Goal: Task Accomplishment & Management: Manage account settings

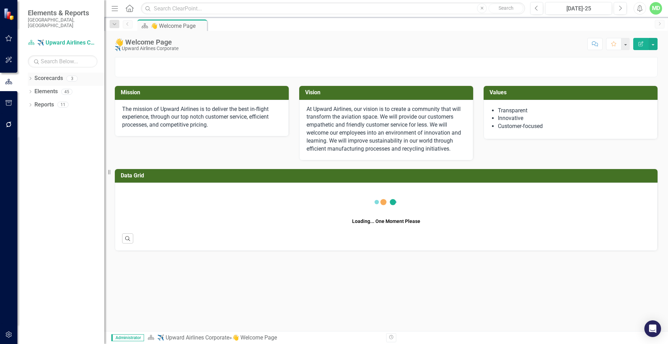
click at [36, 74] on link "Scorecards" at bounding box center [48, 78] width 29 height 8
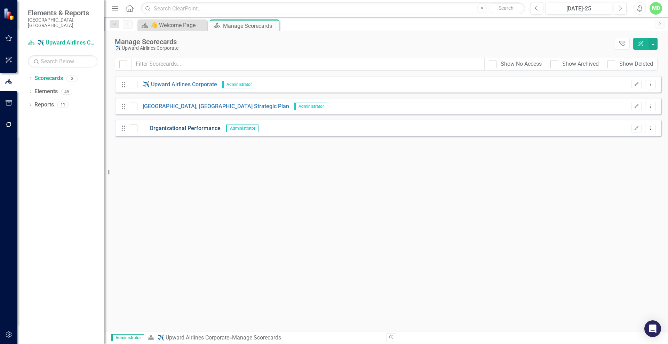
click at [188, 127] on link "Organizational Performance" at bounding box center [178, 129] width 83 height 8
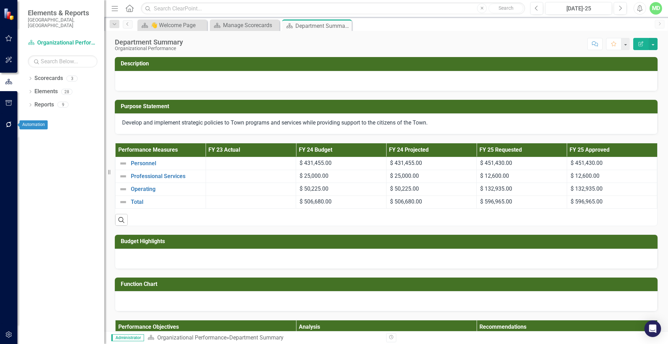
click at [8, 127] on button "button" at bounding box center [9, 125] width 16 height 15
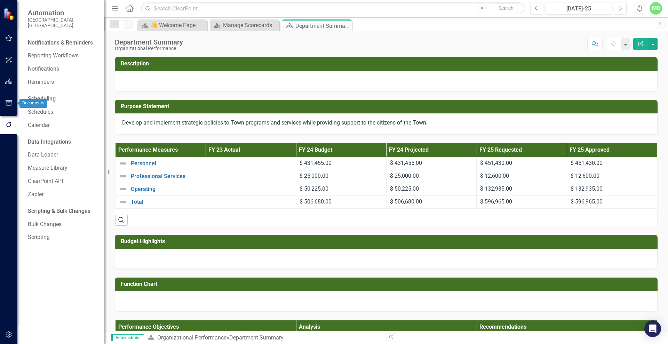
click at [6, 99] on button "button" at bounding box center [9, 103] width 16 height 15
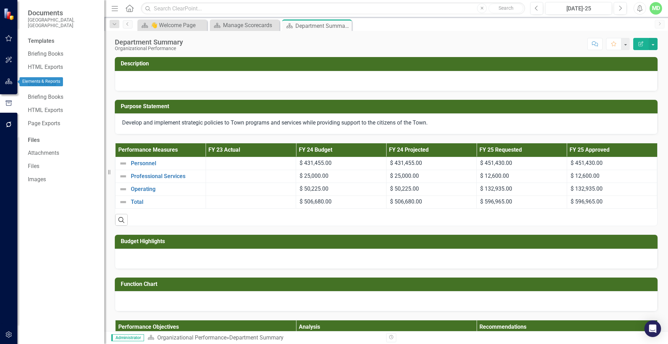
click at [6, 80] on icon "button" at bounding box center [8, 82] width 7 height 6
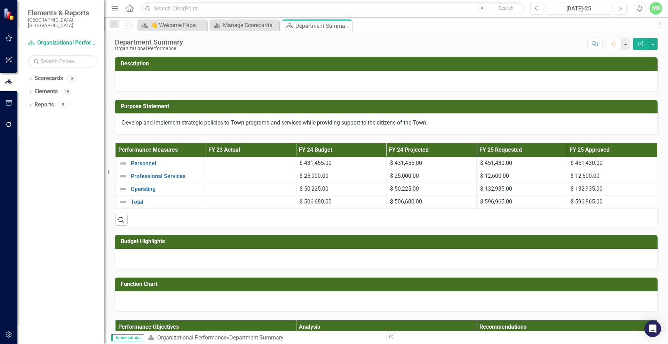
click at [653, 9] on div "MD" at bounding box center [656, 8] width 13 height 13
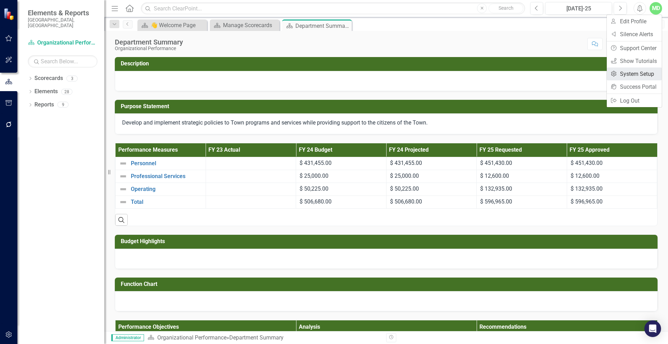
click at [631, 74] on link "Settings System Setup" at bounding box center [634, 74] width 55 height 13
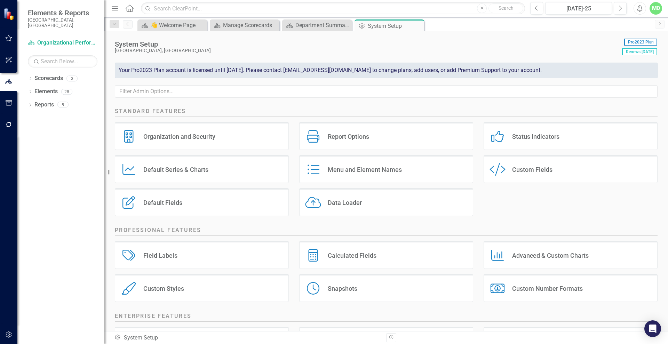
click at [167, 203] on div "Default Fields" at bounding box center [162, 203] width 39 height 8
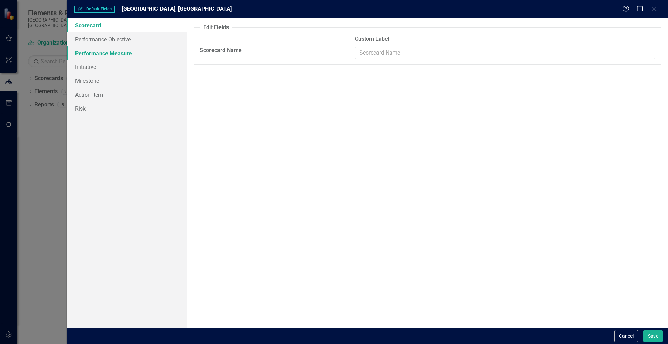
click at [93, 53] on link "Performance Measure" at bounding box center [127, 53] width 120 height 14
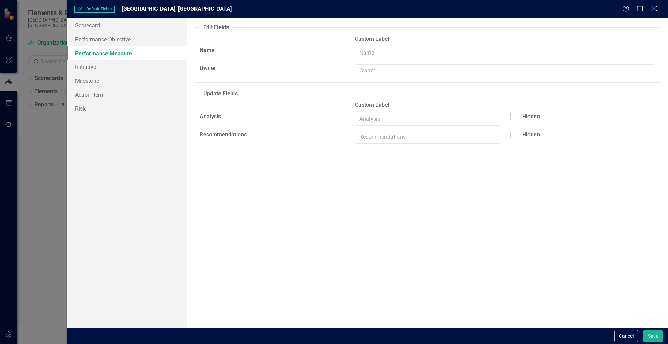
click at [653, 7] on icon at bounding box center [653, 8] width 5 height 5
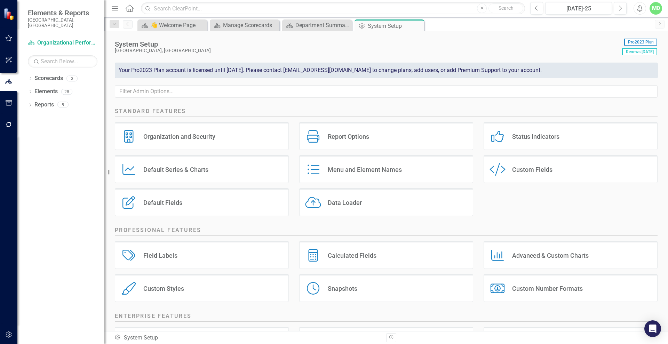
click at [523, 165] on div "Custom Style Custom Fields" at bounding box center [571, 169] width 174 height 28
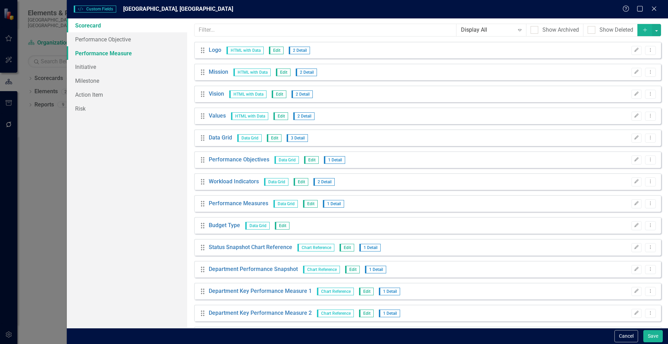
click at [104, 55] on link "Performance Measure" at bounding box center [127, 53] width 120 height 14
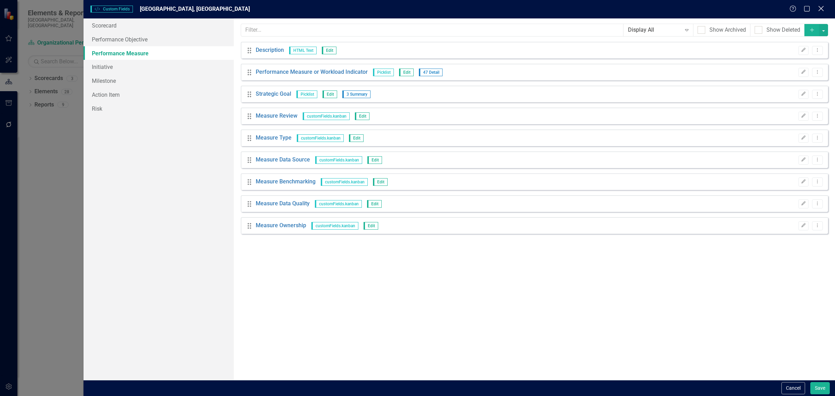
click at [668, 9] on icon "Close" at bounding box center [821, 8] width 9 height 7
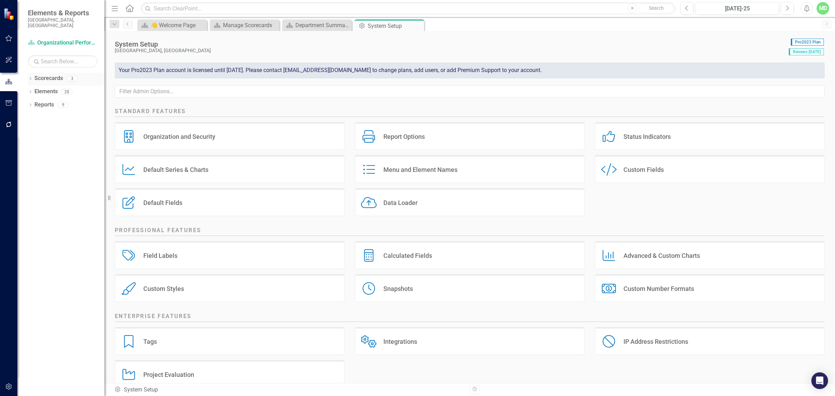
click at [38, 74] on link "Scorecards" at bounding box center [48, 78] width 29 height 8
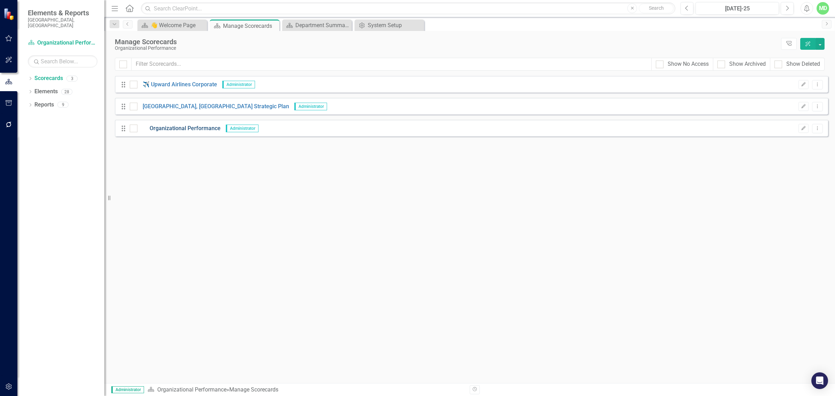
click at [169, 126] on link "Organizational Performance" at bounding box center [178, 129] width 83 height 8
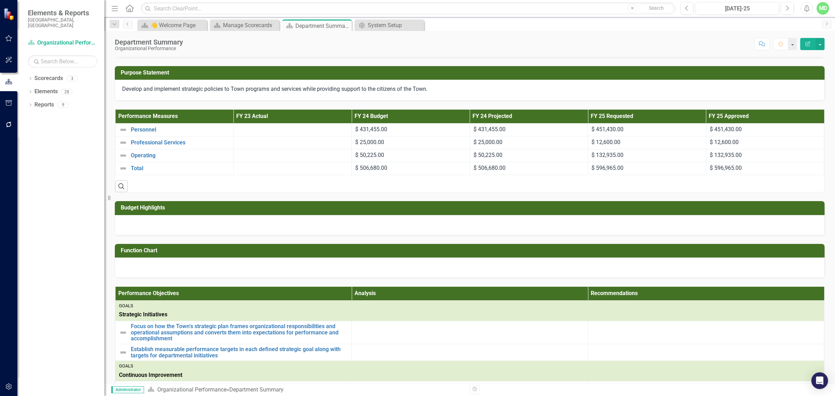
scroll to position [9, 0]
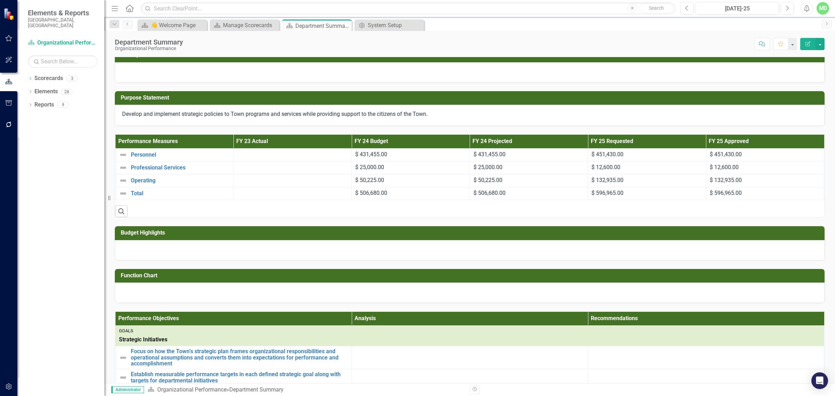
drag, startPoint x: 120, startPoint y: 141, endPoint x: 173, endPoint y: 141, distance: 52.6
click at [173, 141] on th "Performance Measures" at bounding box center [175, 142] width 118 height 14
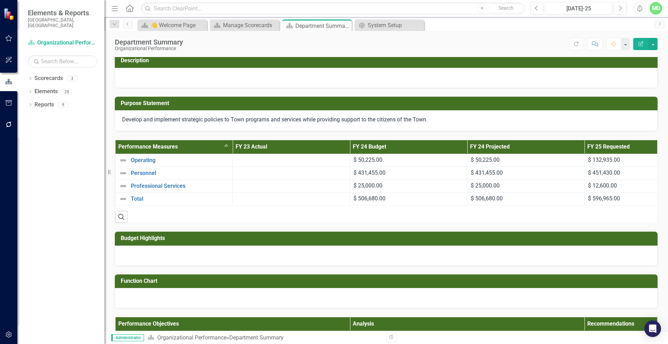
scroll to position [0, 0]
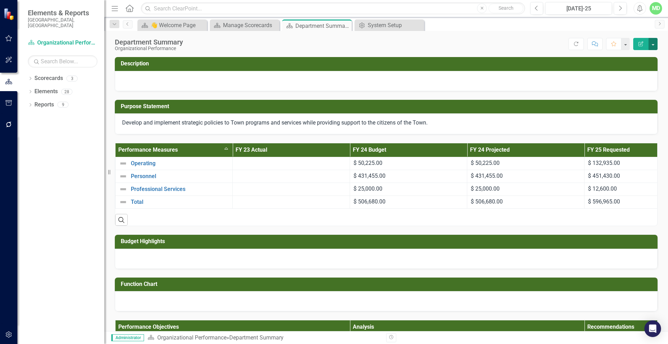
click at [653, 39] on button "button" at bounding box center [653, 44] width 9 height 12
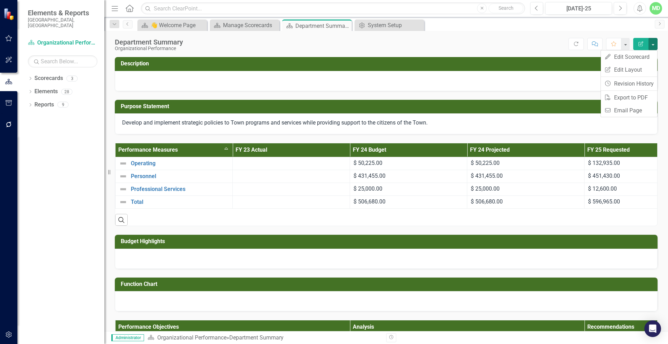
click at [656, 10] on div "MD" at bounding box center [656, 8] width 13 height 13
click at [642, 73] on link "Settings System Setup" at bounding box center [634, 74] width 55 height 13
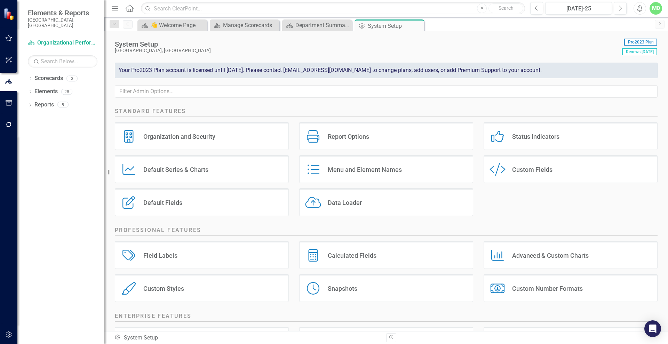
click at [366, 166] on div "Menu and Element Names" at bounding box center [365, 170] width 74 height 8
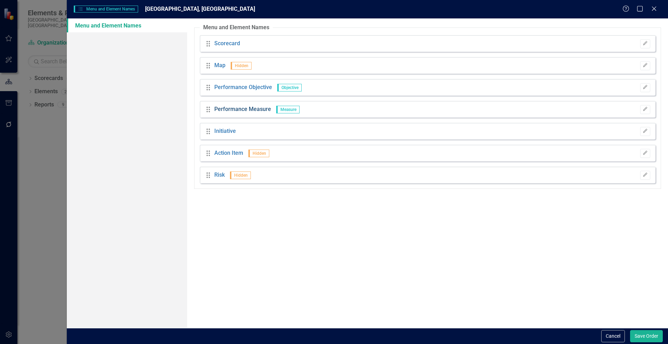
click at [249, 108] on link "Performance Measure" at bounding box center [242, 109] width 57 height 8
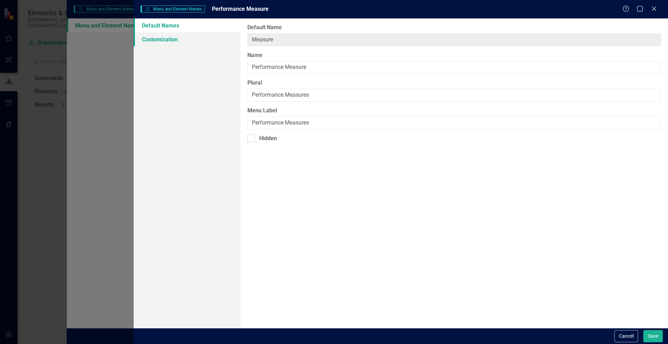
click at [166, 39] on link "Customization" at bounding box center [187, 39] width 107 height 14
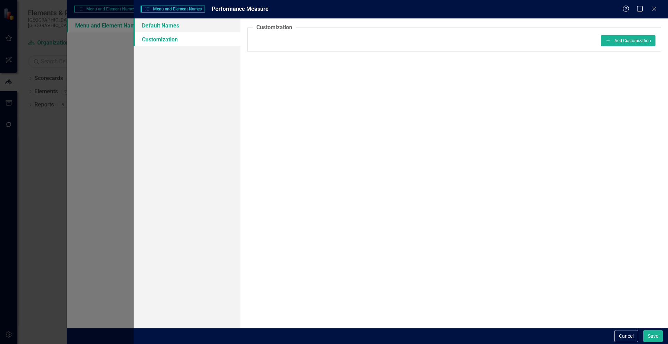
click at [161, 30] on link "Default Names" at bounding box center [187, 25] width 107 height 14
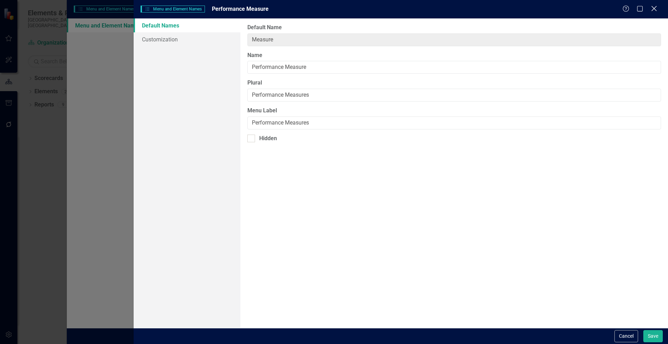
click at [657, 7] on icon "Close" at bounding box center [654, 8] width 9 height 7
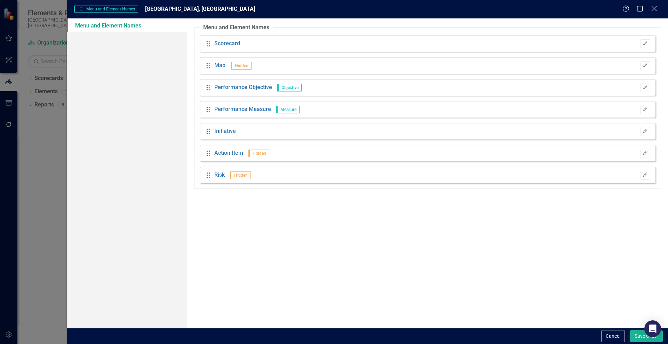
click at [656, 7] on icon "Close" at bounding box center [654, 8] width 9 height 7
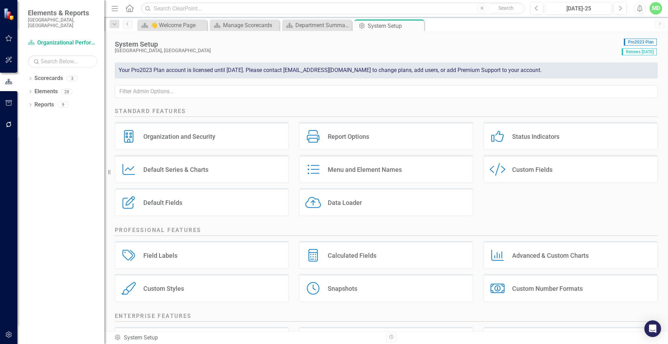
click at [530, 160] on div "Custom Style Custom Fields" at bounding box center [571, 169] width 174 height 28
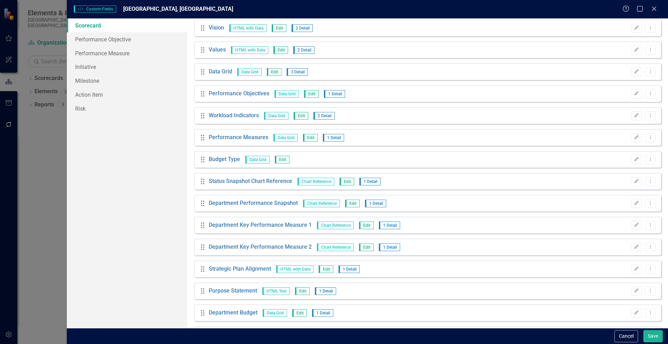
scroll to position [66, 0]
click at [648, 137] on icon "Dropdown Menu" at bounding box center [651, 137] width 6 height 5
click at [600, 150] on link "Edit Edit Custom Field" at bounding box center [614, 148] width 74 height 13
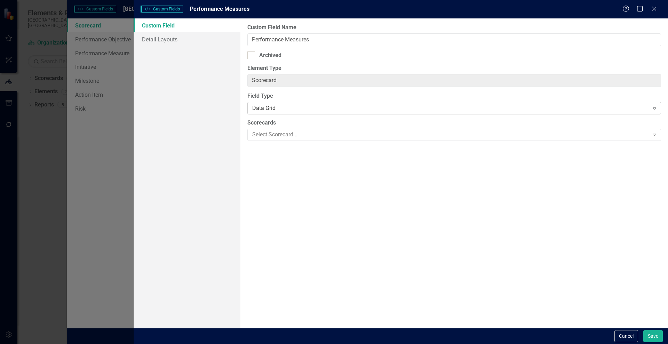
click at [301, 105] on div "Data Grid" at bounding box center [450, 108] width 396 height 8
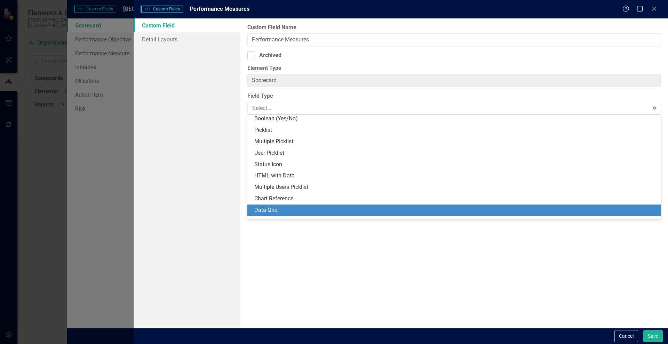
scroll to position [147, 0]
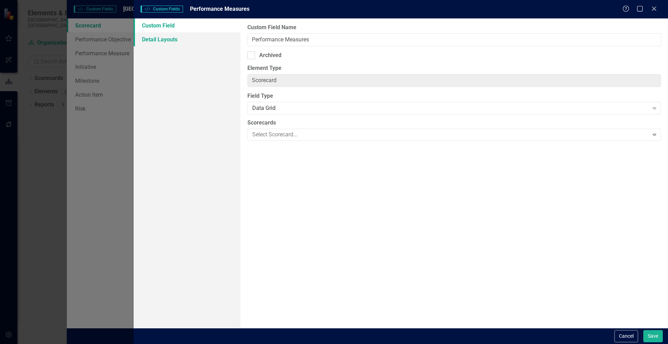
click at [167, 38] on link "Detail Layouts" at bounding box center [187, 39] width 107 height 14
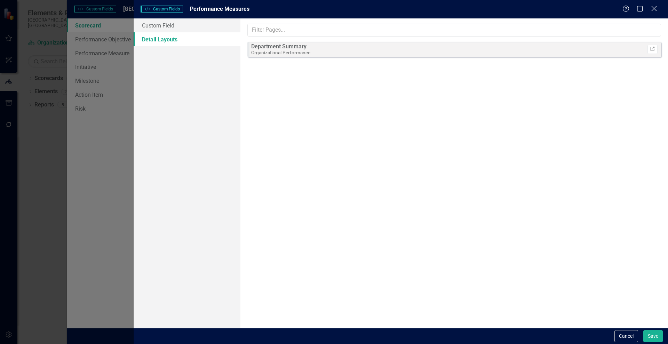
click at [655, 8] on icon "Close" at bounding box center [654, 8] width 9 height 7
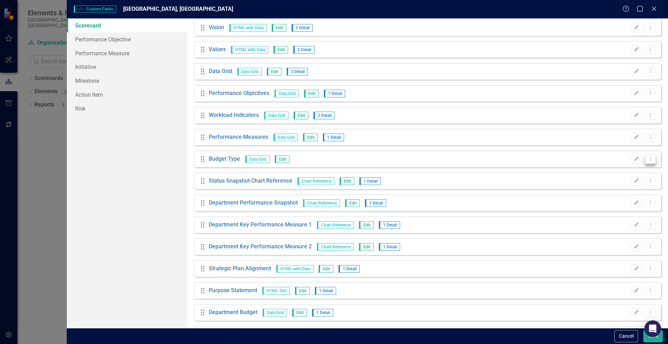
click at [645, 158] on button "Dropdown Menu" at bounding box center [650, 159] width 11 height 9
click at [600, 169] on link "Edit Edit Custom Field" at bounding box center [614, 170] width 74 height 13
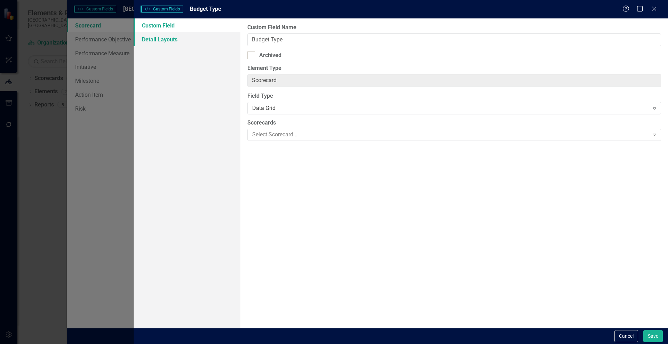
click at [183, 39] on link "Detail Layouts" at bounding box center [187, 39] width 107 height 14
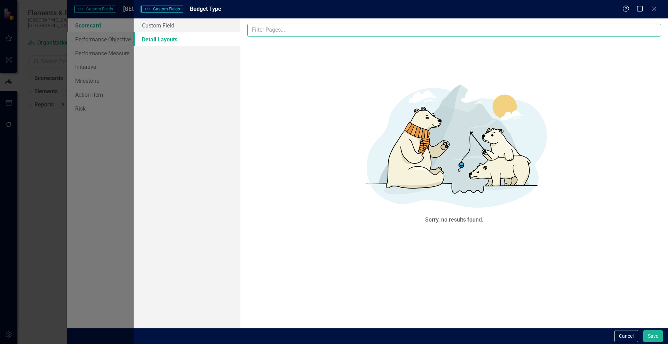
click at [345, 29] on input "text" at bounding box center [454, 30] width 414 height 13
click at [158, 28] on link "Custom Field" at bounding box center [187, 25] width 107 height 14
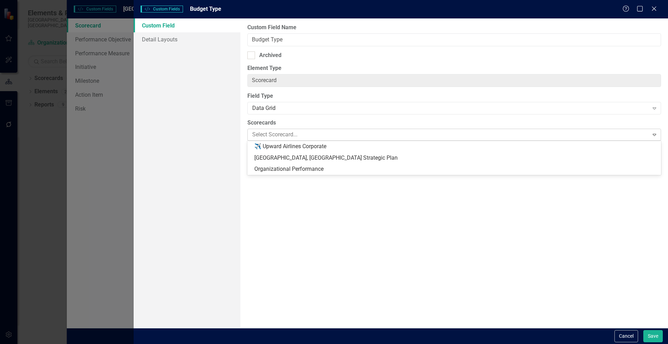
click at [327, 136] on div at bounding box center [449, 134] width 399 height 9
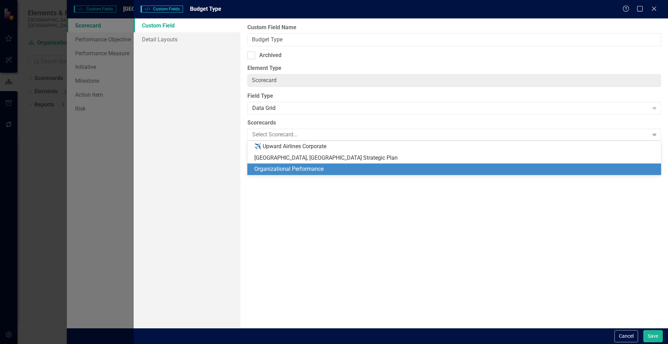
click at [294, 170] on div "Organizational Performance" at bounding box center [455, 169] width 403 height 8
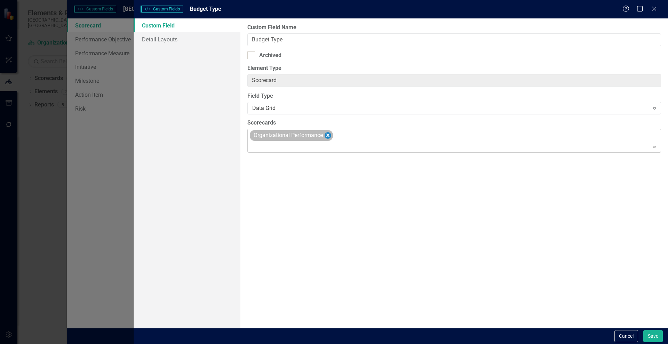
click at [330, 134] on icon "Remove Organizational Performance" at bounding box center [328, 135] width 7 height 9
click at [284, 107] on div "Data Grid" at bounding box center [450, 108] width 396 height 8
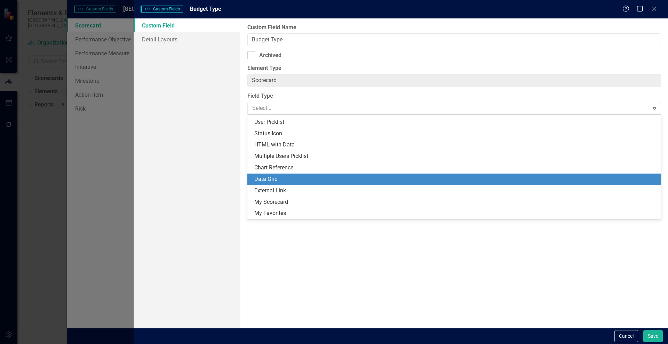
click at [276, 179] on div "Data Grid" at bounding box center [455, 179] width 403 height 8
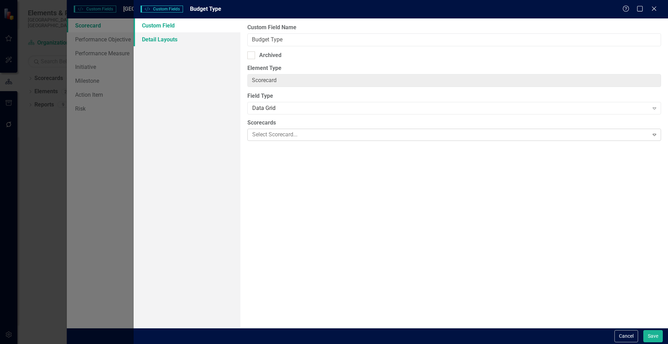
click at [163, 42] on link "Detail Layouts" at bounding box center [187, 39] width 107 height 14
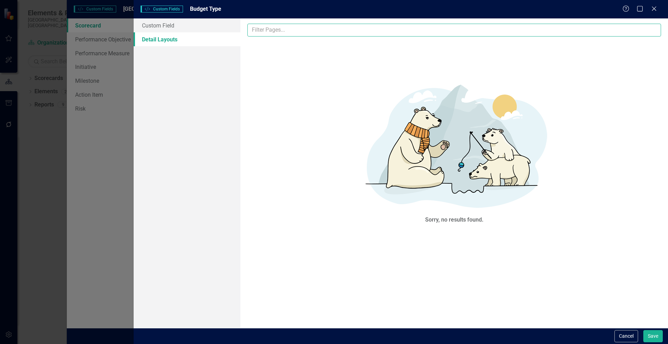
click at [264, 29] on input "text" at bounding box center [454, 30] width 414 height 13
type input "d"
click at [655, 9] on icon "Close" at bounding box center [654, 8] width 9 height 7
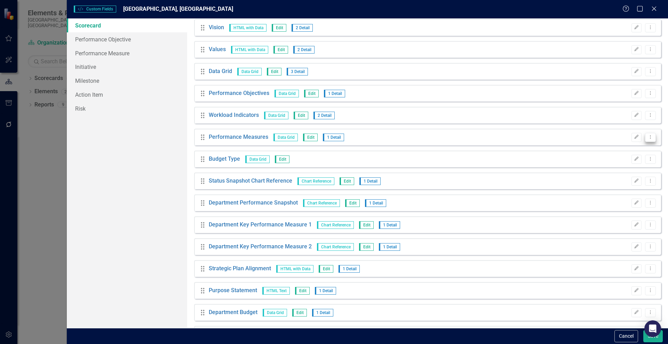
click at [648, 135] on icon "Dropdown Menu" at bounding box center [651, 137] width 6 height 5
click at [608, 148] on link "Edit Edit Custom Field" at bounding box center [614, 148] width 74 height 13
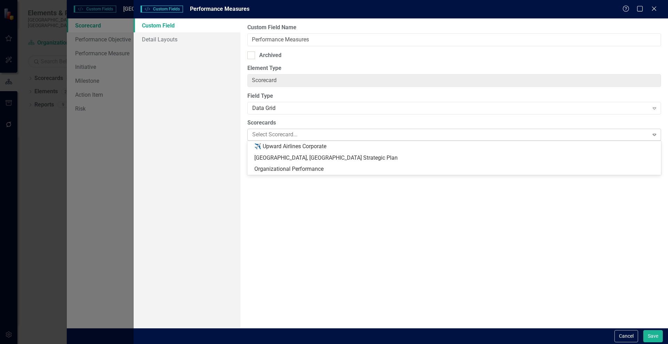
click at [279, 137] on div at bounding box center [449, 134] width 399 height 9
click at [299, 117] on div "Custom Field Name Performance Measures Archived Element Type Scorecard ClearPoi…" at bounding box center [454, 173] width 428 height 310
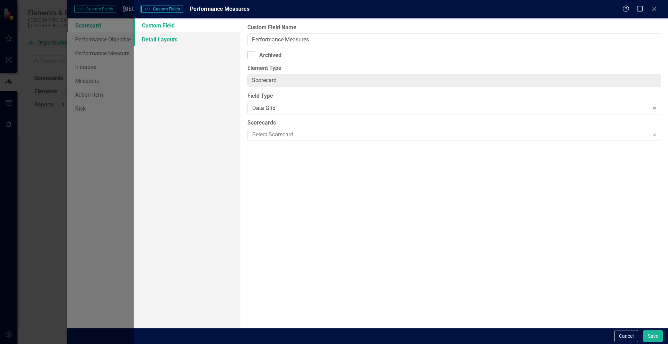
click at [158, 39] on link "Detail Layouts" at bounding box center [187, 39] width 107 height 14
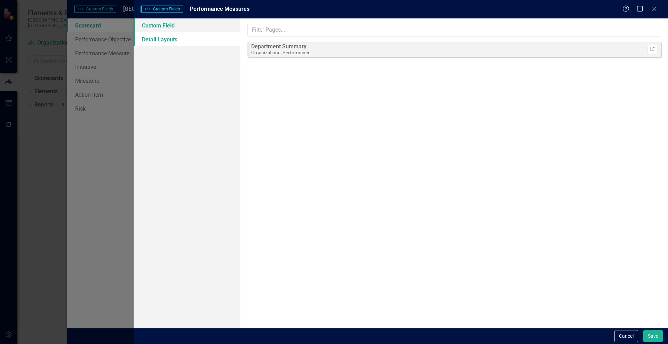
click at [154, 28] on link "Custom Field" at bounding box center [187, 25] width 107 height 14
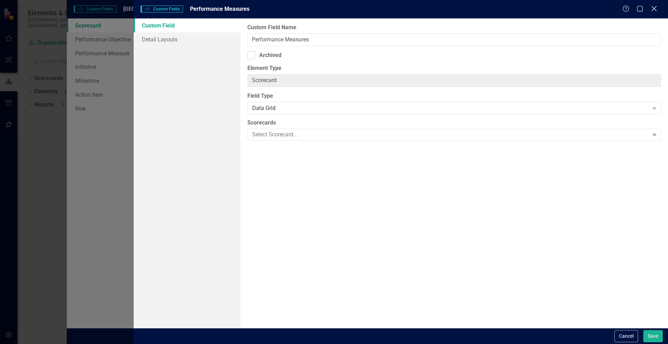
click at [653, 7] on icon at bounding box center [653, 8] width 5 height 5
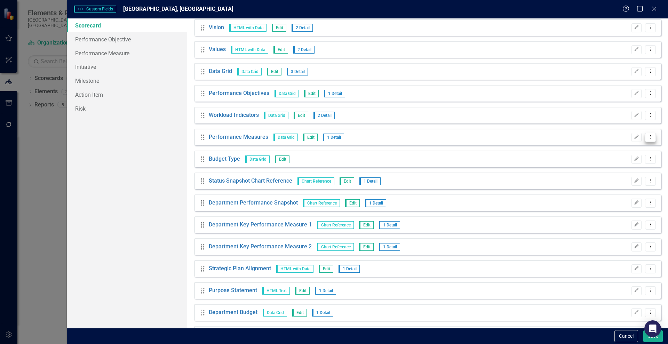
click at [648, 135] on icon "Dropdown Menu" at bounding box center [651, 137] width 6 height 5
click at [603, 160] on link "Copy Duplicate Custom Field" at bounding box center [614, 161] width 74 height 13
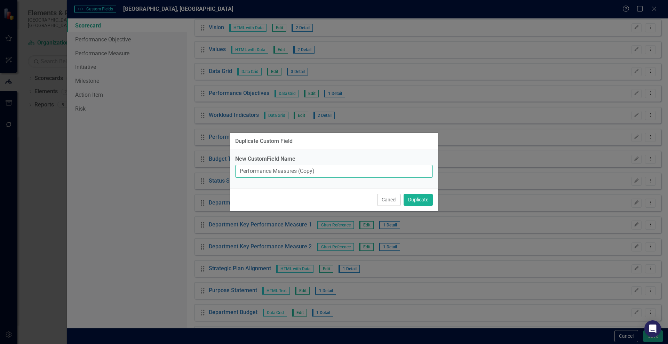
click at [308, 172] on input "Performance Measures (Copy)" at bounding box center [334, 171] width 198 height 13
type input "Budget Type"
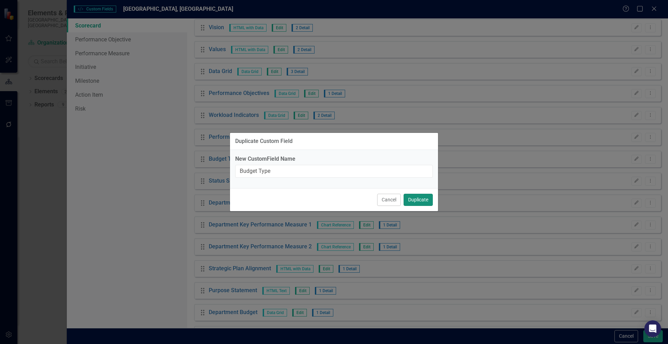
click at [421, 200] on button "Duplicate" at bounding box center [418, 200] width 29 height 12
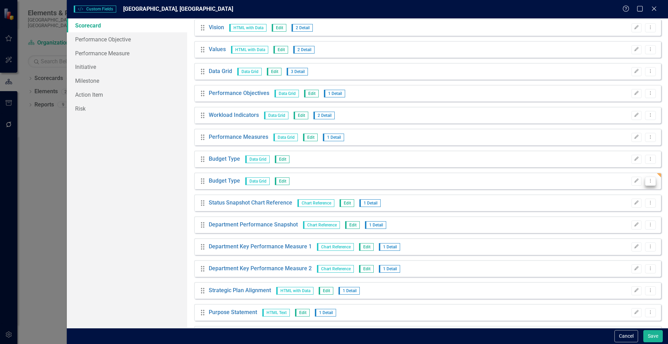
click at [648, 181] on icon "Dropdown Menu" at bounding box center [651, 181] width 6 height 5
click at [594, 217] on link "Trash Delete Custom Field" at bounding box center [614, 218] width 74 height 13
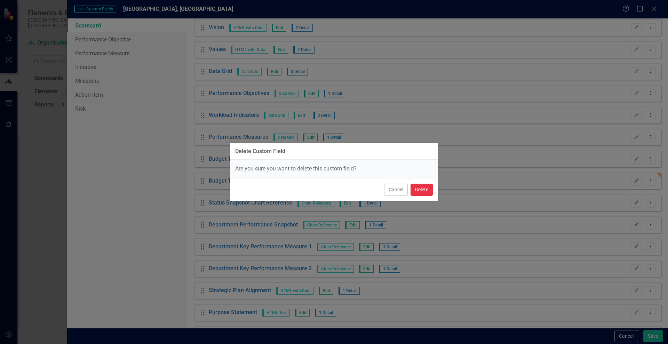
click at [421, 186] on button "Delete" at bounding box center [422, 190] width 22 height 12
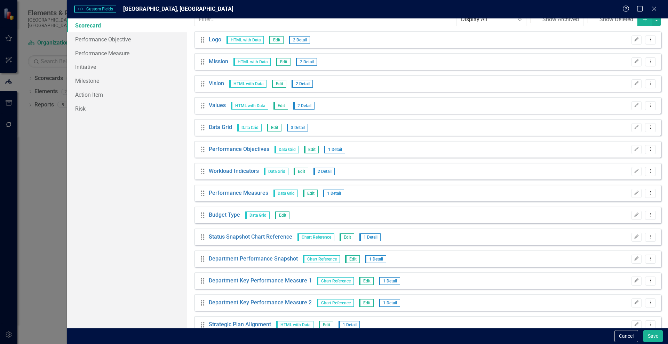
scroll to position [0, 0]
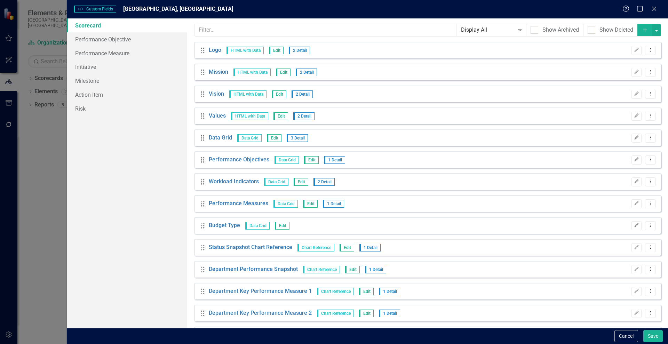
click at [632, 225] on button "Edit" at bounding box center [637, 225] width 10 height 9
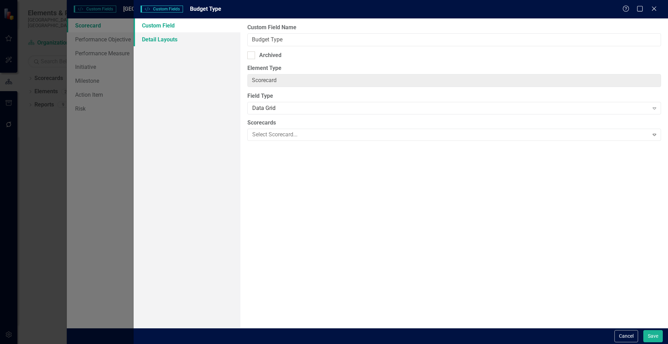
click at [169, 42] on link "Detail Layouts" at bounding box center [187, 39] width 107 height 14
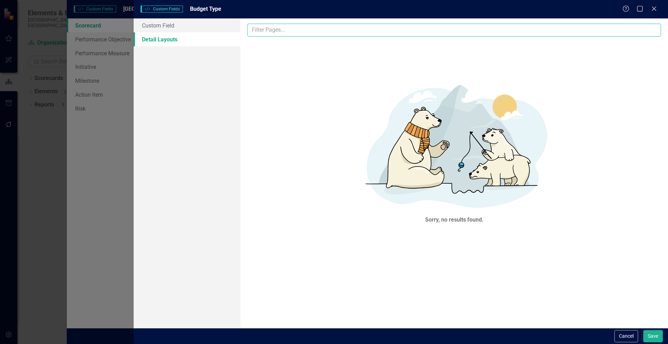
click at [278, 32] on input "text" at bounding box center [454, 30] width 414 height 13
click at [265, 49] on div "Sorry, no results found." at bounding box center [454, 151] width 414 height 219
click at [175, 30] on link "Custom Field" at bounding box center [187, 25] width 107 height 14
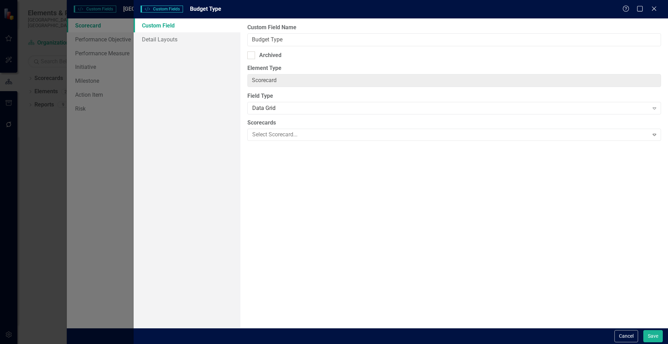
click at [42, 129] on div "Custom Style Custom Fields Budget Type Help Maximize Close Custom Field Detail …" at bounding box center [334, 172] width 668 height 344
click at [655, 8] on icon "Close" at bounding box center [654, 8] width 9 height 7
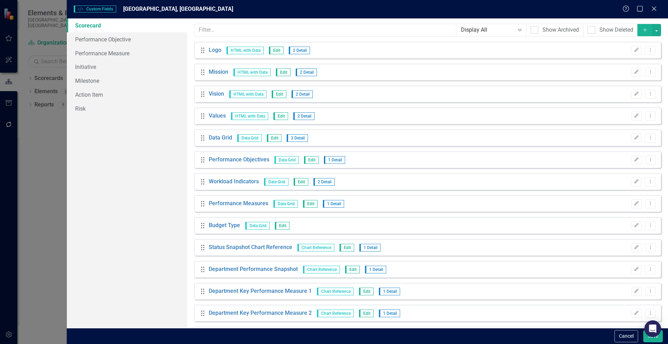
click at [33, 117] on div "Custom Style Custom Fields Wake Forest, NC Help Maximize Close Scorecard Perfor…" at bounding box center [334, 172] width 668 height 344
click at [3, 58] on div "Custom Style Custom Fields Wake Forest, NC Help Maximize Close Scorecard Perfor…" at bounding box center [334, 172] width 668 height 344
click at [654, 8] on icon "Close" at bounding box center [654, 8] width 9 height 7
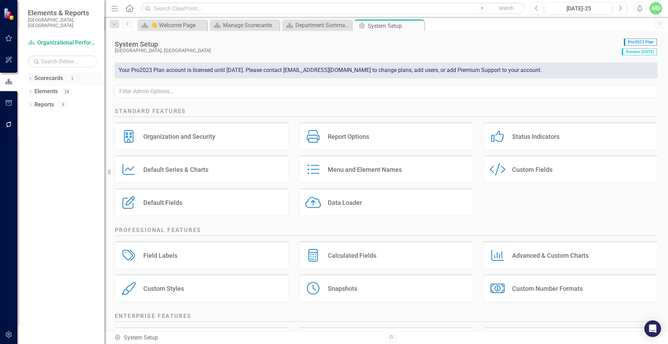
click at [46, 74] on link "Scorecards" at bounding box center [48, 78] width 29 height 8
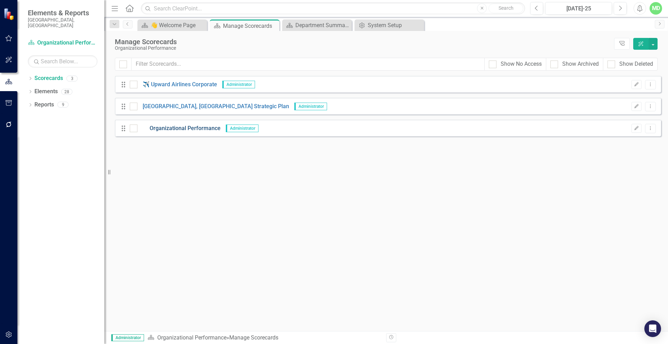
click at [178, 127] on link "Organizational Performance" at bounding box center [178, 129] width 83 height 8
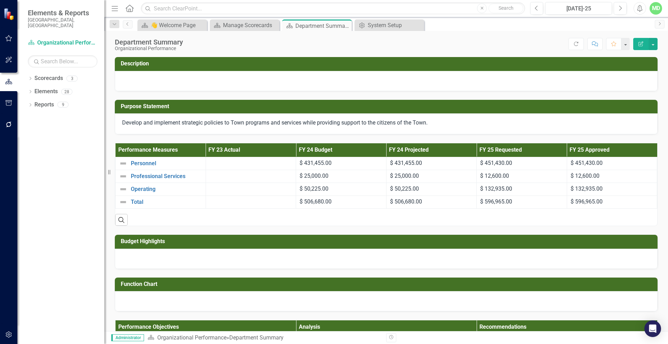
click at [641, 41] on icon "Edit Report" at bounding box center [641, 43] width 6 height 5
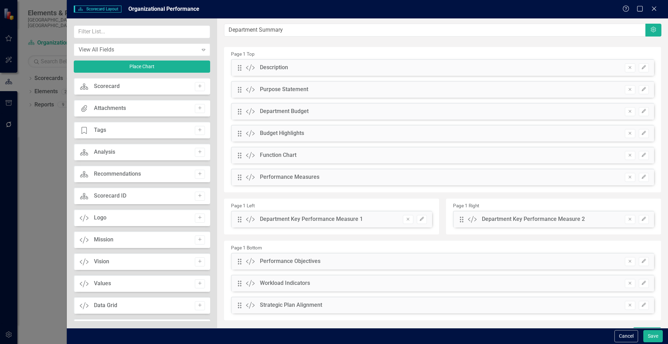
drag, startPoint x: 207, startPoint y: 111, endPoint x: 208, endPoint y: 189, distance: 78.0
click at [208, 189] on div "Scorecard Scorecard Add Attachments Attachments Add Tage Tags Add Scorecard Ana…" at bounding box center [142, 199] width 136 height 243
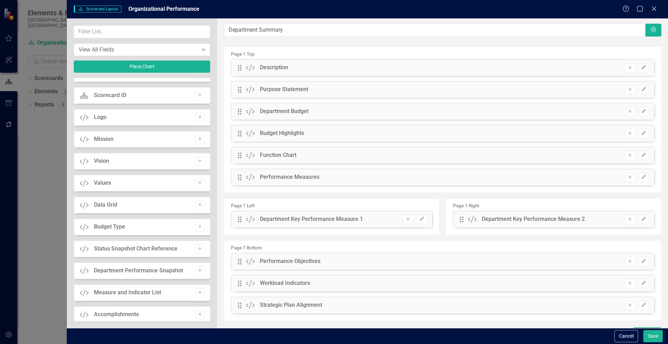
scroll to position [108, 0]
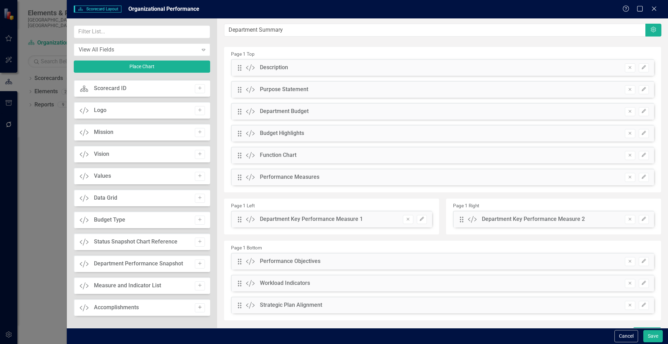
click at [197, 308] on icon "Add" at bounding box center [199, 308] width 5 height 4
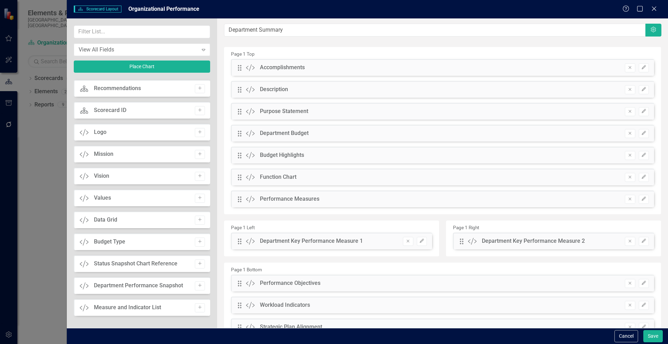
scroll to position [86, 0]
drag, startPoint x: 239, startPoint y: 66, endPoint x: 244, endPoint y: 176, distance: 110.1
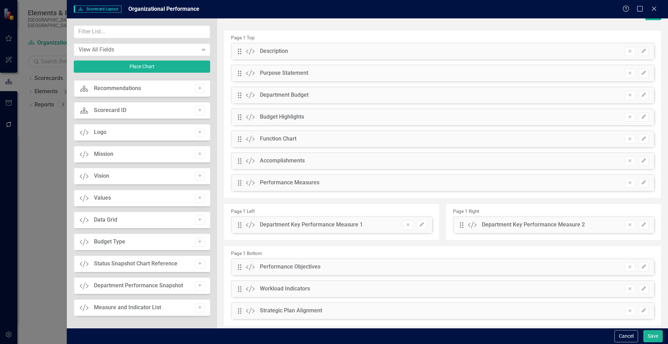
scroll to position [34, 0]
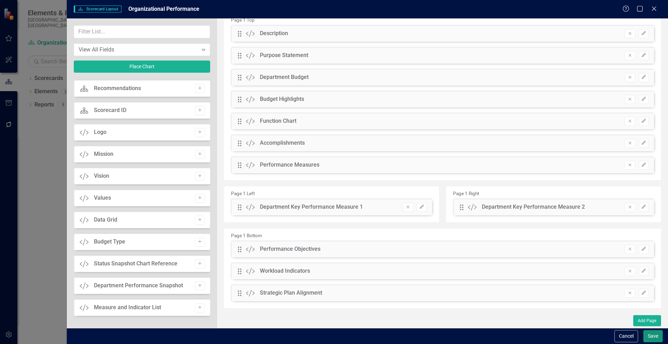
click at [653, 336] on button "Save" at bounding box center [652, 336] width 19 height 12
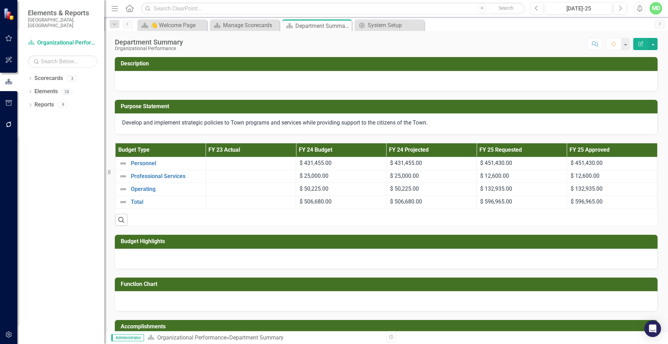
click at [647, 43] on button "Edit Report" at bounding box center [640, 44] width 15 height 12
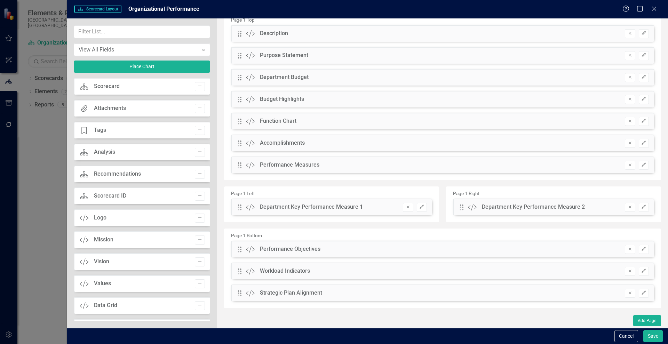
click at [22, 145] on div "Scorecard Scorecard Layout Organizational Performance Help Maximize Close View …" at bounding box center [334, 172] width 668 height 344
click at [658, 341] on button "Save" at bounding box center [652, 336] width 19 height 12
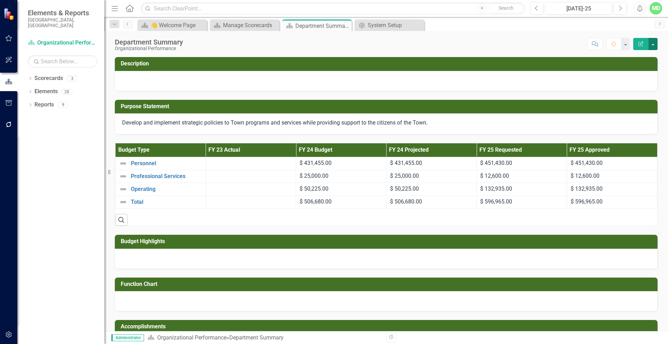
click at [652, 45] on button "button" at bounding box center [653, 44] width 9 height 12
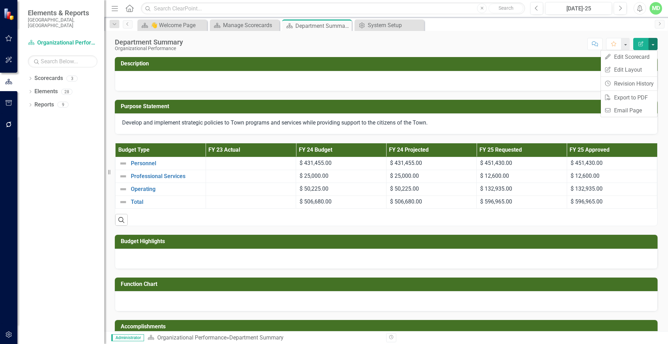
click at [657, 16] on div "Menu Home Search Close Search Previous [DATE]-25 Next Alerts MD User Edit Profi…" at bounding box center [386, 8] width 564 height 17
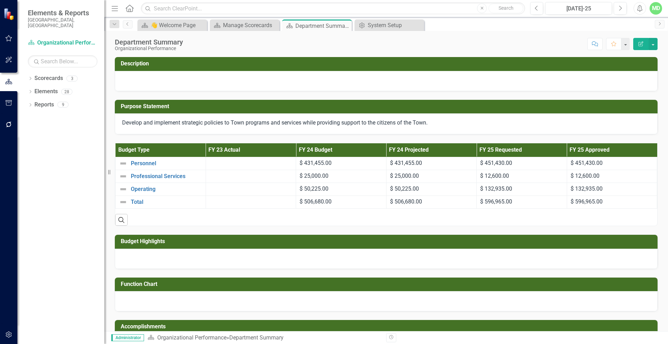
click at [653, 11] on div "MD" at bounding box center [656, 8] width 13 height 13
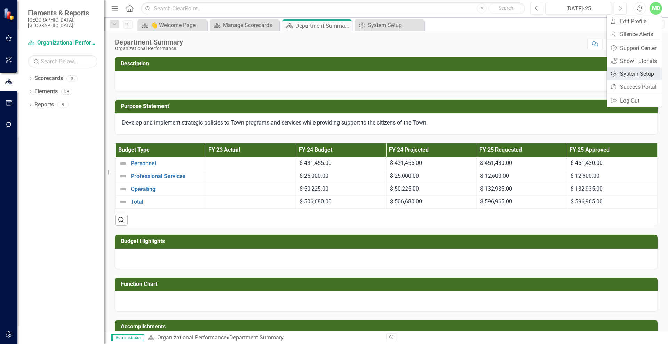
click at [632, 74] on link "Settings System Setup" at bounding box center [634, 74] width 55 height 13
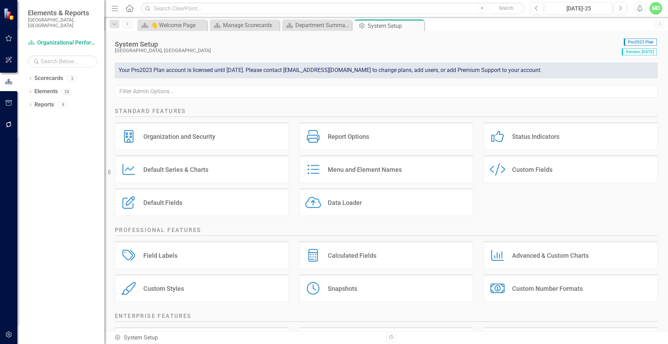
click at [534, 168] on div "Custom Fields" at bounding box center [532, 170] width 40 height 8
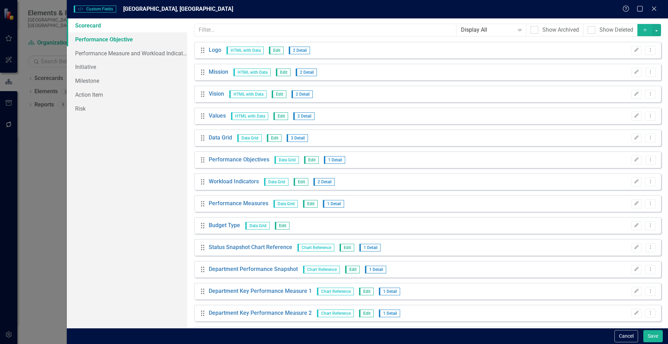
click at [89, 41] on link "Performance Objective" at bounding box center [127, 39] width 120 height 14
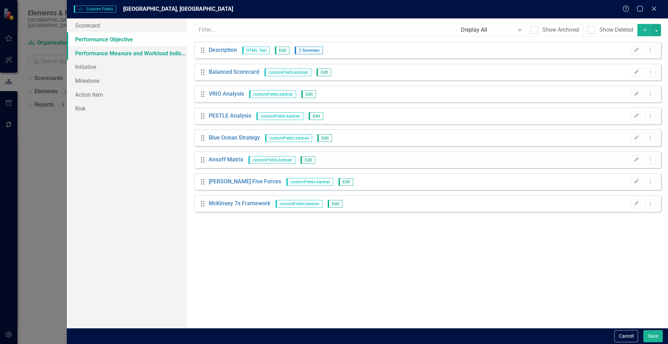
click at [99, 53] on link "Performance Measure and Workload Indicator" at bounding box center [127, 53] width 120 height 14
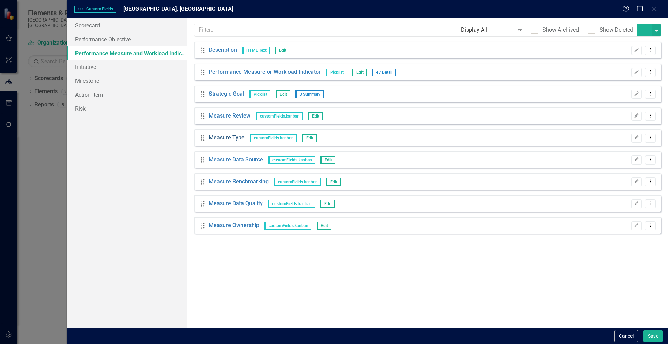
click at [227, 137] on link "Measure Type" at bounding box center [227, 138] width 36 height 8
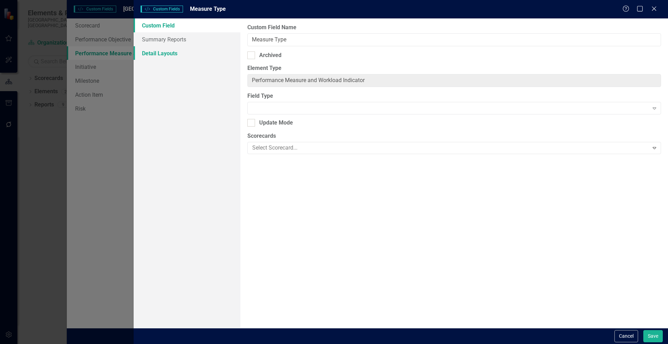
click at [157, 51] on link "Detail Layouts" at bounding box center [187, 53] width 107 height 14
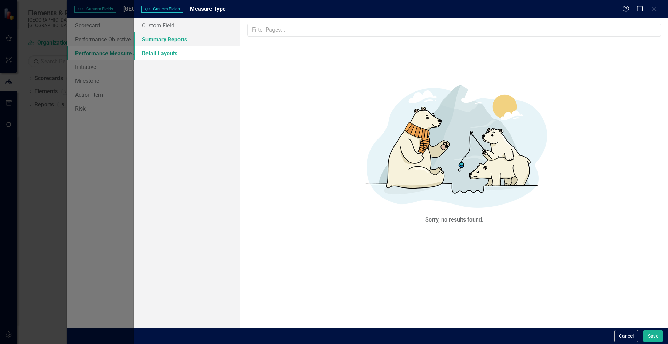
click at [151, 40] on link "Summary Reports" at bounding box center [187, 39] width 107 height 14
click at [655, 7] on icon "Close" at bounding box center [654, 8] width 9 height 7
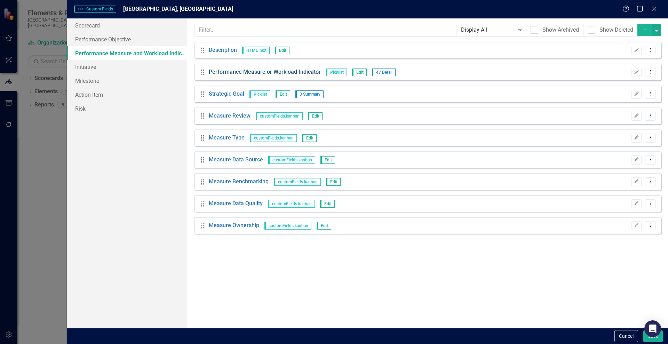
click at [251, 71] on link "Performance Measure or Workload Indicator" at bounding box center [265, 72] width 112 height 8
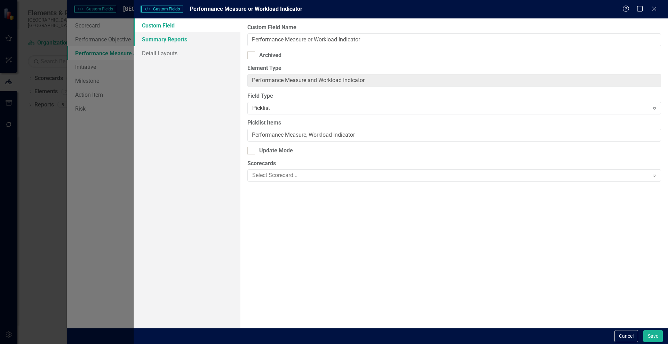
click at [170, 42] on link "Summary Reports" at bounding box center [187, 39] width 107 height 14
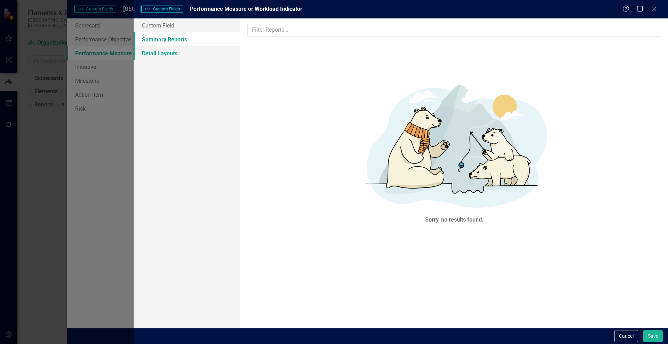
click at [160, 55] on link "Detail Layouts" at bounding box center [187, 53] width 107 height 14
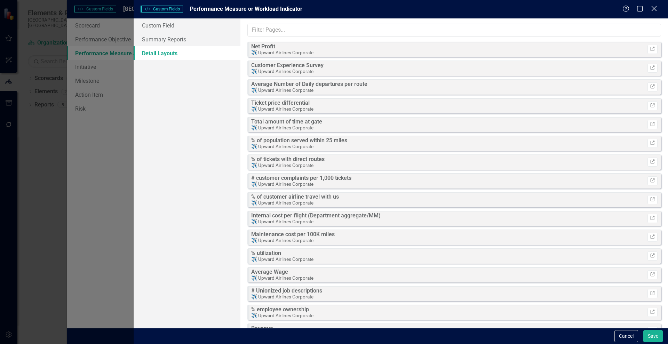
click at [657, 6] on icon at bounding box center [653, 8] width 5 height 5
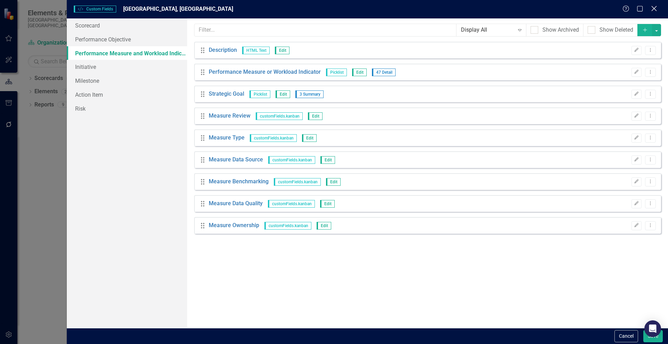
click at [651, 8] on icon "Close" at bounding box center [654, 8] width 9 height 7
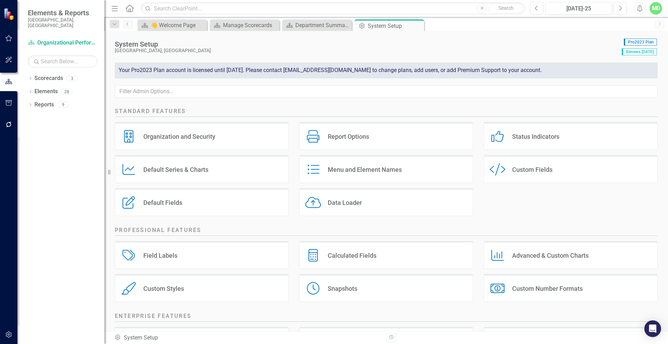
click at [519, 164] on div "Custom Style Custom Fields" at bounding box center [571, 169] width 174 height 28
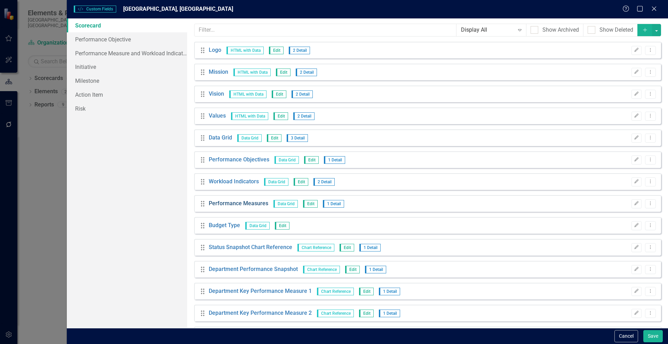
click at [223, 203] on link "Performance Measures" at bounding box center [239, 204] width 60 height 8
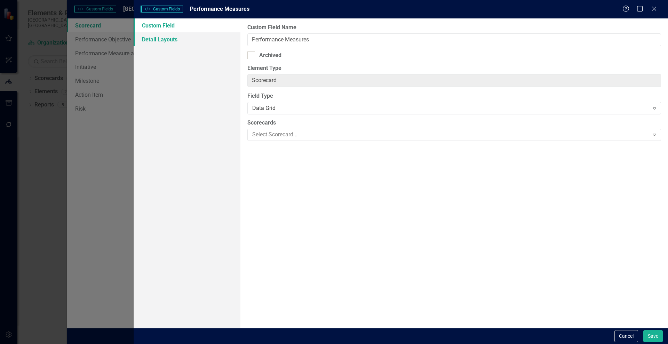
click at [167, 42] on link "Detail Layouts" at bounding box center [187, 39] width 107 height 14
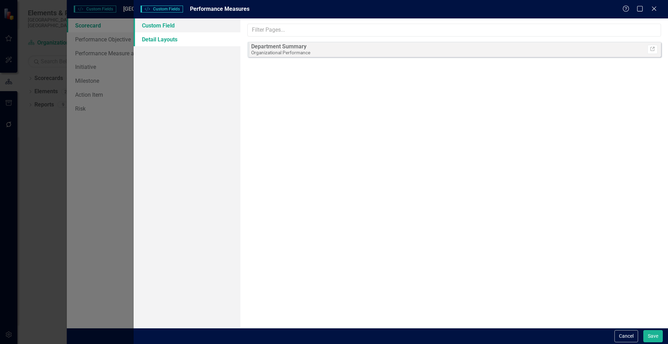
click at [166, 27] on link "Custom Field" at bounding box center [187, 25] width 107 height 14
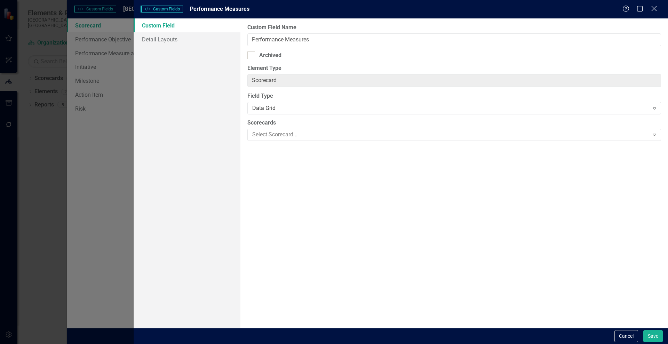
click at [656, 6] on icon "Close" at bounding box center [654, 8] width 9 height 7
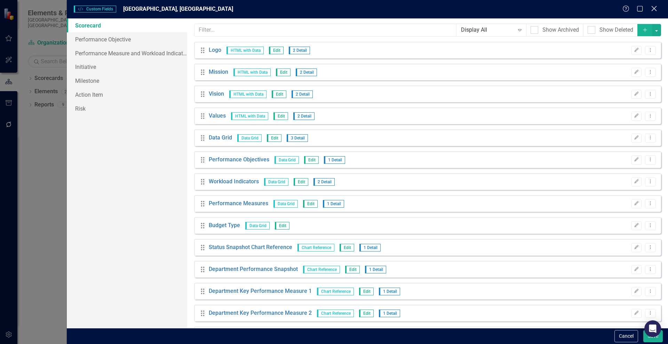
click at [653, 8] on icon "Close" at bounding box center [654, 8] width 9 height 7
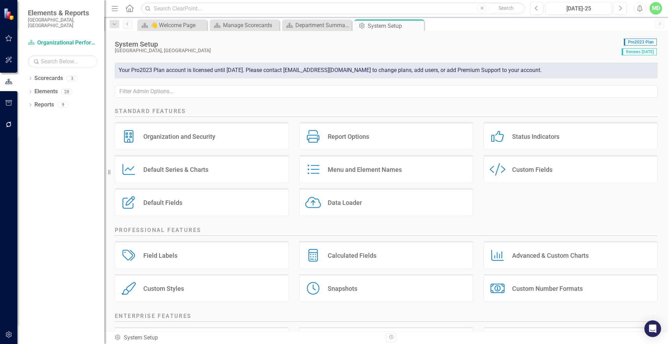
click at [355, 168] on div "Menu and Element Names" at bounding box center [365, 170] width 74 height 8
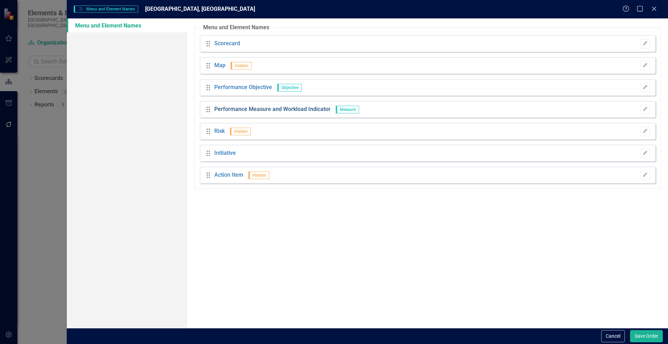
click at [257, 110] on link "Performance Measure and Workload Indicator" at bounding box center [272, 109] width 116 height 8
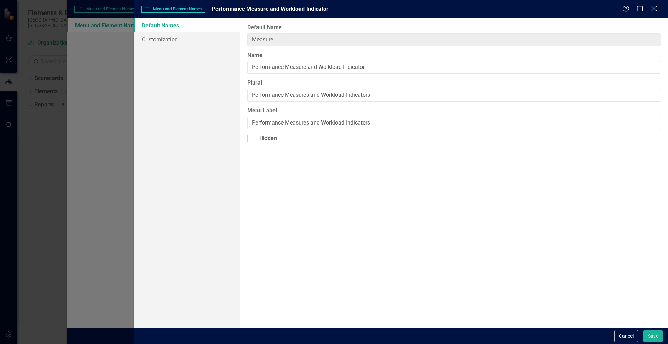
click at [655, 6] on icon "Close" at bounding box center [654, 8] width 9 height 7
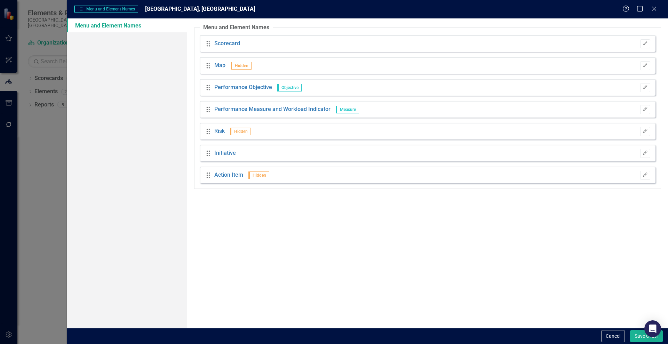
click at [103, 21] on link "Menu and Element Names" at bounding box center [127, 25] width 120 height 14
click at [656, 10] on icon "Close" at bounding box center [654, 8] width 9 height 7
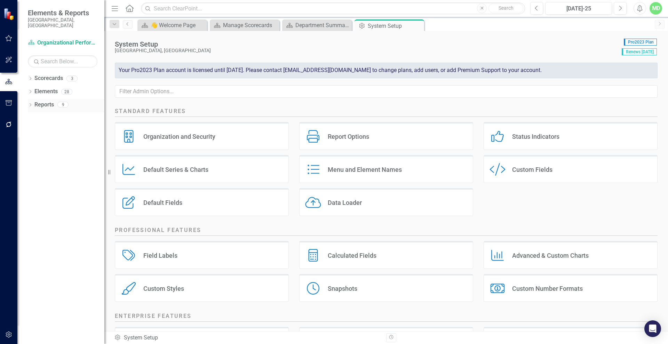
click at [43, 104] on div "Reports" at bounding box center [43, 104] width 19 height 11
click at [43, 101] on link "Reports" at bounding box center [43, 105] width 19 height 8
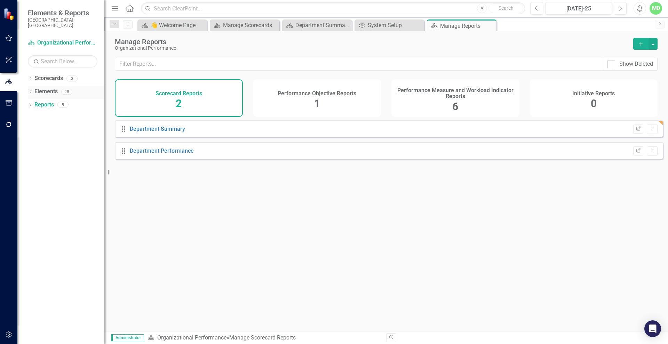
click at [41, 88] on link "Elements" at bounding box center [45, 92] width 23 height 8
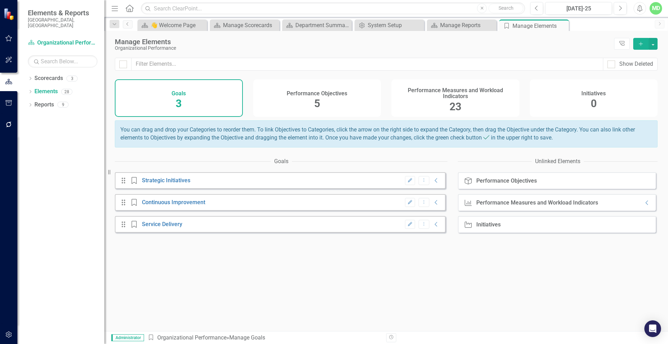
click at [442, 97] on h4 "Performance Measures and Workload Indicators" at bounding box center [456, 93] width 120 height 12
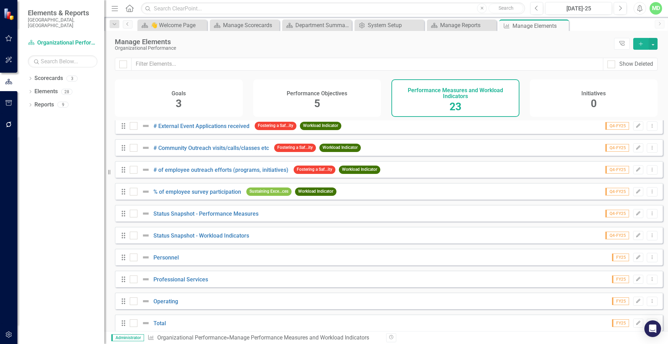
scroll to position [299, 0]
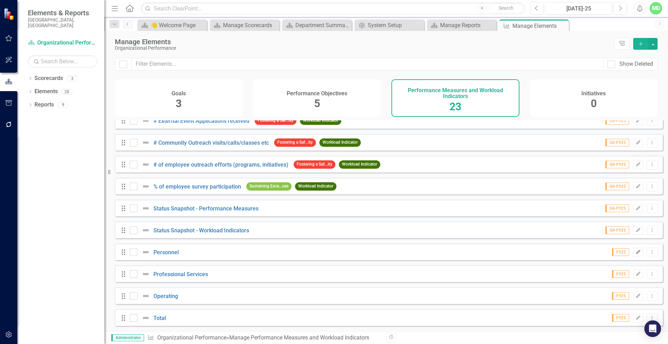
click at [636, 252] on icon "Edit" at bounding box center [638, 252] width 5 height 4
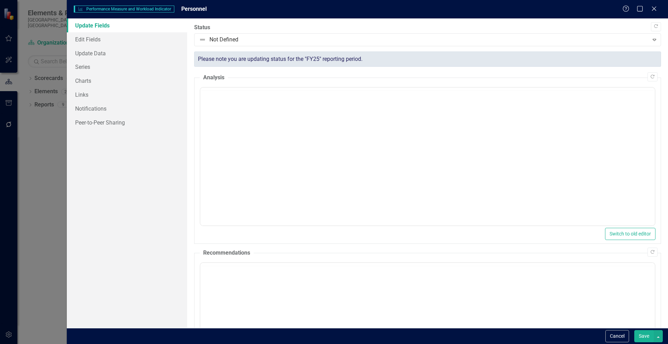
scroll to position [0, 0]
click at [92, 40] on link "Edit Fields" at bounding box center [127, 39] width 120 height 14
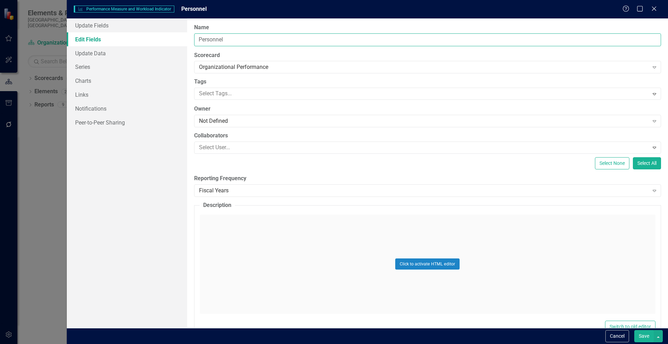
click at [209, 41] on input "Personnel" at bounding box center [427, 39] width 467 height 13
type input "Workforce"
click at [643, 336] on button "Save" at bounding box center [643, 336] width 19 height 12
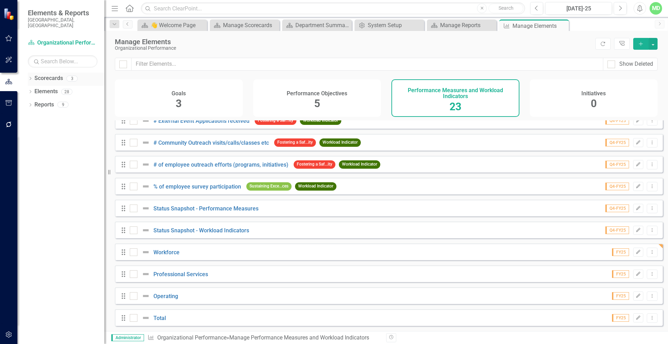
click at [51, 74] on link "Scorecards" at bounding box center [48, 78] width 29 height 8
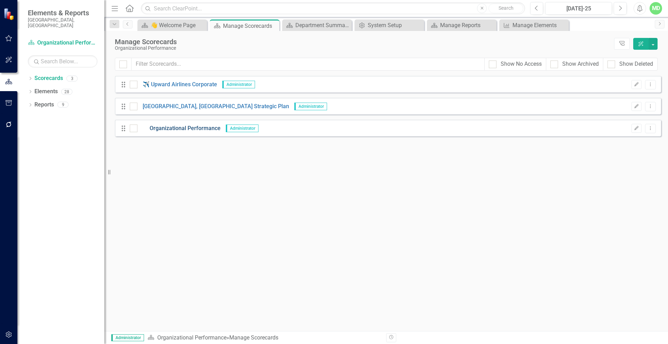
click at [168, 131] on link "Organizational Performance" at bounding box center [178, 129] width 83 height 8
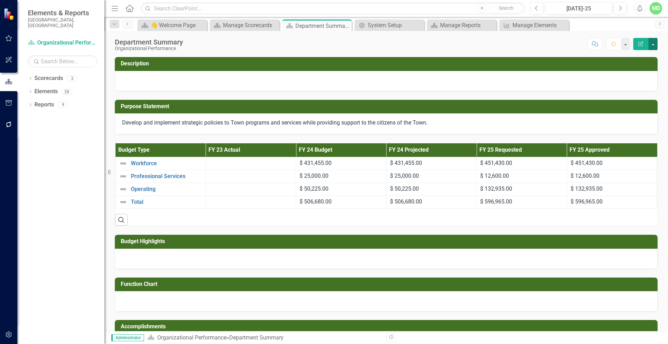
click at [653, 43] on button "button" at bounding box center [653, 44] width 9 height 12
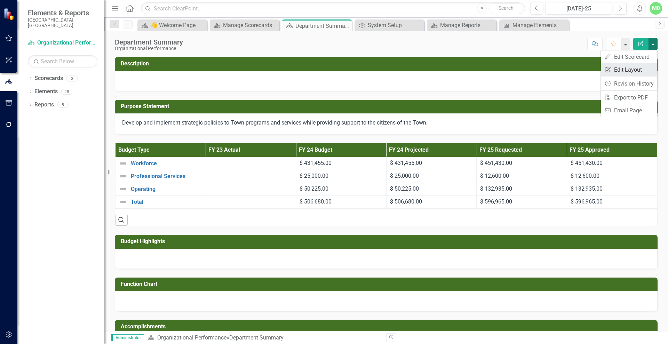
click at [624, 68] on link "Edit Report Edit Layout" at bounding box center [629, 69] width 56 height 13
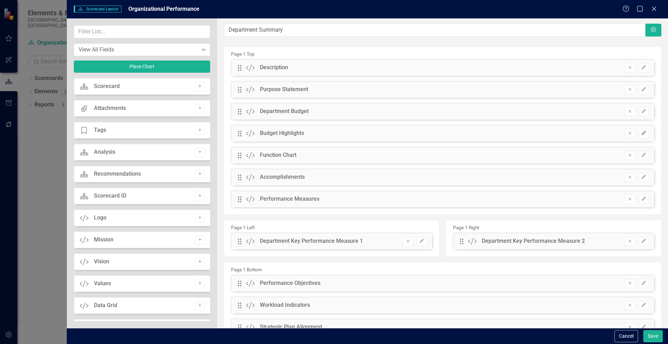
click at [641, 133] on icon "Edit" at bounding box center [643, 133] width 5 height 4
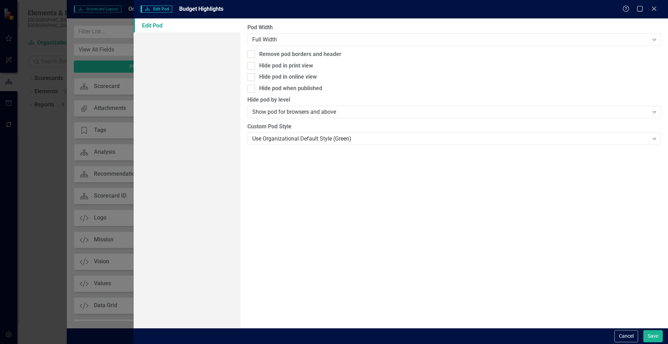
click at [154, 24] on link "Edit Pod" at bounding box center [187, 25] width 107 height 14
click at [658, 7] on icon "Close" at bounding box center [654, 8] width 9 height 7
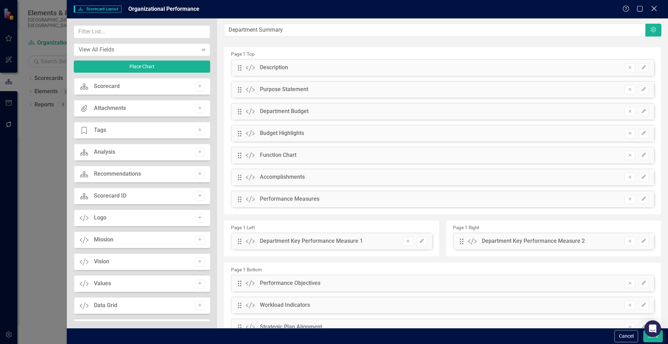
click at [654, 7] on icon "Close" at bounding box center [654, 8] width 9 height 7
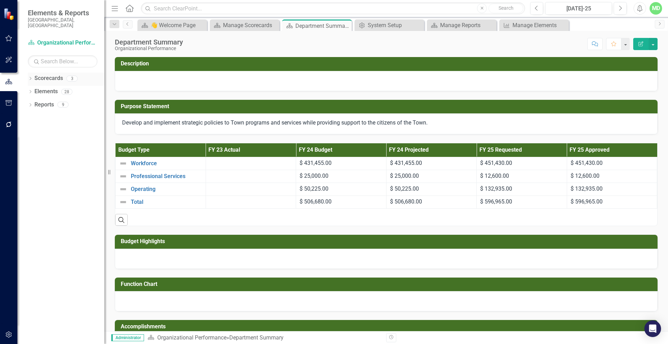
click at [42, 74] on link "Scorecards" at bounding box center [48, 78] width 29 height 8
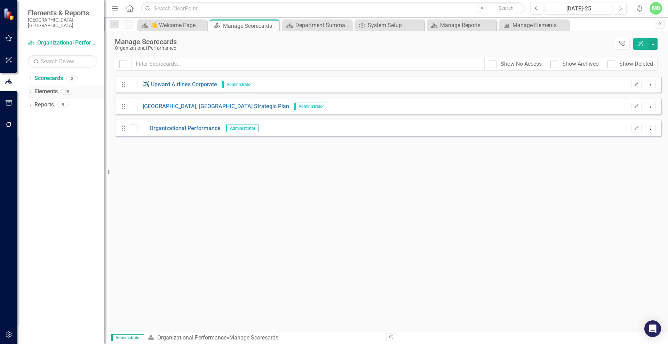
click at [46, 88] on link "Elements" at bounding box center [45, 92] width 23 height 8
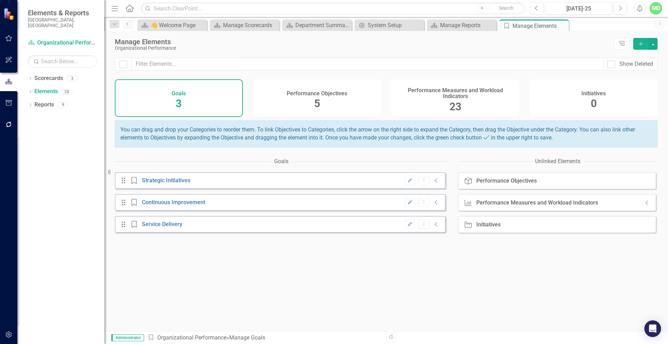
click at [306, 92] on h4 "Performance Objectives" at bounding box center [317, 93] width 61 height 6
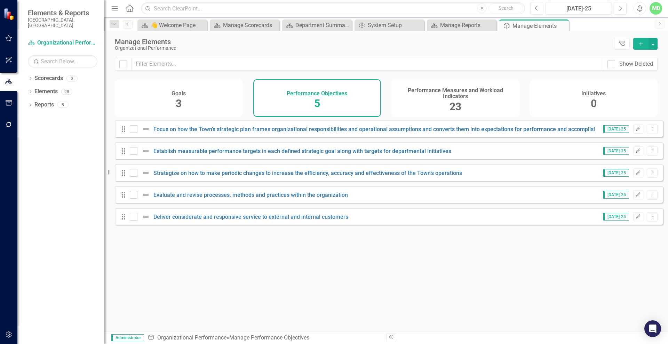
click at [152, 101] on div "Goals 3" at bounding box center [179, 98] width 128 height 38
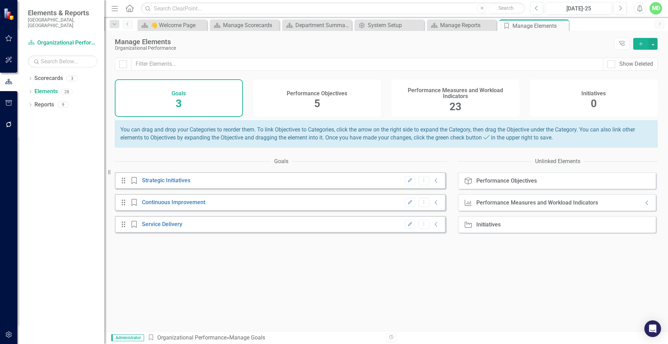
click at [414, 100] on div "Performance Measures and Workload Indicators 23" at bounding box center [456, 98] width 128 height 38
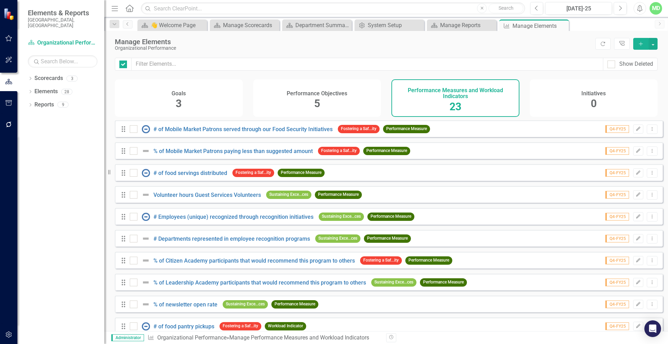
checkbox input "false"
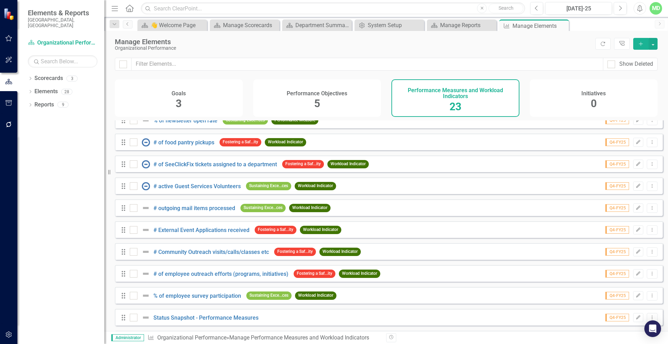
scroll to position [299, 0]
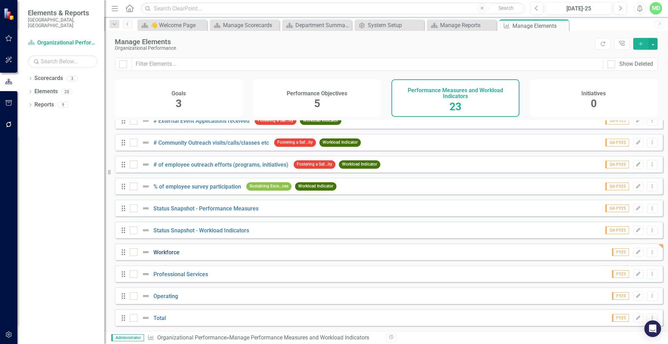
click at [165, 254] on link "Workforce" at bounding box center [166, 252] width 26 height 7
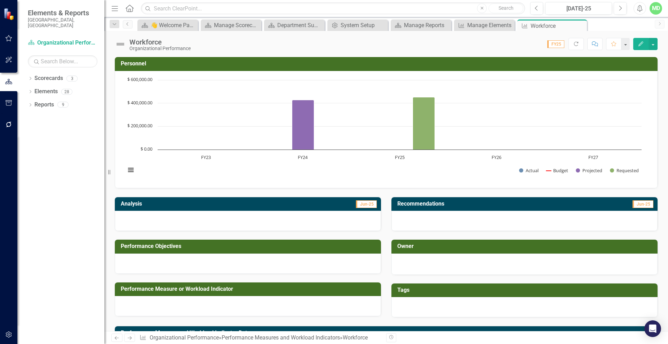
click at [642, 44] on icon "button" at bounding box center [641, 43] width 5 height 5
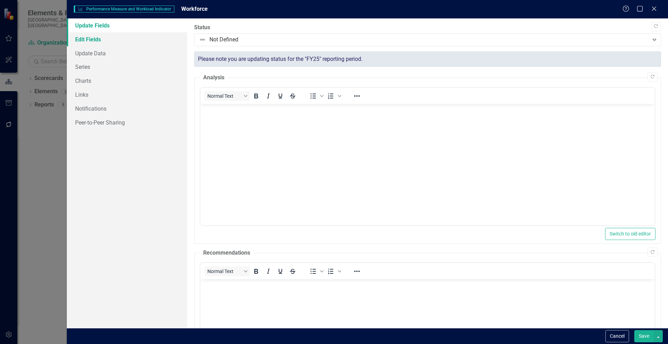
click at [88, 37] on link "Edit Fields" at bounding box center [127, 39] width 120 height 14
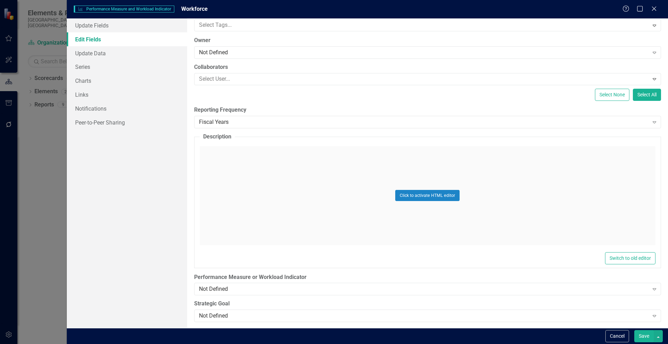
scroll to position [72, 0]
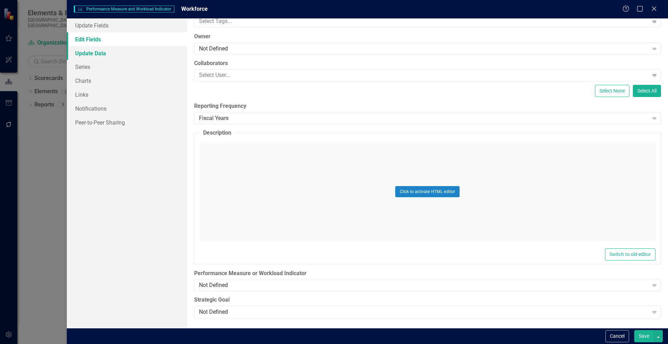
click at [85, 55] on link "Update Data" at bounding box center [127, 53] width 120 height 14
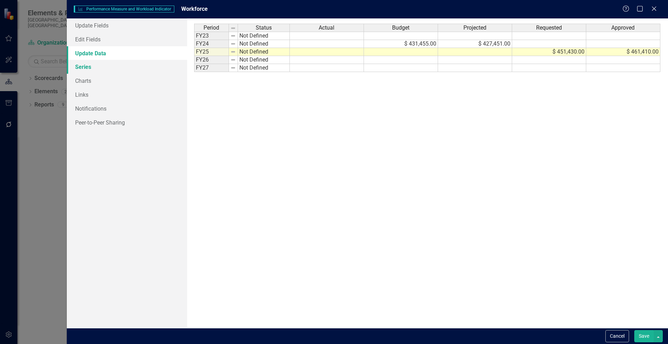
click at [81, 67] on link "Series" at bounding box center [127, 67] width 120 height 14
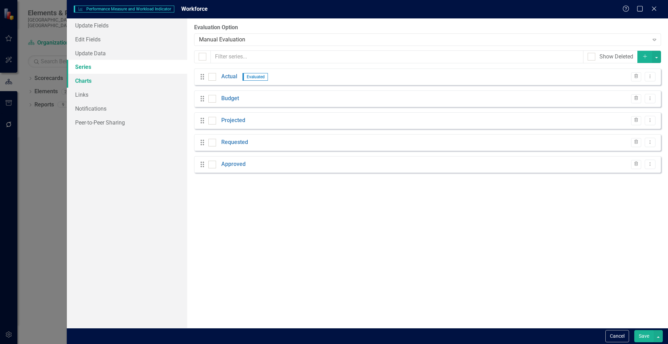
click at [81, 81] on link "Charts" at bounding box center [127, 81] width 120 height 14
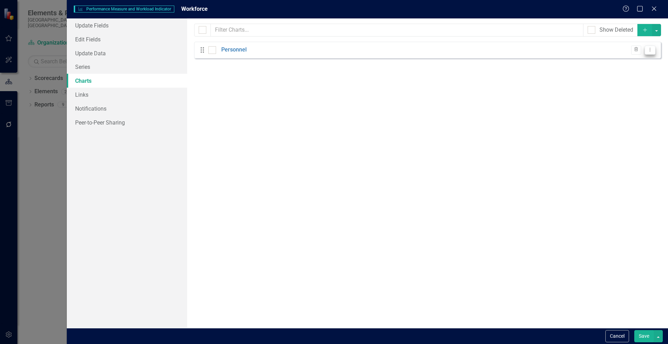
click at [650, 49] on icon "Dropdown Menu" at bounding box center [650, 49] width 6 height 5
click at [624, 61] on link "Edit Edit Chart" at bounding box center [627, 61] width 55 height 13
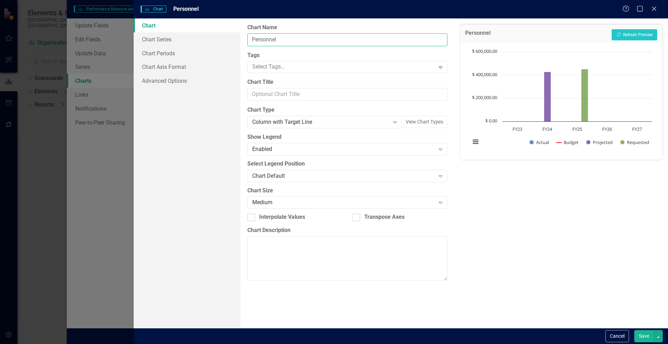
click at [263, 40] on input "Personnel" at bounding box center [347, 39] width 200 height 13
type input "Workforce"
click at [163, 39] on link "Chart Series" at bounding box center [187, 39] width 107 height 14
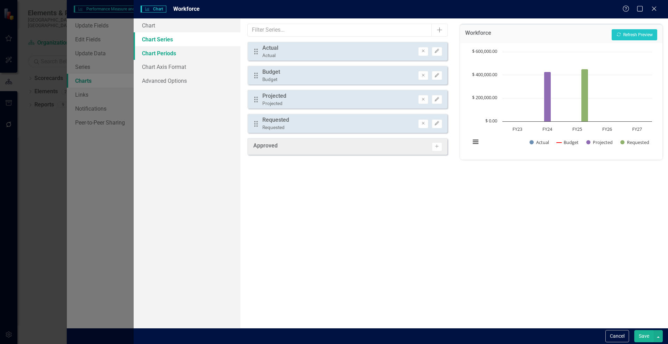
click at [164, 50] on link "Chart Periods" at bounding box center [187, 53] width 107 height 14
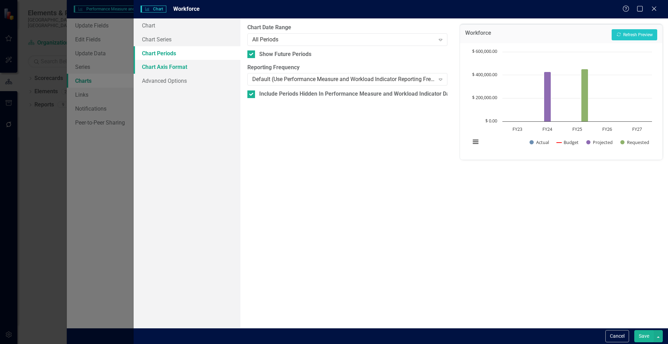
click at [166, 67] on link "Chart Axis Format" at bounding box center [187, 67] width 107 height 14
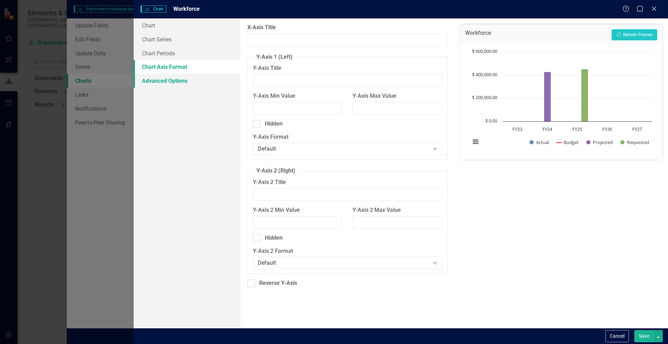
click at [157, 84] on link "Advanced Options" at bounding box center [187, 81] width 107 height 14
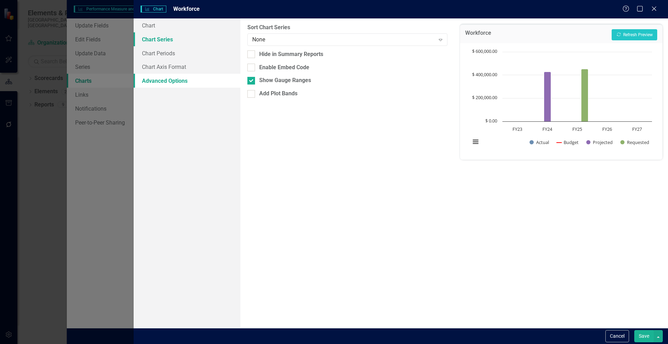
click at [152, 37] on link "Chart Series" at bounding box center [187, 39] width 107 height 14
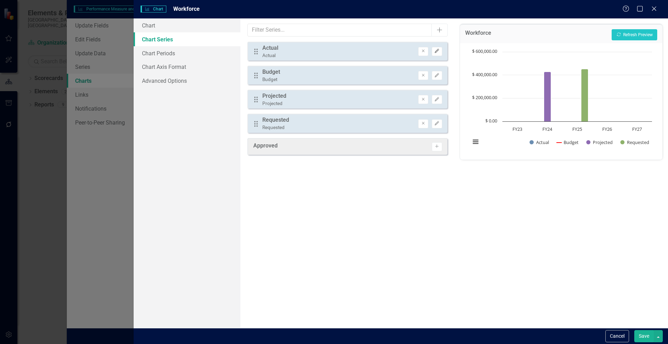
click at [439, 50] on icon "Edit" at bounding box center [436, 51] width 5 height 4
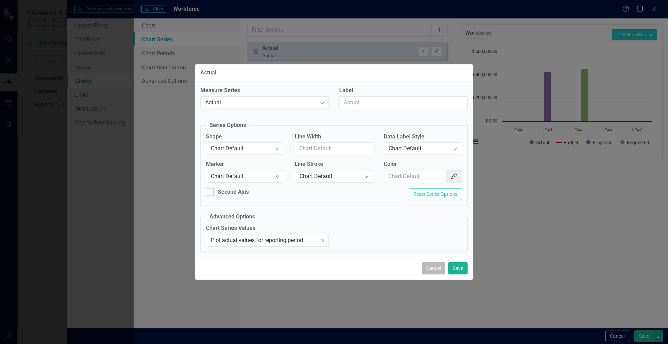
click at [430, 269] on button "Cancel" at bounding box center [434, 268] width 24 height 12
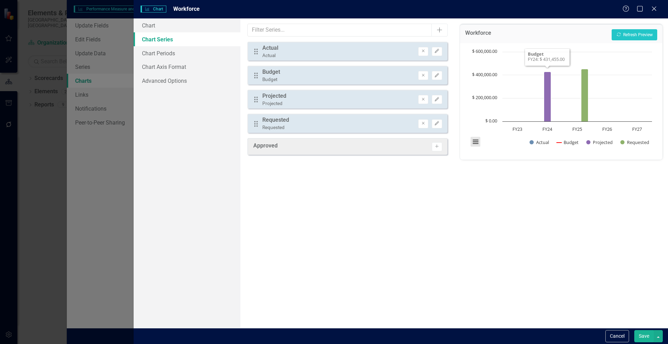
click at [477, 140] on button "View chart menu, Chart" at bounding box center [476, 142] width 10 height 10
click at [512, 148] on rect "Interactive chart" at bounding box center [561, 100] width 189 height 104
click at [148, 24] on link "Chart" at bounding box center [187, 25] width 107 height 14
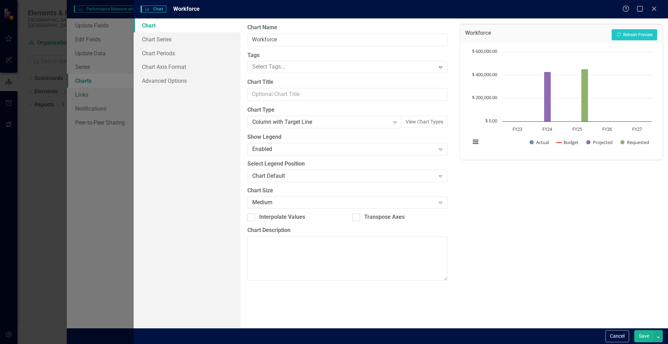
click at [639, 335] on button "Save" at bounding box center [643, 336] width 19 height 12
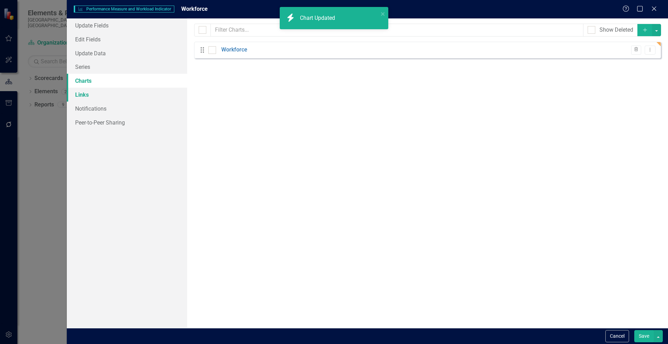
click at [79, 95] on link "Links" at bounding box center [127, 95] width 120 height 14
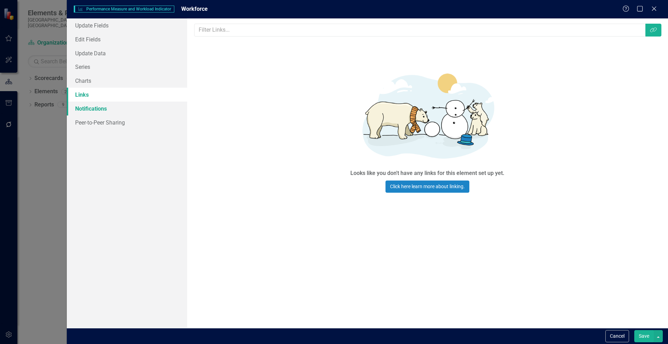
click at [84, 106] on link "Notifications" at bounding box center [127, 109] width 120 height 14
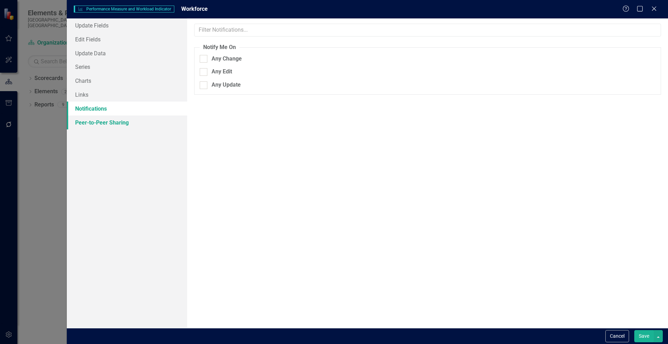
click at [85, 126] on link "Peer-to-Peer Sharing" at bounding box center [127, 123] width 120 height 14
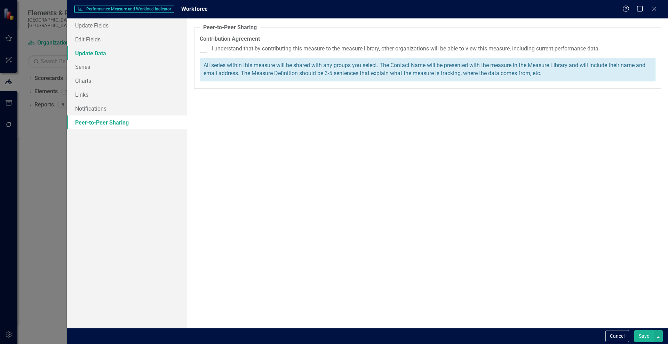
click at [86, 49] on link "Update Data" at bounding box center [127, 53] width 120 height 14
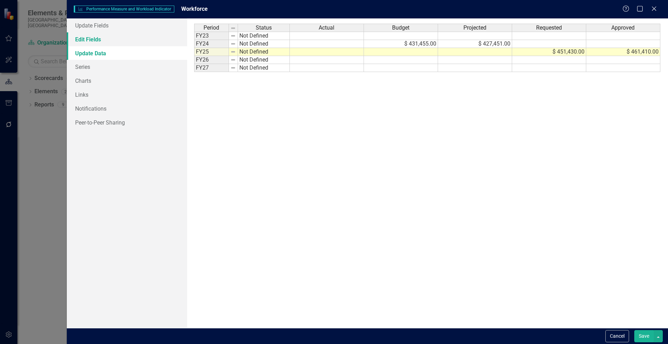
click at [89, 37] on link "Edit Fields" at bounding box center [127, 39] width 120 height 14
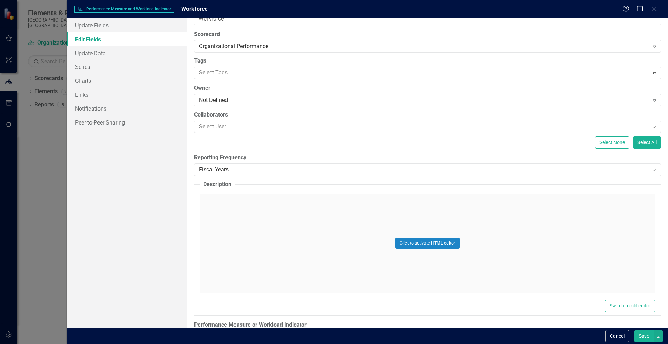
scroll to position [0, 0]
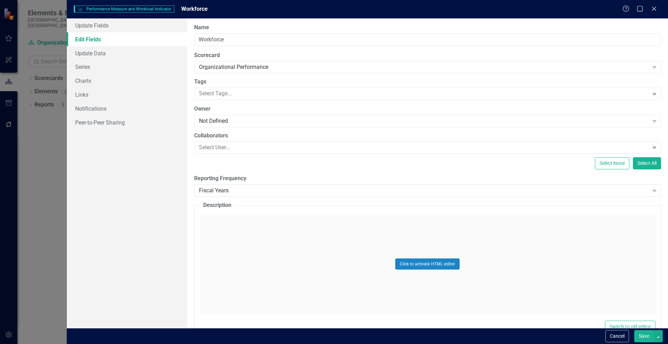
click at [642, 334] on button "Save" at bounding box center [643, 336] width 19 height 12
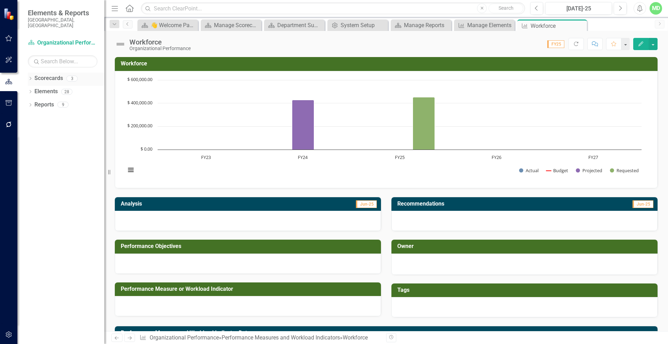
click at [48, 73] on div "Scorecards" at bounding box center [48, 78] width 29 height 11
click at [45, 74] on link "Scorecards" at bounding box center [48, 78] width 29 height 8
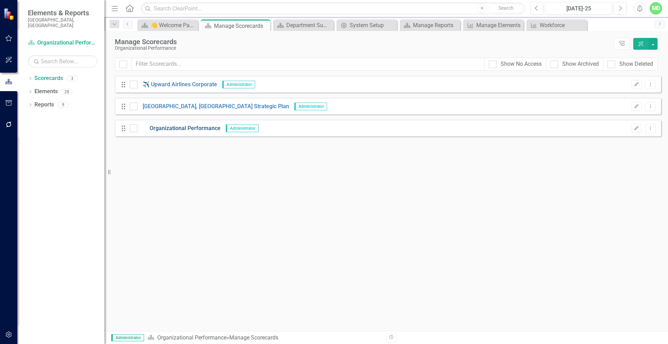
click at [167, 126] on link "Organizational Performance" at bounding box center [178, 129] width 83 height 8
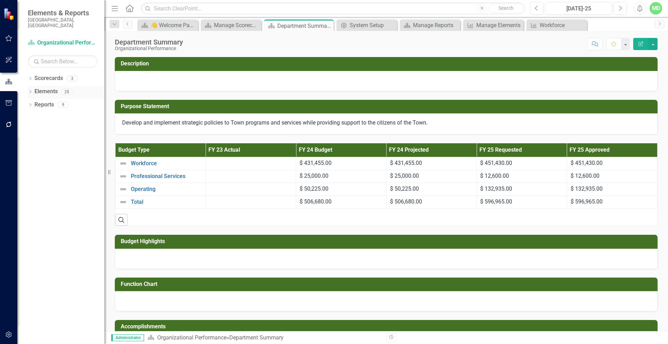
click at [42, 90] on div "Elements" at bounding box center [45, 91] width 23 height 11
click at [44, 88] on link "Elements" at bounding box center [45, 92] width 23 height 8
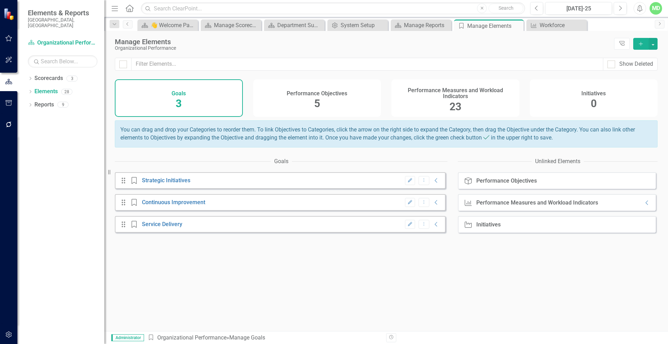
click at [450, 91] on h4 "Performance Measures and Workload Indicators" at bounding box center [456, 93] width 120 height 12
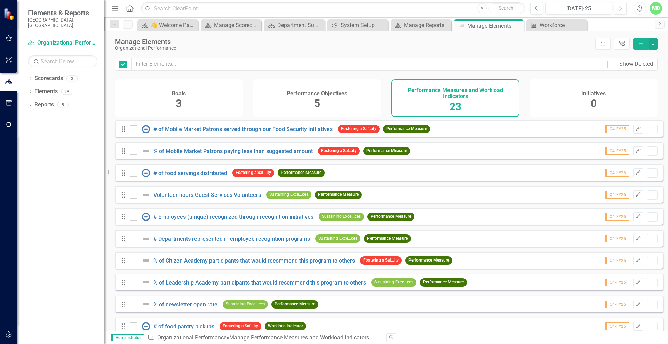
checkbox input "false"
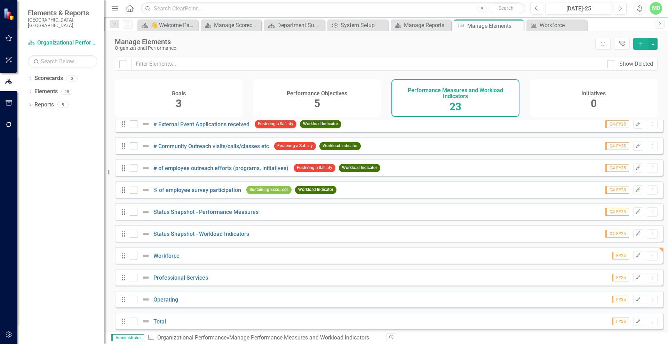
scroll to position [299, 0]
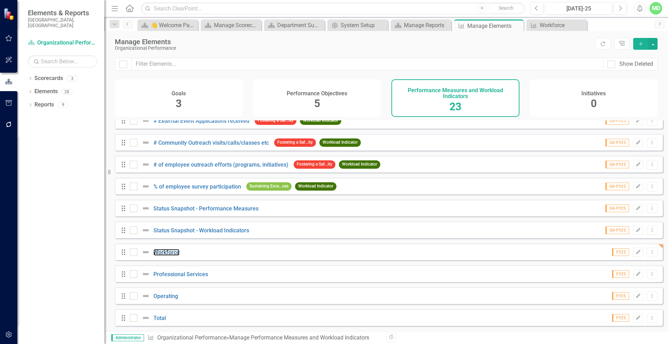
click at [168, 255] on link "Workforce" at bounding box center [166, 252] width 26 height 7
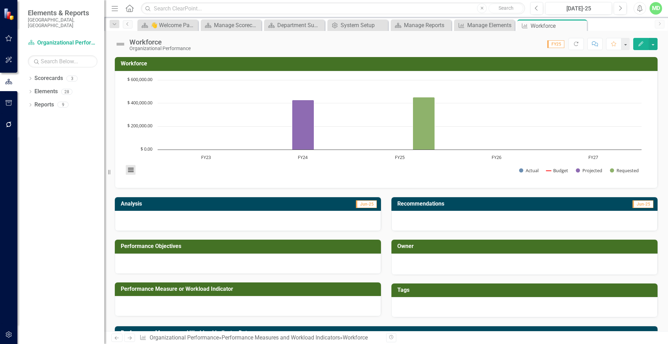
click at [131, 169] on button "View chart menu, Chart" at bounding box center [131, 170] width 10 height 10
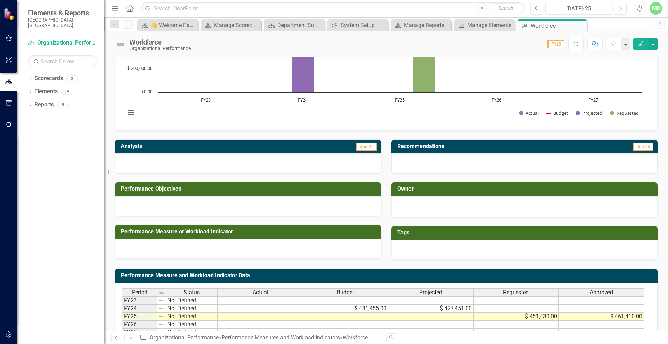
scroll to position [102, 0]
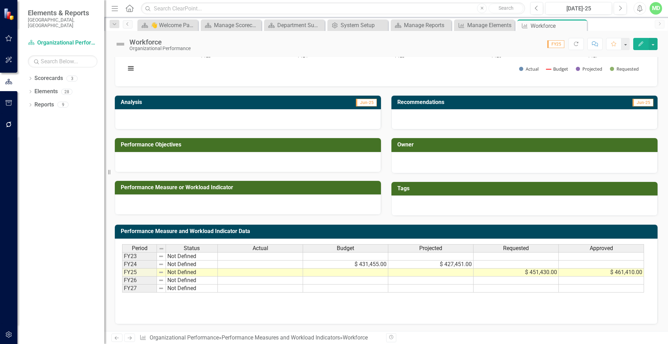
click at [642, 45] on icon "Edit" at bounding box center [641, 43] width 6 height 5
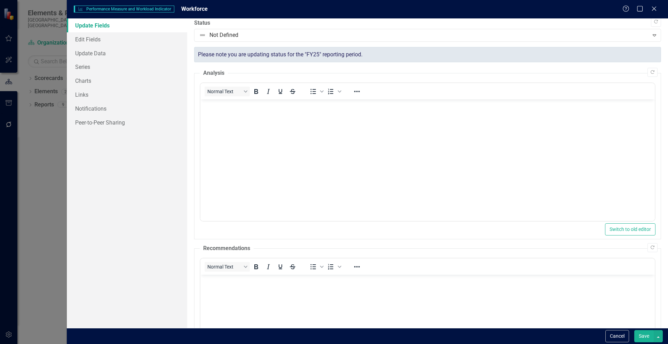
scroll to position [0, 0]
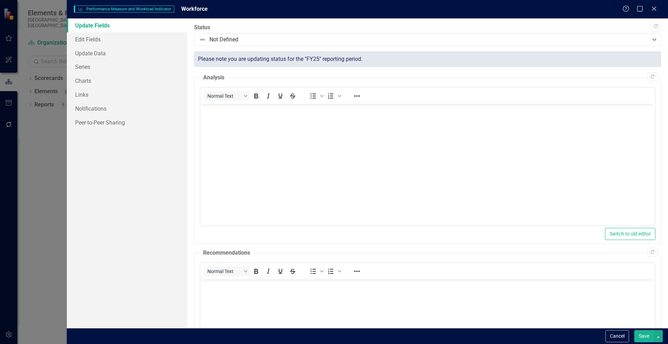
click at [262, 60] on div "Please note you are updating status for the "FY25" reporting period." at bounding box center [427, 60] width 467 height 16
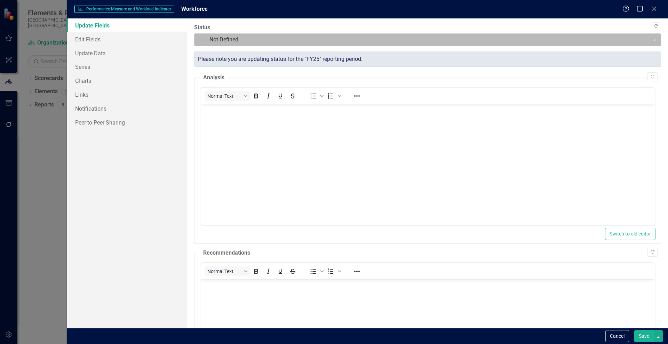
click at [238, 43] on div at bounding box center [422, 39] width 446 height 9
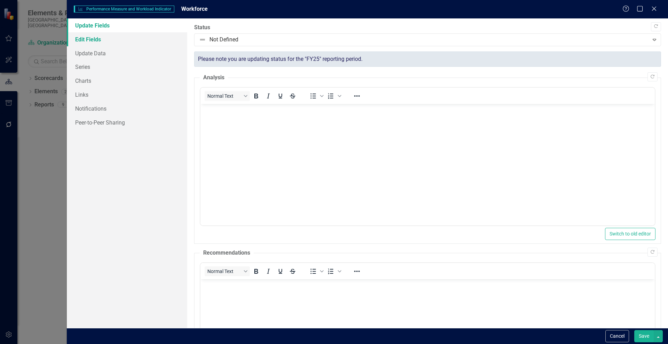
click at [95, 39] on link "Edit Fields" at bounding box center [127, 39] width 120 height 14
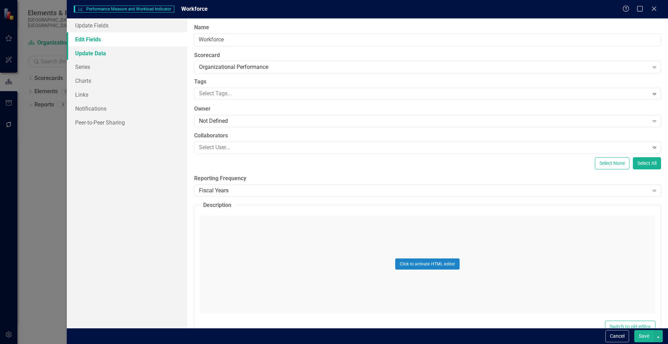
click at [95, 50] on link "Update Data" at bounding box center [127, 53] width 120 height 14
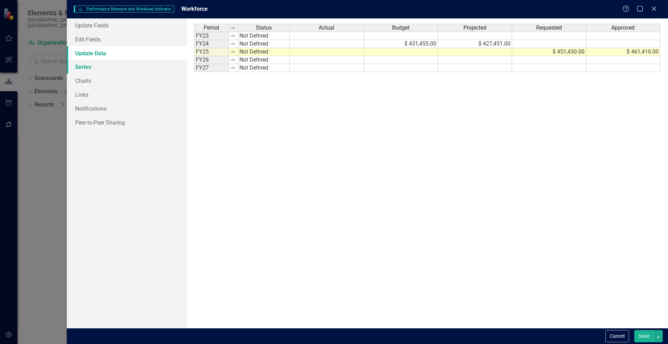
click at [80, 65] on link "Series" at bounding box center [127, 67] width 120 height 14
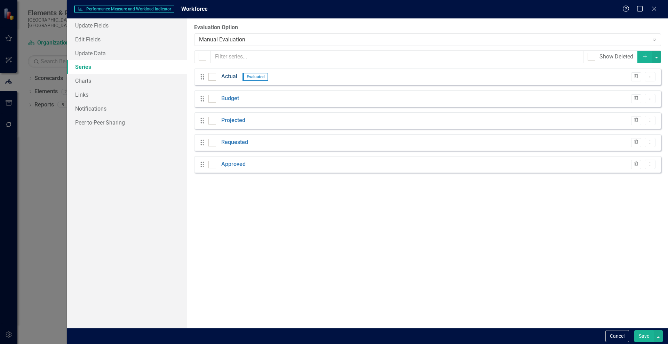
click at [226, 76] on link "Actual" at bounding box center [229, 77] width 16 height 8
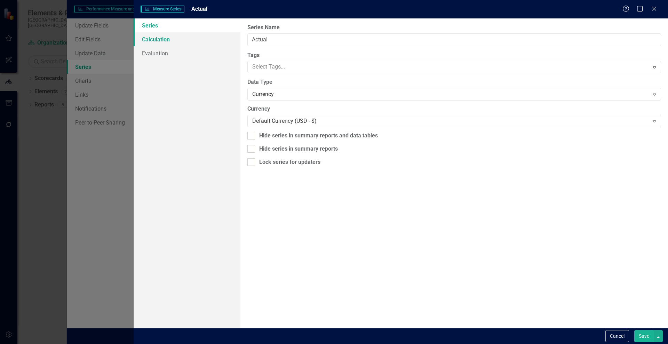
click at [160, 39] on link "Calculation" at bounding box center [187, 39] width 107 height 14
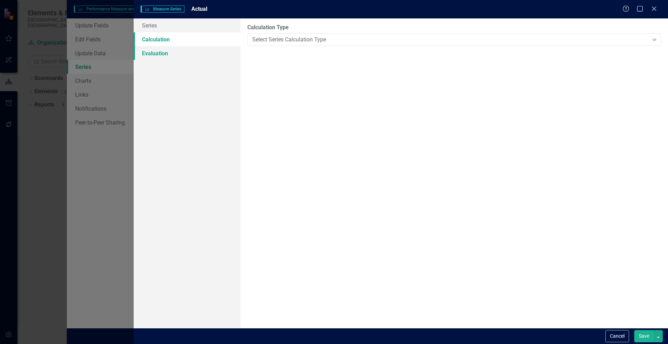
click at [151, 56] on link "Evaluation" at bounding box center [187, 53] width 107 height 14
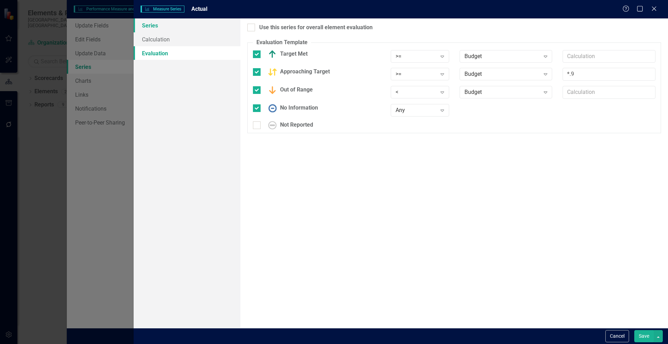
click at [149, 21] on link "Series" at bounding box center [187, 25] width 107 height 14
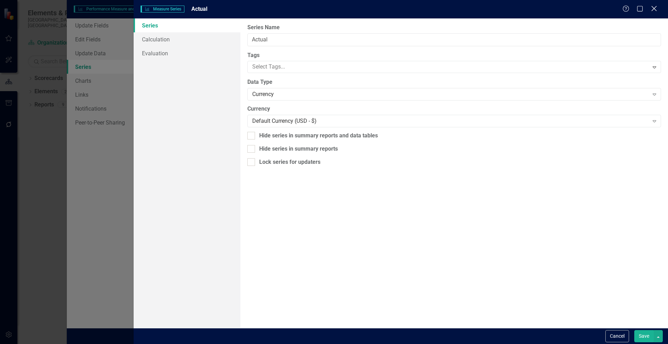
click at [653, 7] on icon at bounding box center [653, 8] width 5 height 5
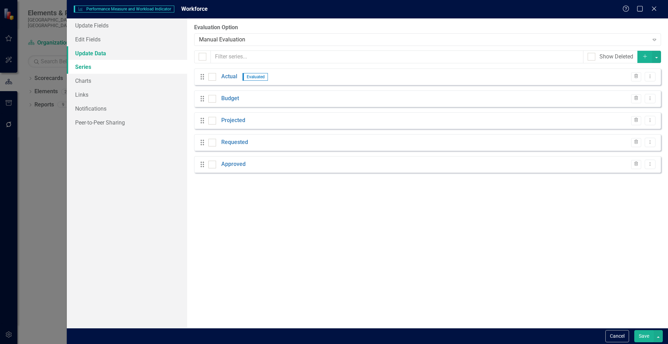
click at [87, 52] on link "Update Data" at bounding box center [127, 53] width 120 height 14
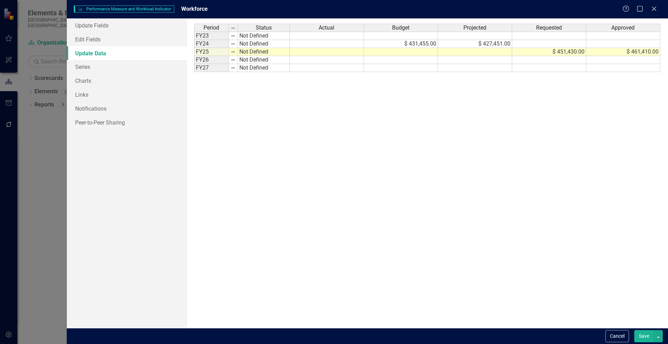
click at [211, 26] on span "Period" at bounding box center [212, 28] width 16 height 6
click at [235, 35] on img at bounding box center [233, 36] width 6 height 6
click at [214, 37] on td "FY23" at bounding box center [211, 36] width 35 height 8
click at [204, 46] on td "FY24" at bounding box center [211, 44] width 35 height 8
click at [201, 58] on td "FY26" at bounding box center [211, 60] width 35 height 8
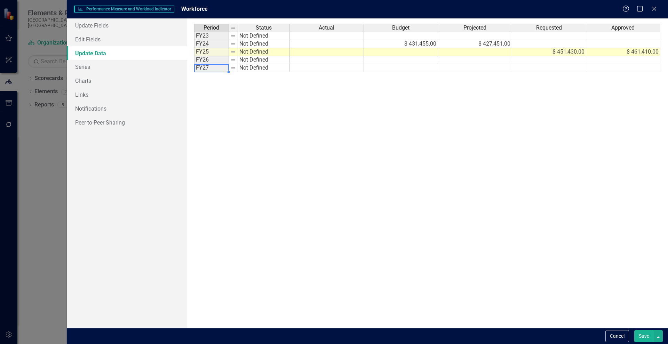
click at [202, 71] on td "FY27" at bounding box center [211, 68] width 35 height 8
click at [82, 26] on link "Update Fields" at bounding box center [127, 25] width 120 height 14
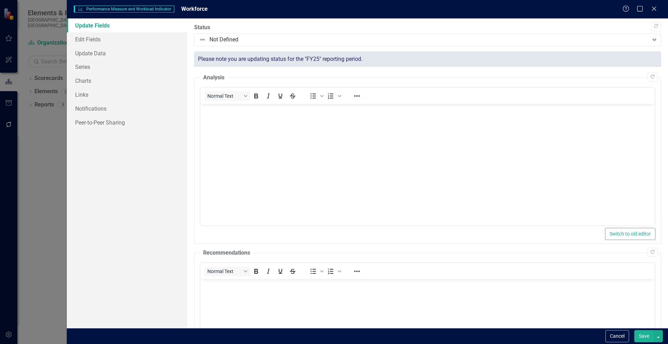
scroll to position [102, 0]
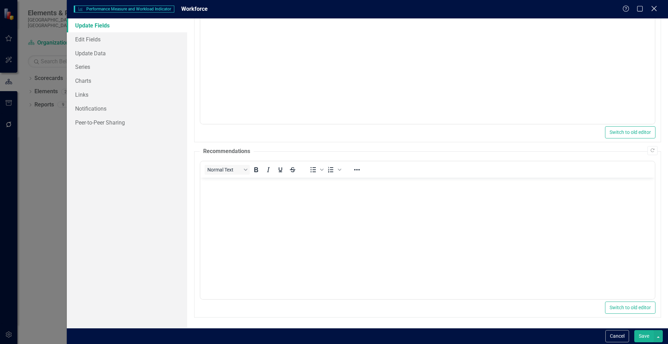
click at [656, 6] on icon "Close" at bounding box center [654, 8] width 9 height 7
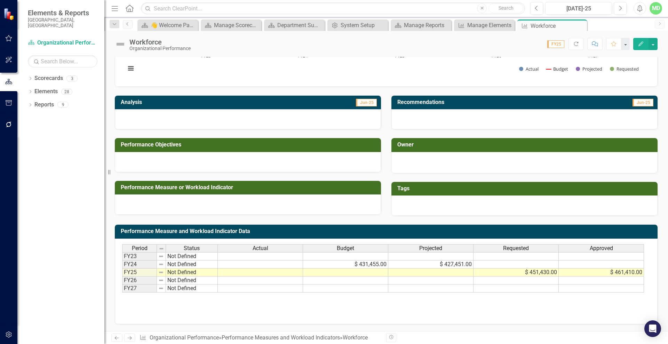
scroll to position [0, 0]
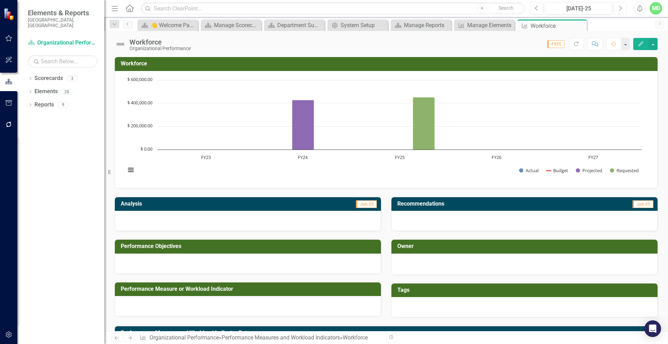
click at [622, 8] on icon "button" at bounding box center [620, 8] width 3 height 5
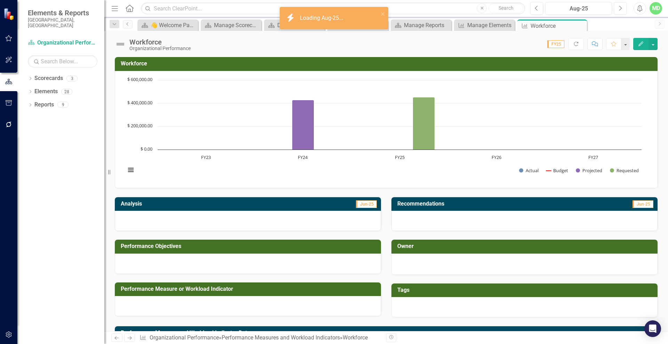
click at [622, 8] on icon "button" at bounding box center [620, 8] width 3 height 5
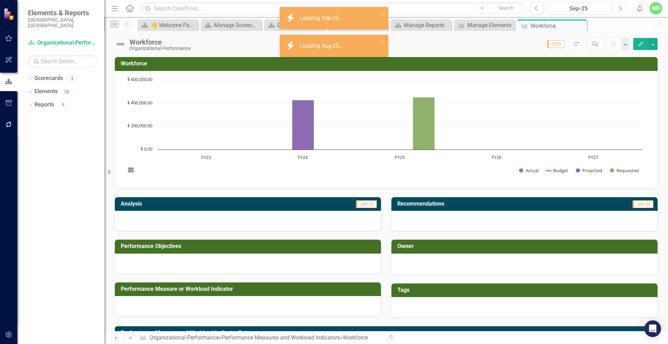
click at [622, 8] on icon "button" at bounding box center [620, 8] width 3 height 5
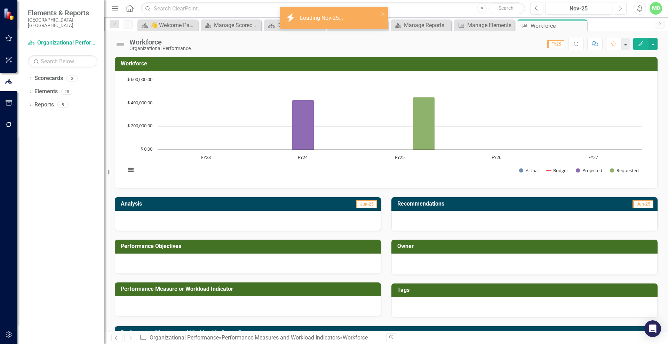
click at [622, 8] on icon "button" at bounding box center [620, 8] width 3 height 5
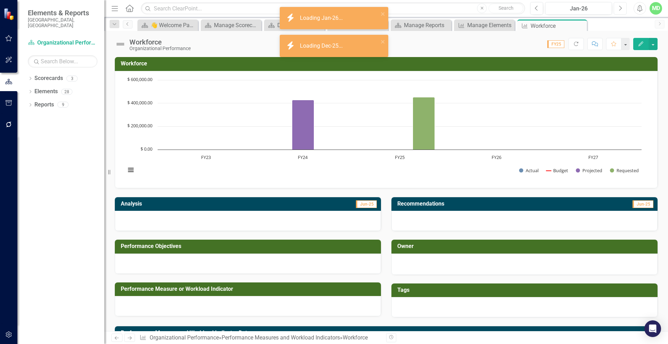
click at [622, 8] on icon "button" at bounding box center [620, 8] width 3 height 5
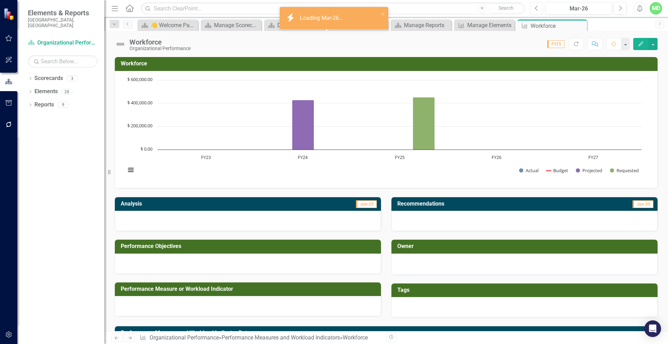
click at [533, 10] on button "Previous" at bounding box center [536, 8] width 13 height 13
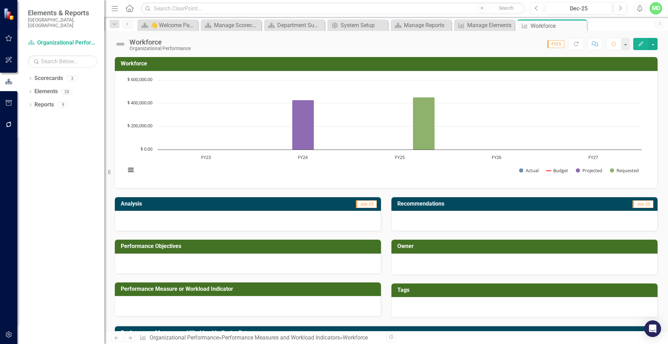
click at [533, 10] on button "Previous" at bounding box center [536, 8] width 13 height 13
click at [667, 46] on div "Workforce Organizational Performance Score: N/A FY25 Completed Refresh Comment …" at bounding box center [386, 41] width 564 height 21
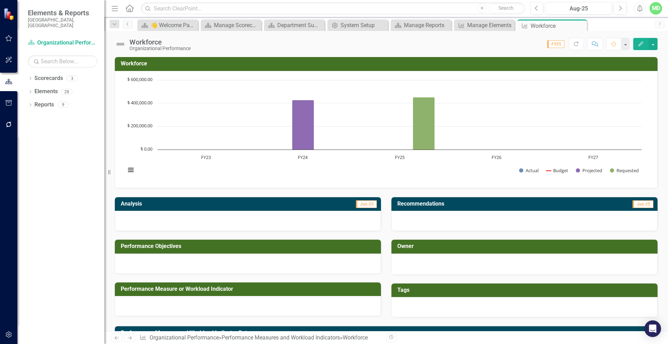
click at [666, 43] on div "Workforce Organizational Performance Score: N/A FY25 Completed Refresh Comment …" at bounding box center [386, 41] width 564 height 21
click at [625, 44] on button "button" at bounding box center [625, 44] width 9 height 12
click at [492, 23] on div "Manage Elements" at bounding box center [485, 25] width 37 height 9
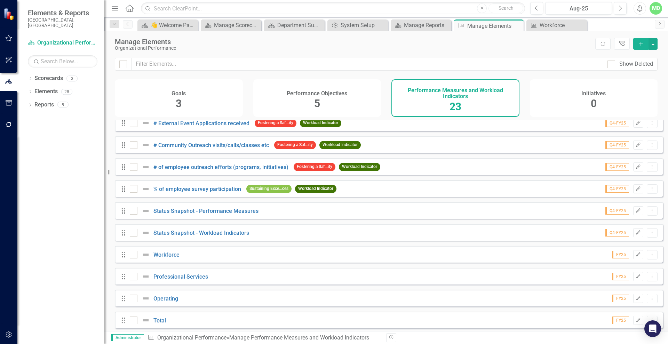
scroll to position [299, 0]
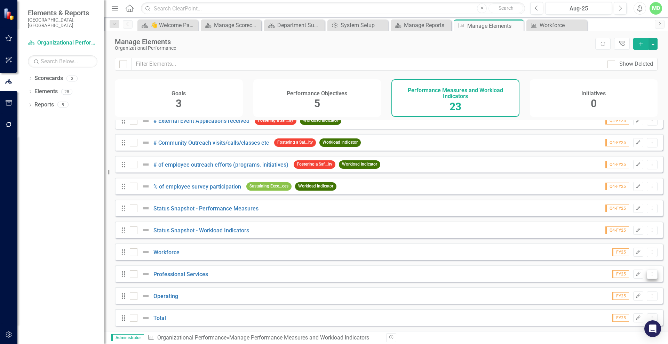
click at [649, 274] on icon "Dropdown Menu" at bounding box center [652, 274] width 6 height 5
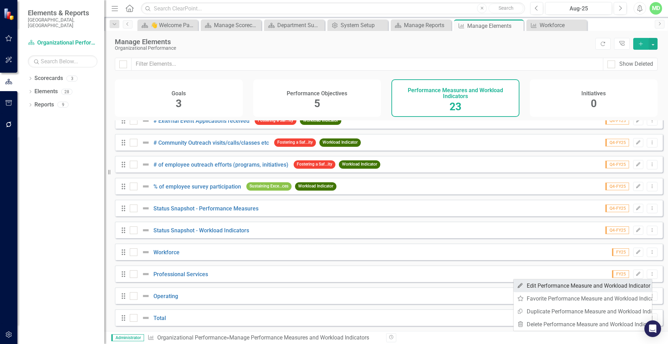
click at [601, 280] on link "Edit Edit Performance Measure and Workload Indicator" at bounding box center [583, 285] width 139 height 13
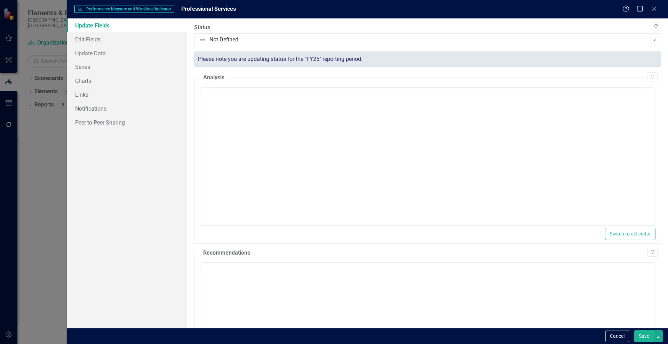
scroll to position [0, 0]
drag, startPoint x: 99, startPoint y: 24, endPoint x: 86, endPoint y: 25, distance: 13.6
click at [86, 25] on link "Update Fields" at bounding box center [127, 25] width 120 height 14
click at [86, 40] on link "Edit Fields" at bounding box center [127, 39] width 120 height 14
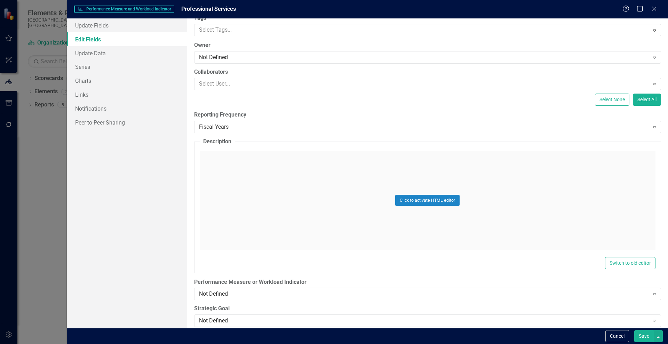
scroll to position [72, 0]
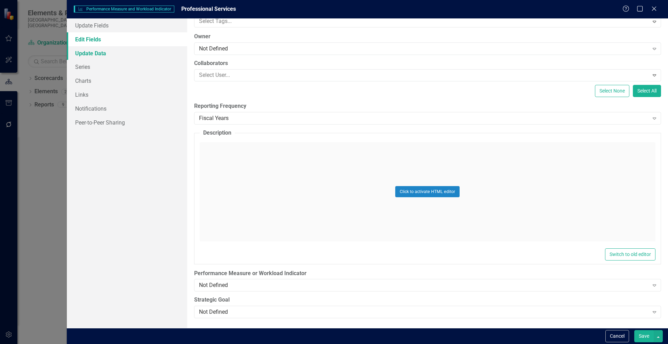
click at [87, 56] on link "Update Data" at bounding box center [127, 53] width 120 height 14
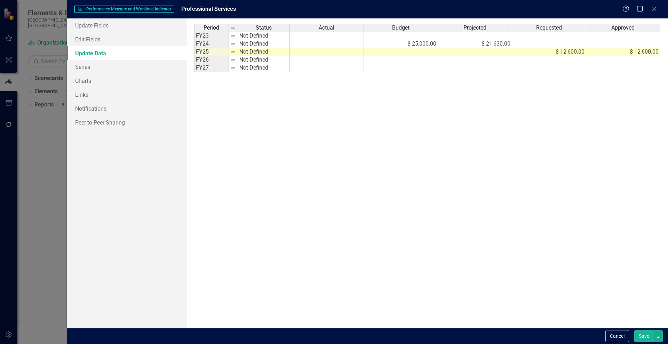
click at [198, 36] on td "FY23" at bounding box center [211, 36] width 35 height 8
click at [211, 38] on td "FY23" at bounding box center [211, 36] width 35 height 8
click at [206, 38] on td "FY23" at bounding box center [211, 36] width 35 height 8
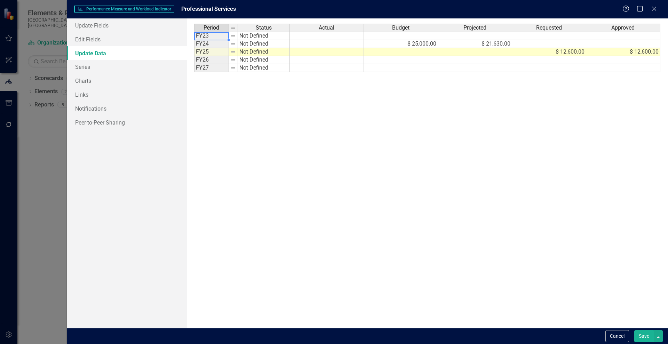
click at [228, 40] on div at bounding box center [228, 40] width 3 height 3
click at [218, 35] on td "FY23" at bounding box center [211, 36] width 35 height 8
click at [205, 35] on td "FY23" at bounding box center [211, 36] width 35 height 8
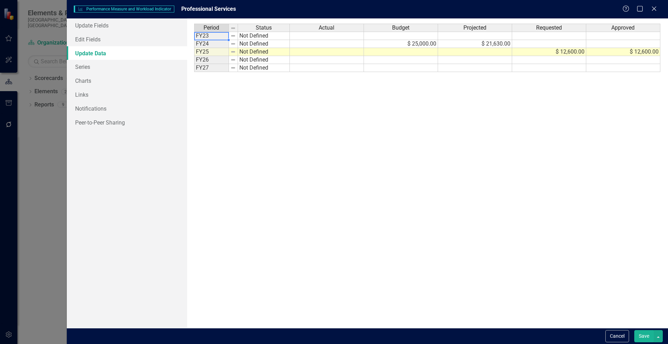
click at [208, 45] on td "FY24" at bounding box center [211, 44] width 35 height 8
click at [208, 49] on td "FY25" at bounding box center [211, 52] width 35 height 8
click at [205, 76] on div "Period Status FY23 Not Defined FY24 Not Defined FY25 Not Defined FY26 Not Defin…" at bounding box center [242, 173] width 97 height 299
click at [205, 69] on td "FY27" at bounding box center [211, 68] width 35 height 8
click at [81, 71] on link "Series" at bounding box center [127, 67] width 120 height 14
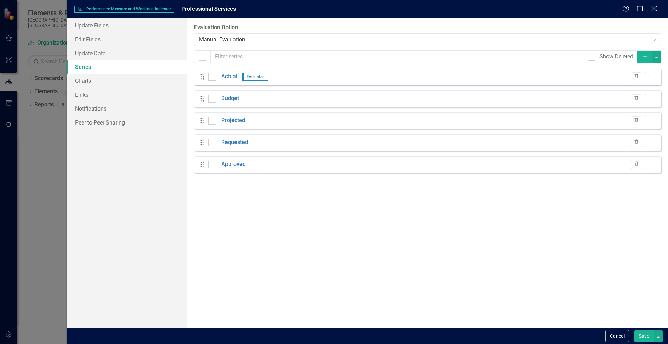
click at [651, 5] on div "Close" at bounding box center [654, 9] width 9 height 9
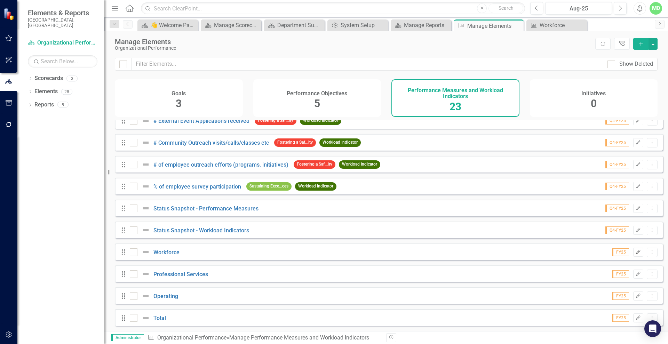
click at [636, 250] on icon "Edit" at bounding box center [638, 252] width 5 height 4
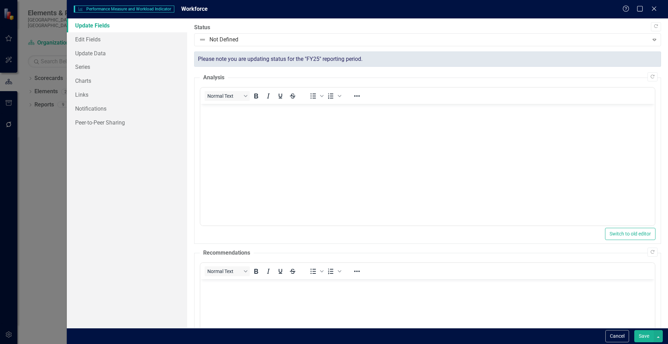
scroll to position [0, 0]
click at [82, 53] on link "Update Data" at bounding box center [127, 53] width 120 height 14
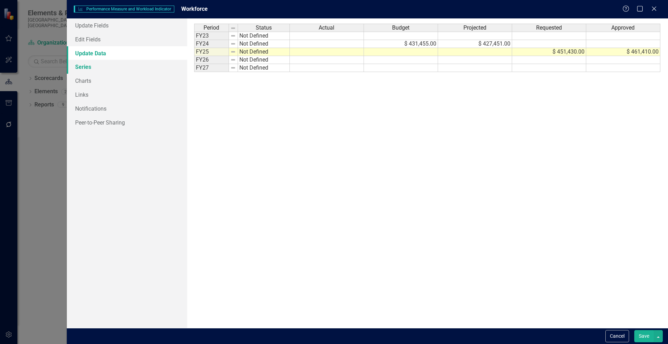
click at [83, 67] on link "Series" at bounding box center [127, 67] width 120 height 14
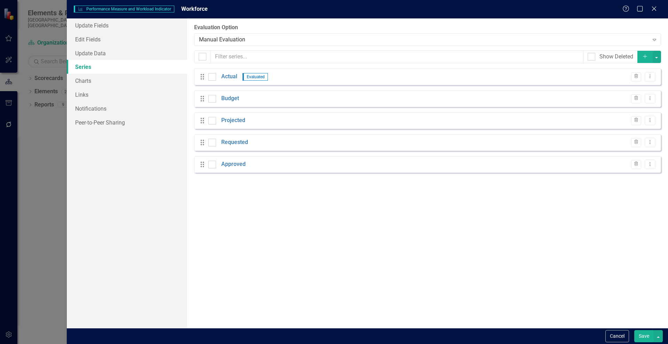
click at [644, 58] on icon "Add" at bounding box center [645, 56] width 6 height 5
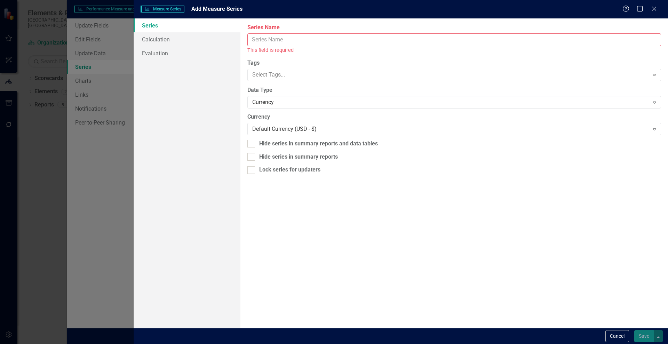
click at [294, 40] on input "Series Name" at bounding box center [454, 39] width 414 height 13
click at [650, 9] on div "Help Maximize Close" at bounding box center [642, 9] width 39 height 8
click at [653, 8] on icon "Close" at bounding box center [654, 8] width 9 height 7
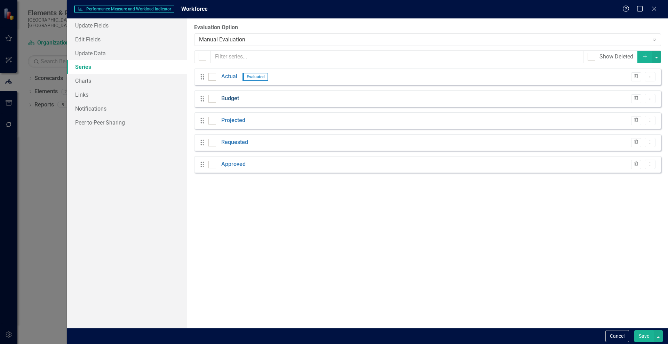
click at [227, 100] on link "Budget" at bounding box center [230, 99] width 18 height 8
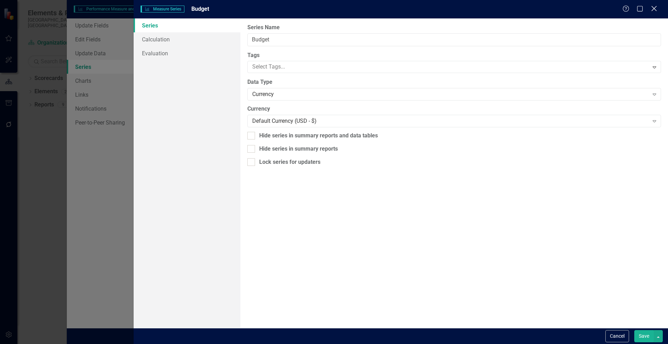
click at [653, 7] on icon at bounding box center [653, 8] width 5 height 5
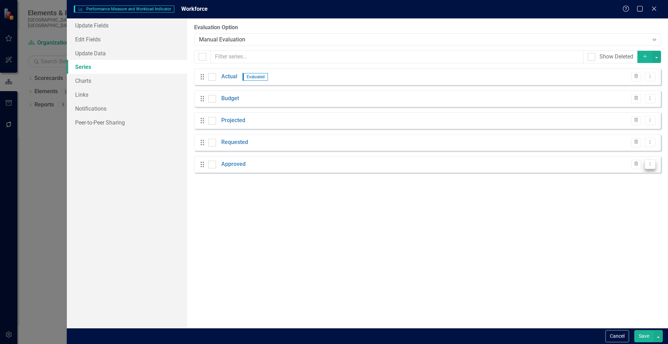
click at [649, 162] on icon "Dropdown Menu" at bounding box center [650, 164] width 6 height 5
click at [608, 191] on link "Copy Duplicate Measure Series" at bounding box center [615, 188] width 79 height 13
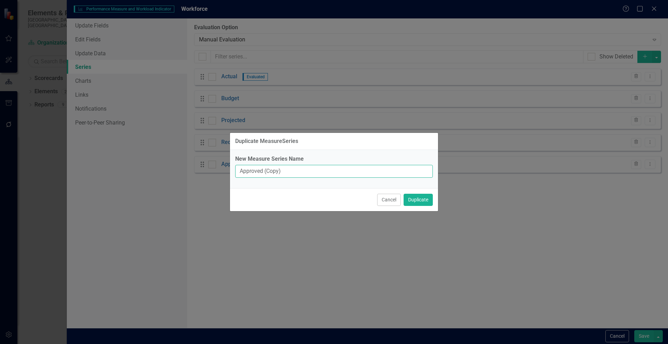
click at [274, 172] on input "Approved (Copy)" at bounding box center [334, 171] width 198 height 13
type input "Proposed"
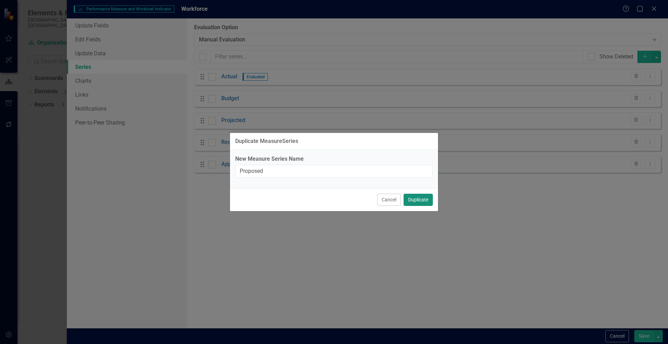
click at [427, 199] on button "Duplicate" at bounding box center [418, 200] width 29 height 12
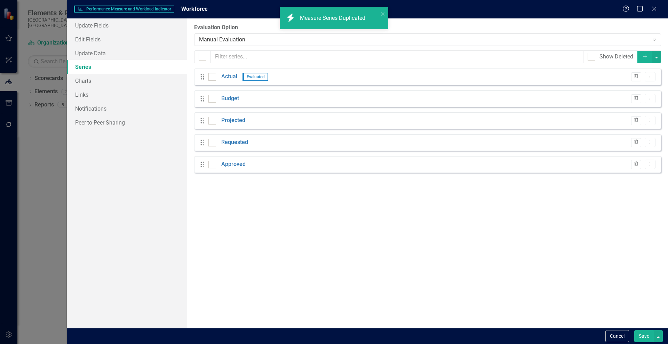
click at [199, 186] on div "From this page, you can add, edit, delete, or duplicate the measure series for …" at bounding box center [427, 173] width 481 height 310
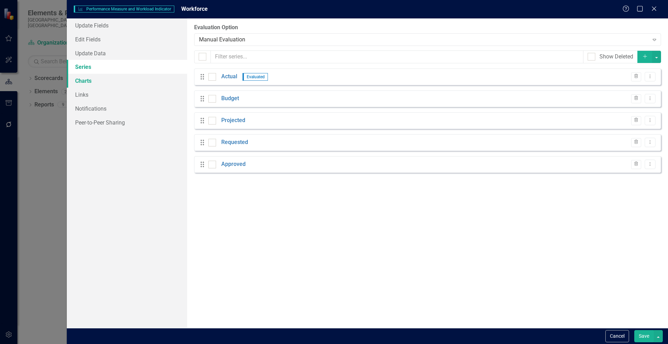
click at [86, 82] on link "Charts" at bounding box center [127, 81] width 120 height 14
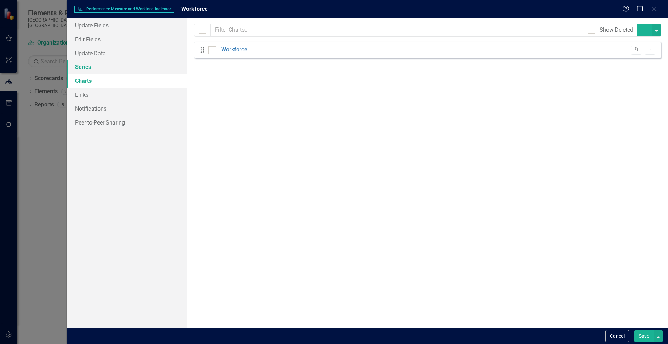
click at [82, 64] on link "Series" at bounding box center [127, 67] width 120 height 14
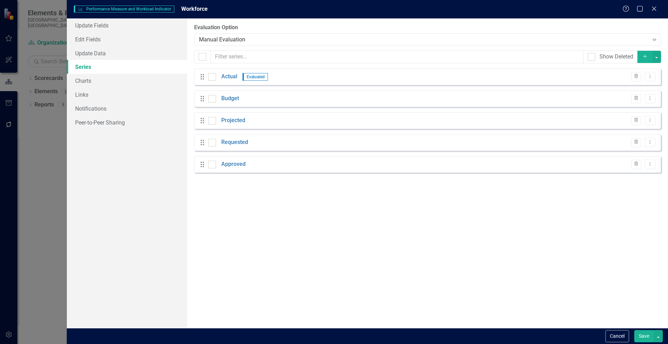
click at [646, 54] on icon "Add" at bounding box center [645, 56] width 6 height 5
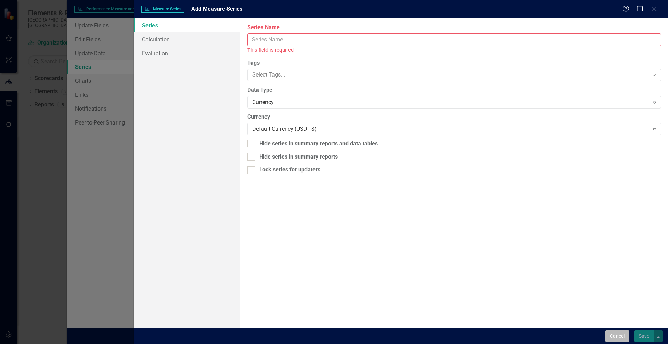
click at [614, 337] on button "Cancel" at bounding box center [618, 336] width 24 height 12
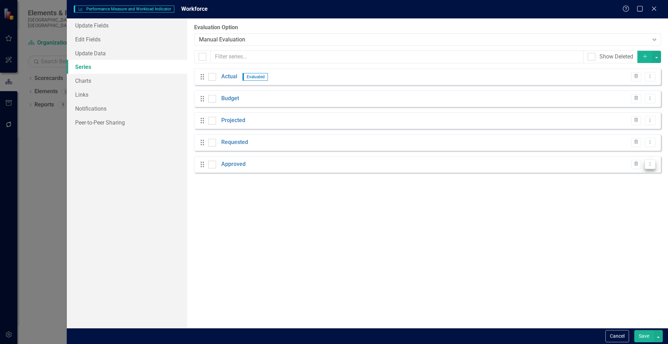
click at [647, 163] on icon "Dropdown Menu" at bounding box center [650, 164] width 6 height 5
click at [593, 187] on link "Copy Duplicate Measure Series" at bounding box center [615, 188] width 79 height 13
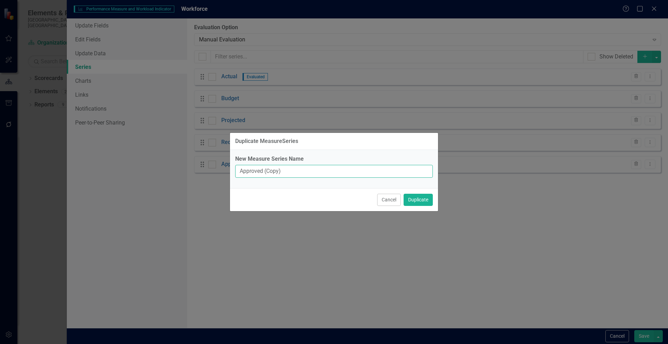
click at [260, 170] on input "Approved (Copy)" at bounding box center [334, 171] width 198 height 13
type input "Proposed"
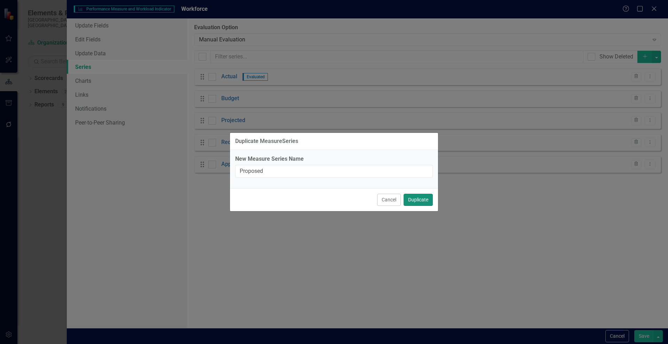
click at [420, 199] on button "Duplicate" at bounding box center [418, 200] width 29 height 12
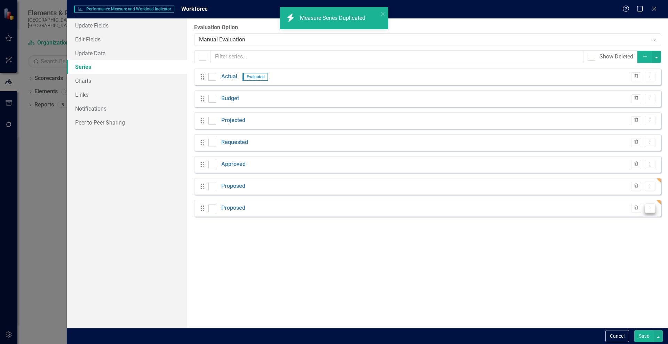
click at [650, 207] on icon "Dropdown Menu" at bounding box center [650, 208] width 6 height 5
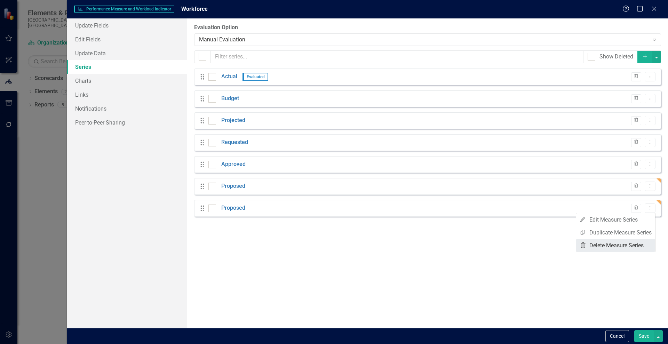
click at [616, 248] on link "Trash Delete Measure Series" at bounding box center [615, 245] width 79 height 13
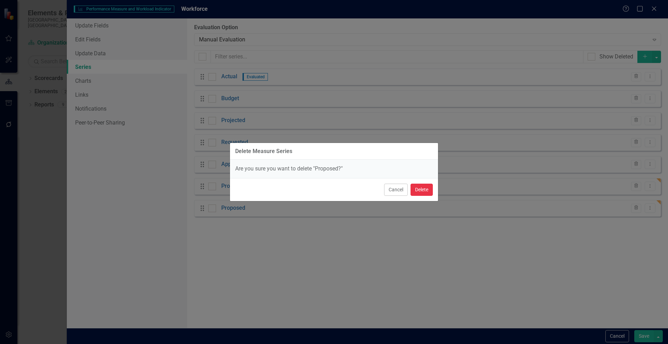
click at [422, 190] on button "Delete" at bounding box center [422, 190] width 22 height 12
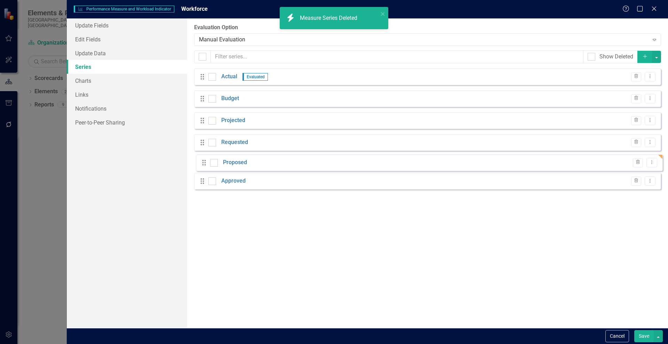
drag, startPoint x: 200, startPoint y: 184, endPoint x: 202, endPoint y: 160, distance: 24.8
click at [202, 160] on div "Drag Actual Evaluated Trash Dropdown Menu Drag Budget Trash Dropdown Menu Drag …" at bounding box center [427, 132] width 467 height 126
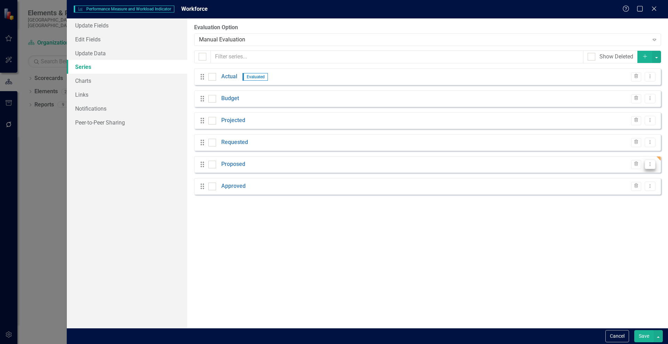
click at [651, 162] on icon "Dropdown Menu" at bounding box center [650, 164] width 6 height 5
click at [644, 334] on button "Save" at bounding box center [643, 336] width 19 height 12
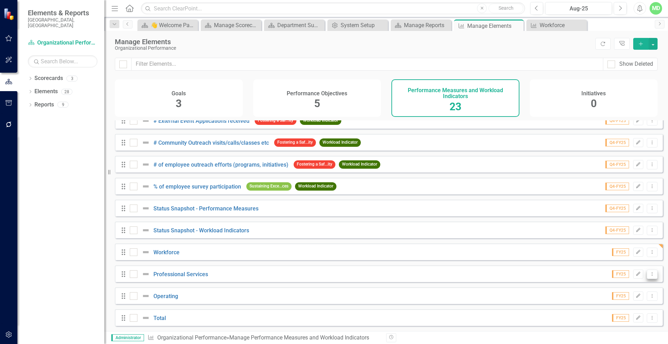
click at [649, 275] on icon "Dropdown Menu" at bounding box center [652, 274] width 6 height 5
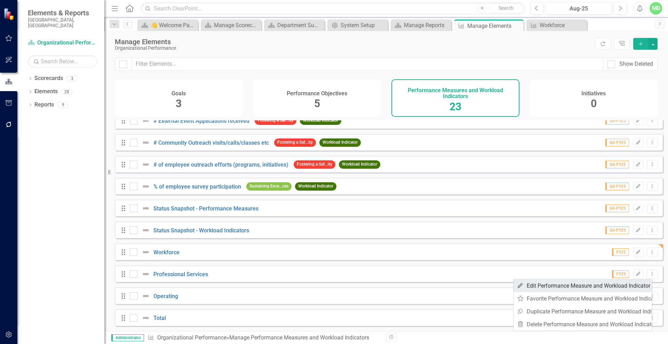
click at [553, 287] on link "Edit Edit Performance Measure and Workload Indicator" at bounding box center [583, 285] width 139 height 13
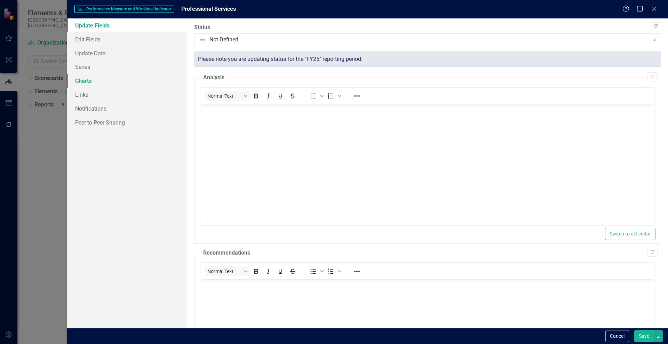
click at [78, 84] on link "Charts" at bounding box center [127, 81] width 120 height 14
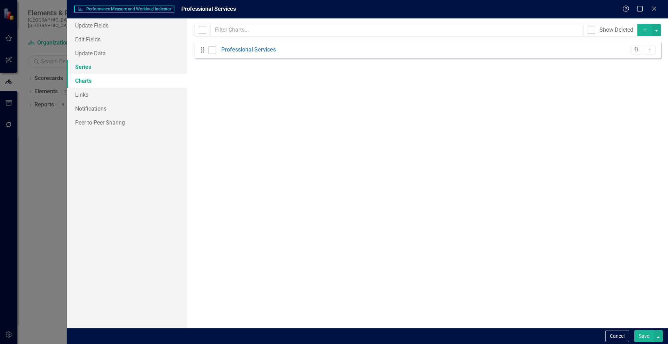
click at [77, 68] on link "Series" at bounding box center [127, 67] width 120 height 14
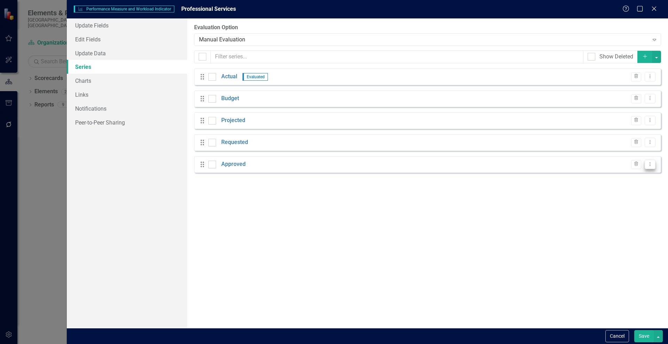
click at [648, 163] on icon "Dropdown Menu" at bounding box center [650, 164] width 6 height 5
click at [596, 185] on link "Copy Duplicate Measure Series" at bounding box center [615, 188] width 79 height 13
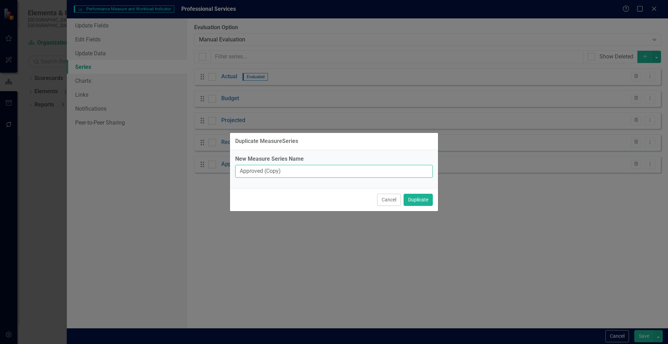
click at [318, 171] on input "Approved (Copy)" at bounding box center [334, 171] width 198 height 13
click at [317, 176] on input "Prop" at bounding box center [334, 171] width 198 height 13
type input "Proposed"
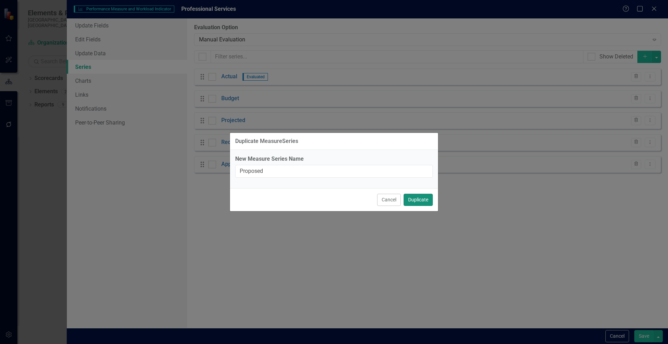
click at [426, 202] on button "Duplicate" at bounding box center [418, 200] width 29 height 12
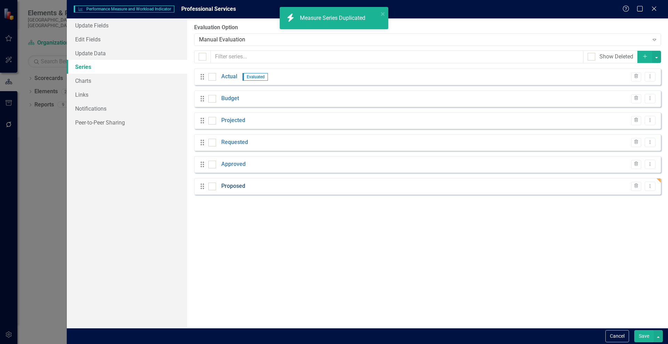
click at [230, 187] on link "Proposed" at bounding box center [233, 186] width 24 height 8
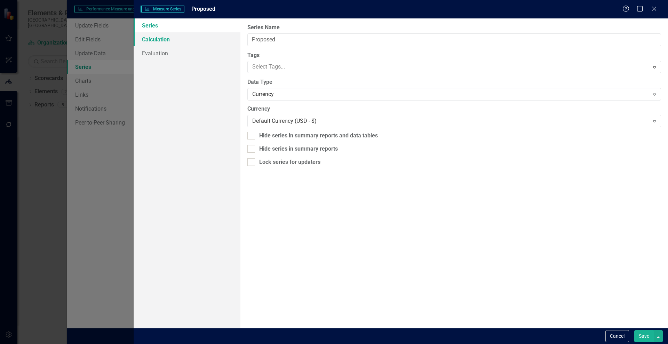
click at [158, 40] on link "Calculation" at bounding box center [187, 39] width 107 height 14
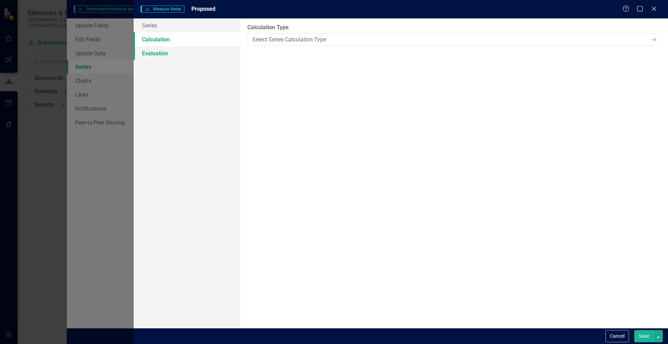
click at [155, 51] on link "Evaluation" at bounding box center [187, 53] width 107 height 14
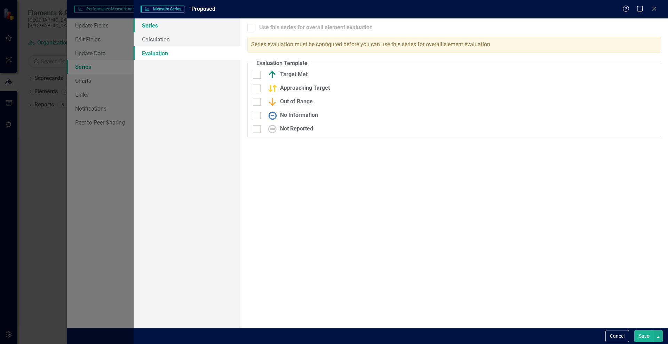
click at [152, 29] on link "Series" at bounding box center [187, 25] width 107 height 14
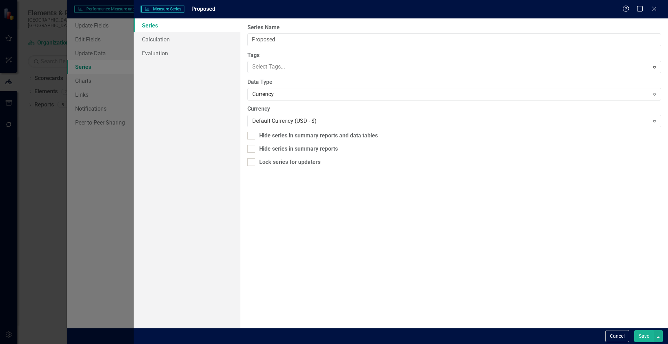
click at [646, 335] on button "Save" at bounding box center [643, 336] width 19 height 12
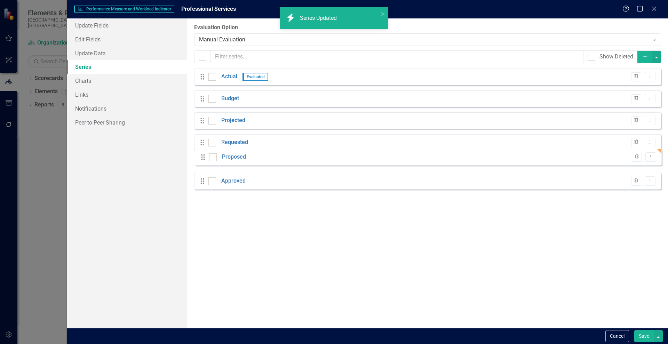
drag, startPoint x: 200, startPoint y: 186, endPoint x: 198, endPoint y: 160, distance: 26.1
click at [198, 160] on div "Drag Actual Evaluated Trash Dropdown Menu Drag Budget Trash Dropdown Menu Drag …" at bounding box center [427, 132] width 467 height 126
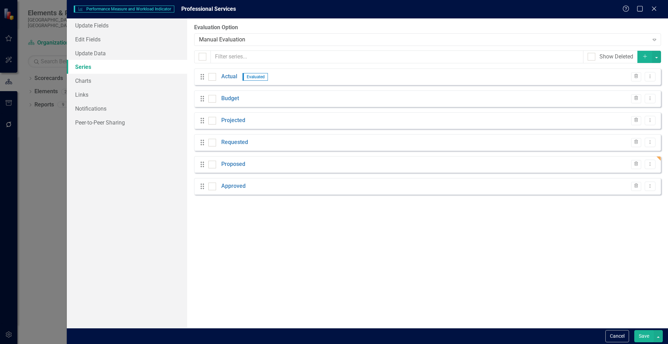
click at [643, 339] on button "Save" at bounding box center [643, 336] width 19 height 12
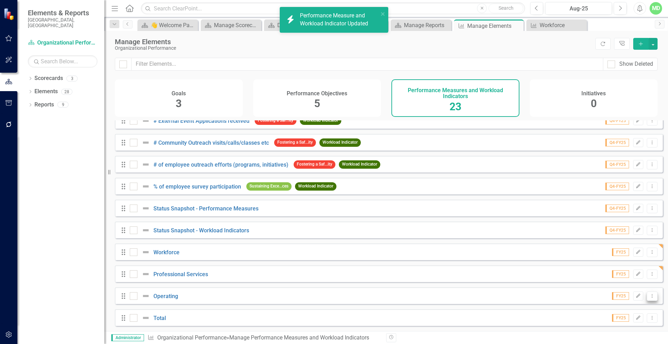
click at [649, 294] on icon "Dropdown Menu" at bounding box center [652, 296] width 6 height 5
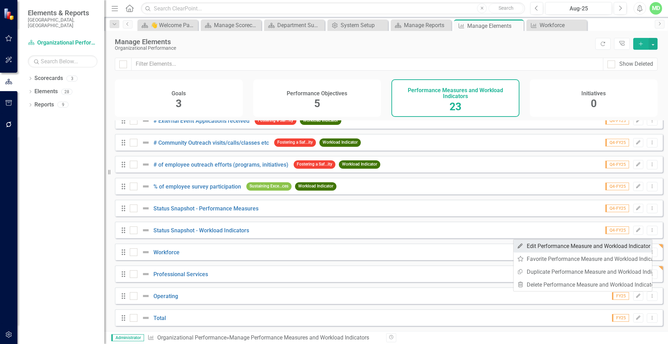
click at [552, 245] on link "Edit Edit Performance Measure and Workload Indicator" at bounding box center [583, 246] width 139 height 13
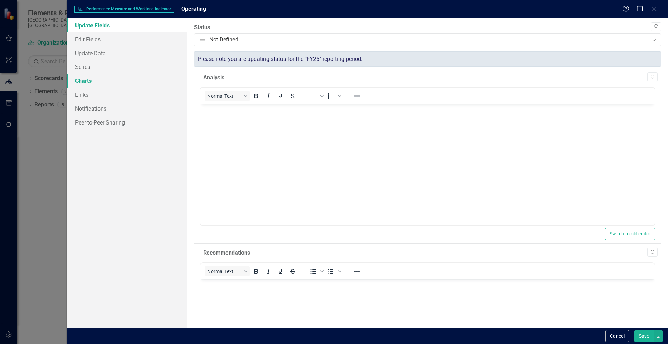
click at [82, 81] on link "Charts" at bounding box center [127, 81] width 120 height 14
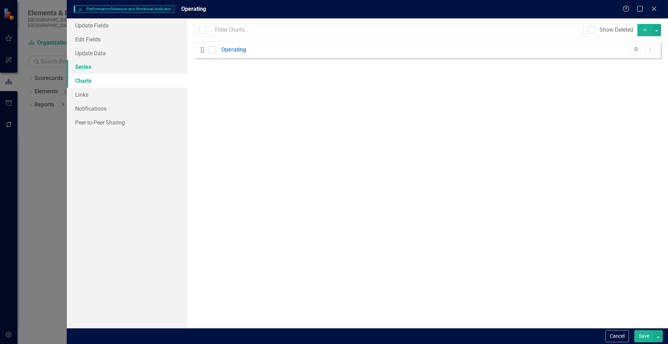
click at [82, 65] on link "Series" at bounding box center [127, 67] width 120 height 14
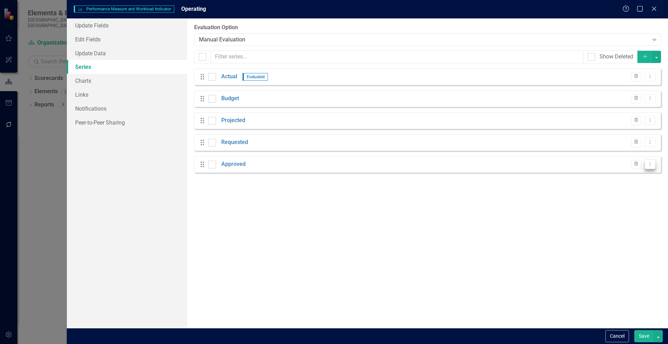
click at [653, 163] on button "Dropdown Menu" at bounding box center [650, 164] width 11 height 9
click at [598, 187] on link "Copy Duplicate Measure Series" at bounding box center [615, 188] width 79 height 13
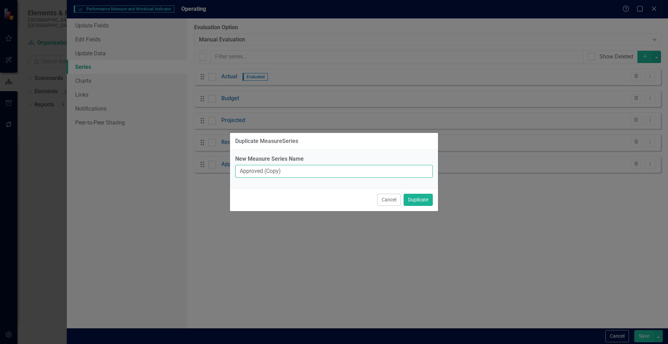
click at [337, 171] on input "Approved (Copy)" at bounding box center [334, 171] width 198 height 13
type input "Proposed"
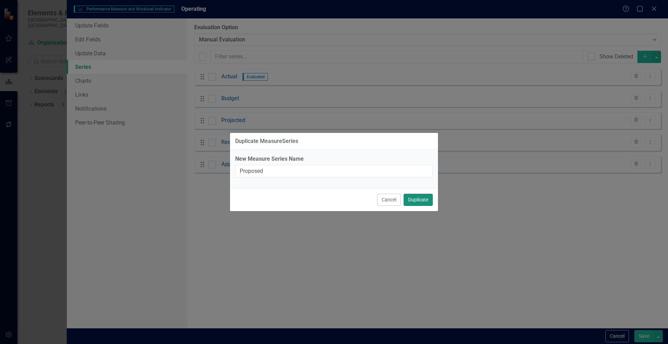
click at [414, 199] on button "Duplicate" at bounding box center [418, 200] width 29 height 12
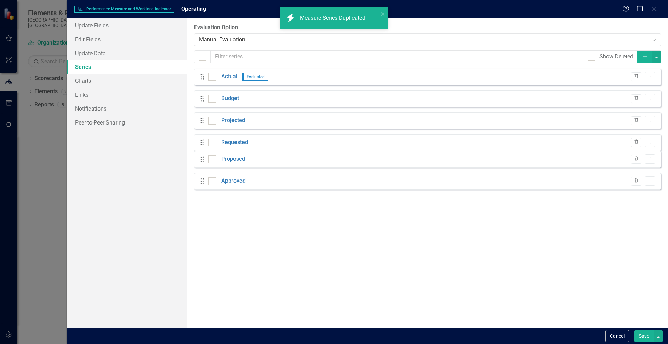
drag, startPoint x: 202, startPoint y: 185, endPoint x: 202, endPoint y: 158, distance: 26.8
click at [202, 158] on div "Drag Actual Evaluated Trash Dropdown Menu Drag Budget Trash Dropdown Menu Drag …" at bounding box center [427, 132] width 467 height 126
click at [649, 337] on button "Save" at bounding box center [643, 336] width 19 height 12
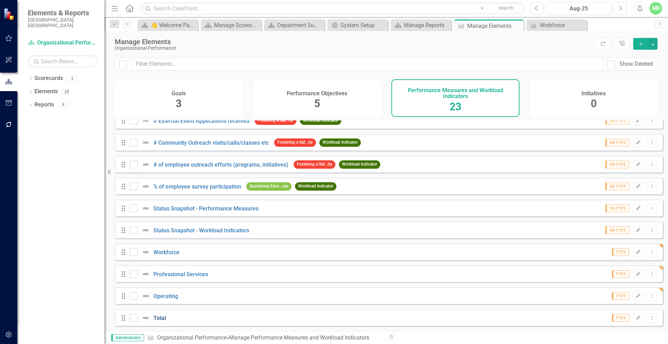
click at [161, 316] on link "Total" at bounding box center [159, 318] width 13 height 7
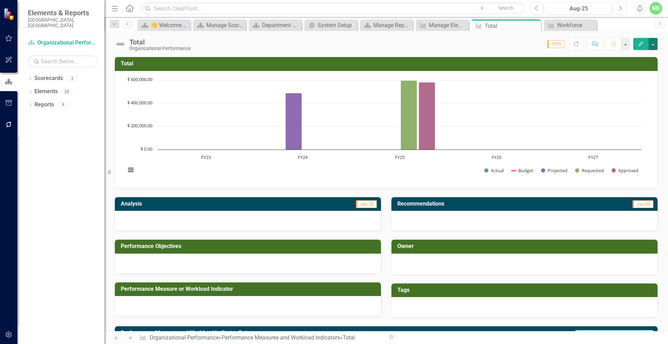
click at [654, 44] on button "button" at bounding box center [653, 44] width 9 height 12
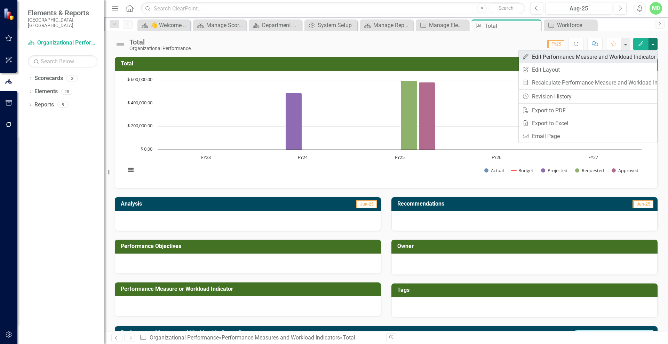
click at [582, 58] on link "Edit Edit Performance Measure and Workload Indicator" at bounding box center [588, 56] width 139 height 13
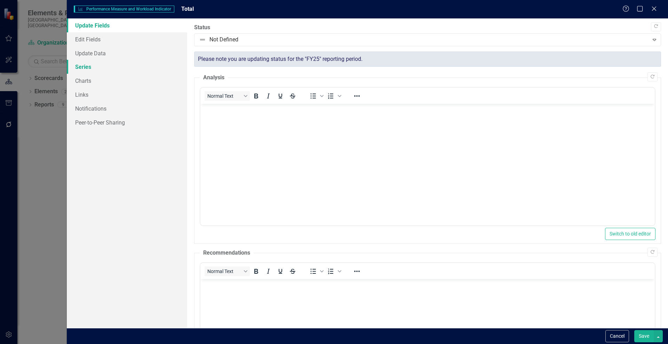
click at [79, 66] on link "Series" at bounding box center [127, 67] width 120 height 14
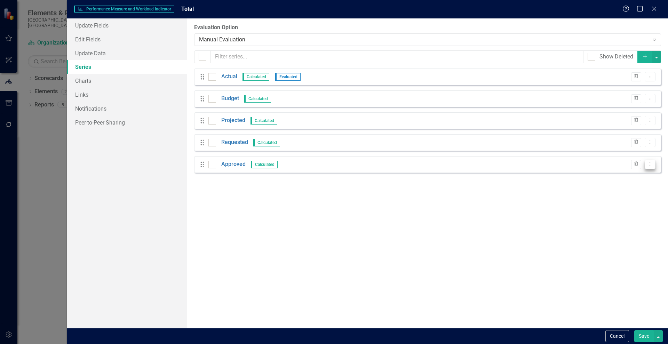
click at [648, 163] on icon "Dropdown Menu" at bounding box center [650, 164] width 6 height 5
click at [605, 187] on link "Copy Duplicate Measure Series" at bounding box center [615, 188] width 79 height 13
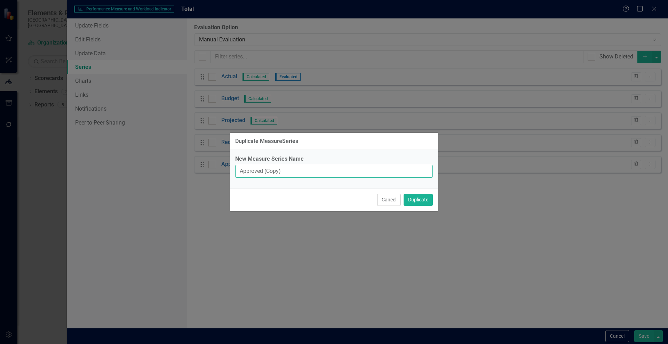
click at [276, 172] on input "Approved (Copy)" at bounding box center [334, 171] width 198 height 13
type input "Proposed"
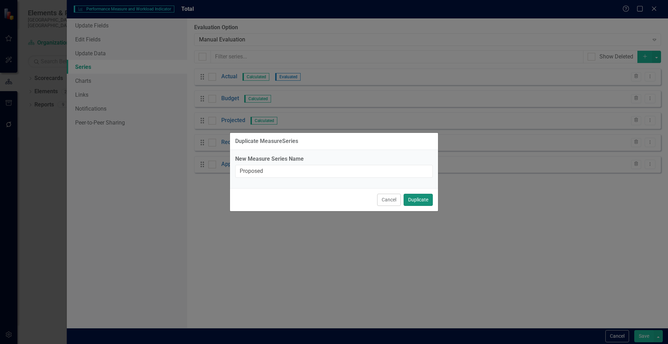
click at [427, 198] on button "Duplicate" at bounding box center [418, 200] width 29 height 12
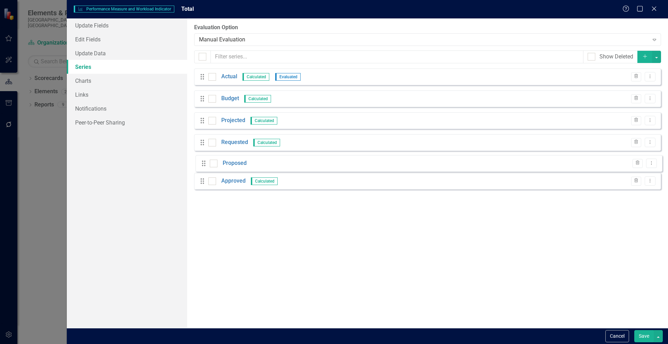
drag, startPoint x: 200, startPoint y: 187, endPoint x: 201, endPoint y: 164, distance: 23.0
click at [201, 164] on div "Drag Actual Calculated Evaluated Trash Dropdown Menu Drag Budget Calculated Tra…" at bounding box center [427, 132] width 467 height 126
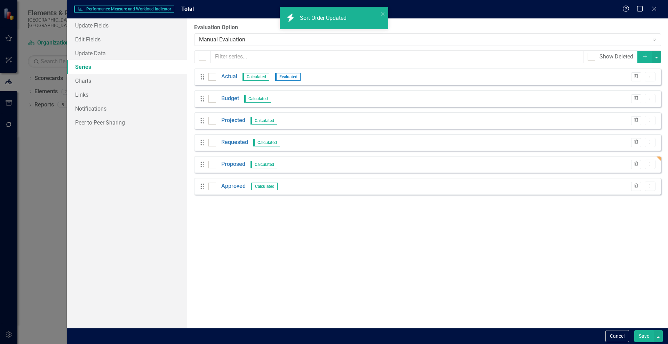
click at [646, 334] on button "Save" at bounding box center [643, 336] width 19 height 12
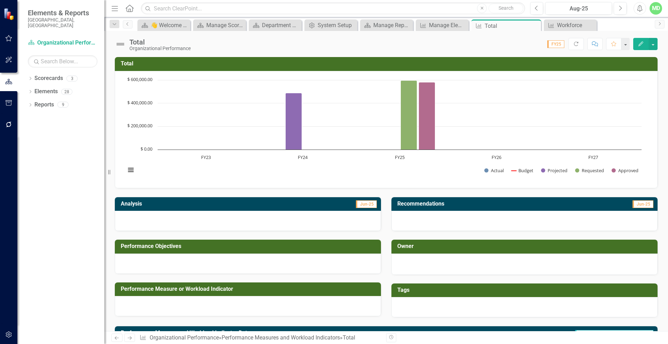
click at [658, 5] on div "MD" at bounding box center [656, 8] width 13 height 13
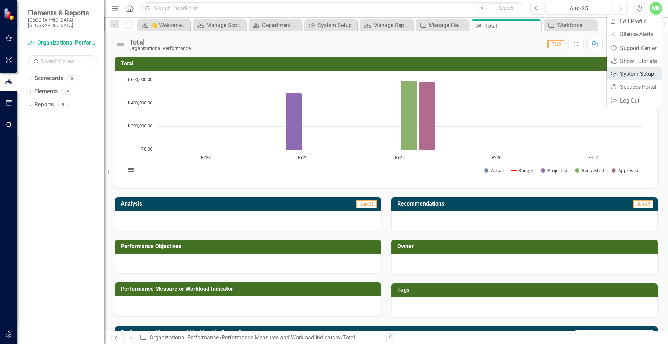
click at [621, 72] on link "Settings System Setup" at bounding box center [634, 74] width 55 height 13
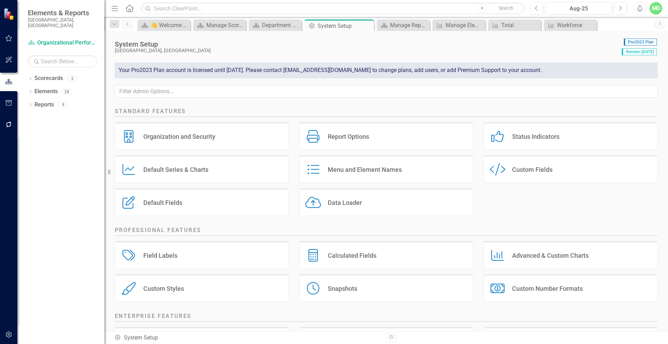
click at [350, 139] on div "Report Options" at bounding box center [348, 137] width 41 height 8
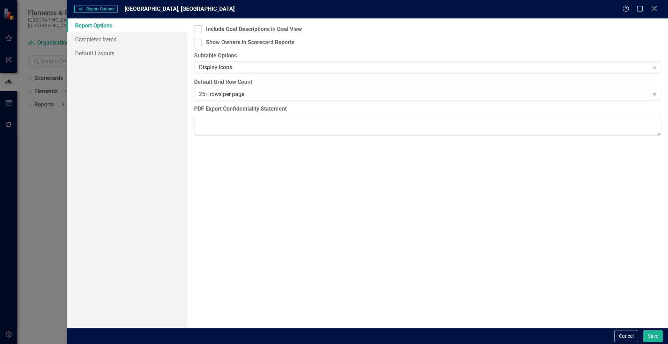
click at [652, 8] on icon "Close" at bounding box center [654, 8] width 9 height 7
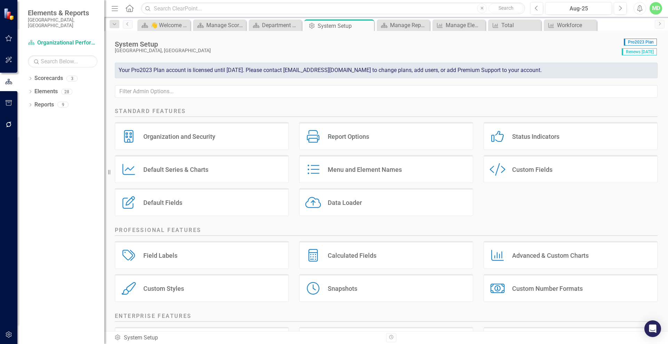
click at [165, 143] on div "Organization and Security Organization and Security" at bounding box center [202, 136] width 174 height 28
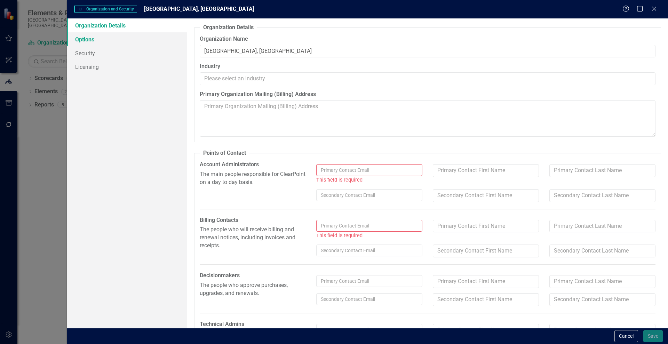
click at [90, 42] on link "Options" at bounding box center [127, 39] width 120 height 14
click at [654, 9] on icon "Close" at bounding box center [654, 8] width 9 height 7
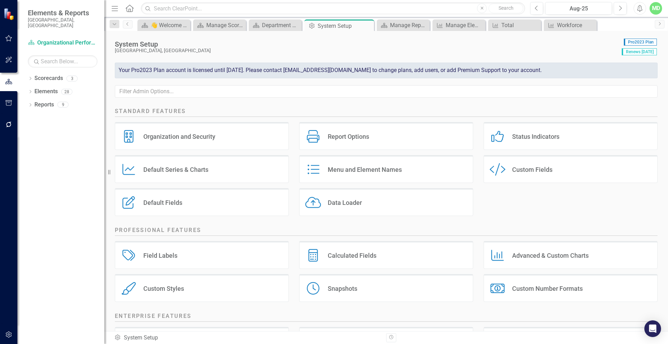
click at [179, 166] on div "Default Series & Charts" at bounding box center [175, 170] width 65 height 8
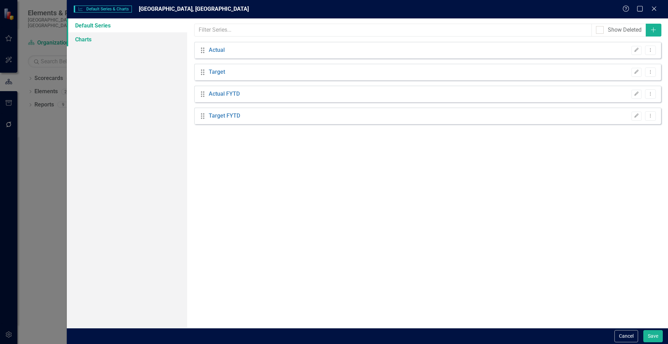
click at [101, 41] on link "Charts" at bounding box center [127, 39] width 120 height 14
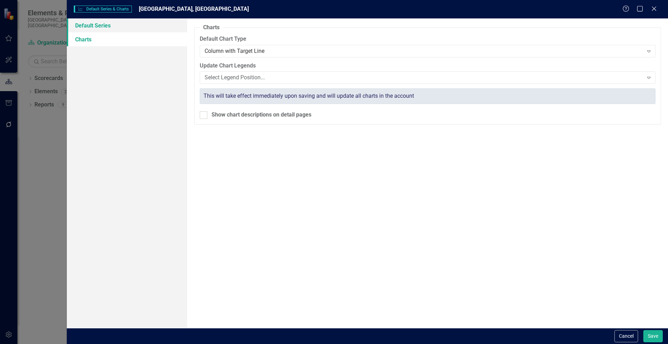
click at [94, 29] on link "Default Series" at bounding box center [127, 25] width 120 height 14
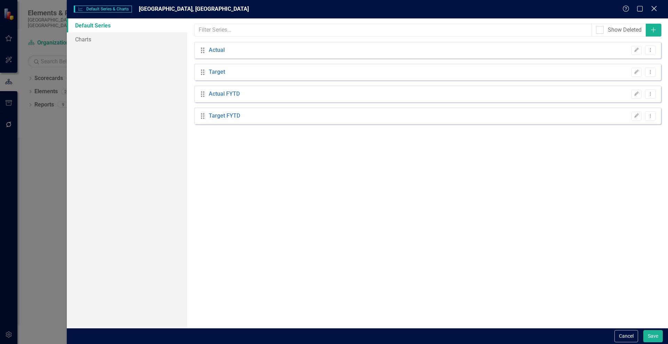
click at [654, 8] on icon "Close" at bounding box center [654, 8] width 9 height 7
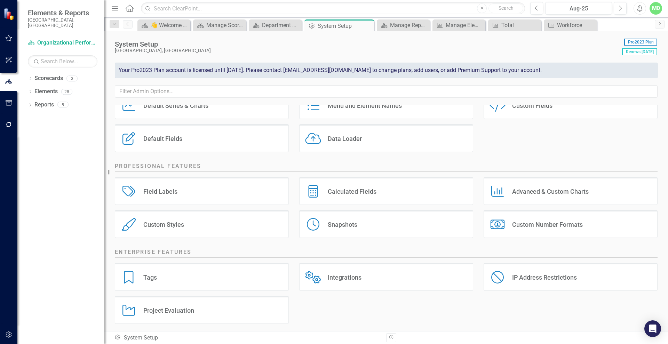
scroll to position [67, 0]
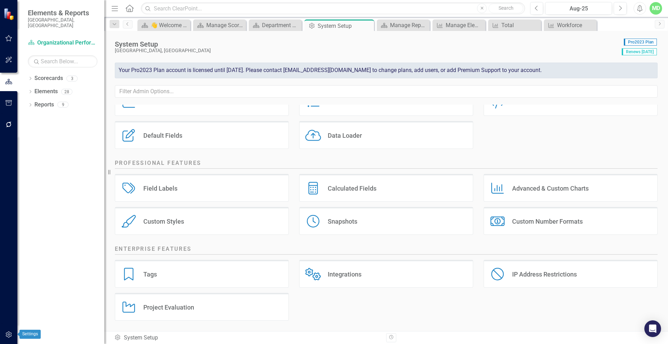
click at [6, 334] on icon "button" at bounding box center [9, 335] width 6 height 6
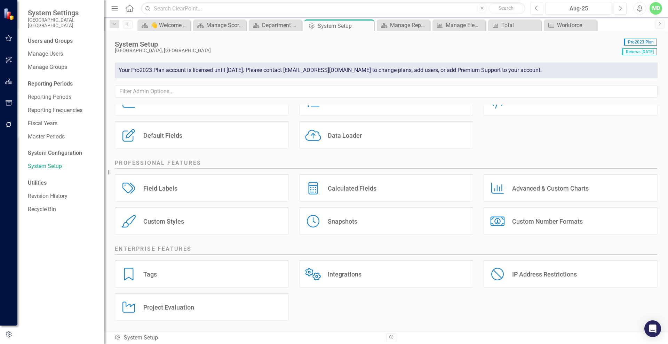
click at [43, 80] on div "Reporting Periods" at bounding box center [63, 84] width 70 height 8
click at [44, 93] on link "Reporting Periods" at bounding box center [63, 97] width 70 height 8
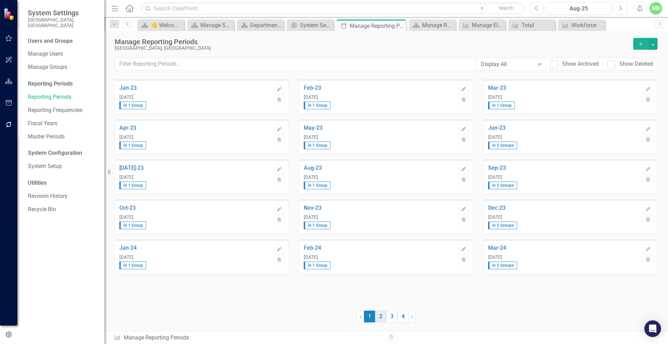
click at [381, 316] on link "2" at bounding box center [380, 317] width 11 height 12
click at [390, 316] on link "3" at bounding box center [391, 317] width 11 height 12
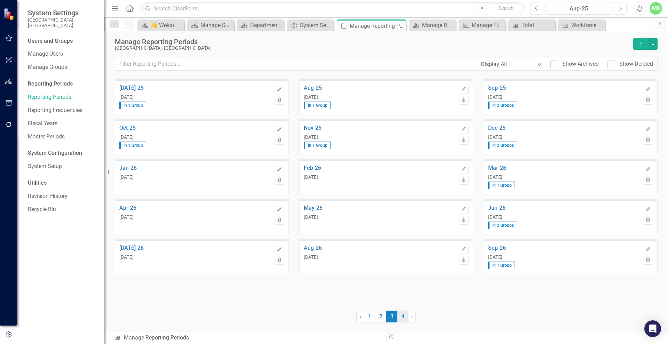
click at [401, 317] on link "4" at bounding box center [402, 317] width 11 height 12
click at [412, 317] on span "›" at bounding box center [412, 316] width 2 height 7
click at [369, 317] on link "1" at bounding box center [369, 317] width 11 height 12
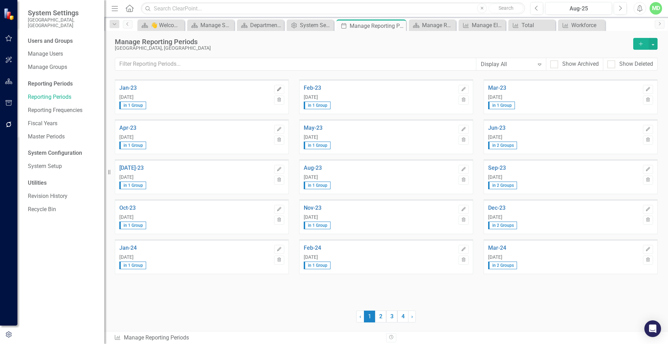
click at [278, 88] on icon "Edit" at bounding box center [279, 89] width 5 height 4
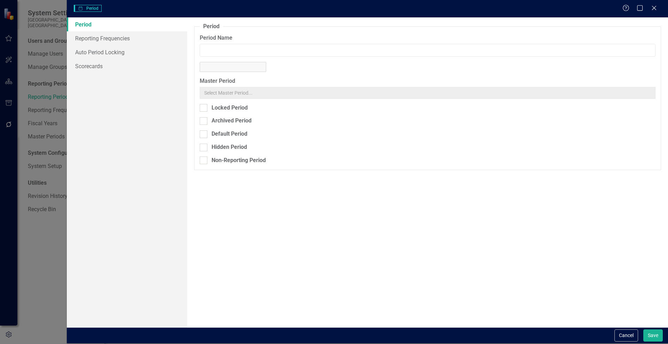
type input "Jan-23"
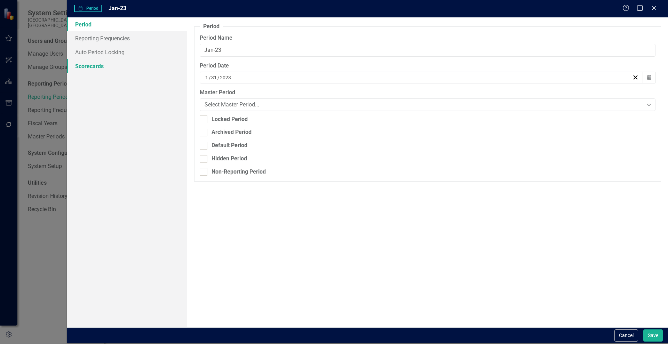
click at [97, 67] on link "Scorecards" at bounding box center [127, 66] width 120 height 14
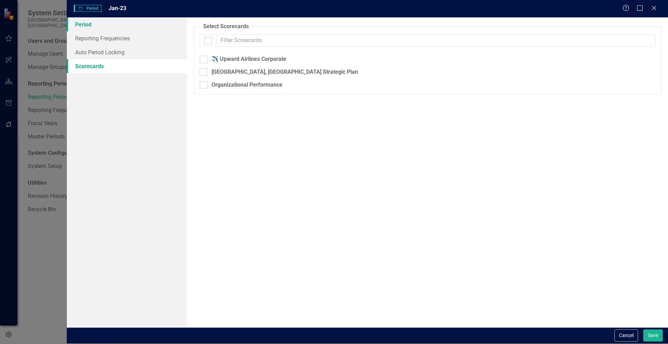
click at [83, 24] on link "Period" at bounding box center [127, 24] width 120 height 14
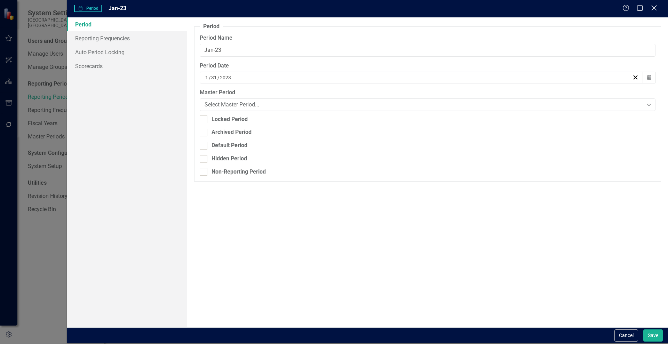
click at [652, 8] on icon "Close" at bounding box center [654, 8] width 9 height 7
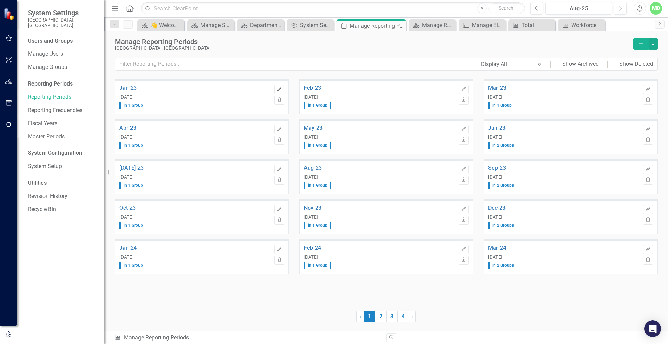
click at [277, 87] on icon "Edit" at bounding box center [279, 89] width 5 height 4
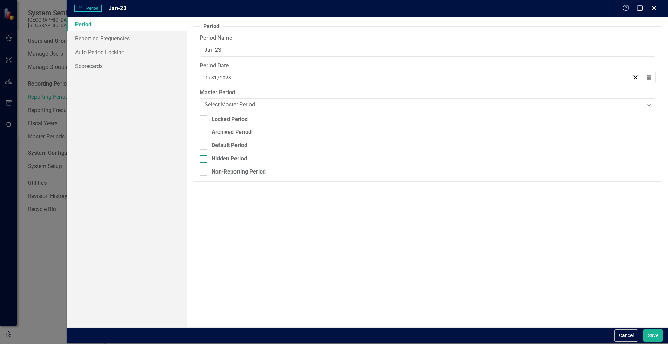
click at [204, 159] on div at bounding box center [204, 159] width 8 height 8
click at [204, 159] on input "Hidden Period" at bounding box center [202, 157] width 5 height 5
checkbox input "true"
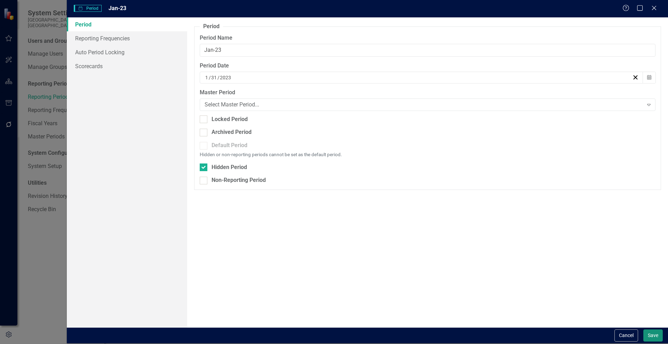
click at [652, 334] on button "Save" at bounding box center [652, 336] width 19 height 12
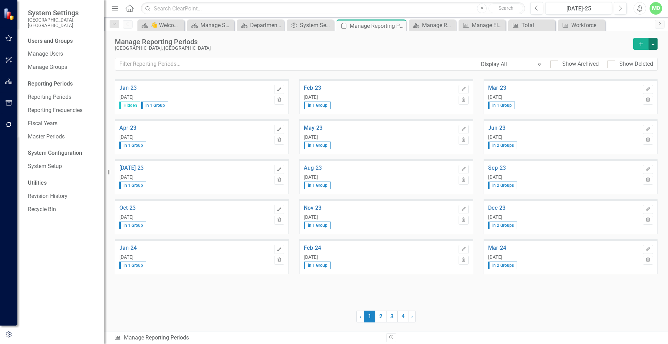
click at [656, 45] on button "button" at bounding box center [653, 44] width 9 height 12
click at [654, 43] on button "button" at bounding box center [653, 44] width 9 height 12
click at [464, 88] on icon "button" at bounding box center [463, 89] width 4 height 4
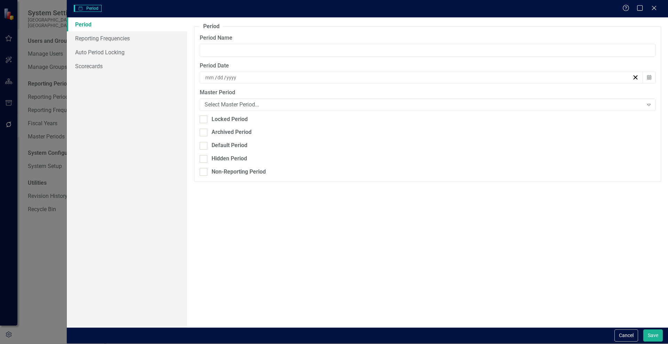
type input "Feb-23"
type input "2"
type input "28"
type input "2023"
click at [220, 159] on div "Hidden Period" at bounding box center [229, 159] width 35 height 8
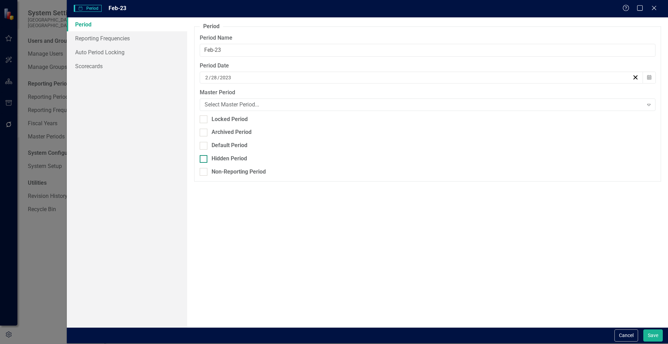
click at [204, 159] on input "Hidden Period" at bounding box center [202, 157] width 5 height 5
checkbox input "true"
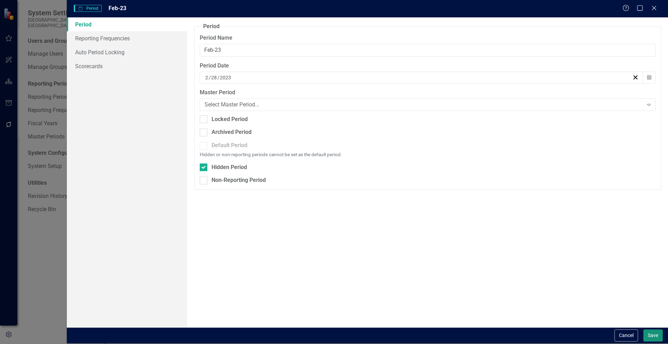
click at [650, 335] on button "Save" at bounding box center [652, 336] width 19 height 12
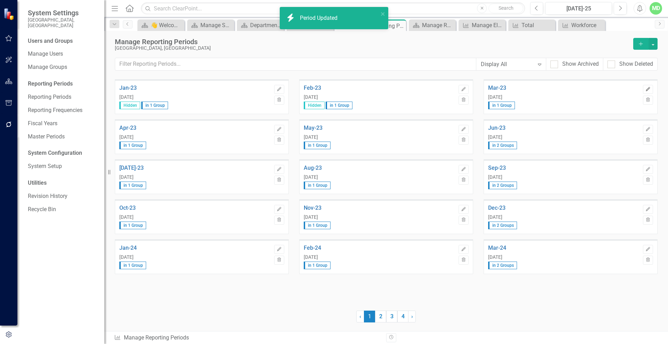
click at [648, 89] on icon "Edit" at bounding box center [648, 89] width 5 height 4
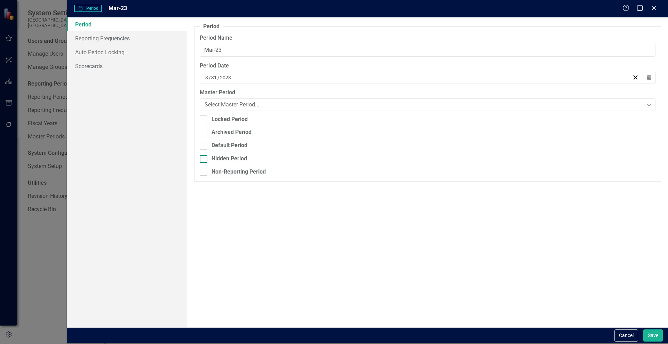
click at [236, 160] on div "Hidden Period" at bounding box center [229, 159] width 35 height 8
click at [204, 160] on input "Hidden Period" at bounding box center [202, 157] width 5 height 5
checkbox input "true"
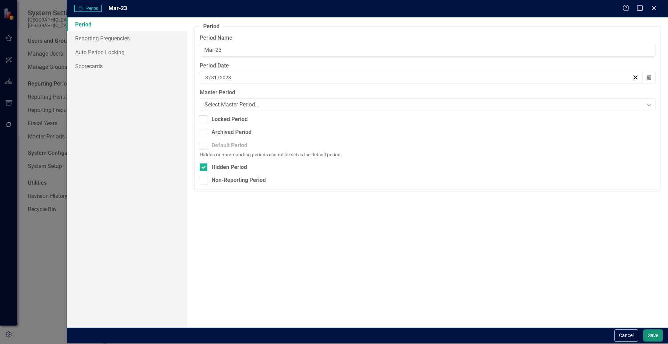
click at [655, 331] on button "Save" at bounding box center [652, 336] width 19 height 12
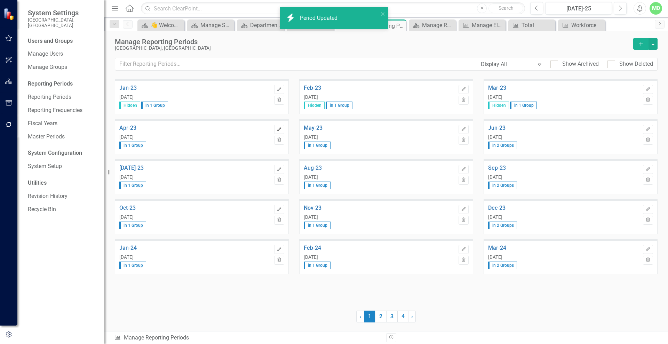
click at [281, 129] on icon "Edit" at bounding box center [279, 129] width 5 height 4
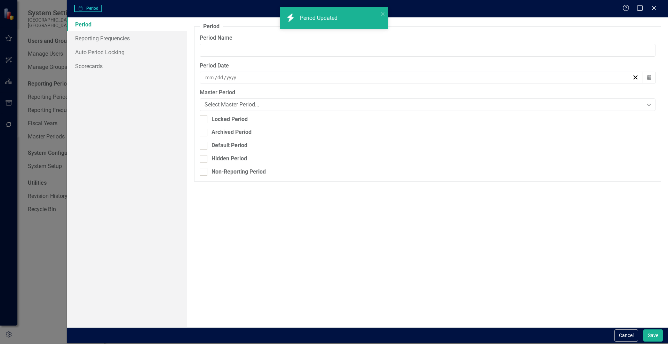
type input "Apr-23"
type input "4"
type input "30"
type input "2023"
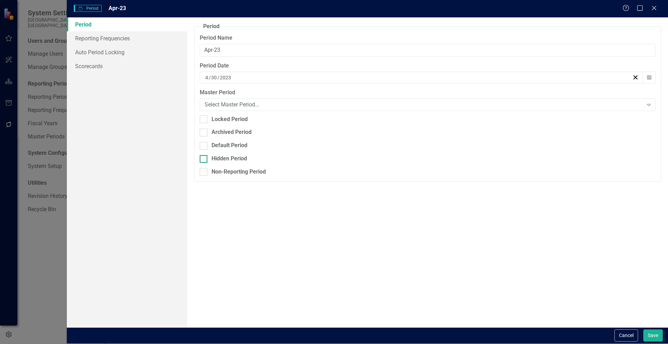
click at [240, 159] on div "Hidden Period" at bounding box center [229, 159] width 35 height 8
click at [204, 159] on input "Hidden Period" at bounding box center [202, 157] width 5 height 5
checkbox input "true"
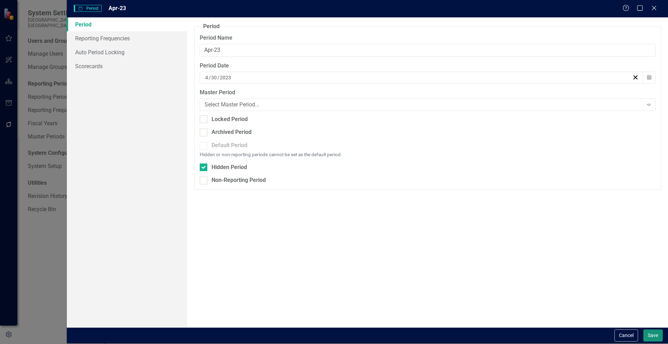
click at [647, 330] on button "Save" at bounding box center [652, 336] width 19 height 12
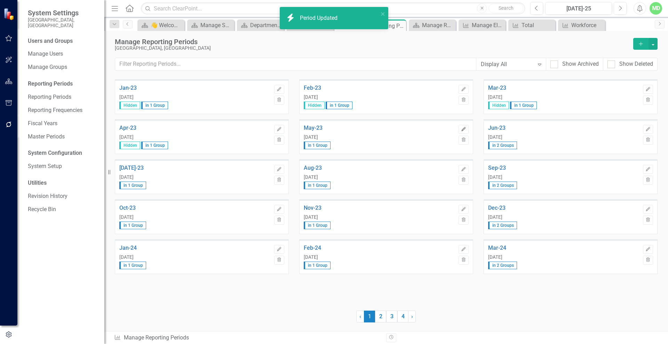
click at [463, 129] on icon "button" at bounding box center [463, 129] width 4 height 4
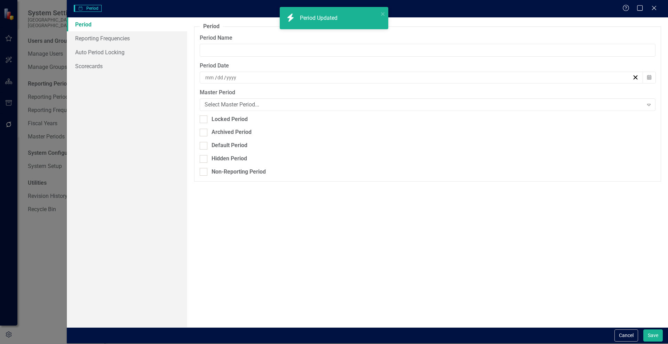
type input "May-23"
type input "5"
type input "31"
type input "2023"
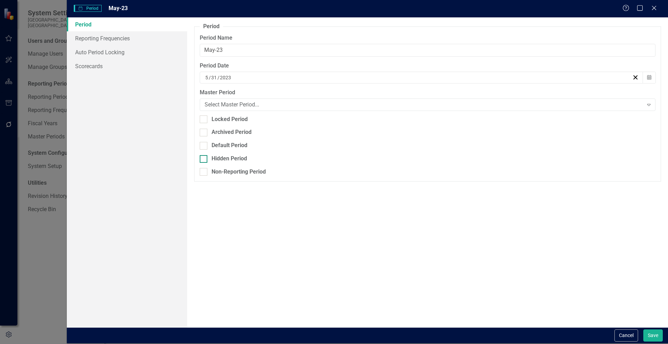
click at [243, 159] on div "Hidden Period" at bounding box center [229, 159] width 35 height 8
click at [204, 159] on input "Hidden Period" at bounding box center [202, 157] width 5 height 5
checkbox input "true"
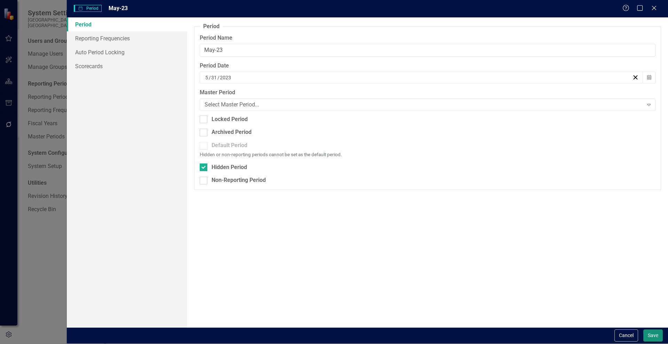
click at [650, 337] on button "Save" at bounding box center [652, 336] width 19 height 12
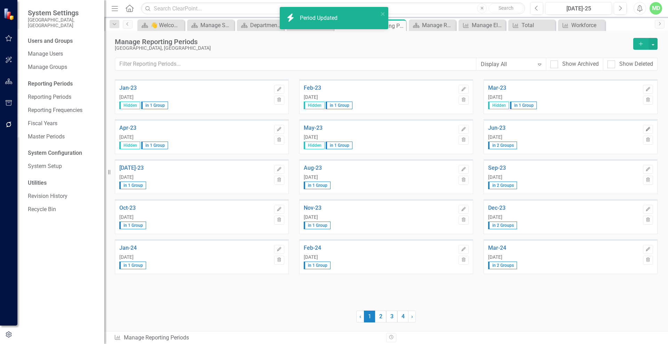
click at [649, 126] on button "Edit" at bounding box center [648, 129] width 10 height 9
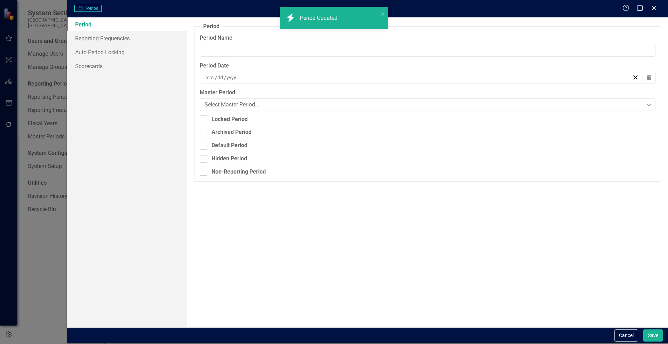
type input "Jun-23"
type input "6"
type input "30"
type input "2023"
click at [212, 157] on div "Hidden Period" at bounding box center [229, 159] width 35 height 8
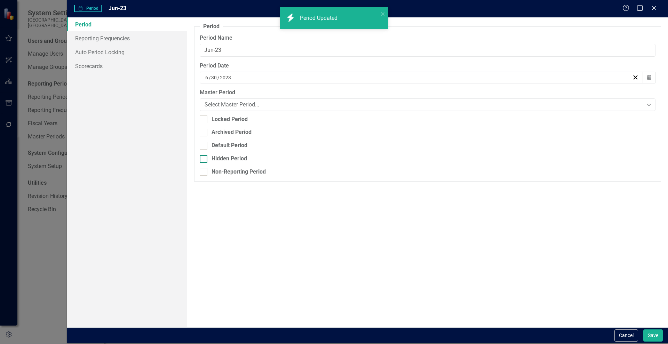
click at [204, 157] on input "Hidden Period" at bounding box center [202, 157] width 5 height 5
checkbox input "true"
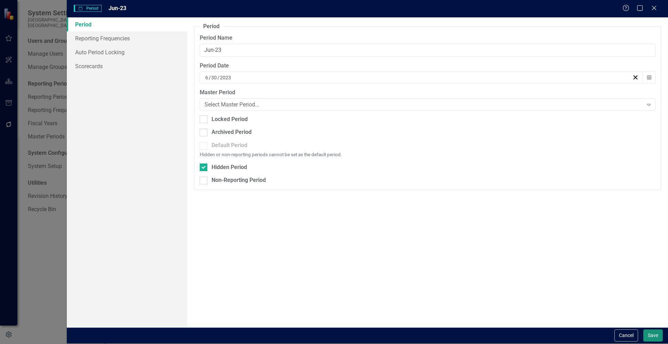
click at [654, 330] on button "Save" at bounding box center [652, 336] width 19 height 12
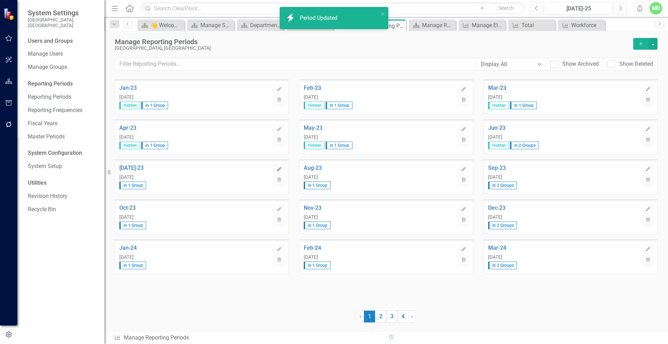
click at [282, 169] on button "Edit" at bounding box center [279, 169] width 10 height 9
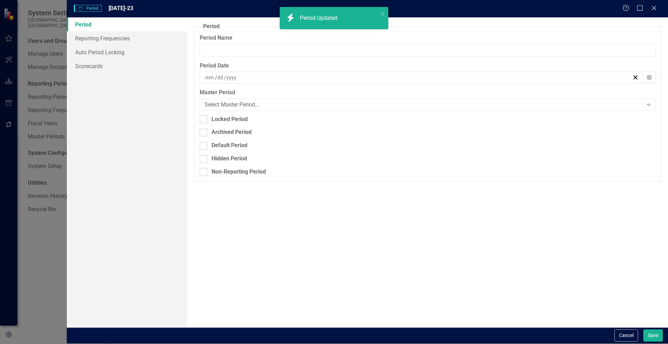
type input "Jul-23"
type input "7"
type input "31"
type input "2023"
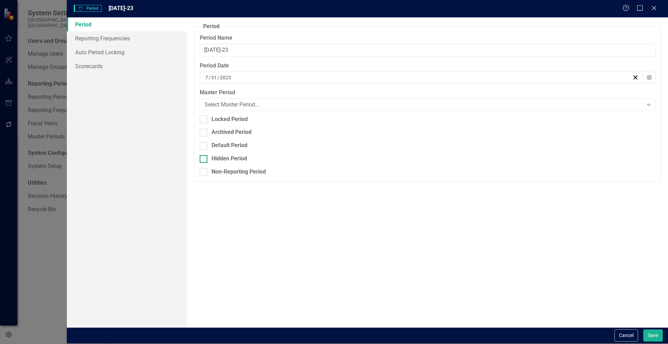
click at [219, 158] on div "Hidden Period" at bounding box center [229, 159] width 35 height 8
click at [204, 158] on input "Hidden Period" at bounding box center [202, 157] width 5 height 5
checkbox input "true"
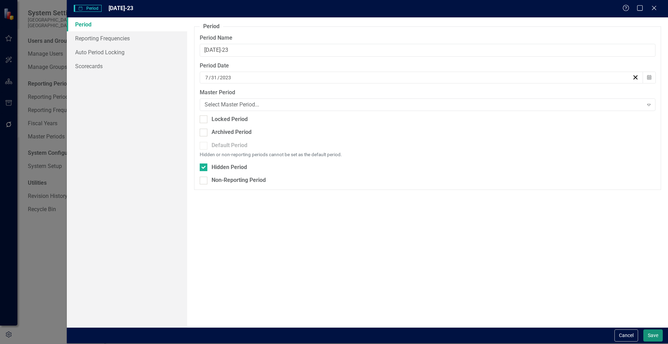
click at [653, 333] on button "Save" at bounding box center [652, 336] width 19 height 12
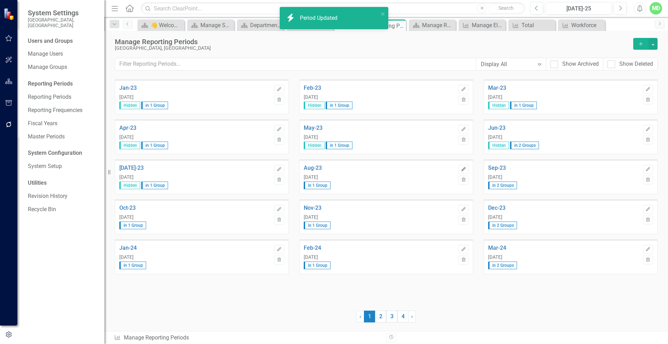
click at [463, 168] on icon "button" at bounding box center [463, 169] width 4 height 4
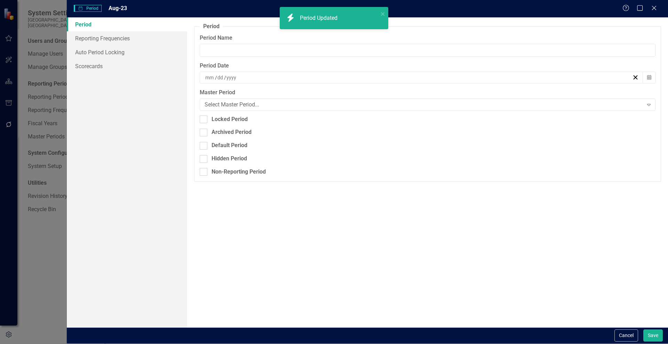
type input "Aug-23"
type input "8"
type input "31"
type input "2023"
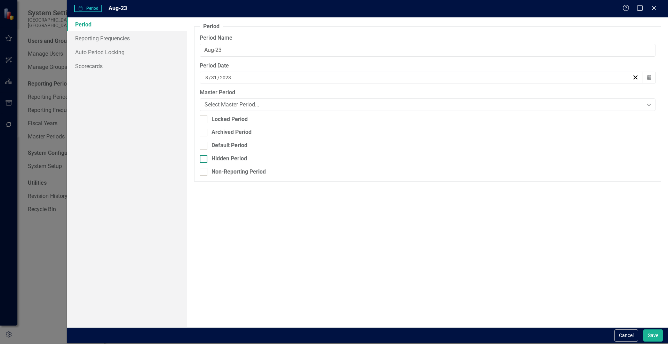
click at [230, 160] on div "Hidden Period" at bounding box center [229, 159] width 35 height 8
click at [204, 160] on input "Hidden Period" at bounding box center [202, 157] width 5 height 5
checkbox input "true"
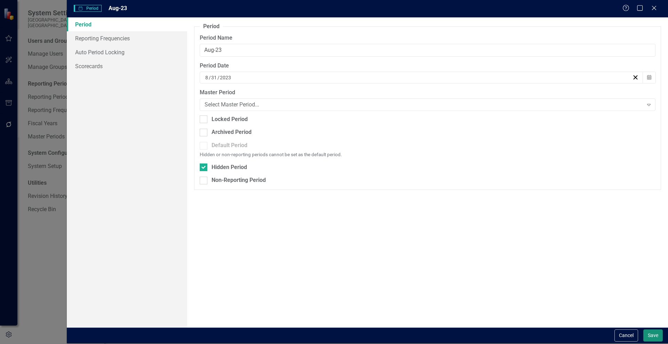
click at [656, 335] on button "Save" at bounding box center [652, 336] width 19 height 12
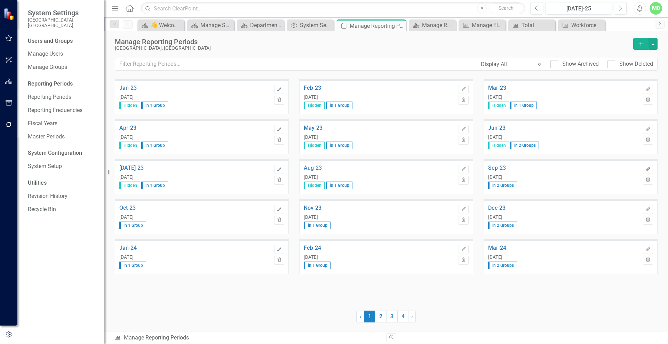
click at [649, 166] on button "Edit" at bounding box center [648, 169] width 10 height 9
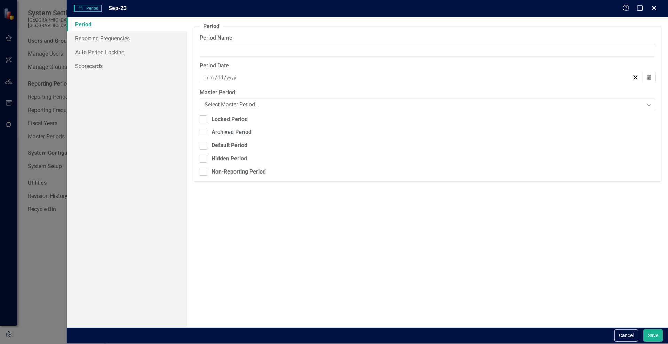
type input "Sep-23"
type input "9"
type input "30"
type input "2023"
click at [198, 164] on fieldset "Period Reporting periods are one of the core concepts in ClearPoint. They defin…" at bounding box center [427, 102] width 467 height 159
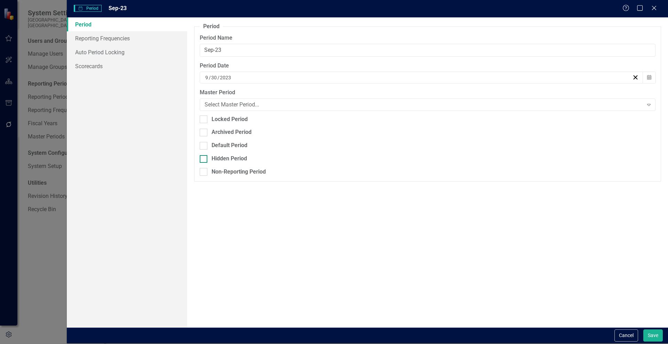
click at [201, 160] on div at bounding box center [204, 159] width 8 height 8
click at [201, 160] on input "Hidden Period" at bounding box center [202, 157] width 5 height 5
checkbox input "true"
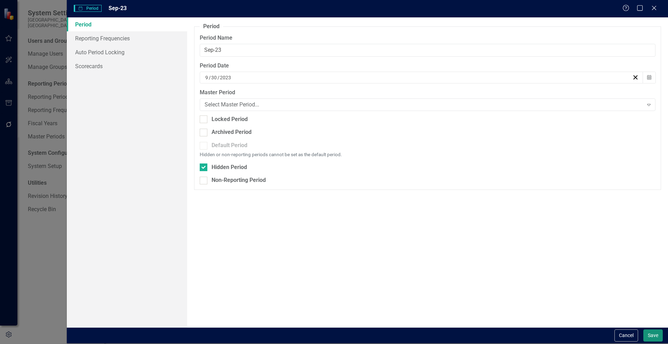
click at [659, 334] on button "Save" at bounding box center [652, 336] width 19 height 12
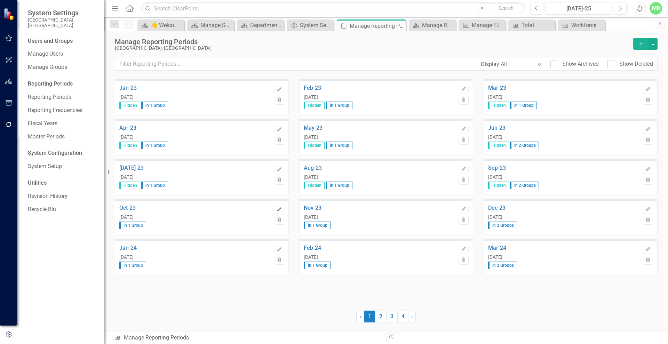
click at [283, 208] on button "Edit" at bounding box center [279, 209] width 10 height 9
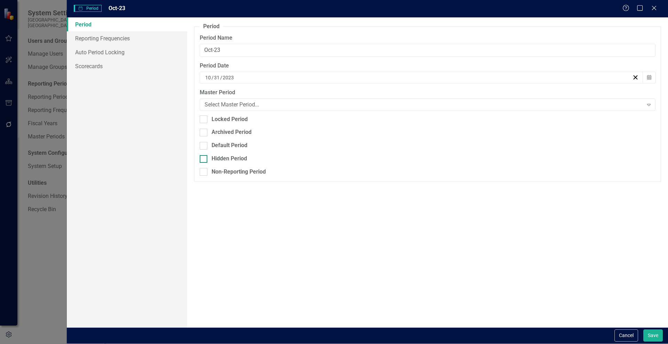
click at [208, 155] on div "Hidden Period" at bounding box center [428, 159] width 456 height 8
click at [204, 155] on input "Hidden Period" at bounding box center [202, 157] width 5 height 5
checkbox input "true"
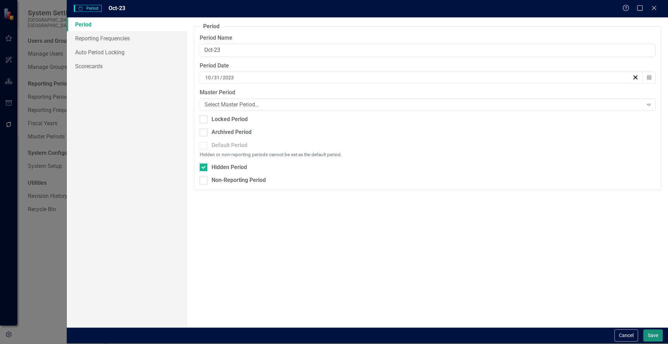
click at [651, 335] on button "Save" at bounding box center [652, 336] width 19 height 12
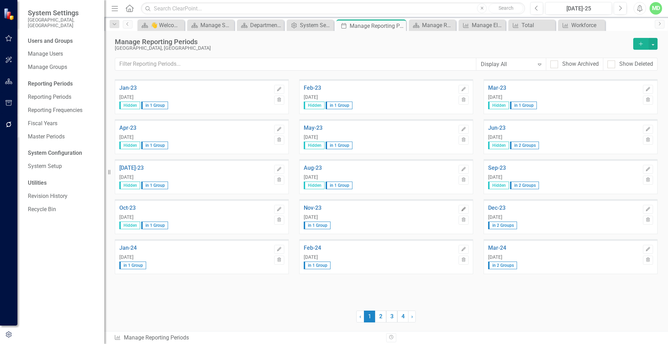
click at [464, 209] on icon "Edit" at bounding box center [463, 209] width 5 height 4
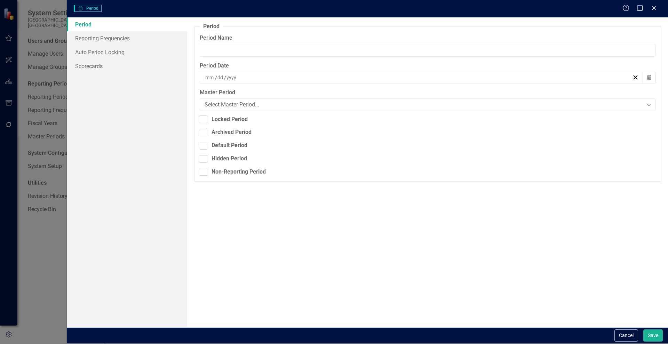
type input "Nov-23"
type input "11"
type input "30"
type input "2023"
click at [222, 156] on div "Hidden Period" at bounding box center [229, 159] width 35 height 8
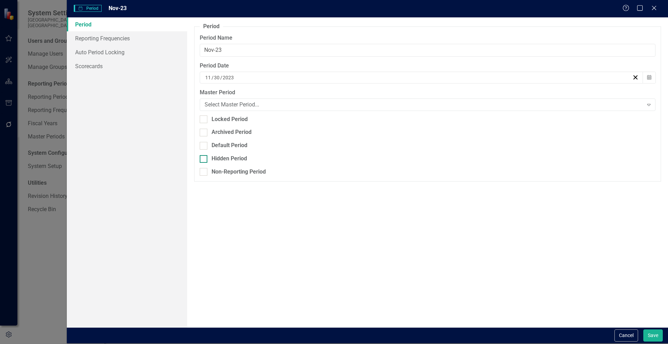
click at [204, 156] on input "Hidden Period" at bounding box center [202, 157] width 5 height 5
checkbox input "true"
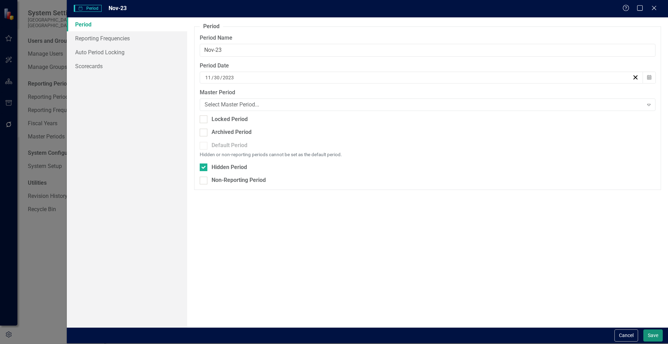
click at [654, 338] on button "Save" at bounding box center [652, 336] width 19 height 12
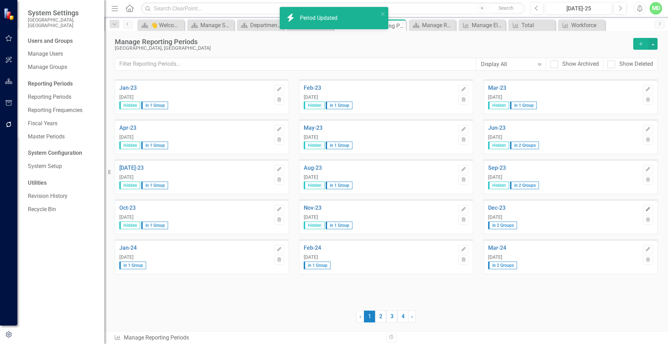
click at [648, 207] on icon "Edit" at bounding box center [648, 209] width 5 height 4
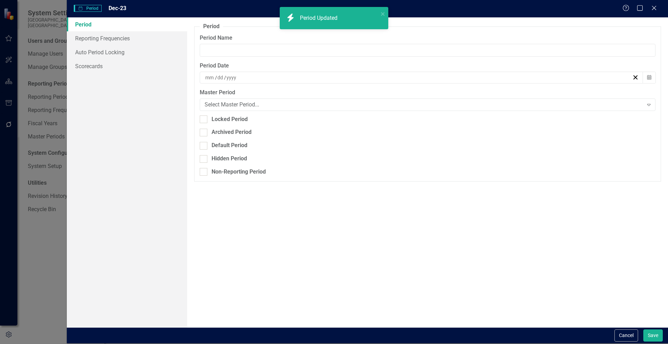
type input "Dec-23"
type input "12"
type input "31"
type input "2023"
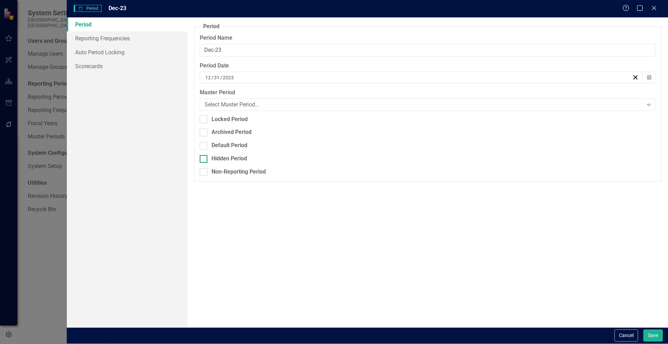
click at [217, 160] on div "Hidden Period" at bounding box center [229, 159] width 35 height 8
click at [204, 160] on input "Hidden Period" at bounding box center [202, 157] width 5 height 5
checkbox input "true"
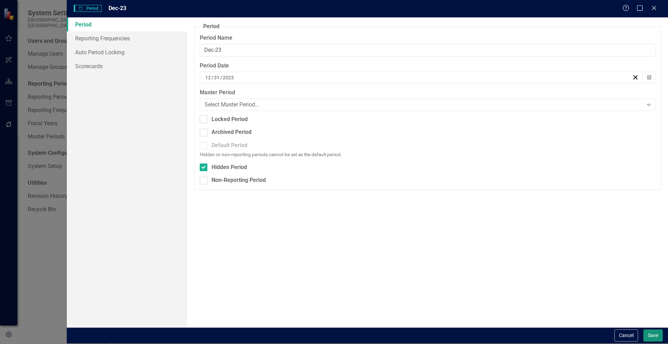
click at [654, 335] on button "Save" at bounding box center [652, 336] width 19 height 12
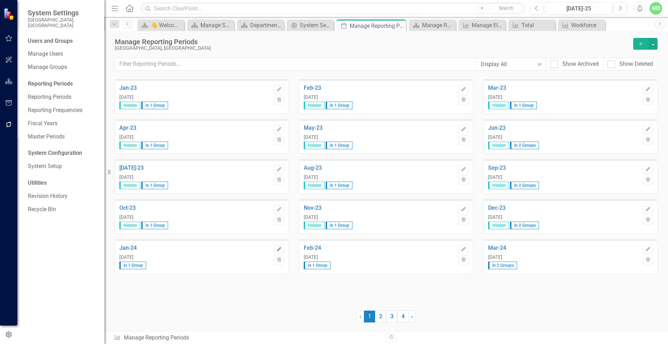
click at [277, 250] on icon "Edit" at bounding box center [279, 249] width 5 height 4
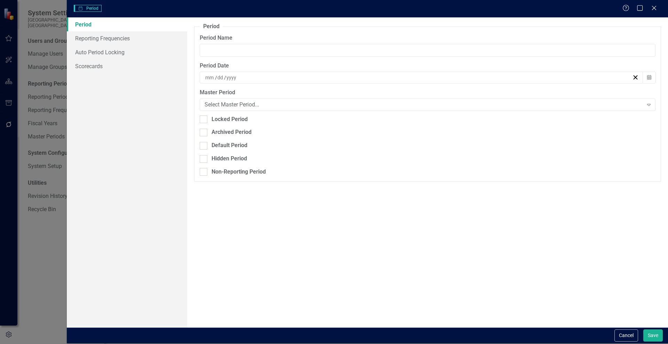
type input "Jan-24"
type input "1"
type input "31"
type input "2024"
click at [208, 155] on div "Hidden Period" at bounding box center [428, 159] width 456 height 8
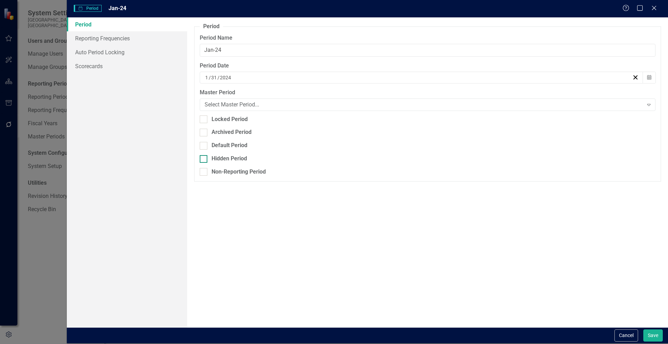
click at [204, 155] on input "Hidden Period" at bounding box center [202, 157] width 5 height 5
checkbox input "true"
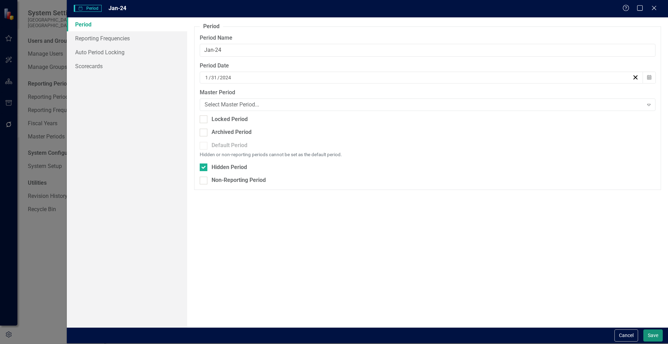
click at [655, 334] on button "Save" at bounding box center [652, 336] width 19 height 12
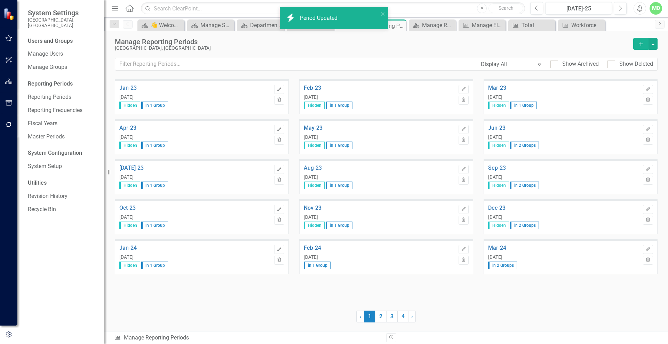
click at [457, 251] on span "Edit Trash" at bounding box center [462, 254] width 14 height 26
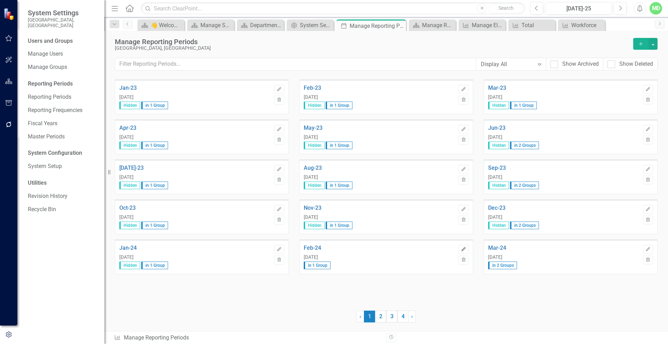
click at [462, 251] on icon "Edit" at bounding box center [463, 249] width 5 height 4
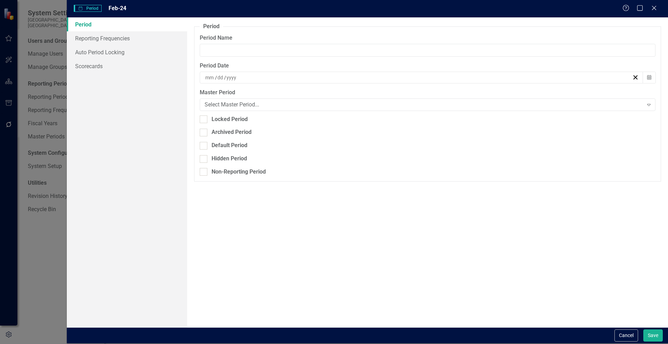
type input "Feb-24"
type input "2"
type input "29"
type input "2024"
click at [213, 157] on div "Hidden Period" at bounding box center [229, 159] width 35 height 8
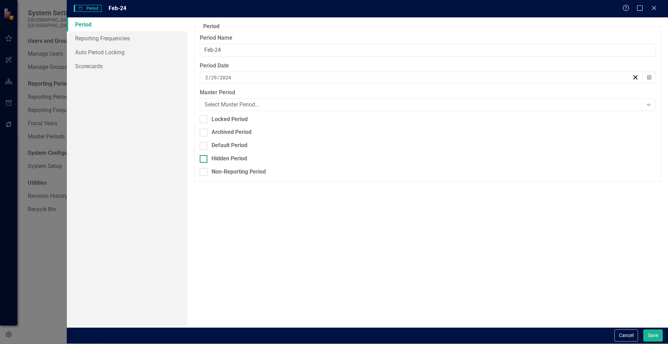
click at [204, 157] on input "Hidden Period" at bounding box center [202, 157] width 5 height 5
checkbox input "true"
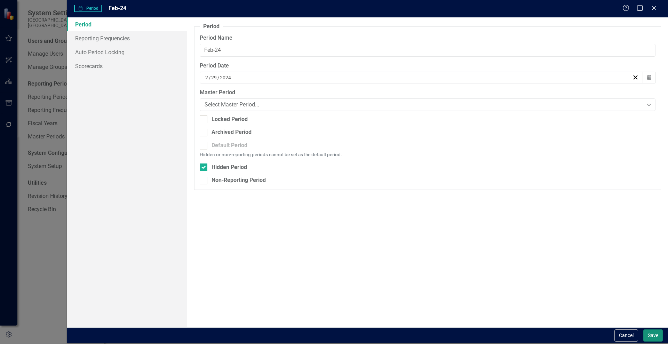
click at [661, 334] on button "Save" at bounding box center [652, 336] width 19 height 12
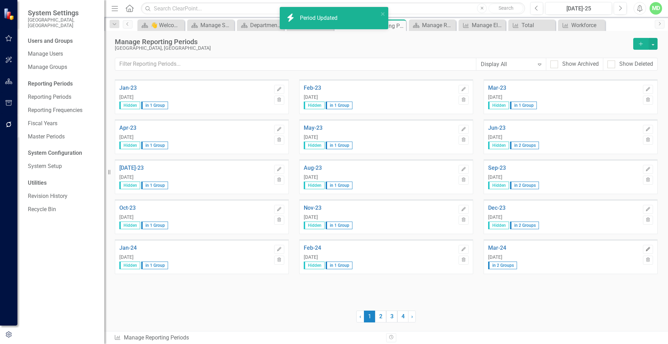
click at [647, 250] on icon "Edit" at bounding box center [648, 249] width 5 height 4
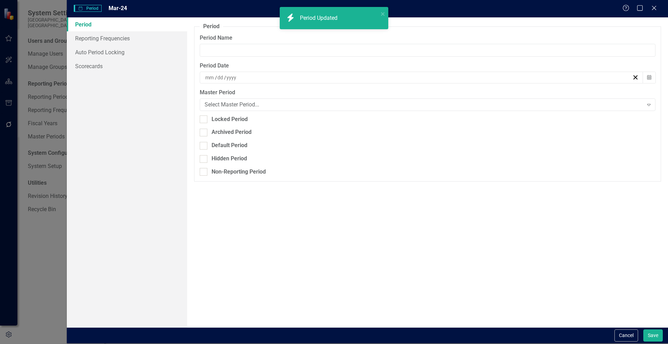
type input "Mar-24"
type input "3"
type input "31"
type input "2024"
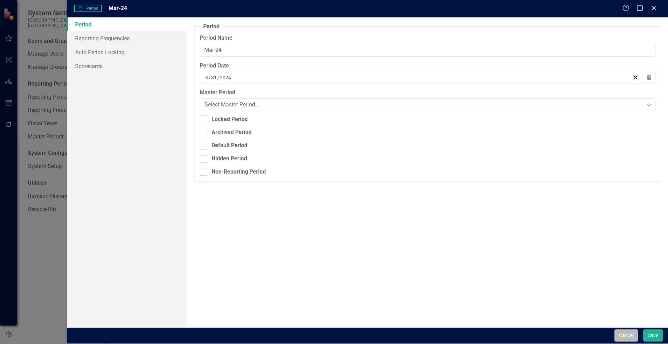
click at [632, 335] on button "Cancel" at bounding box center [627, 336] width 24 height 12
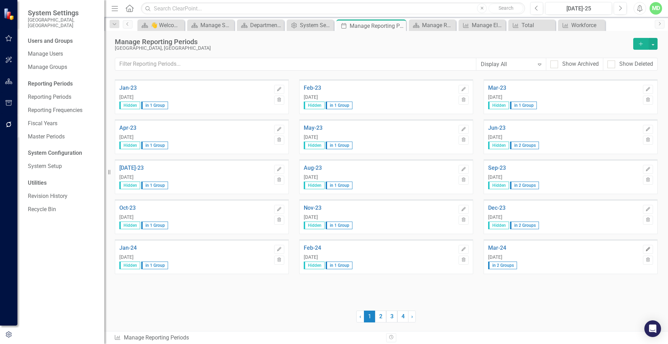
click at [651, 247] on button "Edit" at bounding box center [648, 249] width 10 height 9
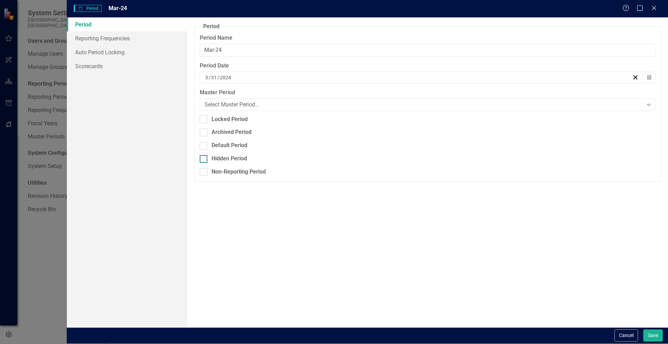
click at [205, 158] on div at bounding box center [204, 159] width 8 height 8
click at [204, 158] on input "Hidden Period" at bounding box center [202, 157] width 5 height 5
checkbox input "true"
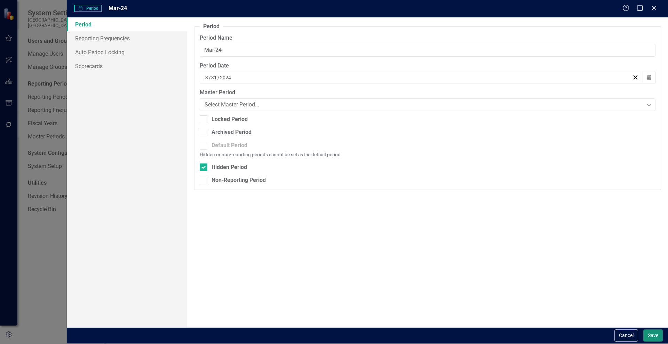
click at [651, 335] on button "Save" at bounding box center [652, 336] width 19 height 12
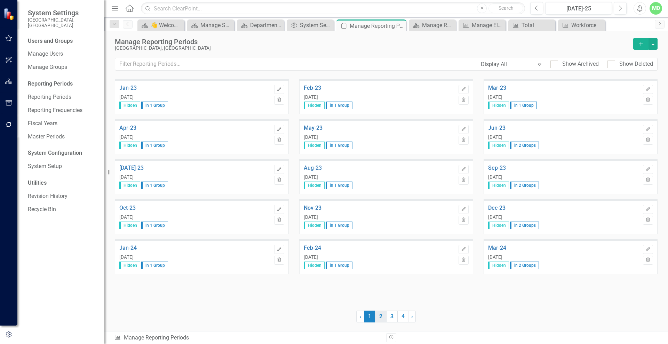
click at [379, 316] on link "2" at bounding box center [380, 317] width 11 height 12
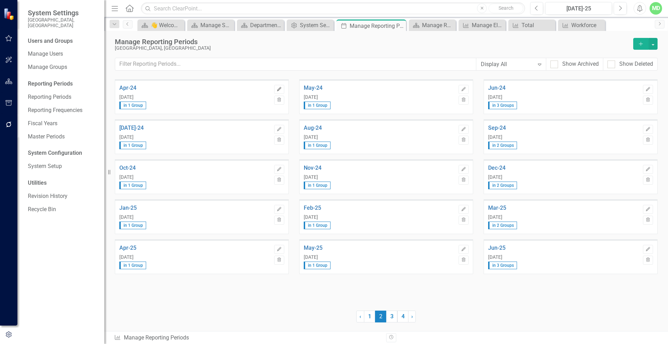
click at [277, 89] on icon "Edit" at bounding box center [279, 89] width 5 height 4
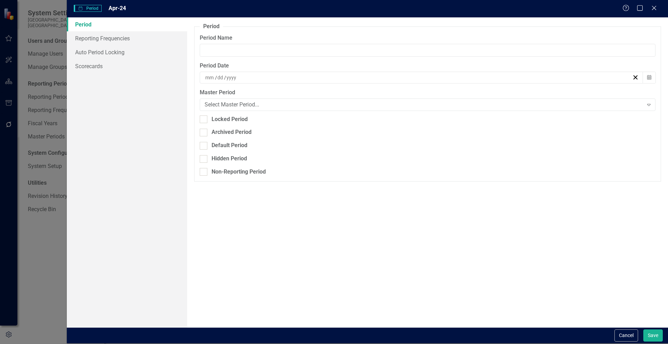
type input "Apr-24"
type input "4"
type input "30"
type input "2024"
click at [205, 160] on div at bounding box center [204, 159] width 8 height 8
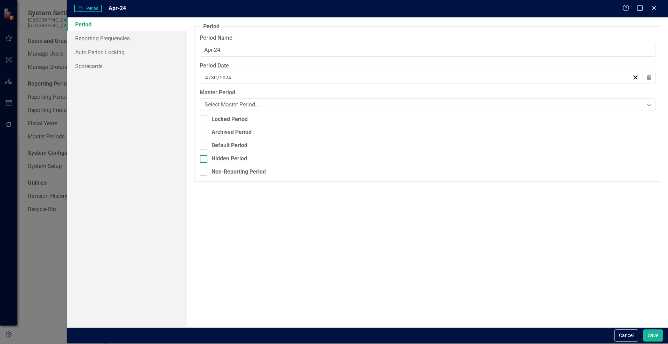
click at [204, 160] on input "Hidden Period" at bounding box center [202, 157] width 5 height 5
checkbox input "true"
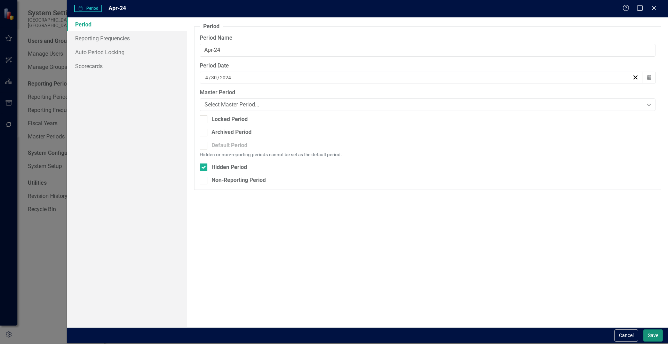
click at [657, 333] on button "Save" at bounding box center [652, 336] width 19 height 12
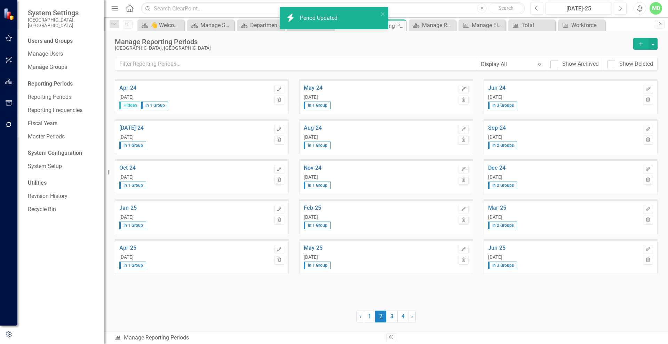
click at [467, 89] on button "Edit" at bounding box center [464, 89] width 10 height 9
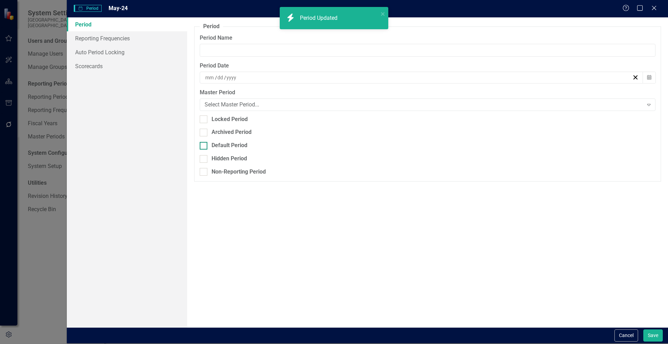
type input "May-24"
type input "5"
type input "31"
type input "2024"
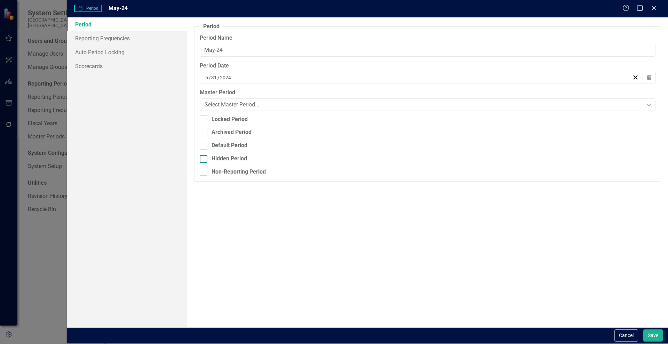
click at [207, 161] on div at bounding box center [204, 159] width 8 height 8
click at [204, 160] on input "Hidden Period" at bounding box center [202, 157] width 5 height 5
checkbox input "true"
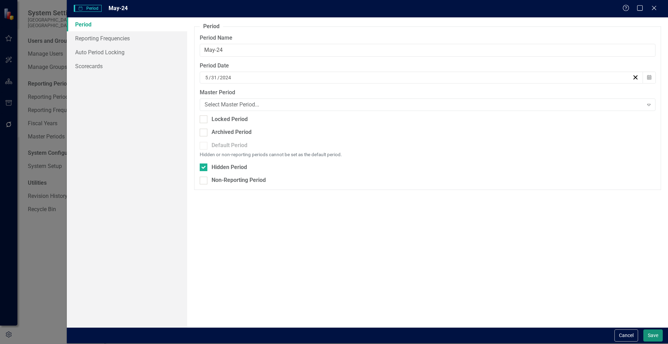
click at [654, 332] on button "Save" at bounding box center [652, 336] width 19 height 12
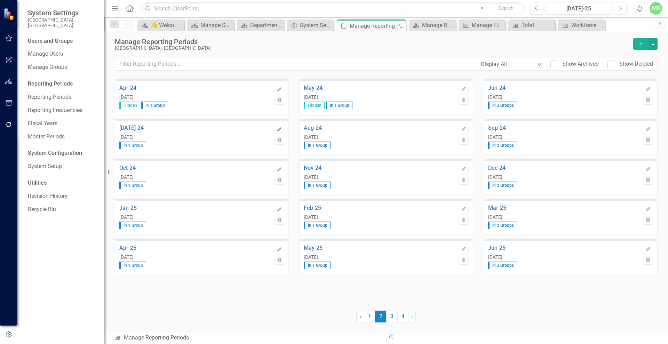
click at [280, 127] on icon "Edit" at bounding box center [279, 129] width 5 height 4
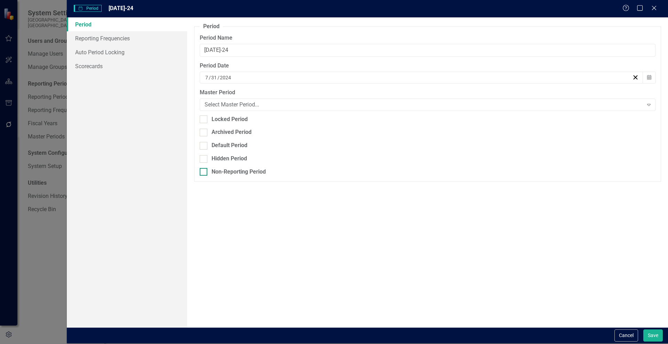
click at [219, 169] on div "Non-Reporting Period" at bounding box center [239, 172] width 54 height 8
click at [204, 169] on input "Non-Reporting Period" at bounding box center [202, 170] width 5 height 5
checkbox input "true"
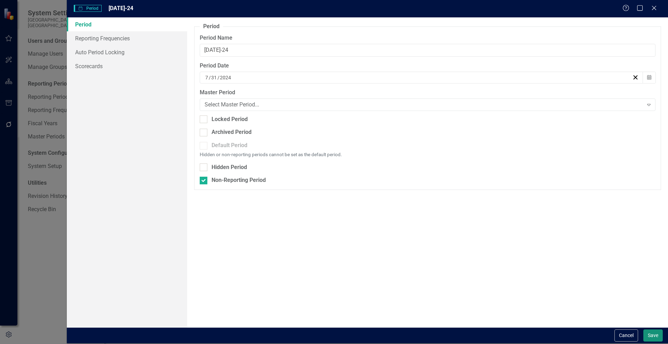
click at [653, 333] on button "Save" at bounding box center [652, 336] width 19 height 12
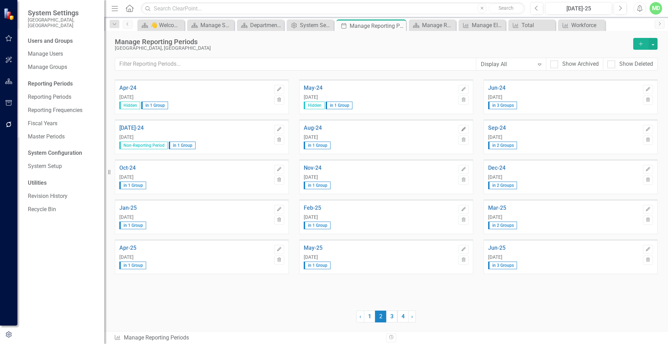
click at [463, 131] on icon "button" at bounding box center [463, 129] width 4 height 4
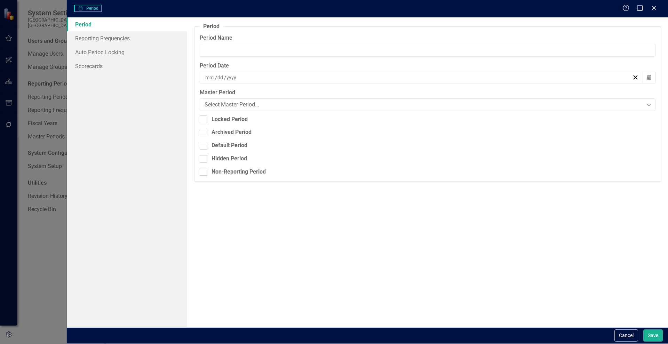
type input "Aug-24"
type input "8"
type input "31"
type input "2024"
click at [251, 172] on div "Non-Reporting Period" at bounding box center [239, 172] width 54 height 8
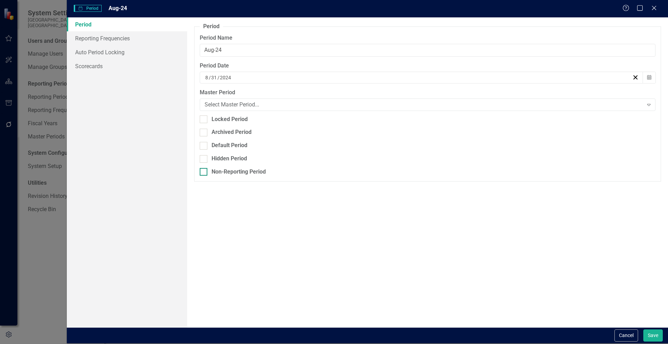
click at [204, 172] on input "Non-Reporting Period" at bounding box center [202, 170] width 5 height 5
checkbox input "true"
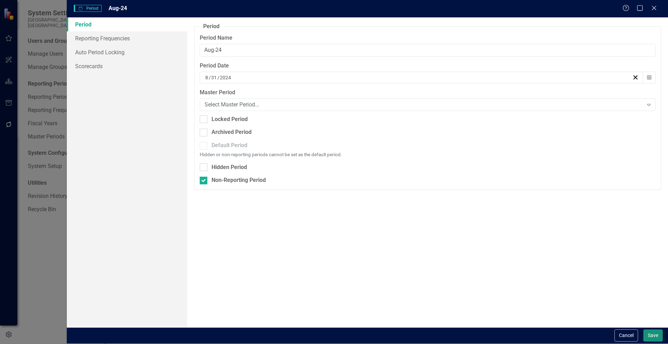
click at [654, 338] on button "Save" at bounding box center [652, 336] width 19 height 12
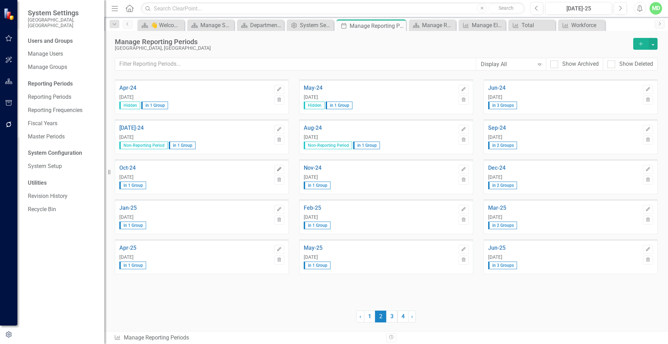
click at [283, 168] on button "Edit" at bounding box center [279, 169] width 10 height 9
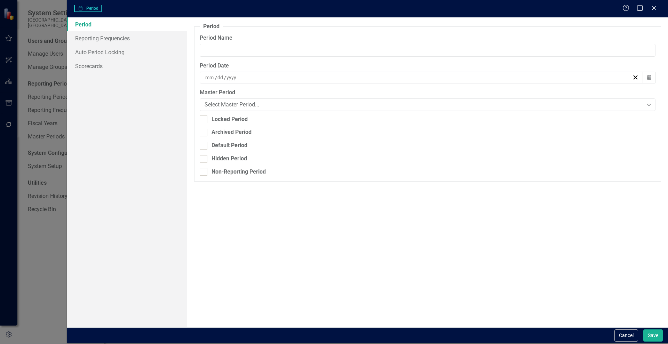
type input "Oct-24"
type input "10"
type input "31"
type input "2024"
click at [237, 170] on div "Non-Reporting Period" at bounding box center [239, 172] width 54 height 8
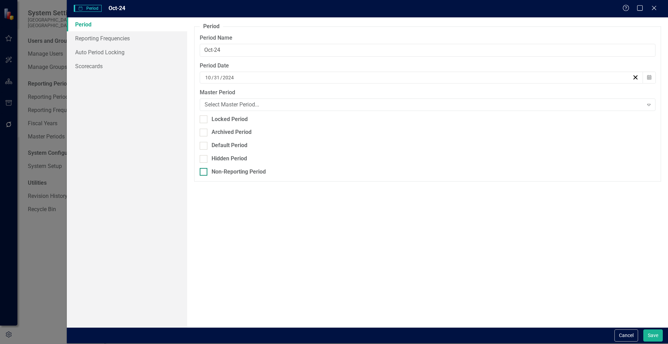
click at [204, 170] on input "Non-Reporting Period" at bounding box center [202, 170] width 5 height 5
checkbox input "true"
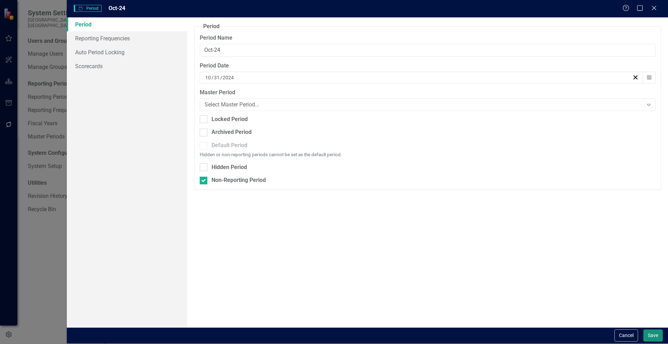
click at [655, 334] on button "Save" at bounding box center [652, 336] width 19 height 12
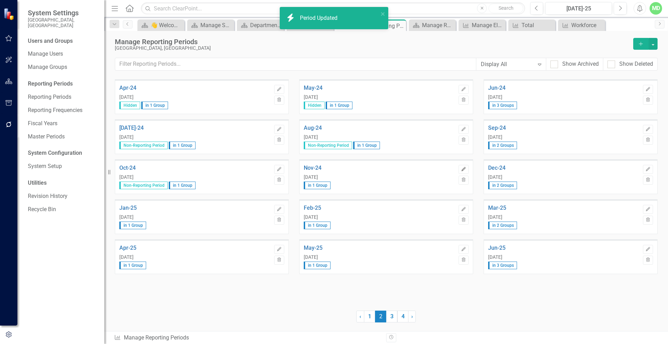
click at [460, 168] on button "Edit" at bounding box center [464, 169] width 10 height 9
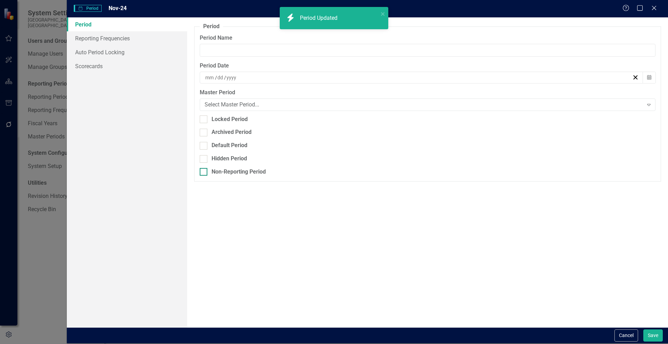
type input "Nov-24"
type input "11"
type input "30"
type input "2024"
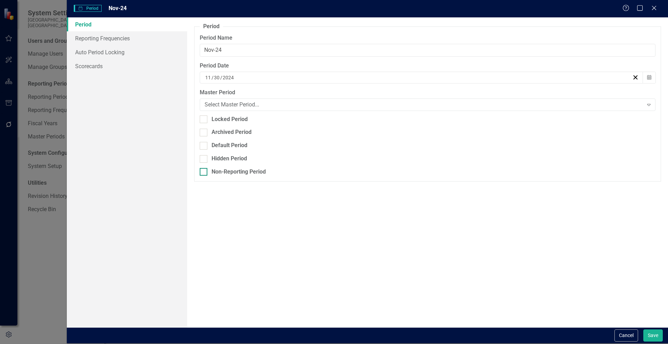
click at [237, 176] on div "Non-Reporting Period" at bounding box center [239, 172] width 54 height 8
click at [204, 173] on input "Non-Reporting Period" at bounding box center [202, 170] width 5 height 5
checkbox input "true"
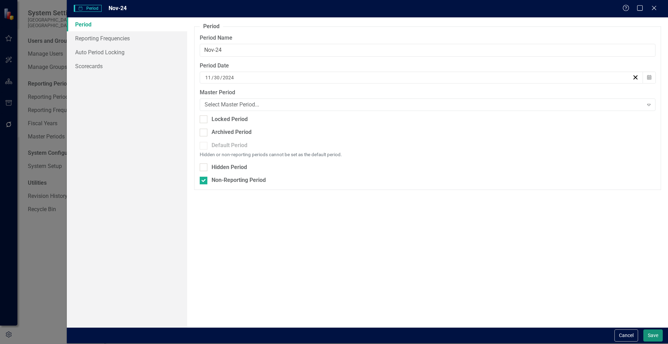
click at [649, 331] on button "Save" at bounding box center [652, 336] width 19 height 12
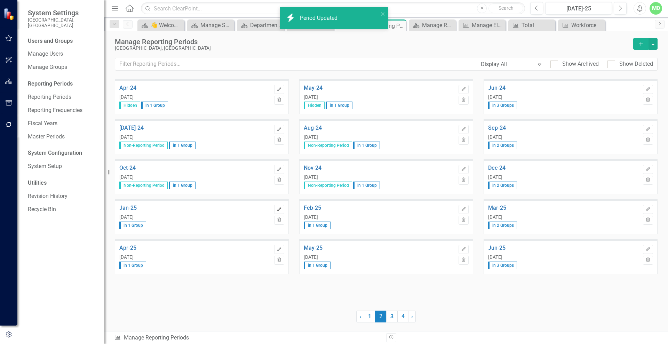
click at [280, 207] on icon "Edit" at bounding box center [279, 209] width 5 height 4
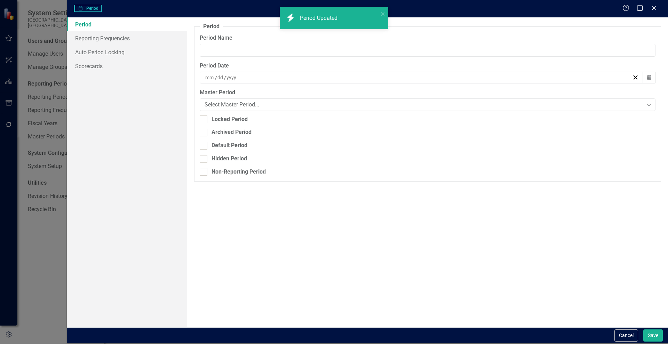
type input "Jan-25"
type input "1"
type input "31"
type input "2025"
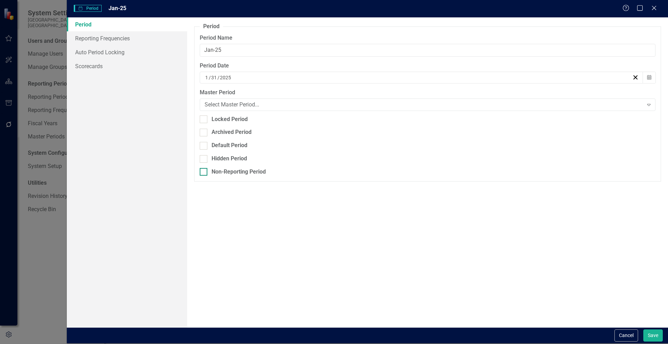
click at [231, 174] on div "Non-Reporting Period" at bounding box center [239, 172] width 54 height 8
click at [204, 173] on input "Non-Reporting Period" at bounding box center [202, 170] width 5 height 5
checkbox input "true"
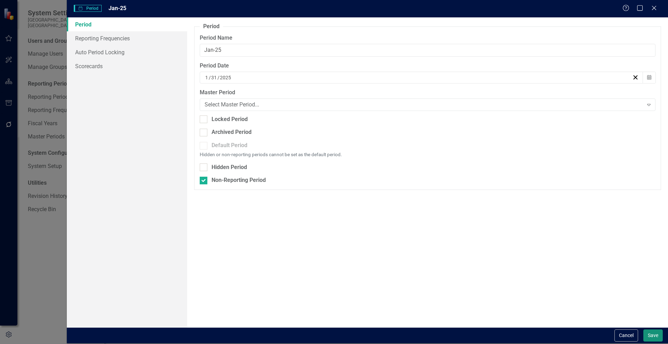
click at [657, 334] on button "Save" at bounding box center [652, 336] width 19 height 12
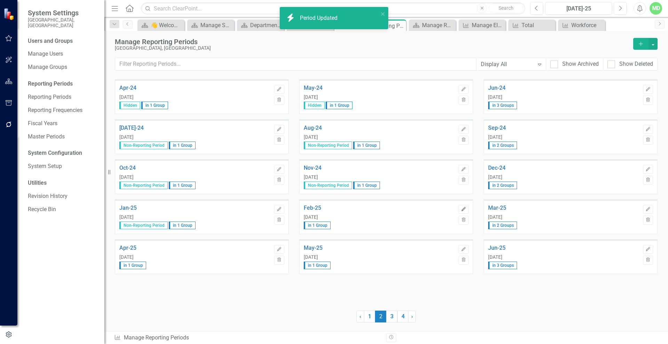
click at [465, 207] on icon "Edit" at bounding box center [463, 209] width 5 height 4
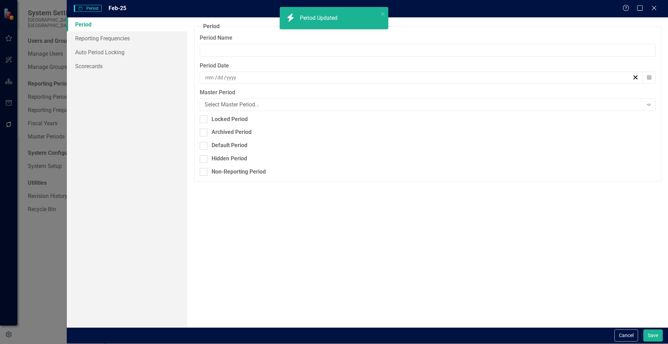
type input "Feb-25"
type input "2"
type input "28"
type input "2025"
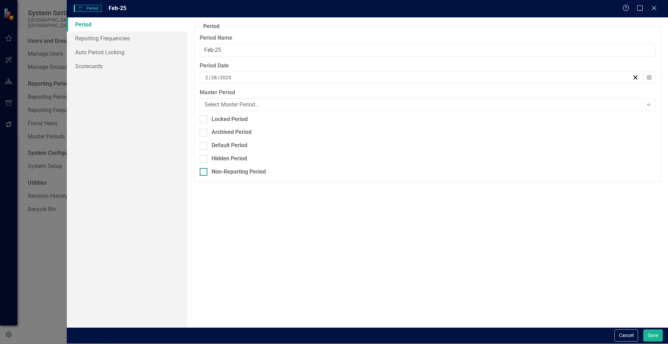
click at [219, 175] on div "Non-Reporting Period" at bounding box center [239, 172] width 54 height 8
click at [204, 173] on input "Non-Reporting Period" at bounding box center [202, 170] width 5 height 5
checkbox input "true"
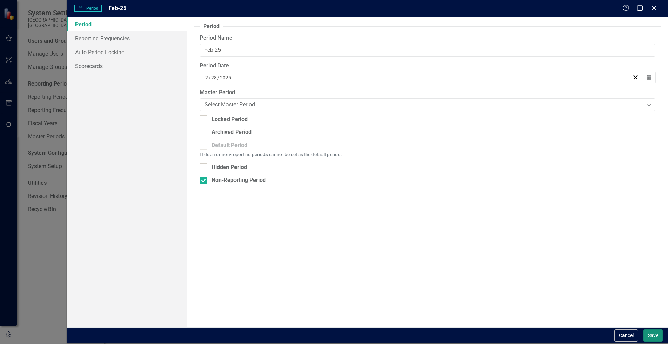
click at [649, 334] on button "Save" at bounding box center [652, 336] width 19 height 12
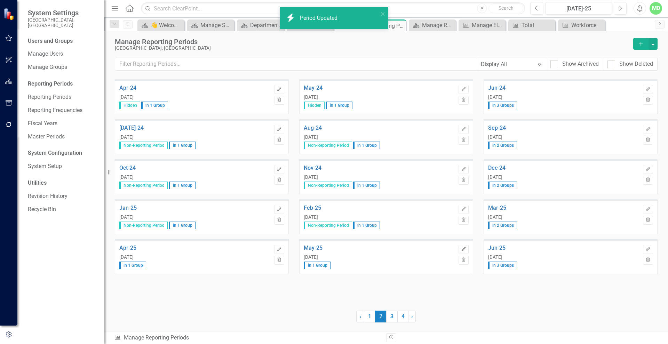
click at [463, 247] on icon "Edit" at bounding box center [463, 249] width 5 height 4
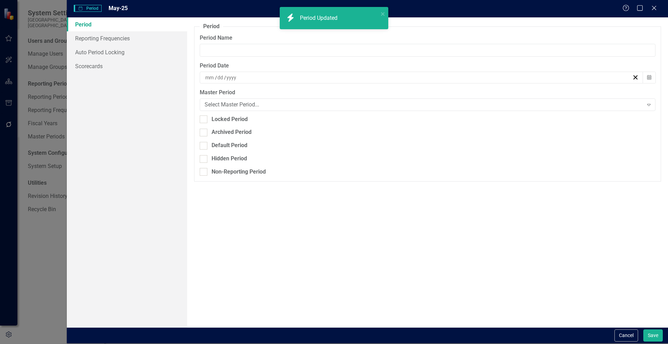
type input "May-25"
type input "5"
type input "31"
type input "2025"
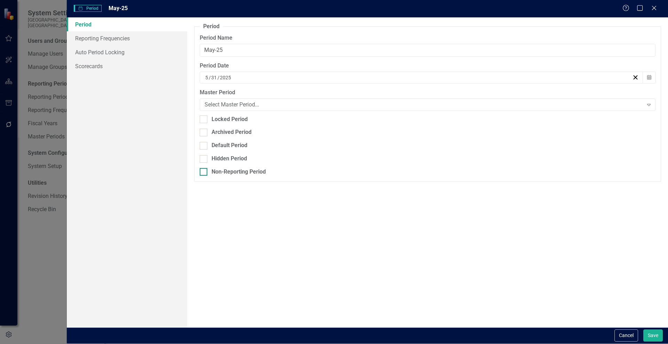
click at [243, 175] on div "Non-Reporting Period" at bounding box center [239, 172] width 54 height 8
click at [204, 173] on input "Non-Reporting Period" at bounding box center [202, 170] width 5 height 5
checkbox input "true"
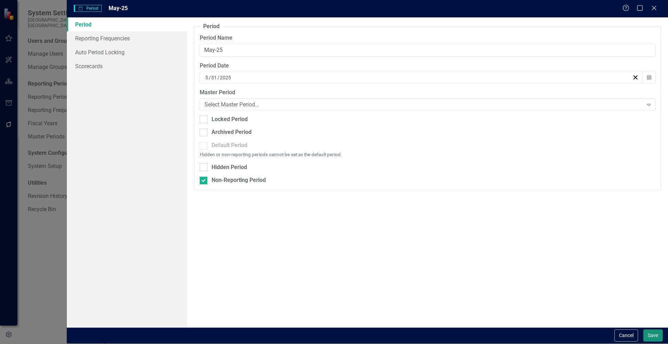
click at [654, 332] on button "Save" at bounding box center [652, 336] width 19 height 12
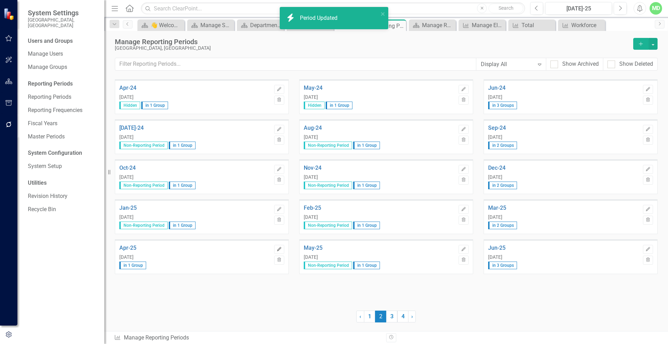
click at [278, 247] on icon "Edit" at bounding box center [279, 249] width 5 height 4
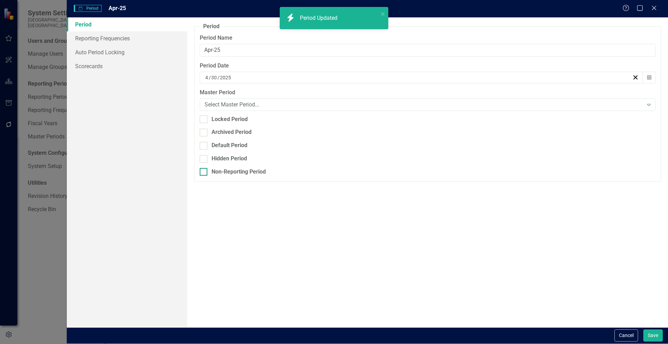
click at [215, 173] on div "Non-Reporting Period" at bounding box center [239, 172] width 54 height 8
click at [204, 173] on input "Non-Reporting Period" at bounding box center [202, 170] width 5 height 5
checkbox input "true"
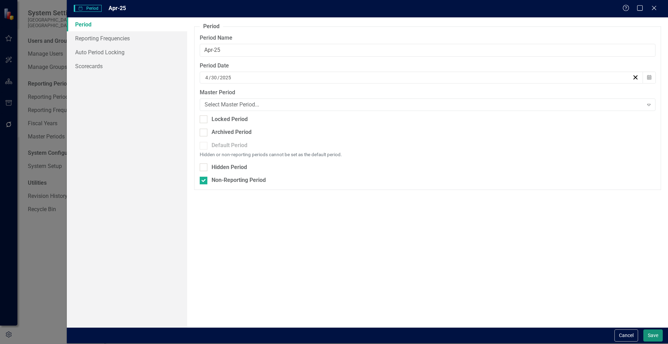
click at [653, 337] on button "Save" at bounding box center [652, 336] width 19 height 12
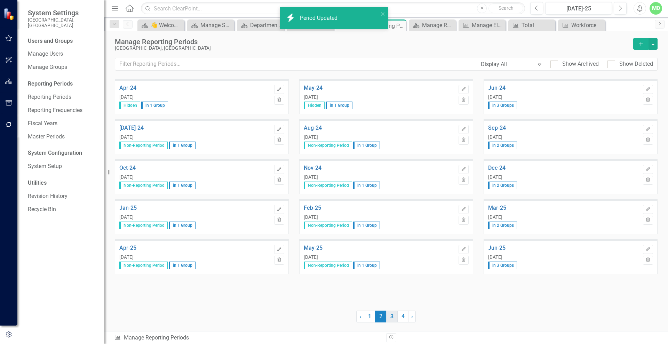
click at [392, 316] on link "3" at bounding box center [391, 317] width 11 height 12
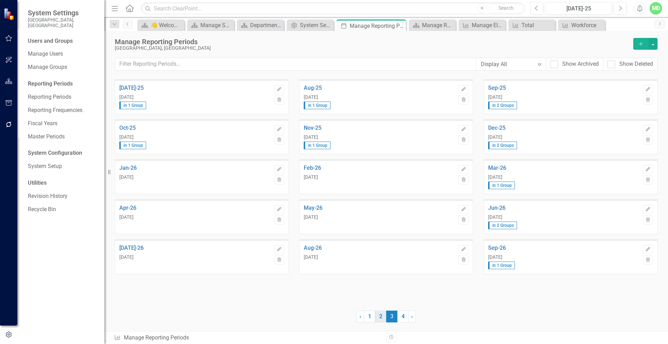
click at [381, 315] on link "2" at bounding box center [380, 317] width 11 height 12
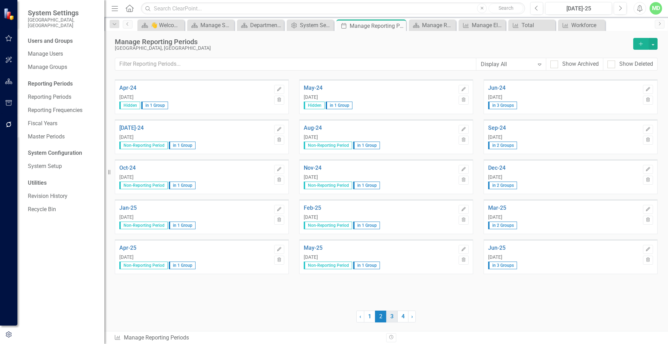
click at [390, 316] on link "3" at bounding box center [391, 317] width 11 height 12
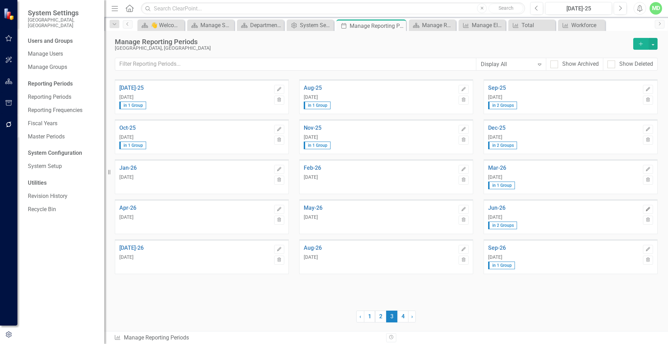
click at [648, 209] on icon "button" at bounding box center [648, 209] width 4 height 4
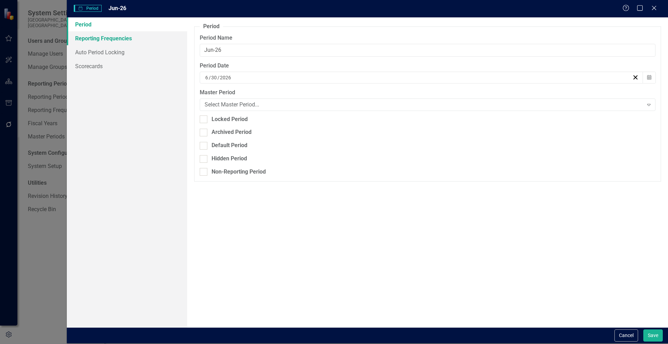
click at [110, 35] on link "Reporting Frequencies" at bounding box center [127, 38] width 120 height 14
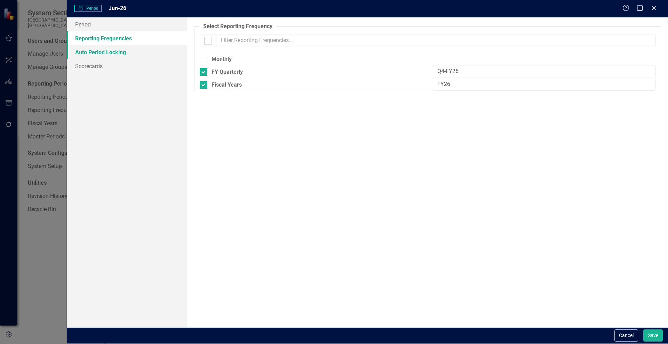
click at [92, 53] on link "Auto Period Locking" at bounding box center [127, 52] width 120 height 14
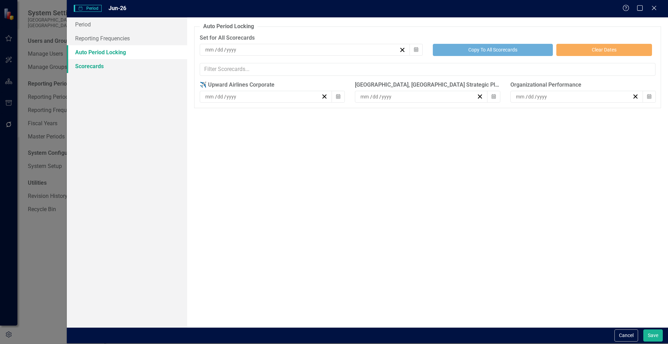
click at [82, 67] on link "Scorecards" at bounding box center [127, 66] width 120 height 14
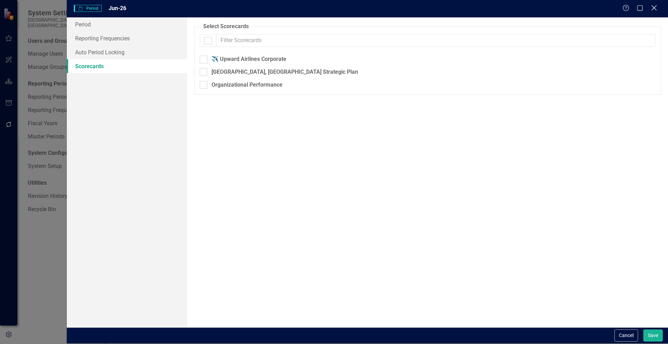
click at [656, 8] on icon "Close" at bounding box center [654, 8] width 9 height 7
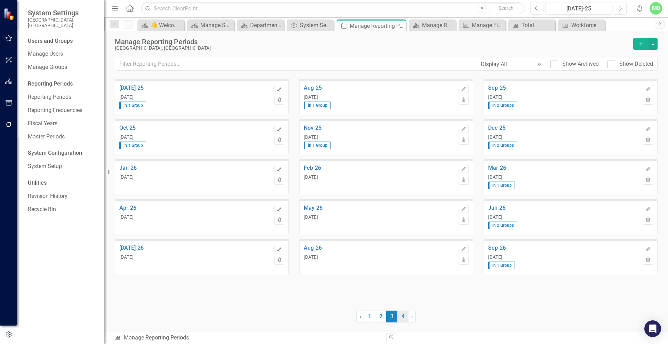
click at [403, 317] on link "4" at bounding box center [402, 317] width 11 height 12
click at [393, 316] on link "3" at bounding box center [391, 317] width 11 height 12
click at [379, 314] on link "2" at bounding box center [380, 317] width 11 height 12
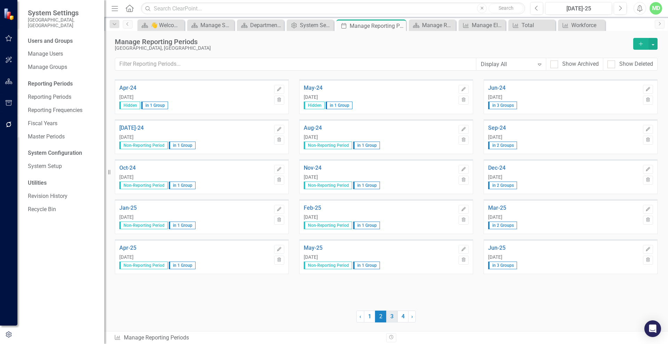
click at [391, 316] on link "3" at bounding box center [391, 317] width 11 height 12
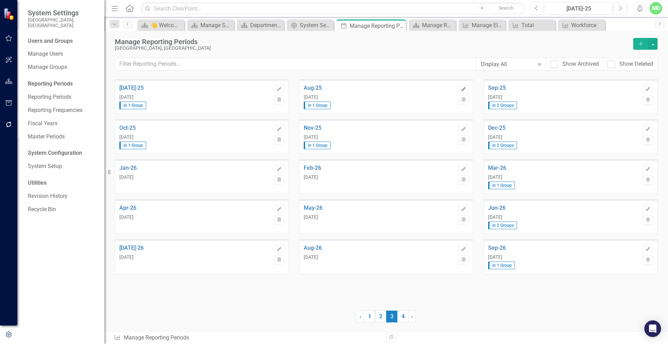
click at [460, 88] on button "Edit" at bounding box center [464, 89] width 10 height 9
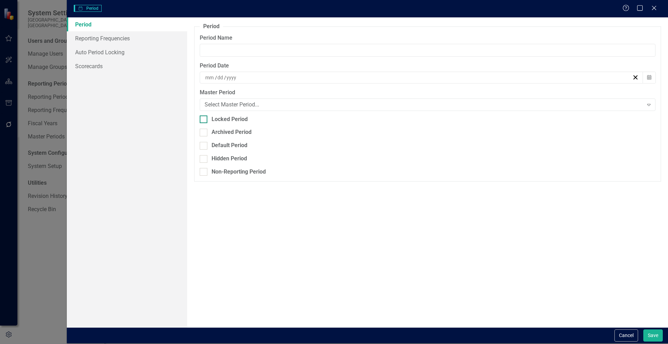
type input "Aug-25"
type input "8"
type input "31"
type input "2025"
click at [217, 171] on div "Non-Reporting Period" at bounding box center [239, 172] width 54 height 8
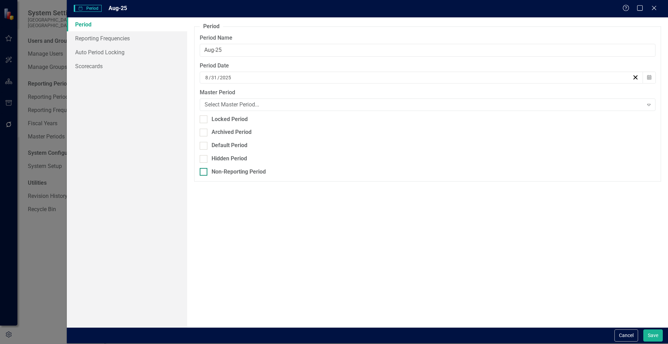
click at [204, 171] on input "Non-Reporting Period" at bounding box center [202, 170] width 5 height 5
checkbox input "true"
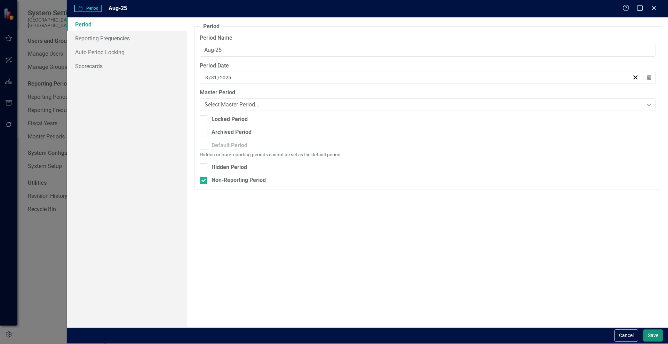
click at [659, 337] on button "Save" at bounding box center [652, 336] width 19 height 12
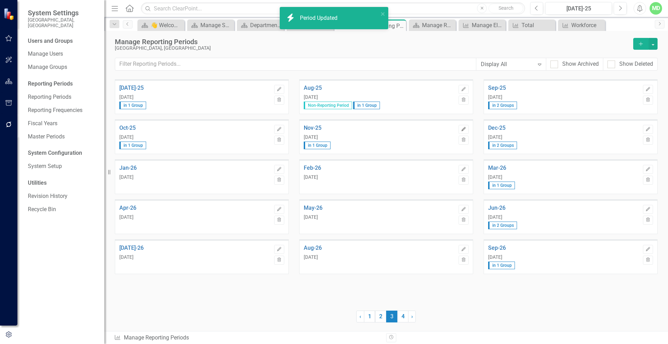
click at [462, 129] on icon "Edit" at bounding box center [463, 129] width 5 height 4
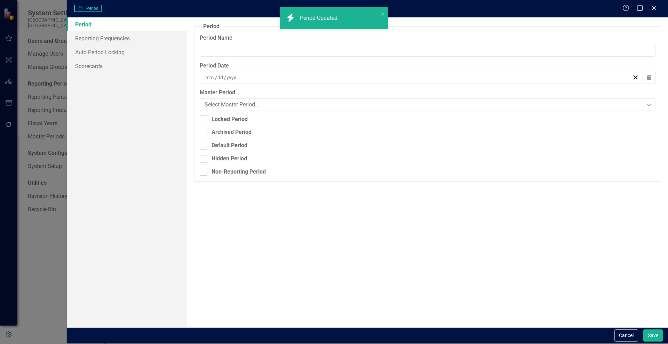
type input "Nov-25"
type input "11"
type input "30"
type input "2025"
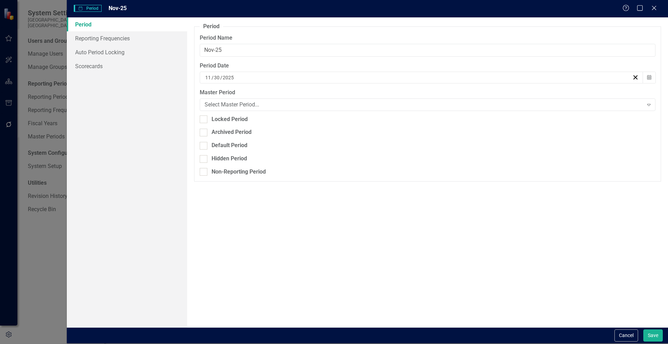
click at [230, 167] on fieldset "Period Reporting periods are one of the core concepts in ClearPoint. They defin…" at bounding box center [427, 102] width 467 height 159
click at [232, 171] on div "Non-Reporting Period" at bounding box center [239, 172] width 54 height 8
click at [204, 171] on input "Non-Reporting Period" at bounding box center [202, 170] width 5 height 5
checkbox input "true"
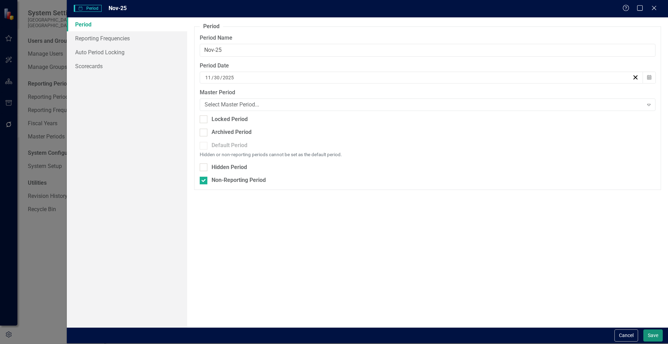
click at [649, 330] on button "Save" at bounding box center [652, 336] width 19 height 12
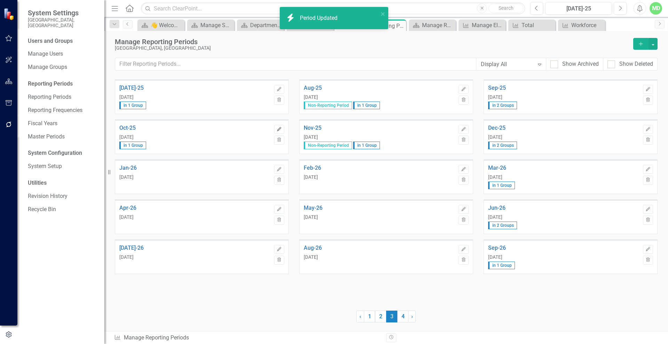
click at [278, 128] on icon "Edit" at bounding box center [279, 129] width 5 height 4
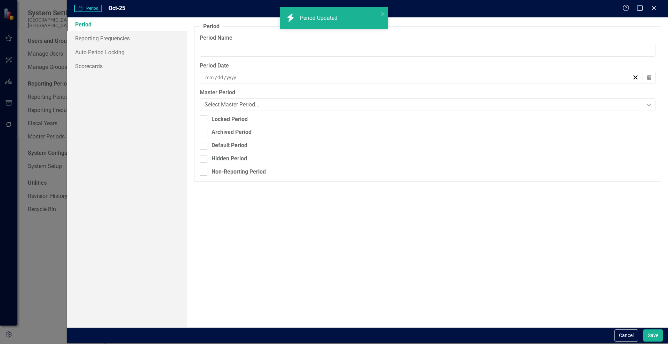
type input "Oct-25"
type input "10"
type input "31"
type input "2025"
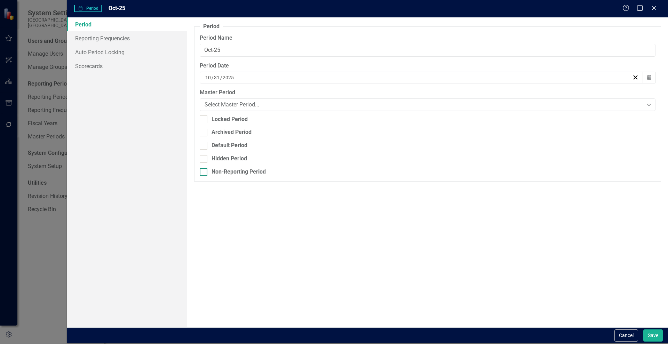
click at [225, 172] on div "Non-Reporting Period" at bounding box center [239, 172] width 54 height 8
click at [204, 172] on input "Non-Reporting Period" at bounding box center [202, 170] width 5 height 5
checkbox input "true"
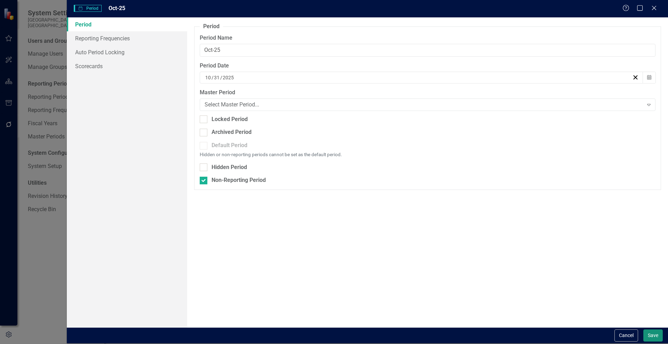
click at [657, 332] on button "Save" at bounding box center [652, 336] width 19 height 12
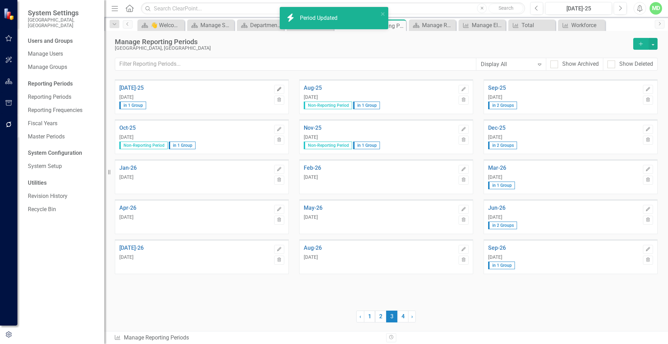
click at [277, 88] on icon "Edit" at bounding box center [279, 89] width 5 height 4
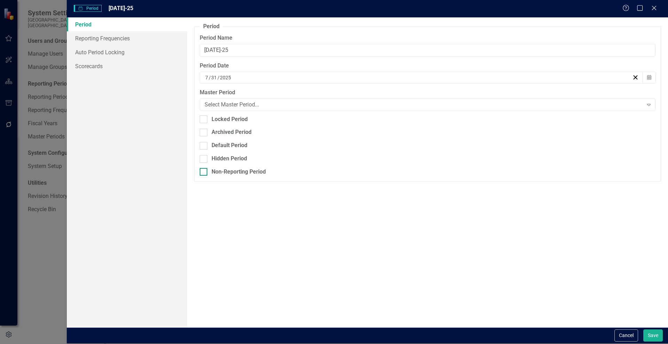
click at [221, 172] on div "Non-Reporting Period" at bounding box center [239, 172] width 54 height 8
click at [204, 172] on input "Non-Reporting Period" at bounding box center [202, 170] width 5 height 5
checkbox input "true"
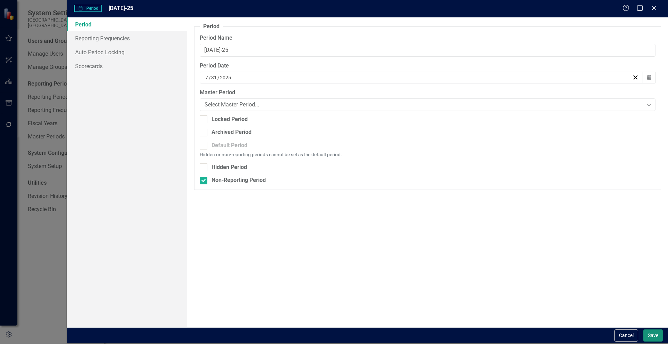
click at [651, 337] on button "Save" at bounding box center [652, 336] width 19 height 12
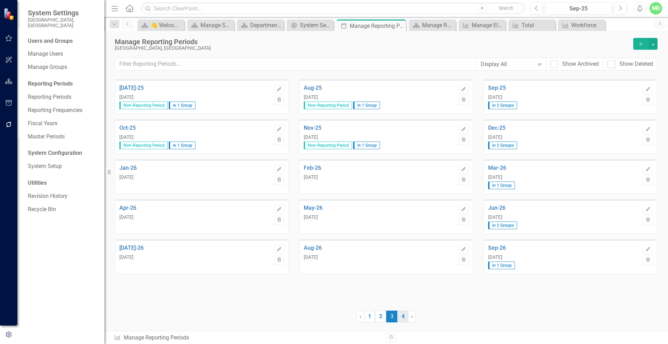
click at [405, 317] on link "4" at bounding box center [402, 317] width 11 height 12
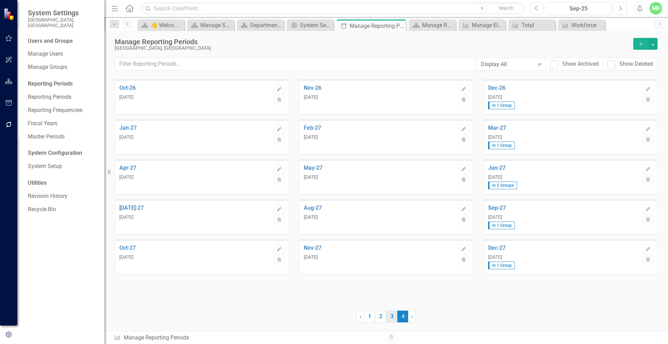
click at [390, 314] on link "3" at bounding box center [391, 317] width 11 height 12
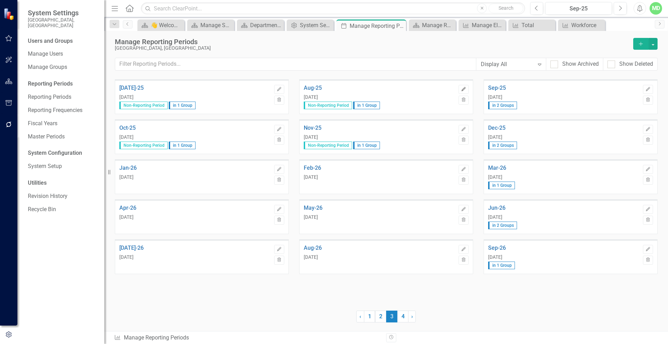
click at [464, 88] on icon "Edit" at bounding box center [463, 89] width 5 height 4
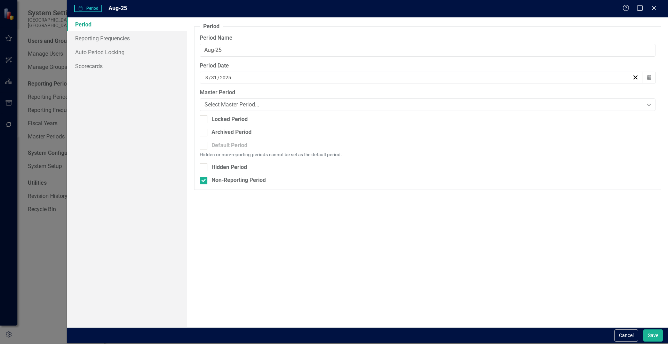
click at [208, 186] on fieldset "Period Reporting periods are one of the core concepts in ClearPoint. They defin…" at bounding box center [427, 106] width 467 height 167
click at [205, 183] on div at bounding box center [204, 181] width 8 height 8
click at [204, 181] on input "Non-Reporting Period" at bounding box center [202, 179] width 5 height 5
checkbox input "false"
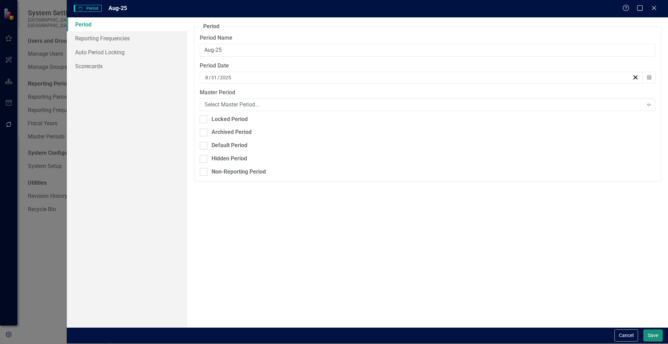
click at [655, 337] on button "Save" at bounding box center [652, 336] width 19 height 12
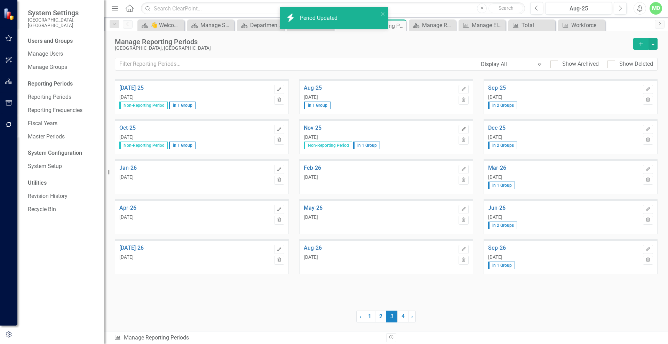
click at [463, 131] on icon "button" at bounding box center [463, 129] width 4 height 4
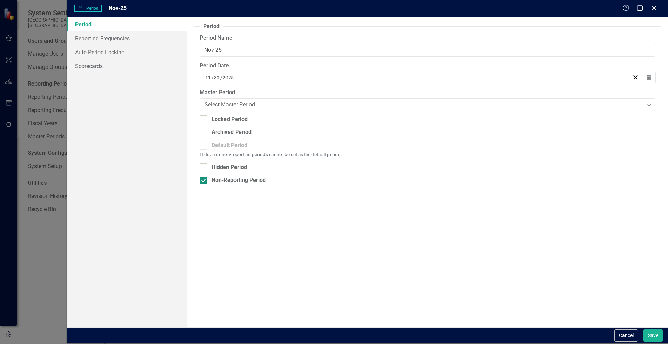
click at [231, 179] on div "Non-Reporting Period" at bounding box center [239, 180] width 54 height 8
click at [204, 179] on input "Non-Reporting Period" at bounding box center [202, 179] width 5 height 5
checkbox input "false"
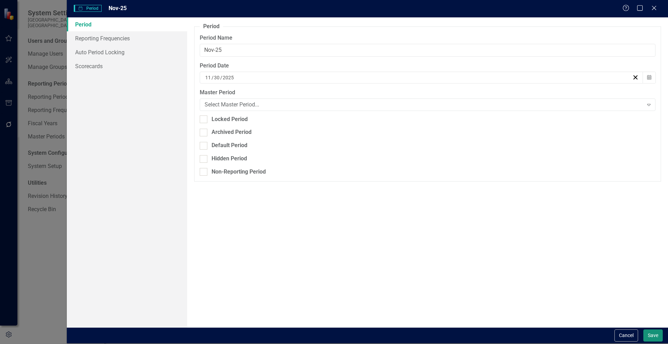
click at [654, 335] on button "Save" at bounding box center [652, 336] width 19 height 12
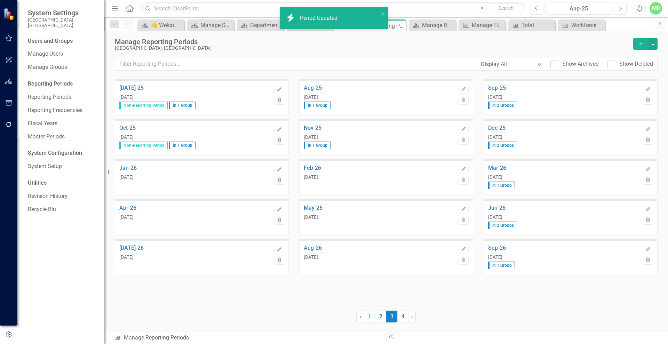
click at [319, 105] on span "in 1 Group" at bounding box center [317, 106] width 27 height 8
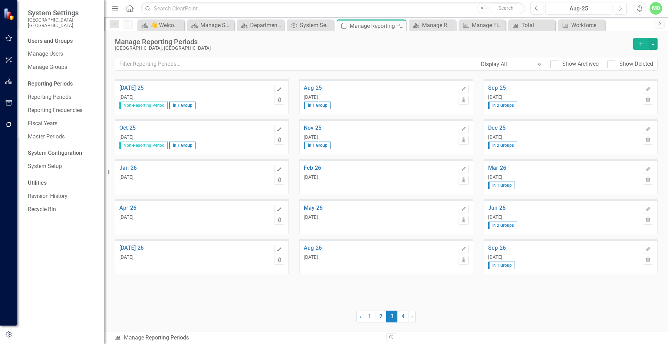
click at [319, 105] on span "in 1 Group" at bounding box center [317, 106] width 27 height 8
click at [464, 88] on icon "button" at bounding box center [463, 89] width 4 height 4
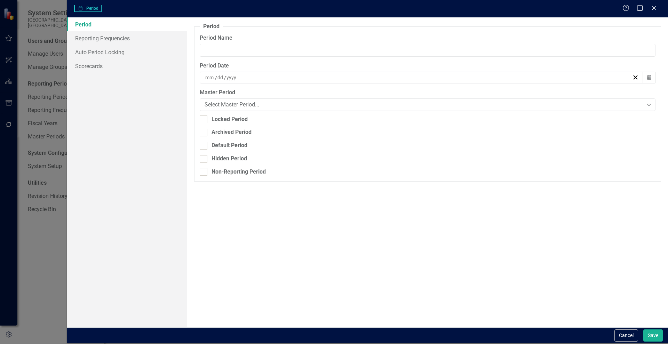
type input "Aug-25"
type input "8"
type input "31"
type input "2025"
click at [110, 38] on link "Reporting Frequencies" at bounding box center [127, 38] width 120 height 14
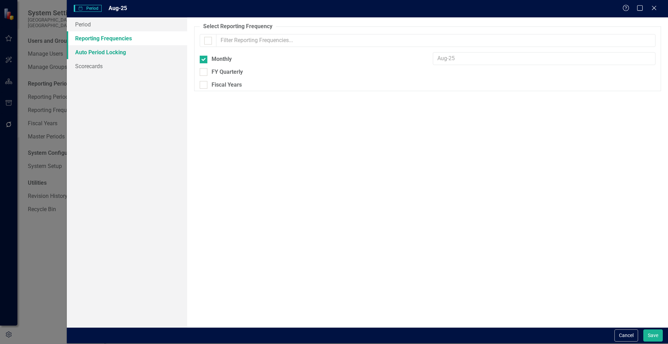
click at [98, 53] on link "Auto Period Locking" at bounding box center [127, 52] width 120 height 14
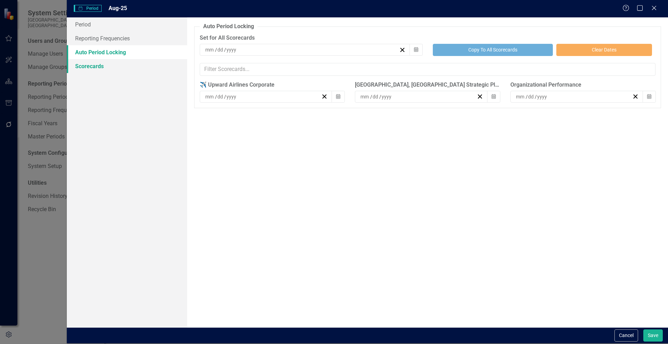
click at [89, 67] on link "Scorecards" at bounding box center [127, 66] width 120 height 14
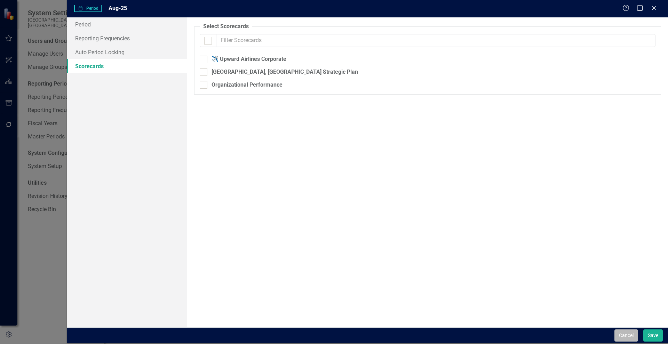
click at [627, 332] on button "Cancel" at bounding box center [627, 336] width 24 height 12
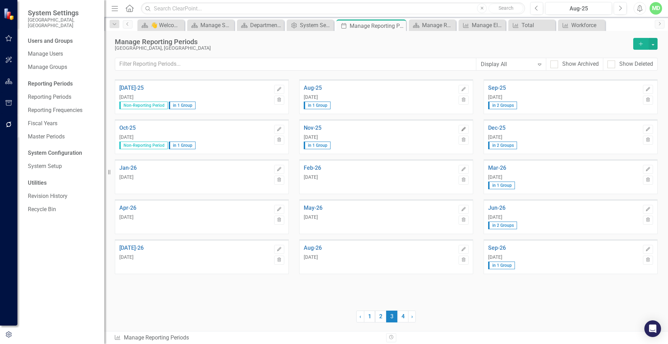
click at [466, 129] on icon "Edit" at bounding box center [463, 129] width 5 height 4
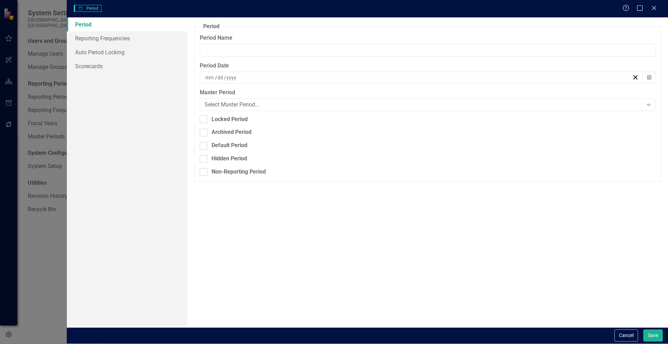
type input "Nov-25"
type input "11"
type input "30"
type input "2025"
click at [218, 171] on div "Non-Reporting Period" at bounding box center [239, 172] width 54 height 8
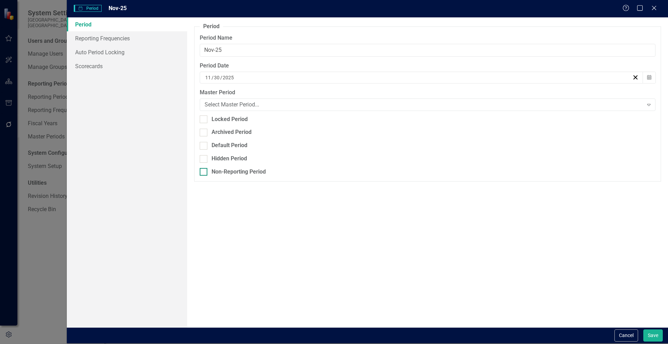
click at [204, 171] on input "Non-Reporting Period" at bounding box center [202, 170] width 5 height 5
checkbox input "true"
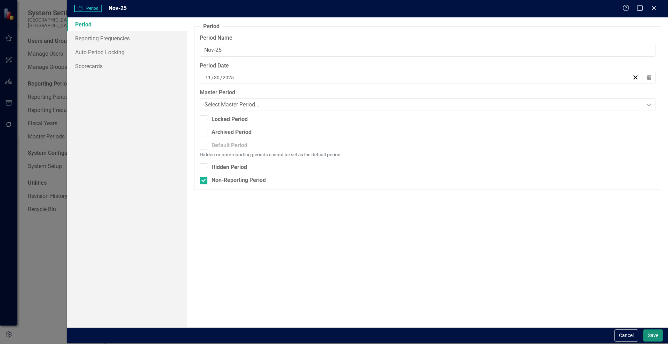
click at [658, 334] on button "Save" at bounding box center [652, 336] width 19 height 12
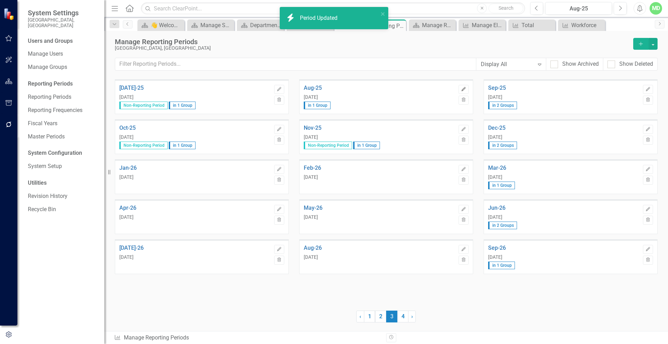
click at [463, 87] on icon "Edit" at bounding box center [463, 89] width 5 height 4
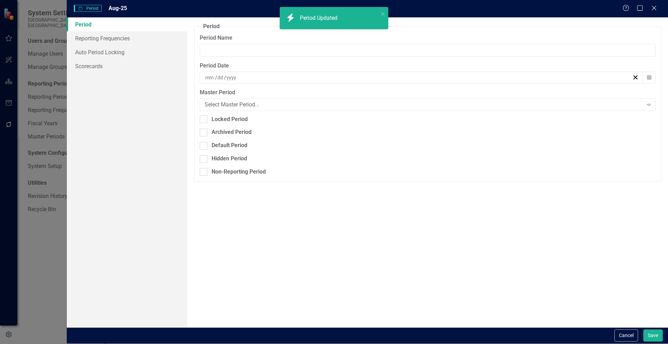
type input "Aug-25"
type input "8"
type input "31"
type input "2025"
click at [213, 174] on div "Non-Reporting Period" at bounding box center [239, 172] width 54 height 8
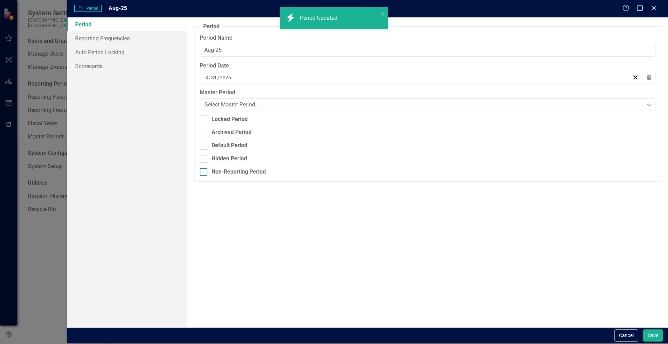
click at [204, 173] on input "Non-Reporting Period" at bounding box center [202, 170] width 5 height 5
checkbox input "true"
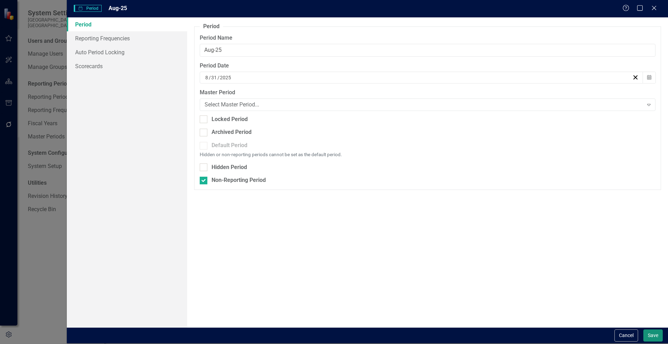
click at [653, 333] on button "Save" at bounding box center [652, 336] width 19 height 12
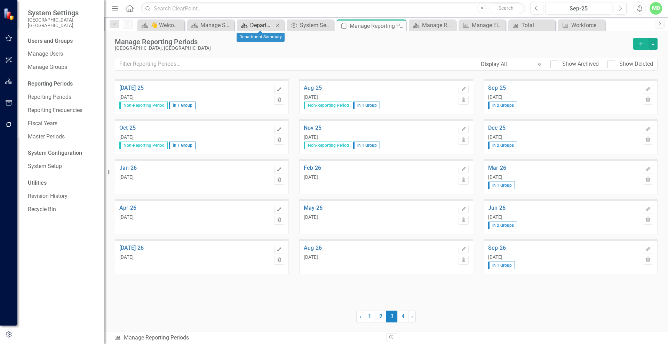
click at [264, 27] on div "Department Summary" at bounding box center [261, 25] width 23 height 9
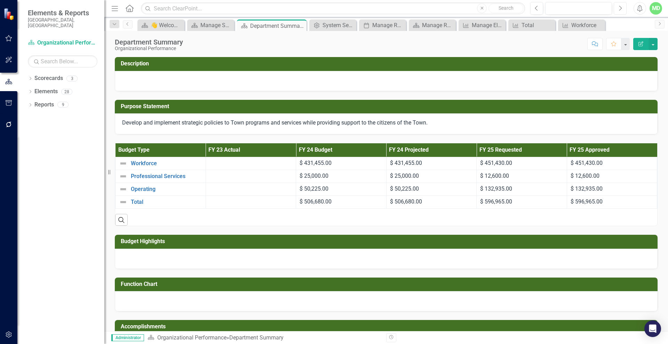
click at [618, 6] on button "Next" at bounding box center [620, 8] width 13 height 13
click at [621, 10] on icon "Next" at bounding box center [620, 8] width 4 height 6
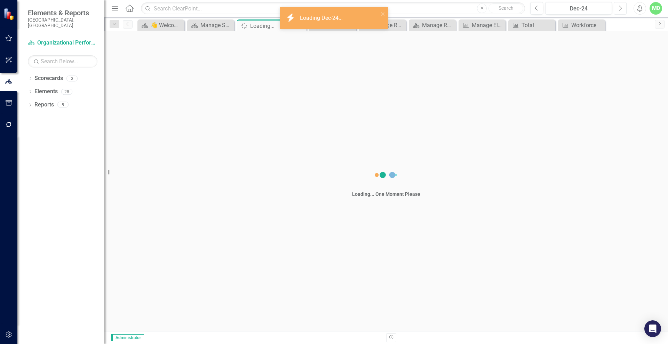
click at [621, 10] on icon "Next" at bounding box center [620, 8] width 4 height 6
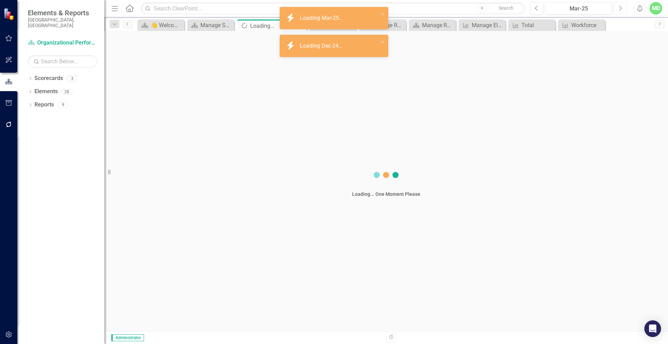
click at [621, 10] on icon "Next" at bounding box center [620, 8] width 4 height 6
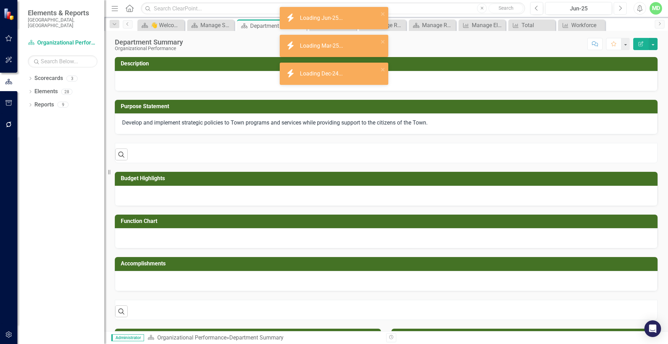
click at [622, 9] on icon "Next" at bounding box center [620, 8] width 4 height 6
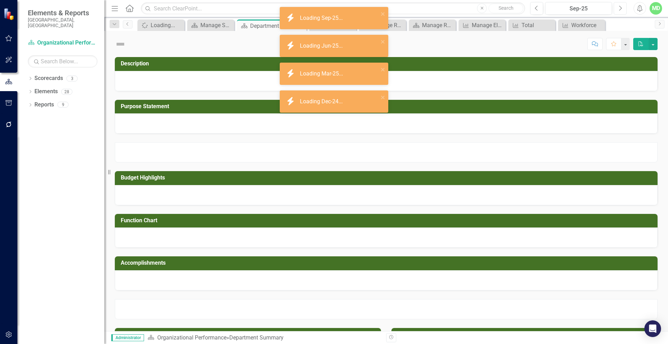
click at [622, 9] on icon "Next" at bounding box center [620, 8] width 4 height 6
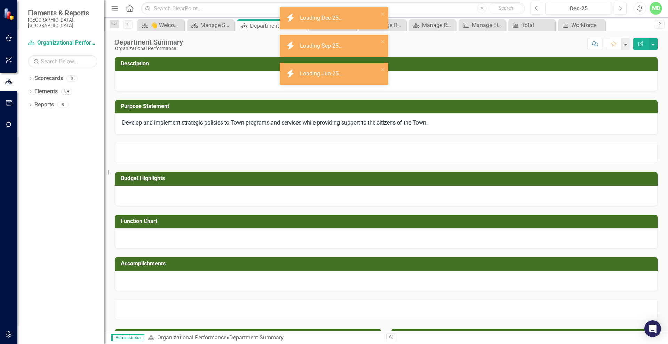
click at [536, 8] on icon "button" at bounding box center [536, 8] width 3 height 5
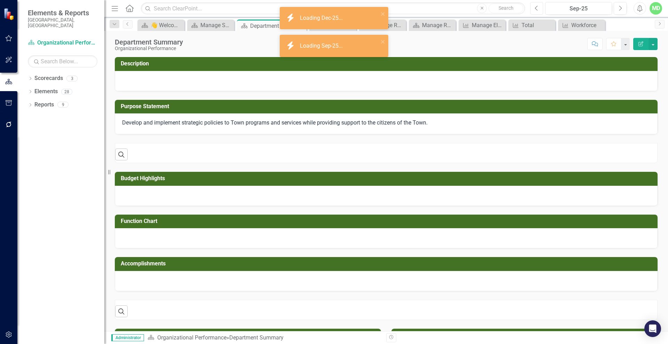
click at [536, 8] on icon "button" at bounding box center [536, 8] width 3 height 5
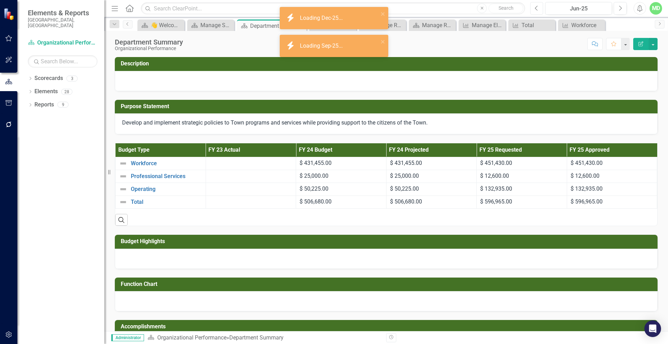
click at [536, 8] on icon "button" at bounding box center [536, 8] width 3 height 5
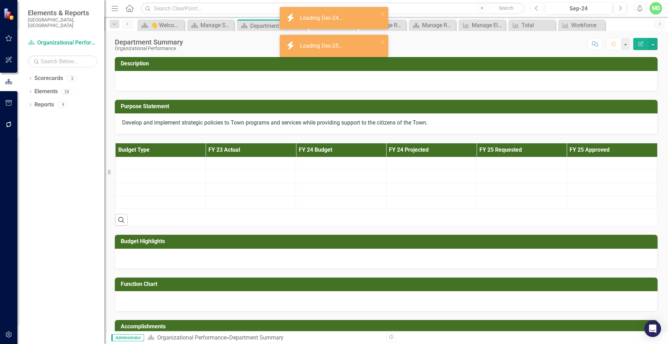
click at [536, 8] on icon "button" at bounding box center [536, 8] width 3 height 5
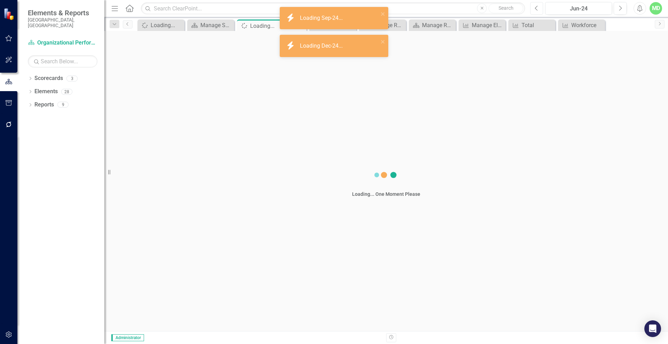
click at [536, 8] on icon "button" at bounding box center [536, 8] width 3 height 5
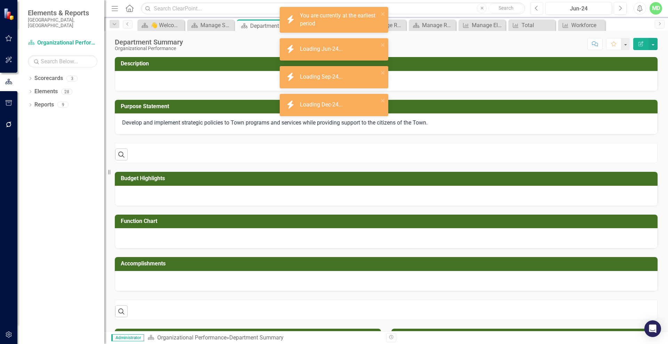
click at [536, 8] on icon "button" at bounding box center [536, 8] width 3 height 5
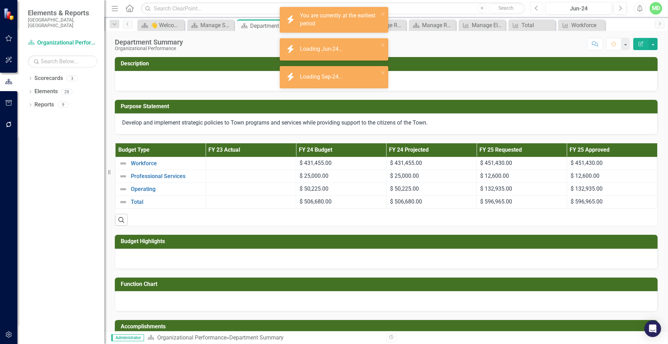
click at [537, 8] on icon "Previous" at bounding box center [537, 8] width 4 height 6
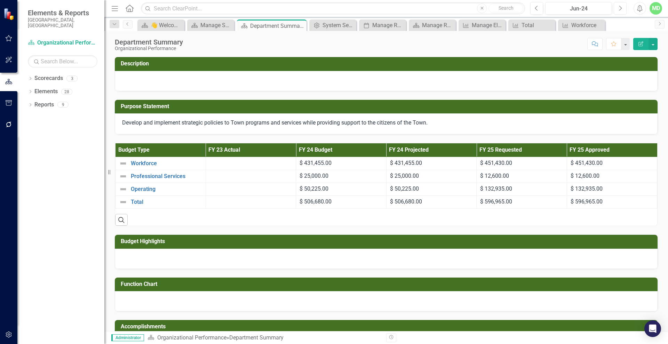
click at [619, 4] on button "Next" at bounding box center [620, 8] width 13 height 13
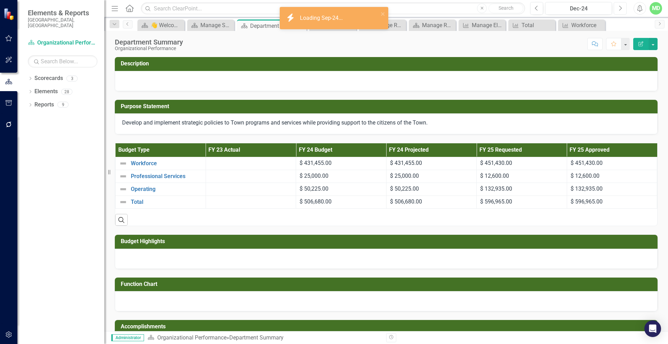
click at [619, 4] on button "Next" at bounding box center [620, 8] width 13 height 13
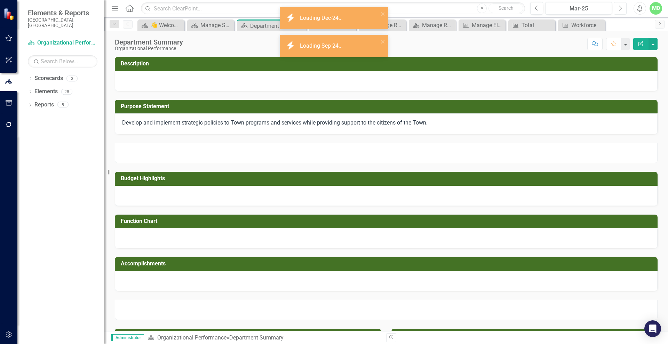
click at [619, 4] on button "Next" at bounding box center [620, 8] width 13 height 13
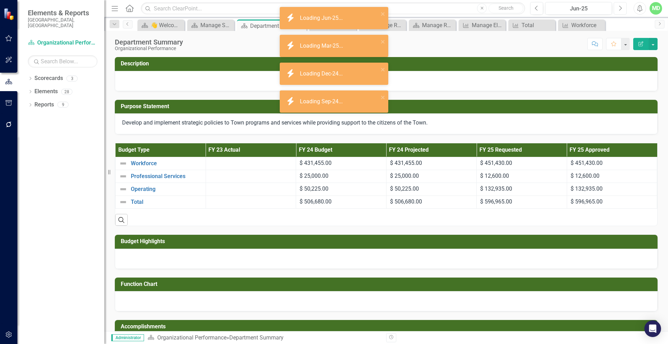
click at [619, 4] on button "Next" at bounding box center [620, 8] width 13 height 13
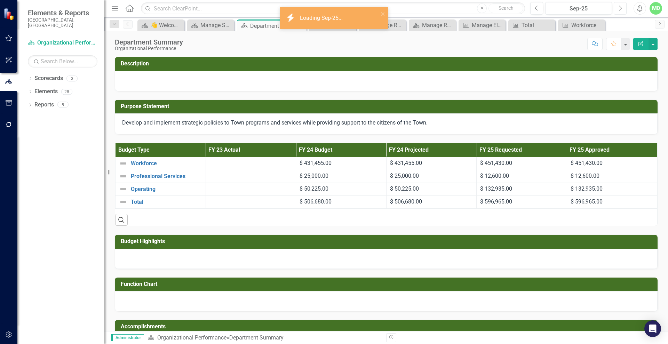
click at [619, 4] on button "Next" at bounding box center [620, 8] width 13 height 13
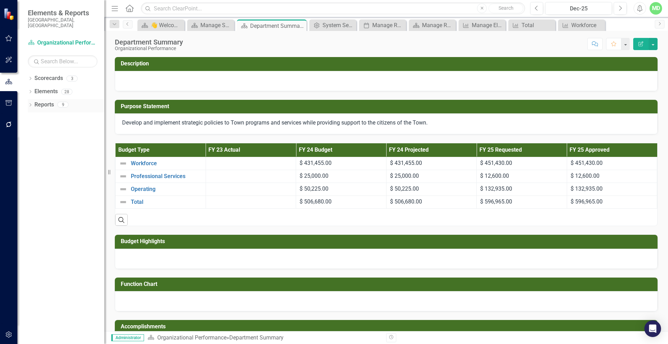
click at [42, 101] on link "Reports" at bounding box center [43, 105] width 19 height 8
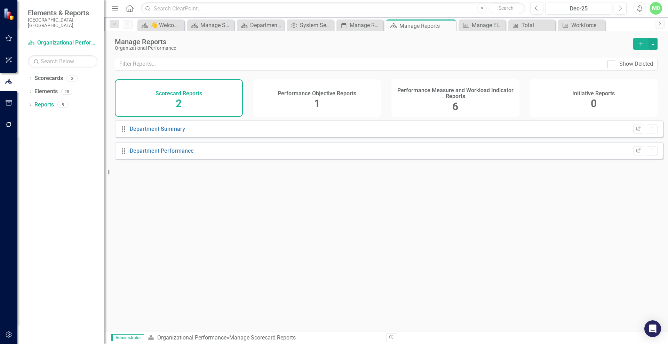
click at [181, 99] on span "2" at bounding box center [179, 103] width 6 height 12
click at [155, 108] on div "Scorecard Reports 2" at bounding box center [179, 98] width 128 height 38
click at [162, 132] on link "Department Summary" at bounding box center [157, 129] width 55 height 7
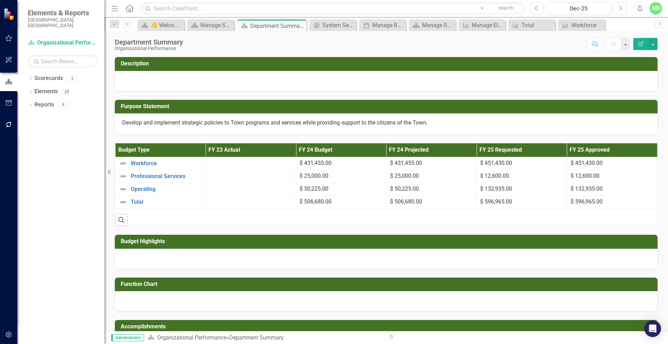
click at [111, 173] on icon "Resize" at bounding box center [110, 172] width 7 height 6
click at [136, 153] on th "Budget Type" at bounding box center [161, 150] width 90 height 14
click at [159, 153] on th "Budget Type Sort Ascending" at bounding box center [161, 150] width 90 height 14
click at [35, 74] on link "Scorecards" at bounding box center [48, 78] width 29 height 8
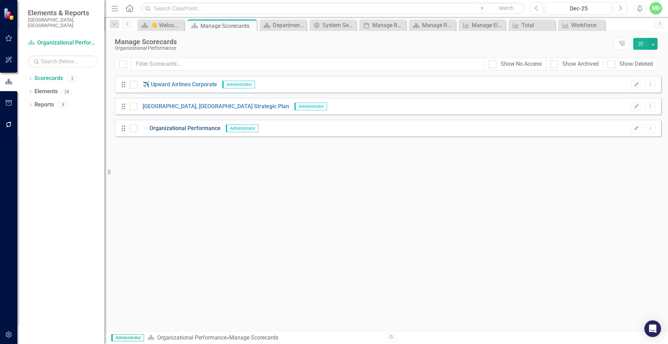
click at [183, 128] on link "Organizational Performance" at bounding box center [178, 129] width 83 height 8
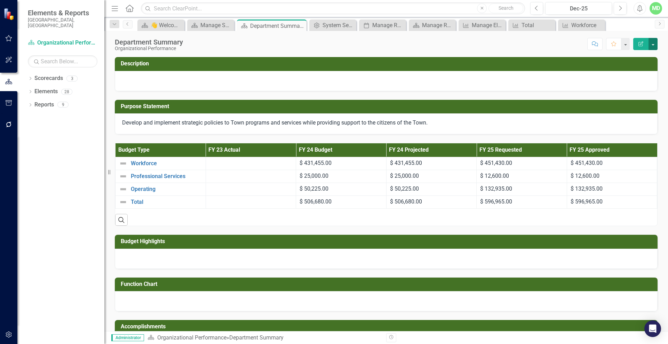
click at [655, 41] on button "button" at bounding box center [653, 44] width 9 height 12
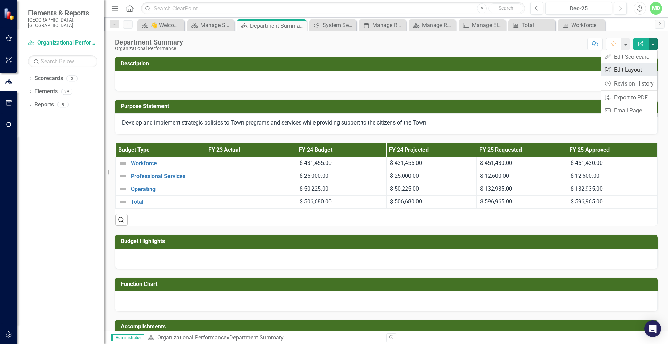
click at [631, 67] on link "Edit Report Edit Layout" at bounding box center [629, 69] width 56 height 13
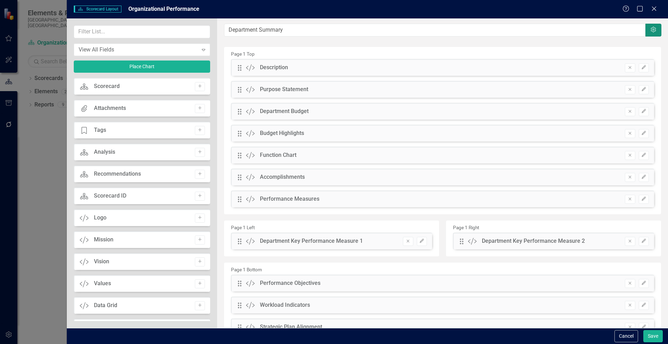
click at [651, 28] on icon "button" at bounding box center [653, 30] width 5 height 6
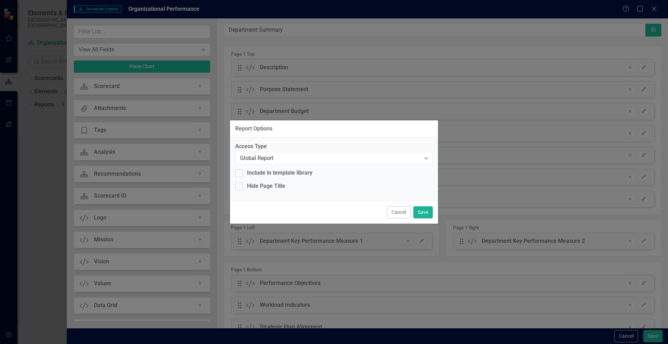
click at [650, 27] on div "Report Options Access Type Global Report Expand Include in template library Hid…" at bounding box center [334, 172] width 668 height 344
click at [613, 23] on div "Report Options Access Type Global Report Expand Include in template library Hid…" at bounding box center [334, 172] width 668 height 344
click at [654, 8] on div "Report Options Access Type Global Report Expand Include in template library Hid…" at bounding box center [334, 172] width 668 height 344
click at [398, 218] on button "Cancel" at bounding box center [399, 212] width 24 height 12
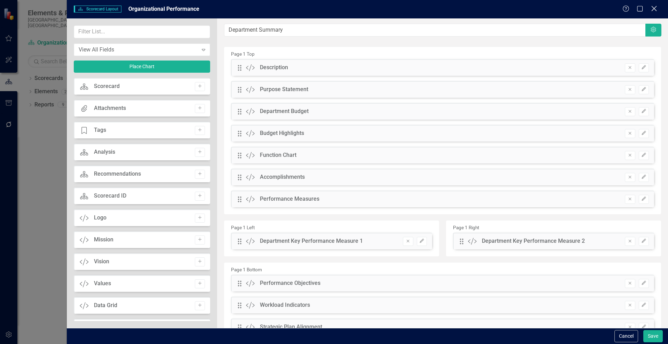
click at [658, 7] on icon "Close" at bounding box center [654, 8] width 9 height 7
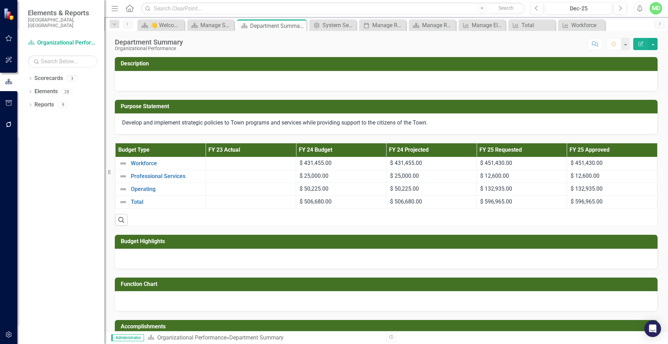
click at [659, 45] on div "Department Summary Organizational Performance Score: N/A Dec-25 Completed Comme…" at bounding box center [386, 41] width 564 height 21
click at [657, 44] on button "button" at bounding box center [653, 44] width 9 height 12
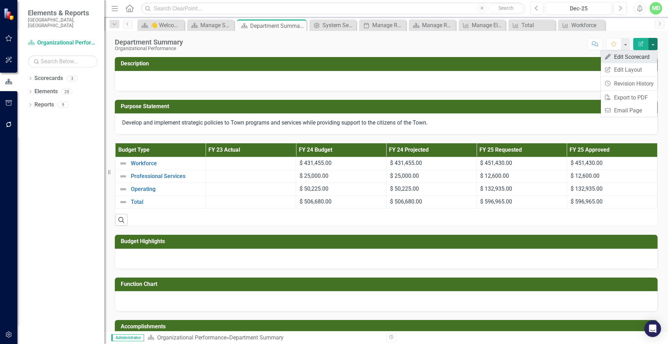
click at [638, 52] on link "Edit Edit Scorecard" at bounding box center [629, 56] width 56 height 13
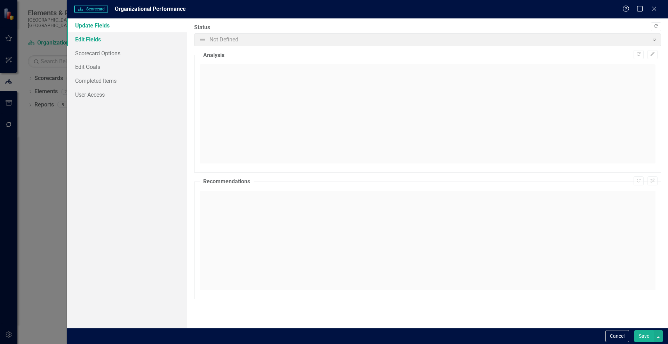
click at [102, 39] on link "Edit Fields" at bounding box center [127, 39] width 120 height 14
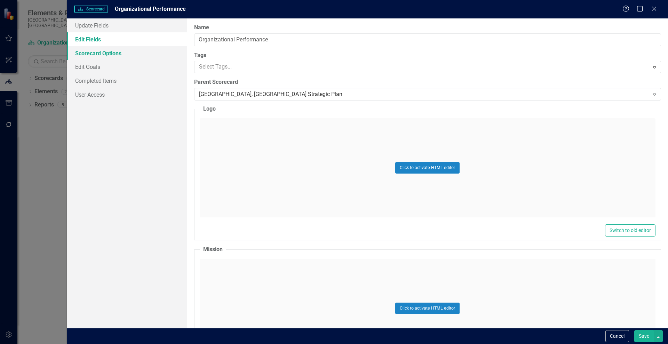
click at [99, 50] on link "Scorecard Options" at bounding box center [127, 53] width 120 height 14
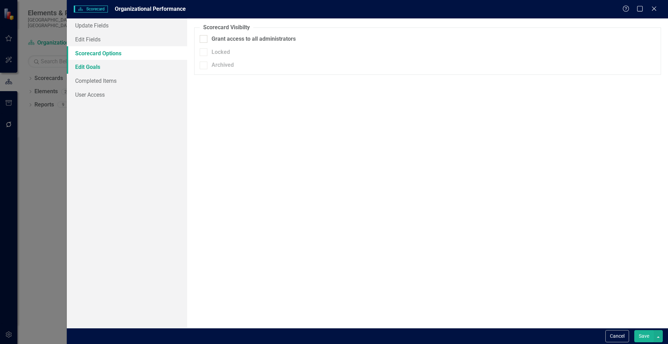
click at [87, 65] on link "Edit Goals" at bounding box center [127, 67] width 120 height 14
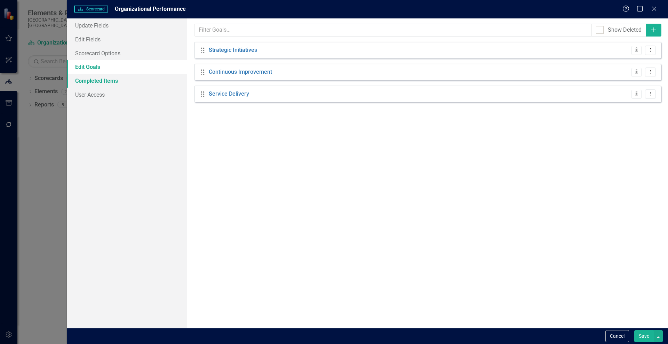
click at [82, 86] on link "Completed Items" at bounding box center [127, 81] width 120 height 14
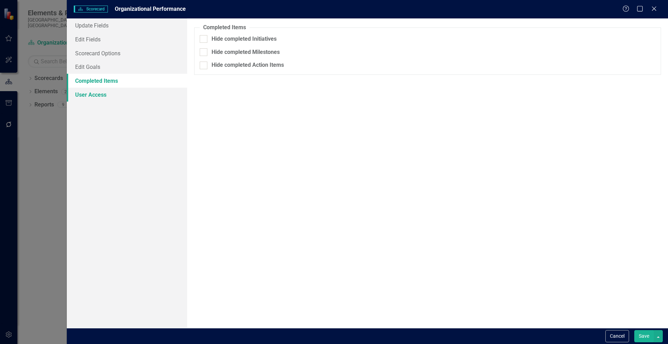
click at [82, 89] on link "User Access" at bounding box center [127, 95] width 120 height 14
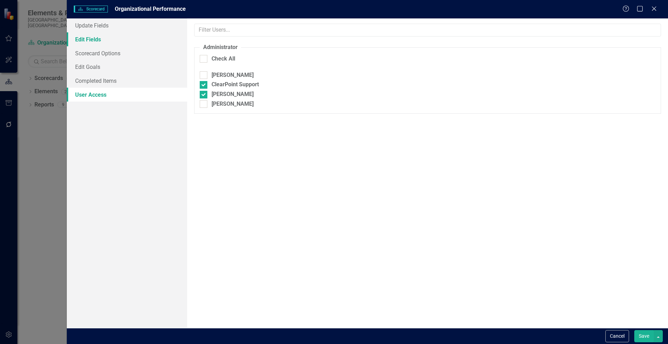
click at [92, 38] on link "Edit Fields" at bounding box center [127, 39] width 120 height 14
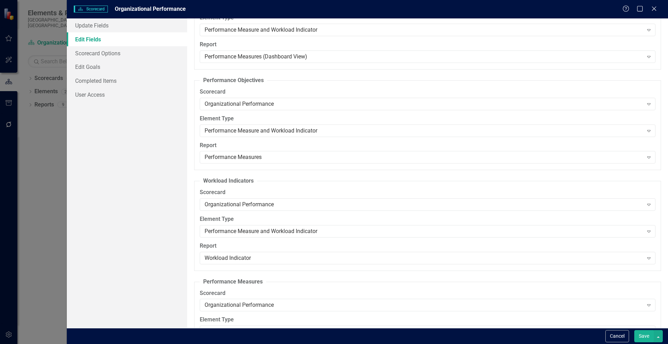
scroll to position [679, 0]
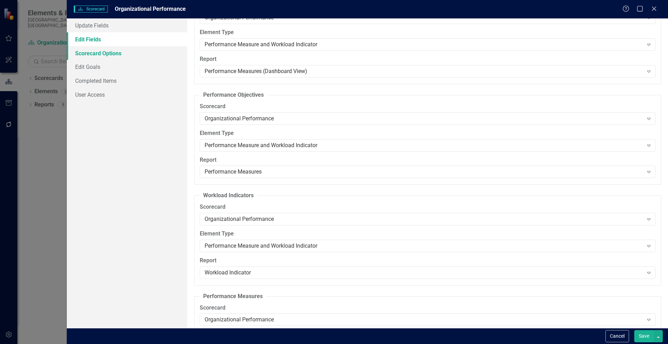
click at [95, 54] on link "Scorecard Options" at bounding box center [127, 53] width 120 height 14
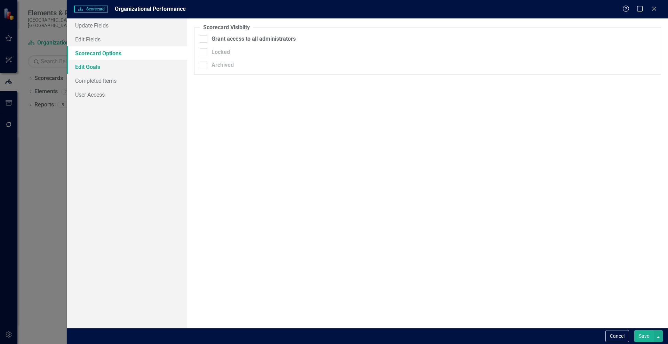
click at [90, 71] on link "Edit Goals" at bounding box center [127, 67] width 120 height 14
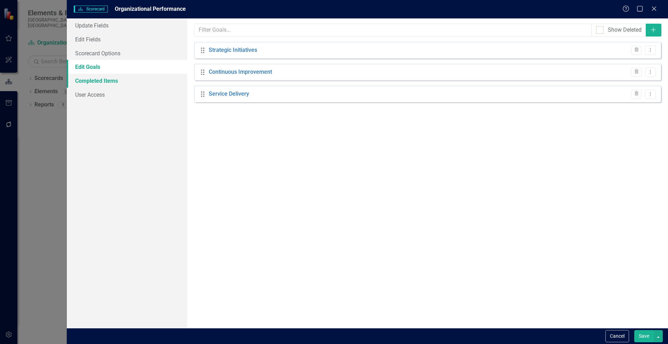
click at [82, 78] on link "Completed Items" at bounding box center [127, 81] width 120 height 14
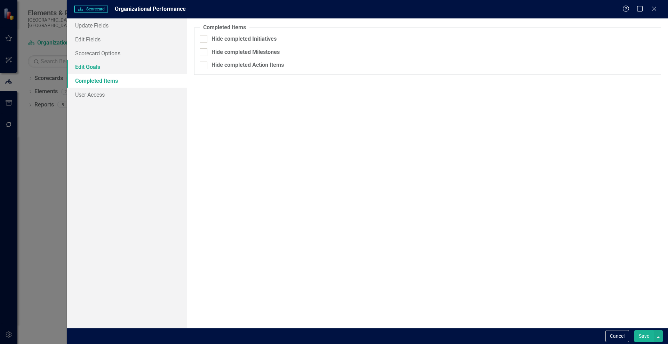
click at [82, 65] on link "Edit Goals" at bounding box center [127, 67] width 120 height 14
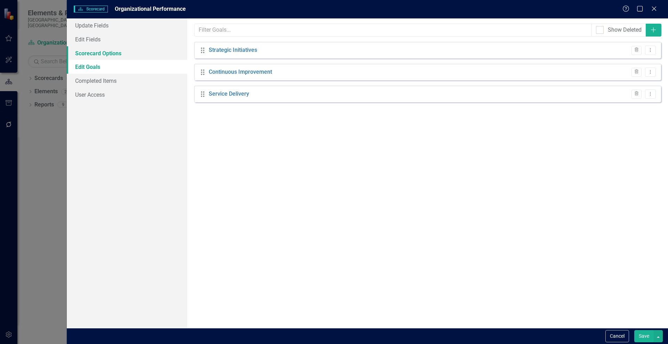
click at [82, 55] on link "Scorecard Options" at bounding box center [127, 53] width 120 height 14
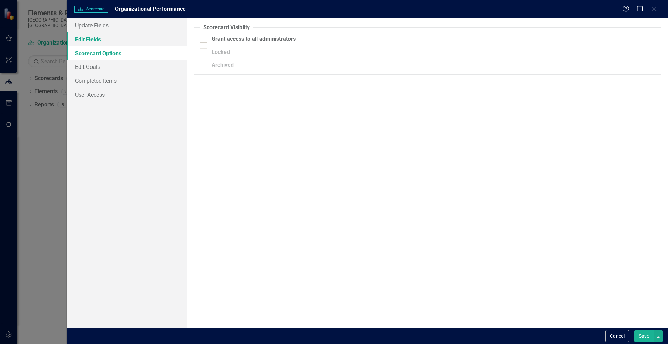
click at [80, 36] on link "Edit Fields" at bounding box center [127, 39] width 120 height 14
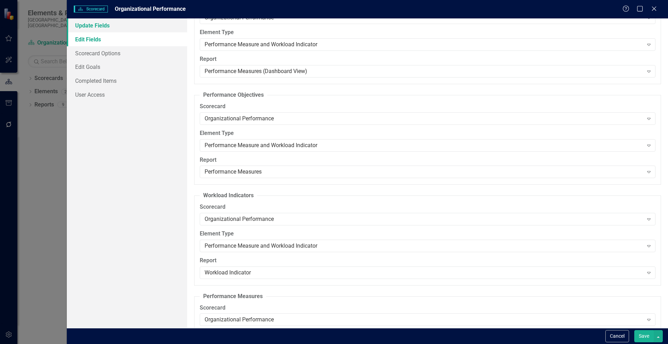
click at [85, 23] on link "Update Fields" at bounding box center [127, 25] width 120 height 14
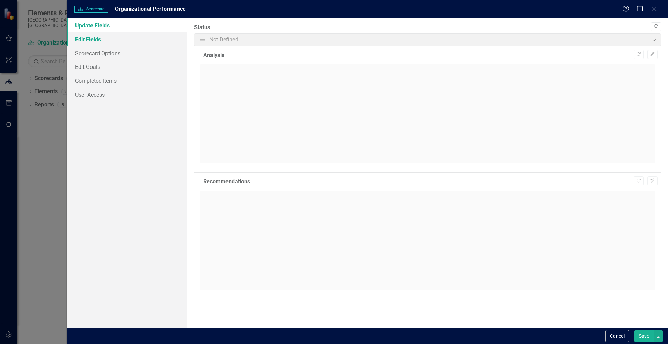
click at [90, 36] on link "Edit Fields" at bounding box center [127, 39] width 120 height 14
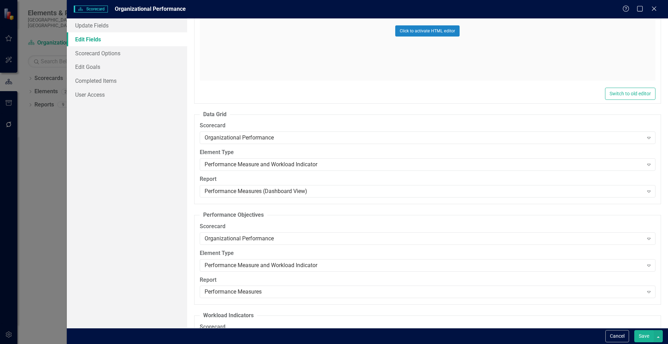
scroll to position [562, 0]
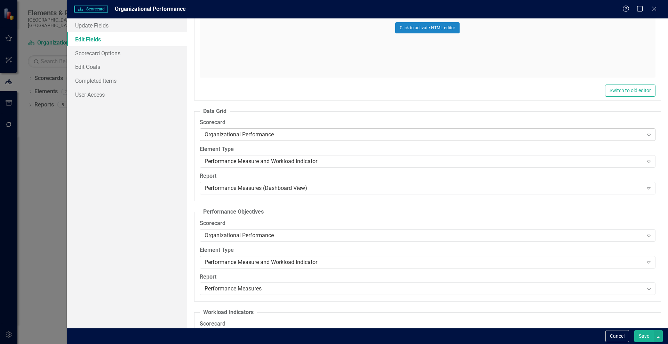
click at [258, 137] on div "Organizational Performance" at bounding box center [424, 135] width 439 height 8
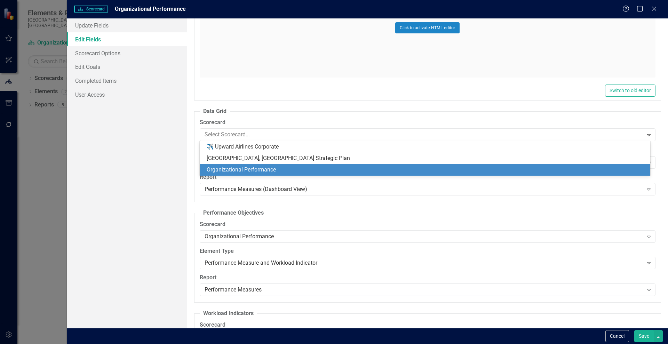
click at [261, 169] on div "Organizational Performance" at bounding box center [427, 170] width 440 height 8
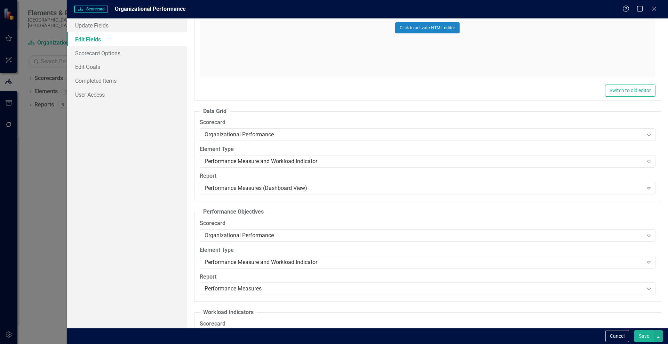
click at [448, 152] on label "Element Type" at bounding box center [428, 149] width 456 height 8
click at [436, 164] on div "Performance Measure and Workload Indicator" at bounding box center [424, 162] width 439 height 8
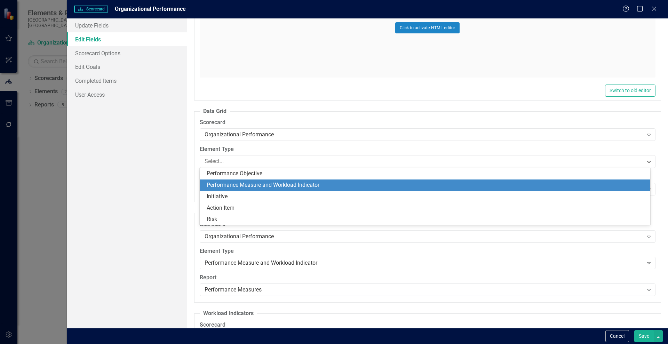
click at [405, 184] on div "Performance Measure and Workload Indicator" at bounding box center [427, 185] width 440 height 8
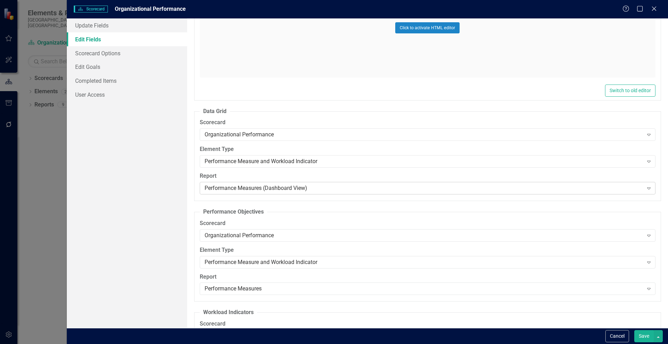
click at [359, 185] on div "Performance Measures (Dashboard View)" at bounding box center [424, 188] width 439 height 8
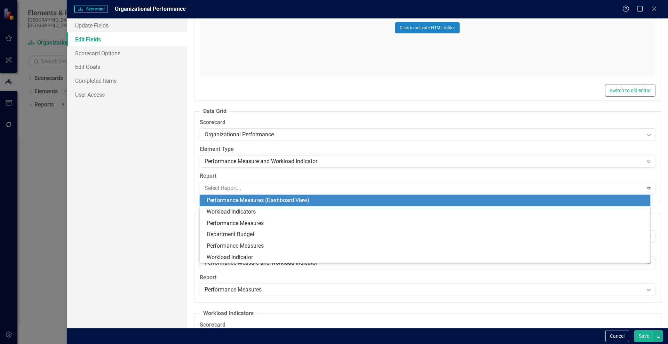
click at [366, 199] on div "Performance Measures (Dashboard View)" at bounding box center [427, 201] width 440 height 8
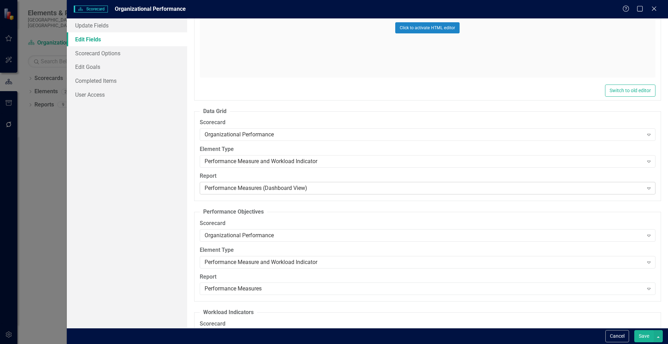
click at [361, 189] on div "Performance Measures (Dashboard View)" at bounding box center [424, 188] width 439 height 8
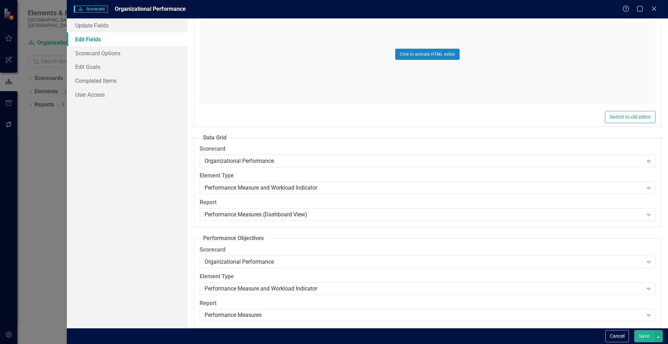
scroll to position [529, 0]
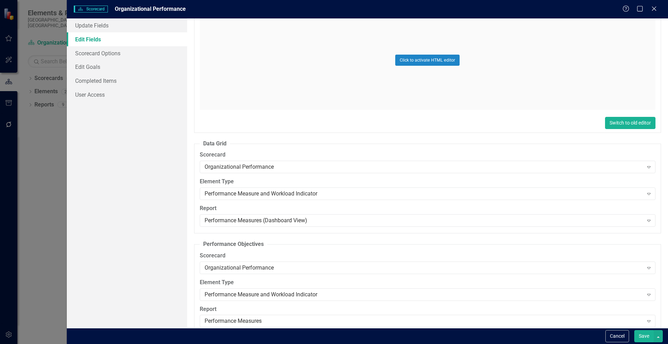
click at [605, 123] on button "Switch to old editor" at bounding box center [630, 123] width 50 height 12
click at [601, 123] on button "Switch to new editor (beta)" at bounding box center [621, 123] width 67 height 12
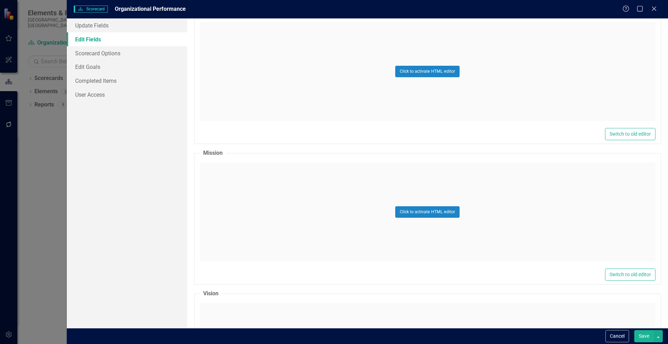
scroll to position [0, 0]
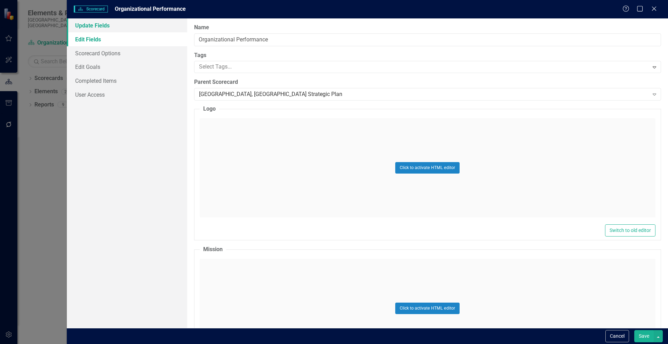
click at [83, 25] on link "Update Fields" at bounding box center [127, 25] width 120 height 14
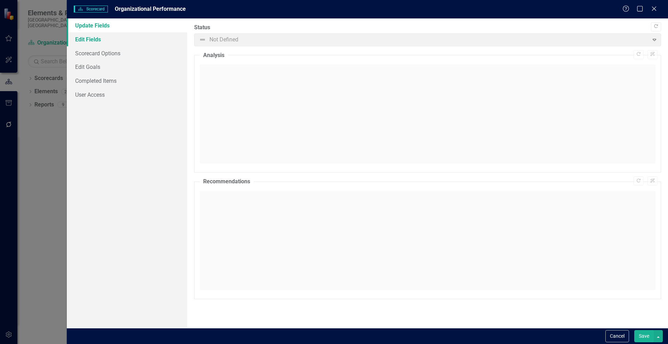
click at [86, 44] on link "Edit Fields" at bounding box center [127, 39] width 120 height 14
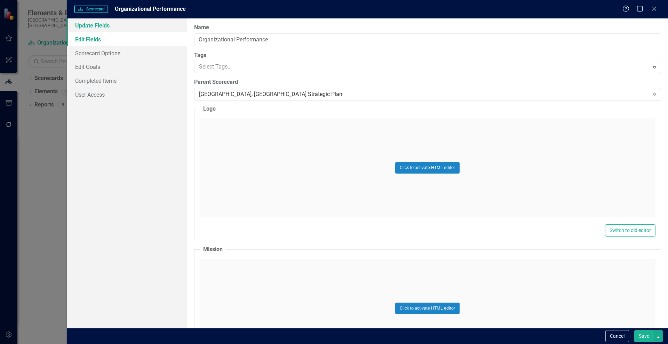
click at [82, 25] on link "Update Fields" at bounding box center [127, 25] width 120 height 14
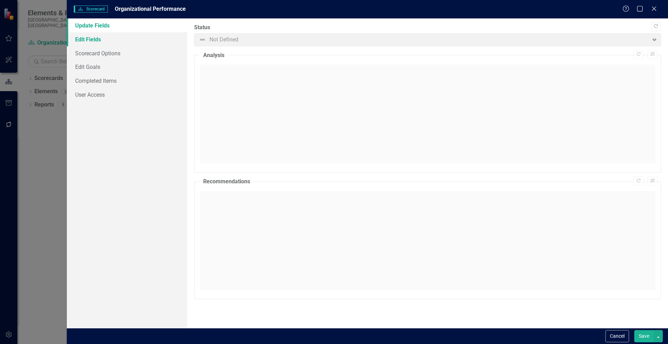
click at [85, 42] on link "Edit Fields" at bounding box center [127, 39] width 120 height 14
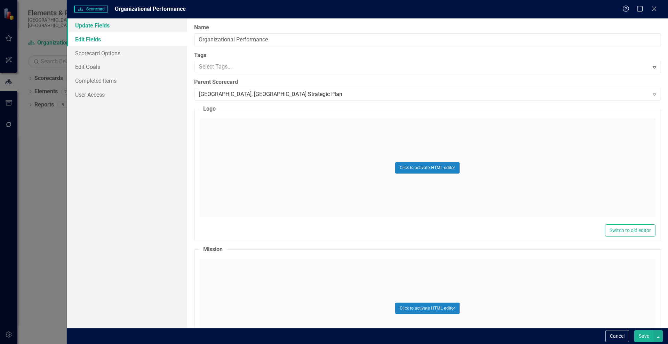
click at [87, 30] on link "Update Fields" at bounding box center [127, 25] width 120 height 14
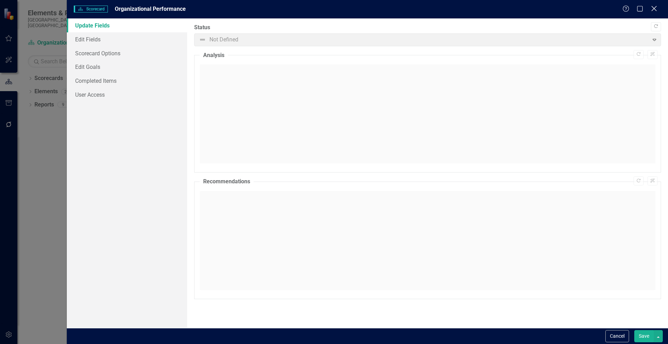
click at [654, 6] on icon "Close" at bounding box center [654, 8] width 9 height 7
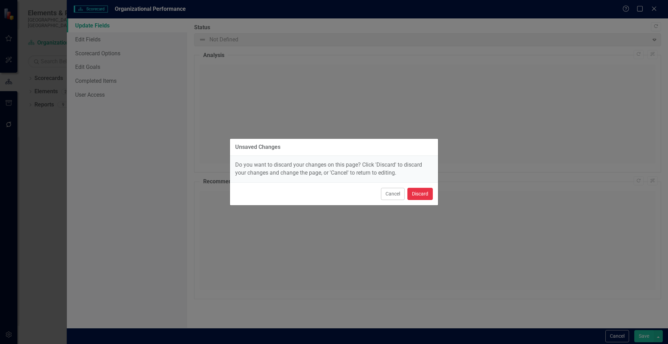
click at [413, 191] on button "Discard" at bounding box center [420, 194] width 25 height 12
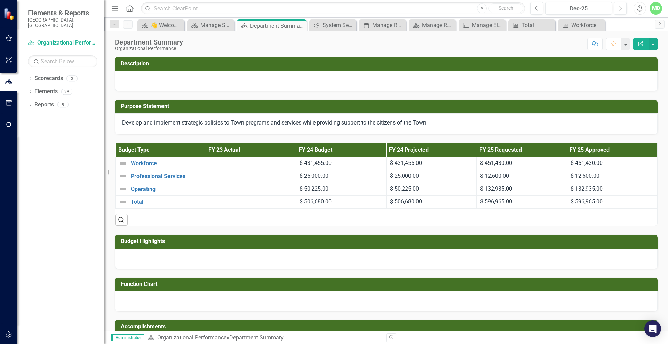
click at [151, 148] on th "Budget Type" at bounding box center [161, 150] width 90 height 14
click at [151, 148] on th "Budget Type Sort Ascending" at bounding box center [161, 150] width 90 height 14
click at [121, 220] on icon "Search" at bounding box center [122, 220] width 8 height 6
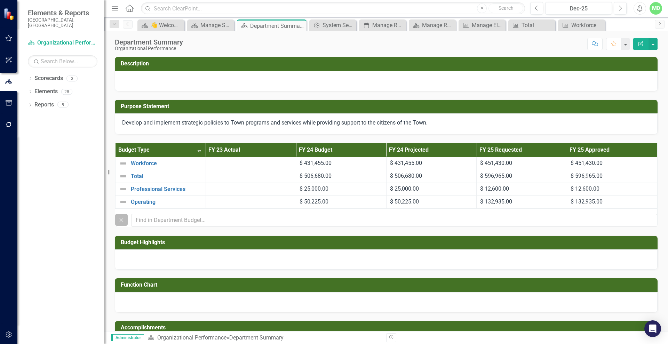
click at [121, 220] on icon "button" at bounding box center [122, 220] width 4 height 4
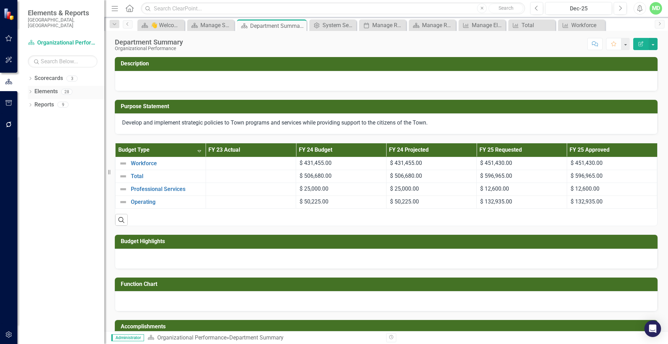
drag, startPoint x: 47, startPoint y: 72, endPoint x: 41, endPoint y: 83, distance: 12.1
click at [41, 88] on link "Elements" at bounding box center [45, 92] width 23 height 8
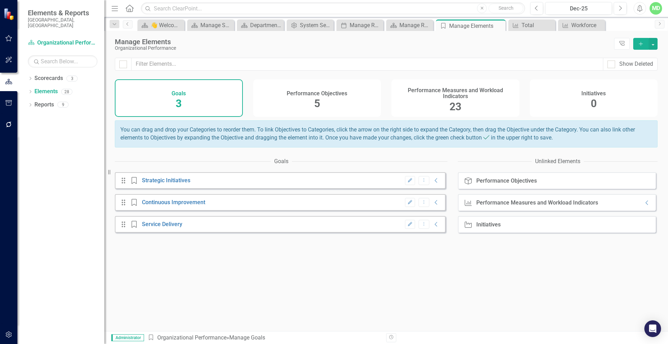
click at [455, 91] on h4 "Performance Measures and Workload Indicators" at bounding box center [456, 93] width 120 height 12
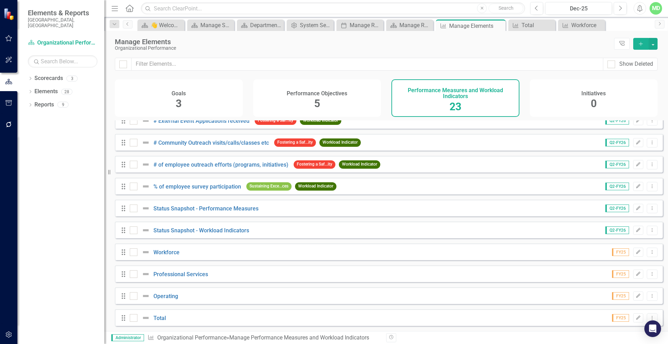
scroll to position [299, 0]
click at [161, 254] on link "Workforce" at bounding box center [166, 252] width 26 height 7
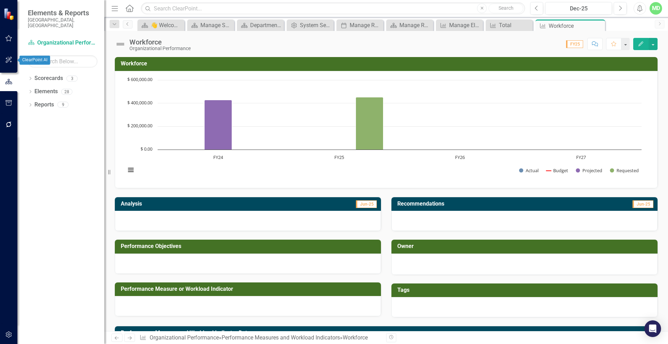
click at [7, 62] on icon "button" at bounding box center [8, 60] width 7 height 6
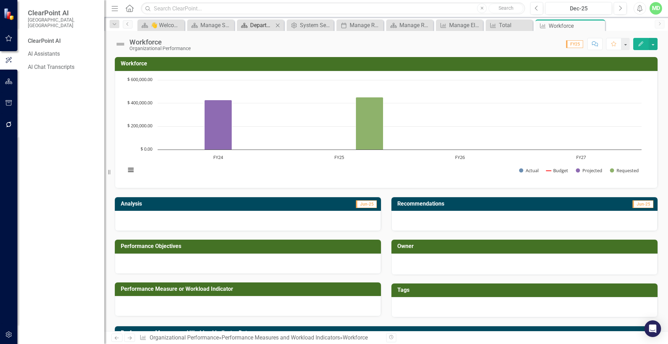
click at [254, 25] on div "Department Summary" at bounding box center [261, 25] width 23 height 9
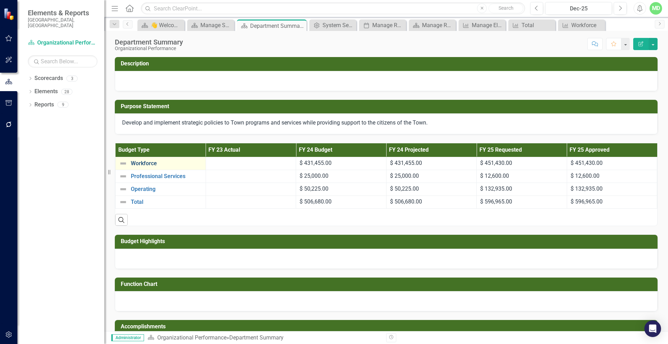
click at [141, 166] on link "Workforce" at bounding box center [166, 163] width 71 height 6
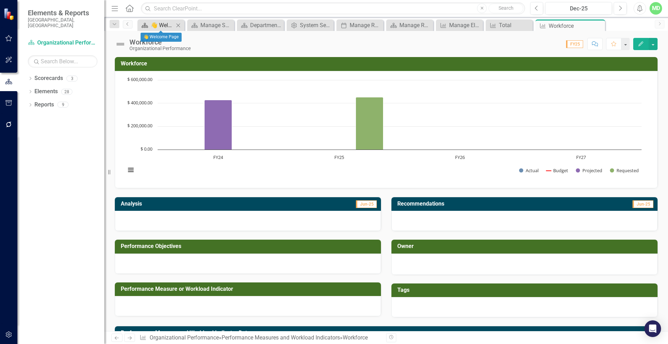
click at [162, 24] on div "👋 Welcome Page" at bounding box center [162, 25] width 23 height 9
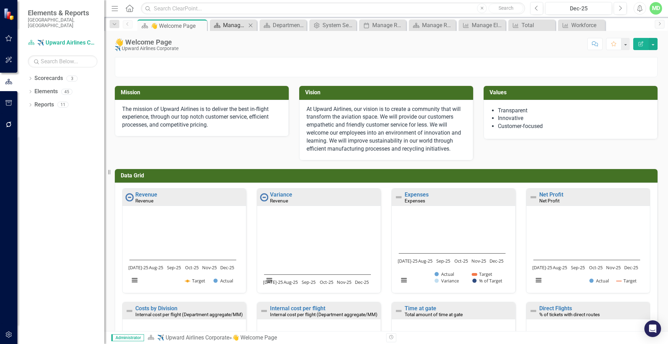
click at [226, 21] on div "Manage Scorecards" at bounding box center [234, 25] width 23 height 9
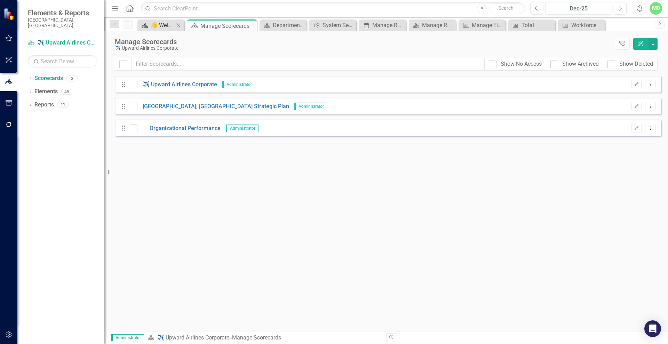
click at [154, 25] on div "👋 Welcome Page" at bounding box center [162, 25] width 23 height 9
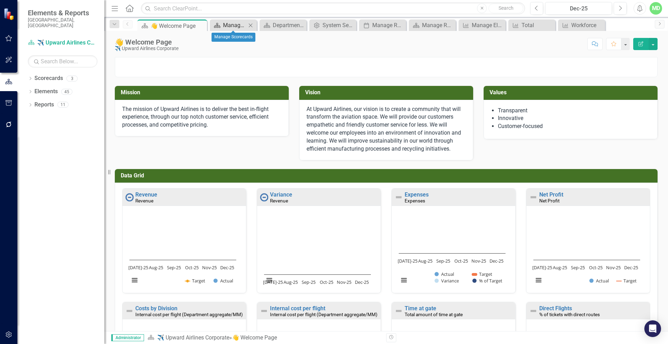
click at [223, 22] on div "Manage Scorecards" at bounding box center [234, 25] width 23 height 9
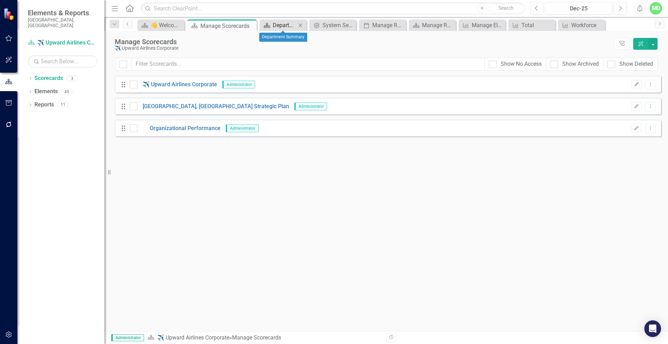
click at [278, 25] on div "Department Summary" at bounding box center [284, 25] width 23 height 9
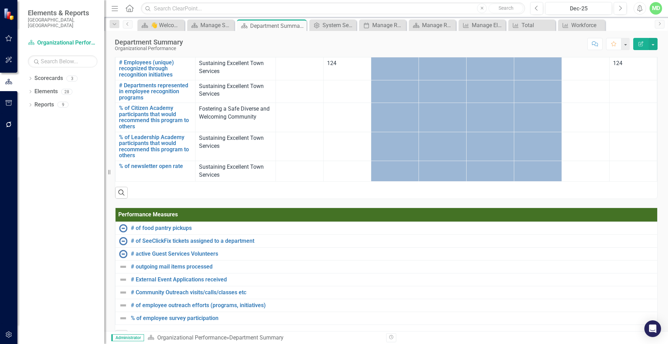
scroll to position [930, 0]
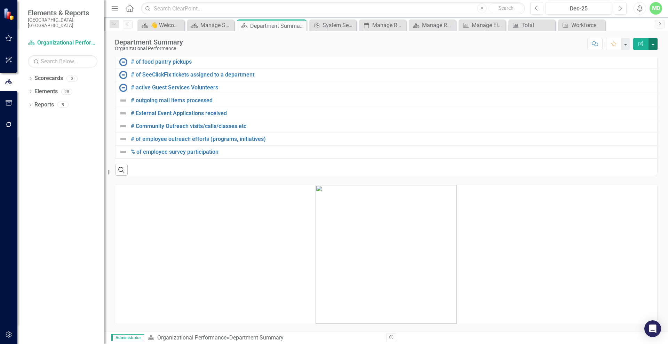
click at [655, 43] on button "button" at bounding box center [653, 44] width 9 height 12
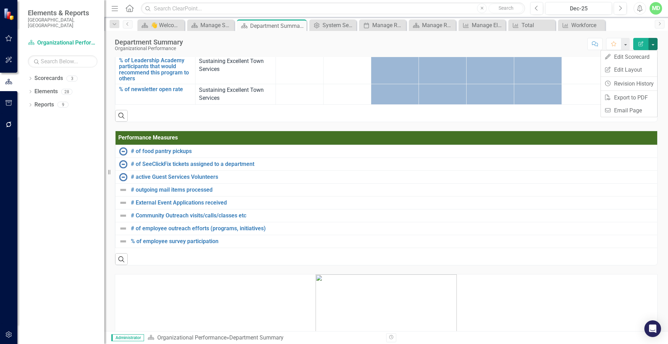
scroll to position [771, 0]
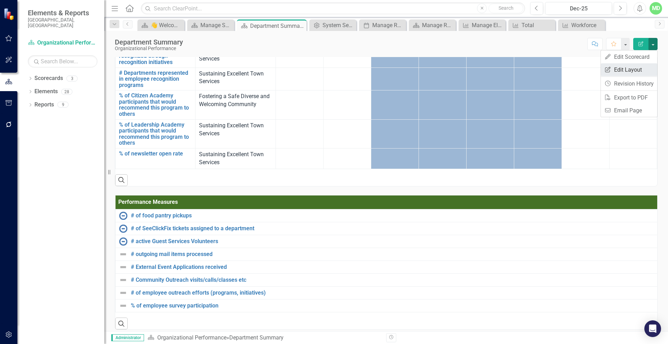
click at [629, 68] on link "Edit Report Edit Layout" at bounding box center [629, 69] width 56 height 13
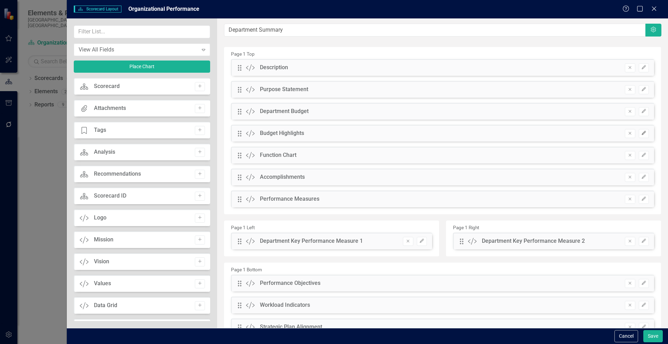
click at [641, 134] on icon "Edit" at bounding box center [643, 133] width 5 height 4
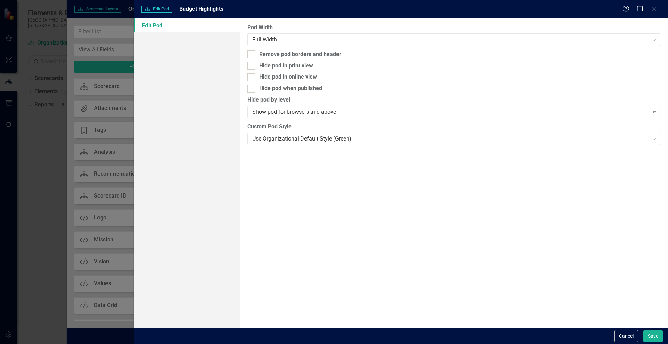
click at [167, 23] on link "Edit Pod" at bounding box center [187, 25] width 107 height 14
click at [654, 7] on icon "Close" at bounding box center [654, 8] width 9 height 7
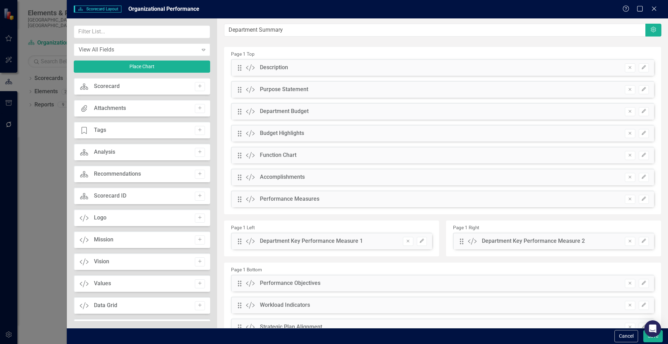
scroll to position [34, 0]
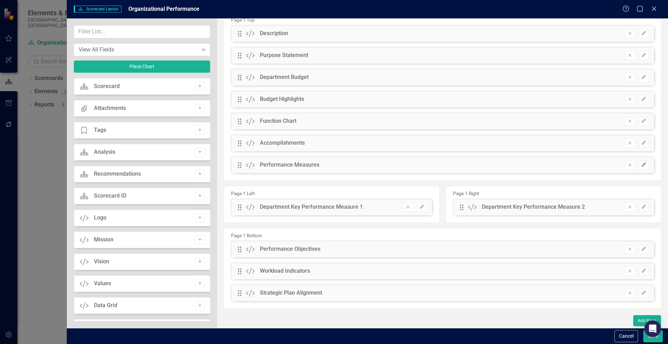
click at [641, 163] on icon "Edit" at bounding box center [643, 165] width 5 height 4
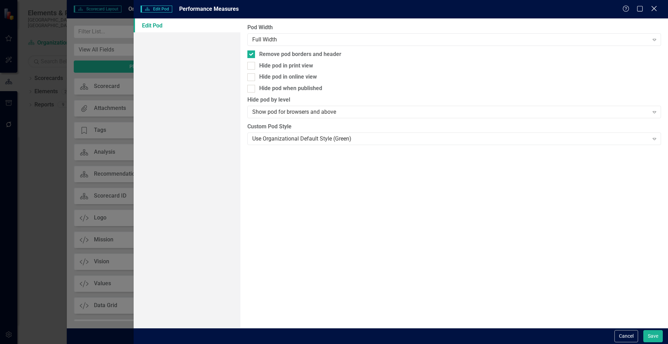
click at [654, 6] on icon "Close" at bounding box center [654, 8] width 9 height 7
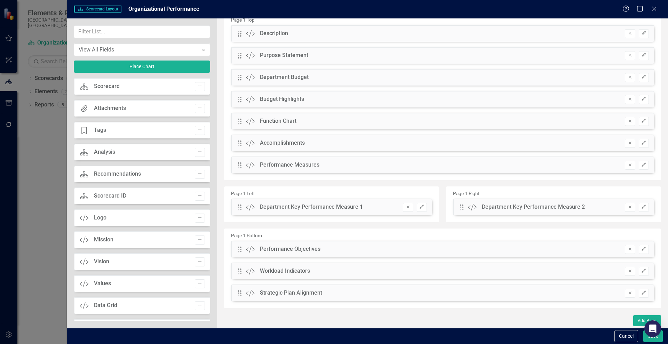
click at [8, 101] on div "Scorecard Scorecard Layout Organizational Performance Help Maximize Close View …" at bounding box center [334, 172] width 668 height 344
click at [654, 10] on icon "Close" at bounding box center [654, 8] width 9 height 7
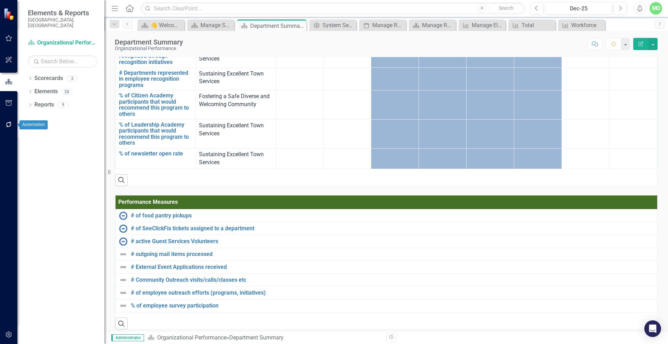
click at [7, 127] on icon "button" at bounding box center [9, 125] width 6 height 6
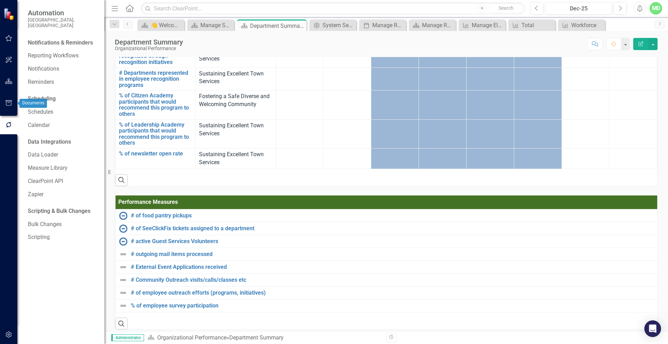
click at [6, 102] on icon "button" at bounding box center [8, 103] width 7 height 6
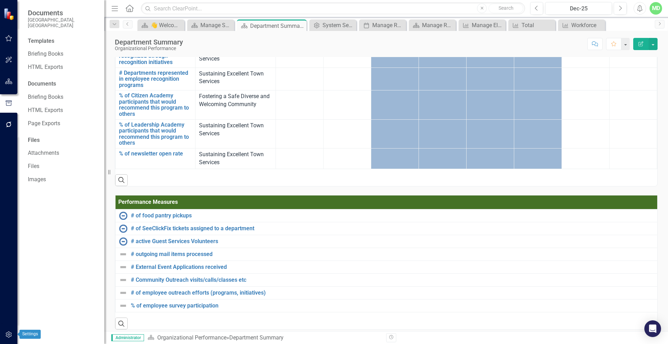
click at [8, 334] on icon "button" at bounding box center [9, 335] width 6 height 6
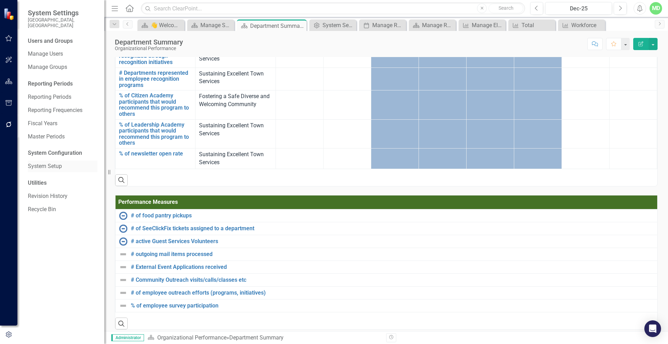
click at [31, 163] on link "System Setup" at bounding box center [63, 167] width 70 height 8
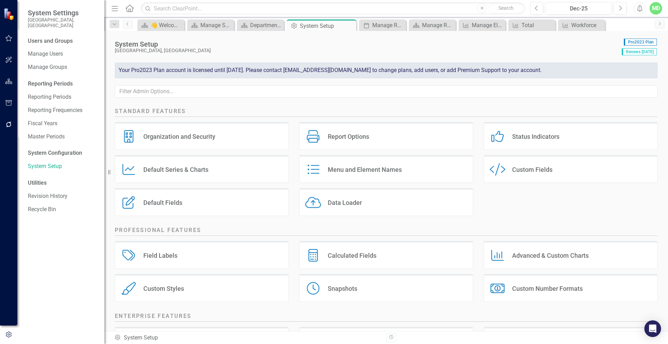
click at [144, 196] on div "Default Fields Default Fields" at bounding box center [202, 202] width 174 height 28
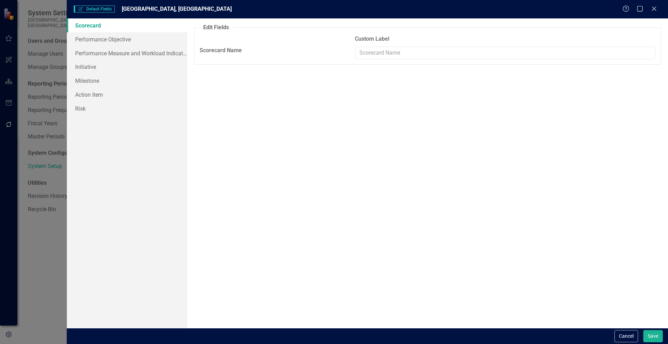
click at [659, 9] on div "Help Maximize Close" at bounding box center [642, 9] width 39 height 8
click at [648, 10] on div "Help Maximize Close" at bounding box center [642, 9] width 39 height 8
click at [655, 10] on icon "Close" at bounding box center [654, 8] width 9 height 7
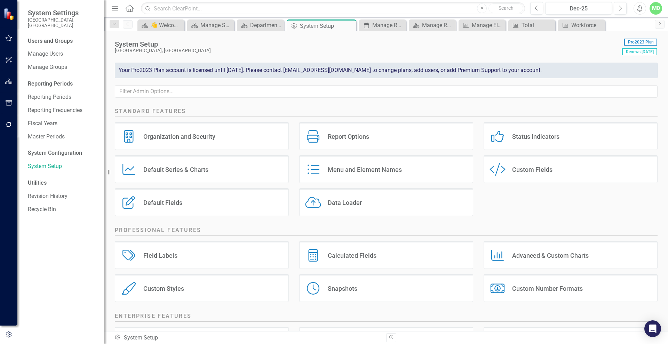
click at [656, 9] on div "MD" at bounding box center [656, 8] width 13 height 13
click at [114, 9] on icon "Menu" at bounding box center [114, 8] width 9 height 7
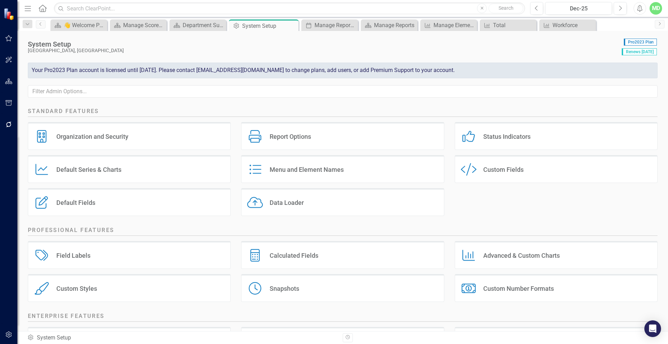
click at [27, 9] on icon "Menu" at bounding box center [27, 8] width 9 height 7
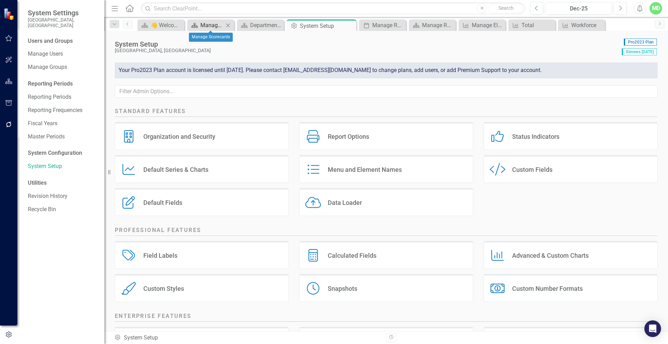
click at [199, 26] on link "Scorecard Manage Scorecards" at bounding box center [206, 25] width 35 height 9
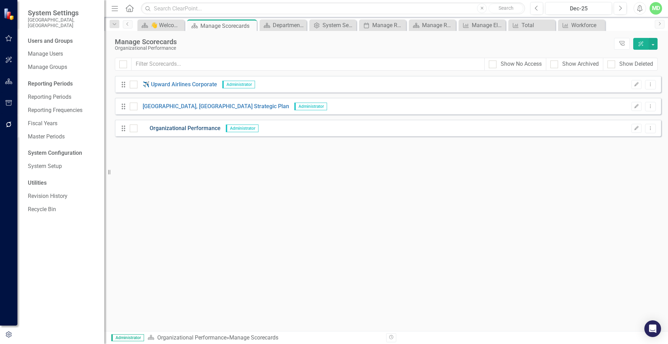
click at [170, 125] on link "Organizational Performance" at bounding box center [178, 129] width 83 height 8
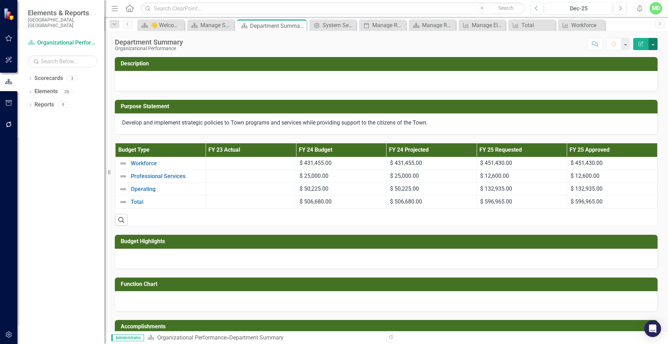
click at [655, 39] on button "button" at bounding box center [653, 44] width 9 height 12
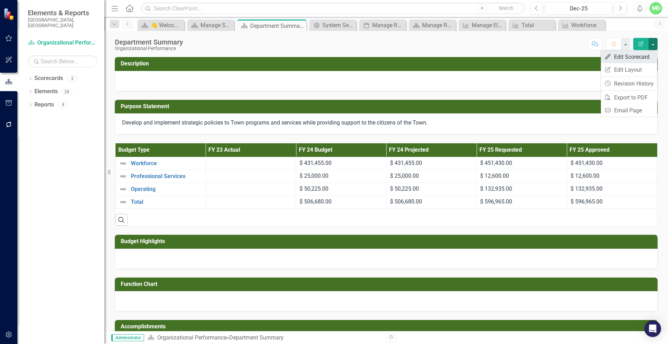
click at [639, 55] on link "Edit Edit Scorecard" at bounding box center [629, 56] width 56 height 13
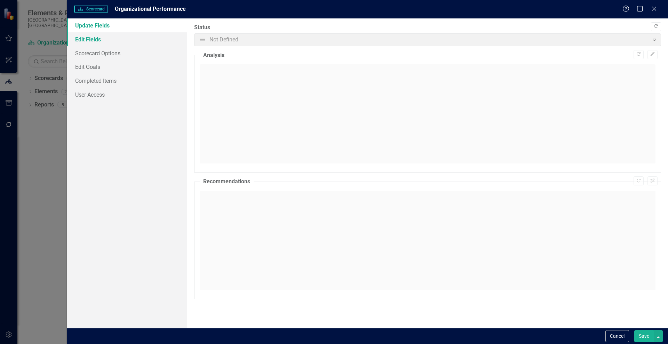
click at [96, 37] on link "Edit Fields" at bounding box center [127, 39] width 120 height 14
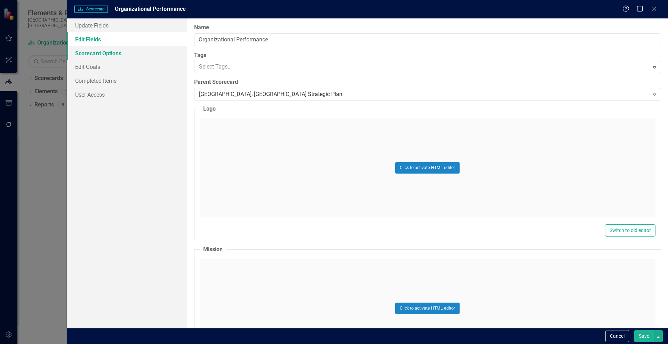
click at [97, 55] on link "Scorecard Options" at bounding box center [127, 53] width 120 height 14
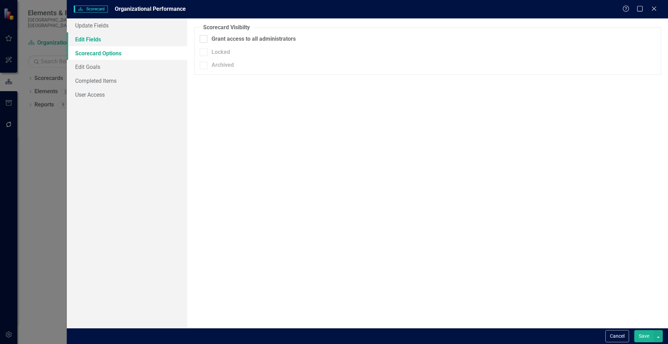
click at [93, 41] on link "Edit Fields" at bounding box center [127, 39] width 120 height 14
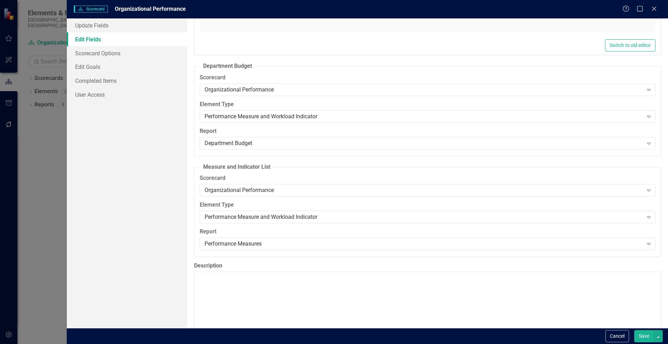
scroll to position [1971, 0]
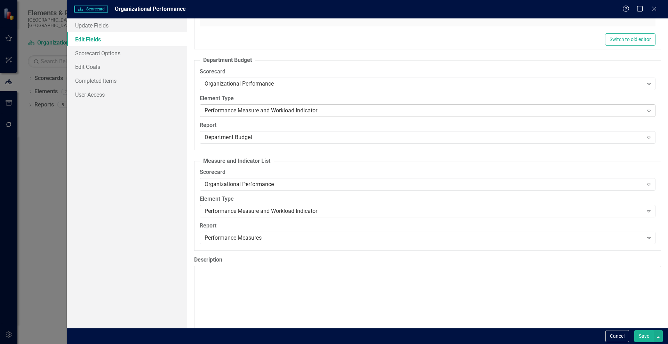
click at [646, 110] on icon "Expand" at bounding box center [649, 111] width 7 height 6
click at [647, 137] on icon at bounding box center [648, 138] width 3 height 2
click at [87, 66] on link "Edit Goals" at bounding box center [127, 67] width 120 height 14
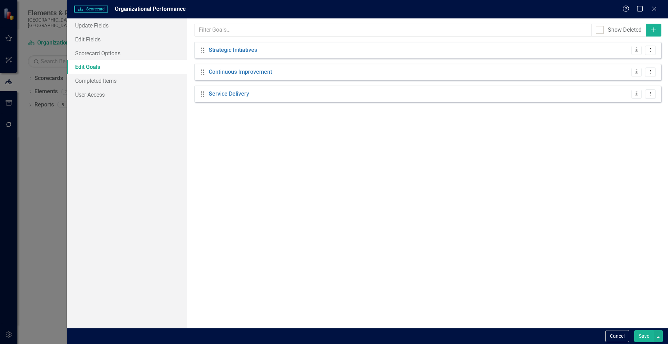
click at [87, 60] on link "Edit Goals" at bounding box center [127, 67] width 120 height 14
click at [86, 56] on link "Scorecard Options" at bounding box center [127, 53] width 120 height 14
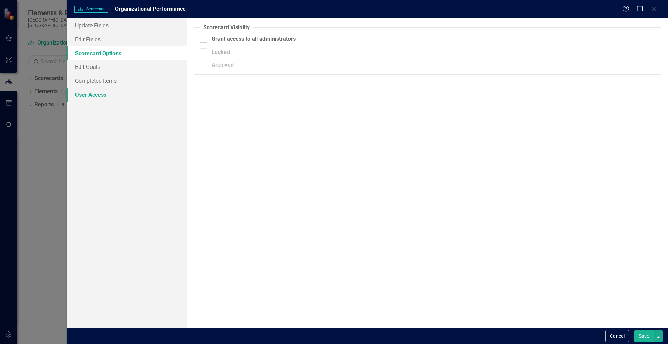
click at [92, 90] on link "User Access" at bounding box center [127, 95] width 120 height 14
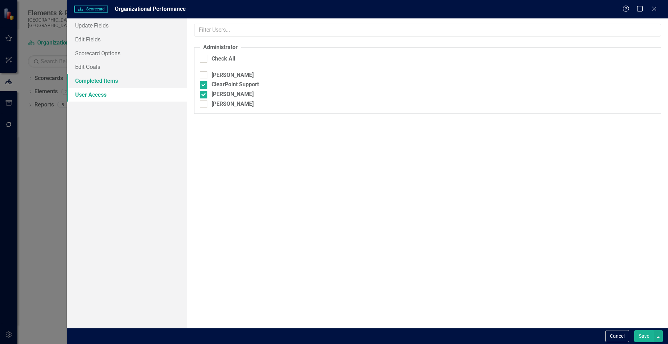
click at [95, 76] on link "Completed Items" at bounding box center [127, 81] width 120 height 14
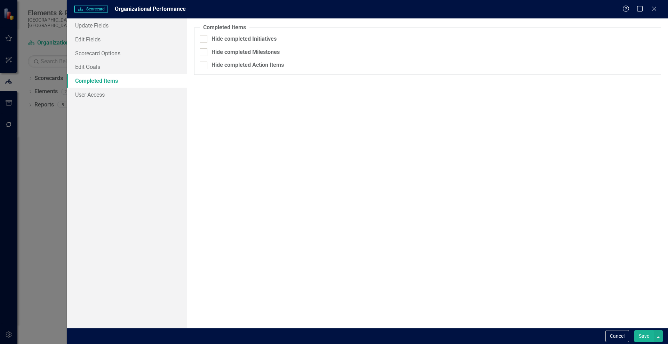
drag, startPoint x: 37, startPoint y: 135, endPoint x: 40, endPoint y: 96, distance: 39.1
click at [40, 96] on div "Scorecard Scorecard Organizational Performance Help Maximize Close Update Field…" at bounding box center [334, 172] width 668 height 344
click at [41, 99] on div "Scorecard Scorecard Organizational Performance Help Maximize Close Update Field…" at bounding box center [334, 172] width 668 height 344
click at [653, 7] on icon at bounding box center [653, 8] width 5 height 5
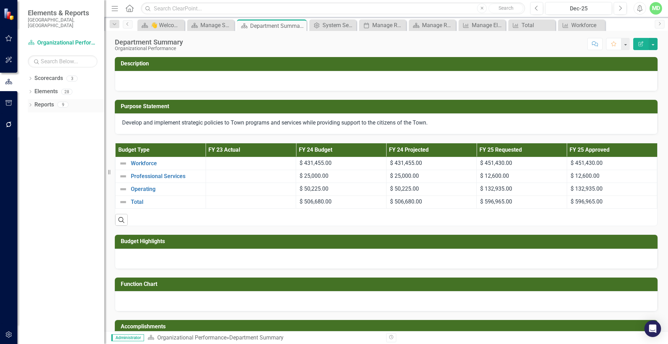
click at [48, 102] on link "Reports" at bounding box center [43, 105] width 19 height 8
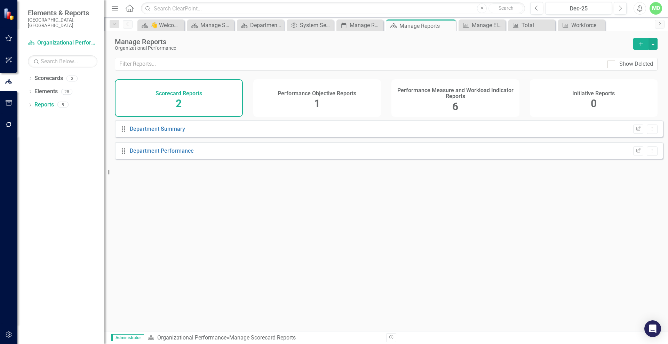
click at [315, 99] on span "1" at bounding box center [317, 103] width 6 height 12
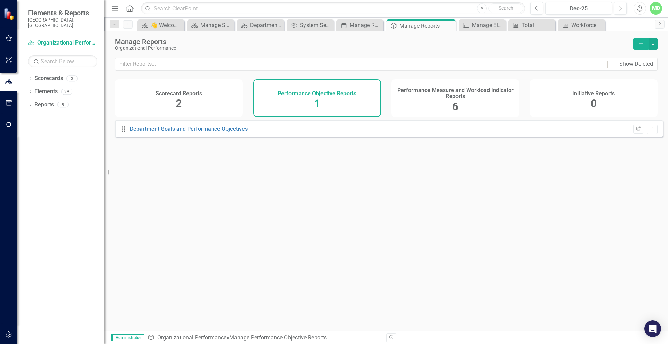
click at [421, 100] on div "Performance Measure and Workload Indicator Reports 6" at bounding box center [456, 98] width 128 height 38
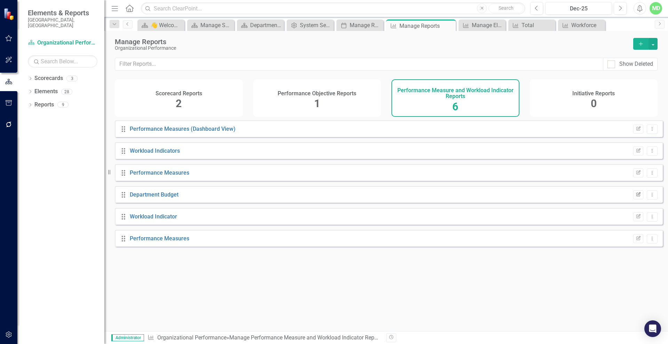
click at [636, 197] on icon "Edit Report" at bounding box center [638, 195] width 5 height 4
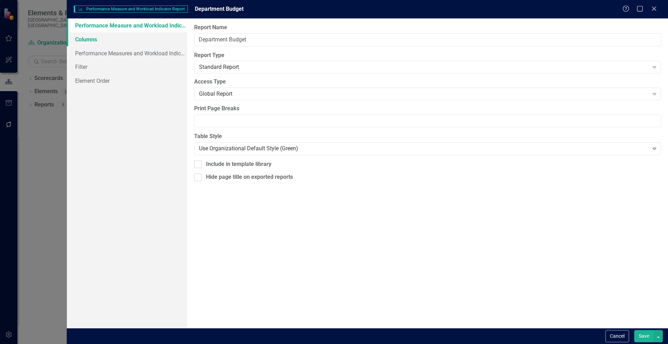
click at [94, 37] on link "Columns" at bounding box center [127, 39] width 120 height 14
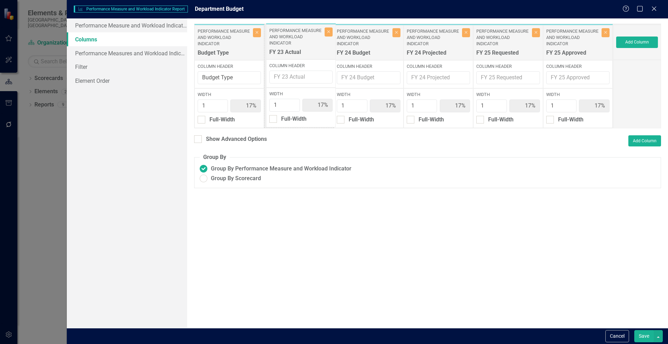
click at [302, 32] on div "Performance Measure and Workload Indicator Budget Type Close Column Header Budg…" at bounding box center [403, 76] width 419 height 105
click at [283, 79] on input "Column Header" at bounding box center [298, 77] width 63 height 13
click at [284, 76] on input "Column Header" at bounding box center [298, 77] width 63 height 13
click at [283, 78] on input "Column Header" at bounding box center [298, 77] width 63 height 13
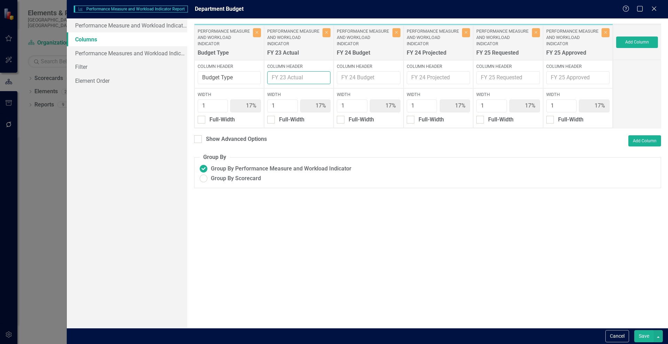
click at [283, 78] on input "Column Header" at bounding box center [298, 77] width 63 height 13
click at [295, 75] on input "Column Header" at bounding box center [298, 77] width 63 height 13
click at [292, 77] on input "Column Header" at bounding box center [298, 77] width 63 height 13
click at [302, 77] on input "Column Header" at bounding box center [298, 77] width 63 height 13
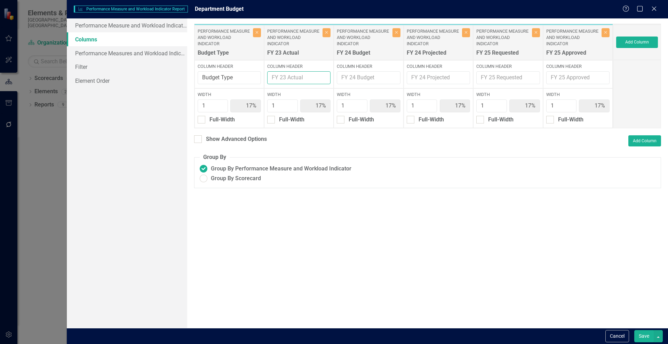
click at [284, 73] on input "Column Header" at bounding box center [298, 77] width 63 height 13
click at [636, 39] on button "Add Column" at bounding box center [637, 42] width 42 height 11
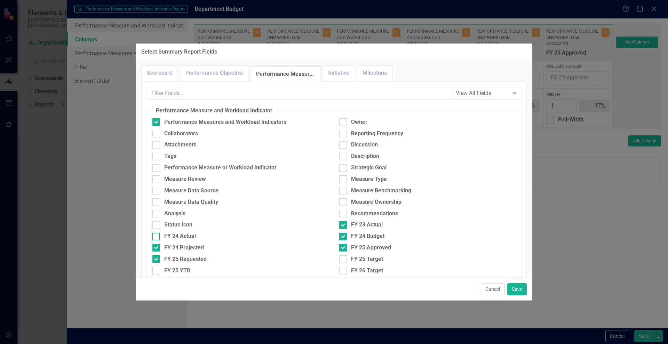
click at [155, 236] on input "FY 24 Actual" at bounding box center [154, 235] width 5 height 5
checkbox input "true"
click at [342, 223] on div at bounding box center [343, 225] width 8 height 8
click at [342, 223] on input "FY 23 Actual" at bounding box center [341, 223] width 5 height 5
checkbox input "false"
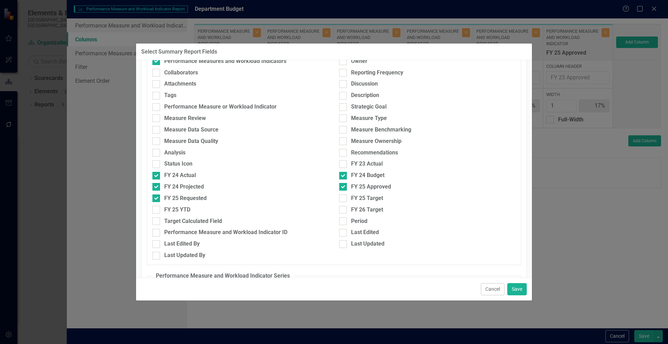
scroll to position [61, 0]
click at [156, 186] on input "FY 24 Projected" at bounding box center [154, 185] width 5 height 5
checkbox input "false"
click at [157, 198] on div at bounding box center [156, 198] width 8 height 8
click at [157, 198] on input "FY 25 Requested" at bounding box center [154, 196] width 5 height 5
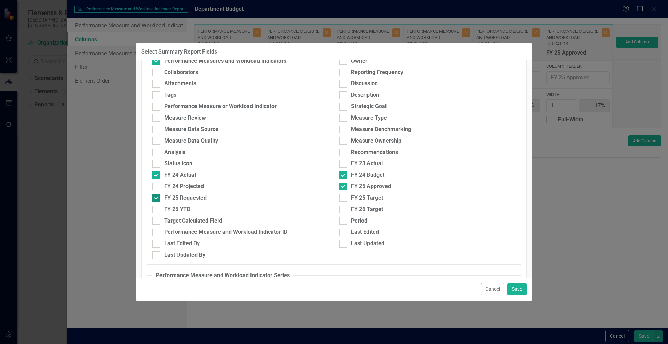
checkbox input "false"
click at [340, 175] on input "FY 24 Budget" at bounding box center [341, 174] width 5 height 5
checkbox input "false"
click at [342, 185] on div at bounding box center [343, 187] width 8 height 8
click at [342, 185] on input "FY 25 Approved" at bounding box center [341, 185] width 5 height 5
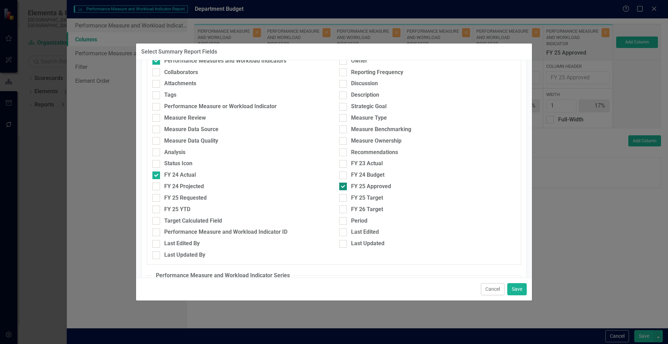
checkbox input "false"
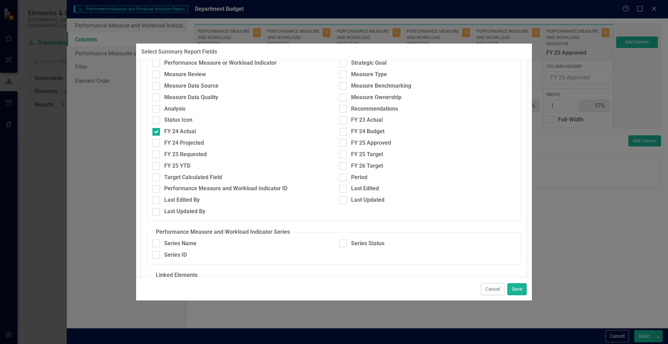
scroll to position [106, 0]
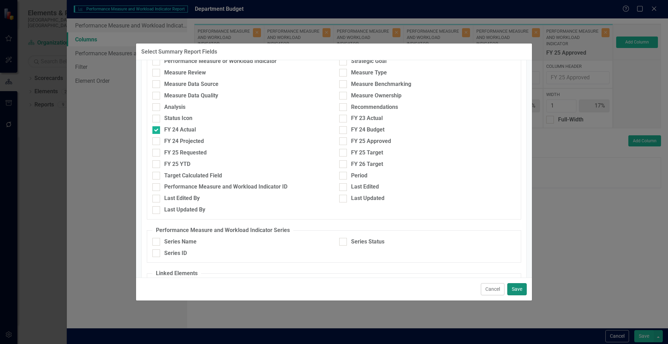
click at [515, 289] on button "Save" at bounding box center [516, 289] width 19 height 12
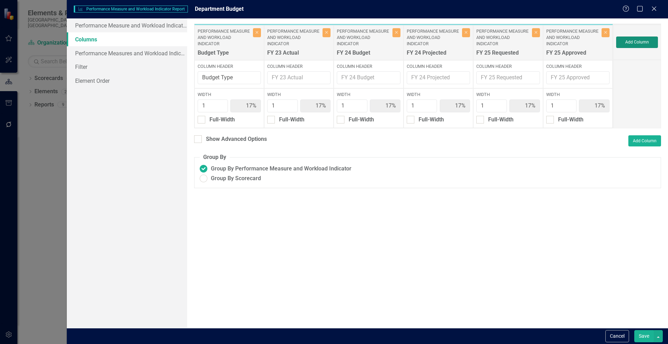
type input "50%"
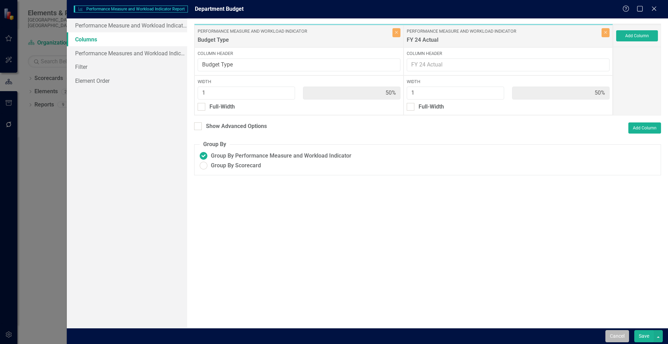
click at [614, 330] on button "Cancel" at bounding box center [618, 336] width 24 height 12
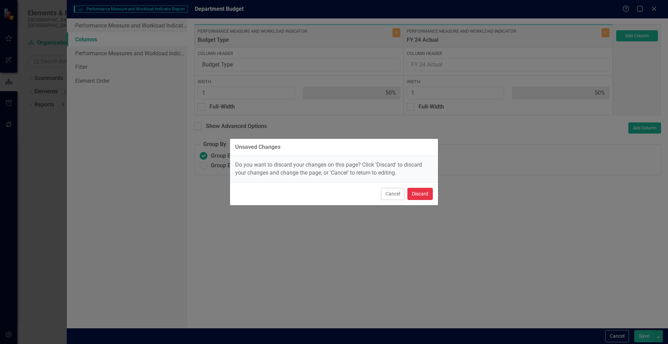
click at [421, 193] on button "Discard" at bounding box center [420, 194] width 25 height 12
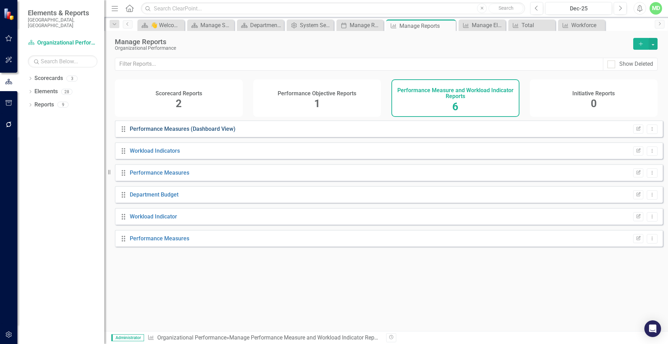
click at [146, 132] on link "Performance Measures (Dashboard View)" at bounding box center [183, 129] width 106 height 7
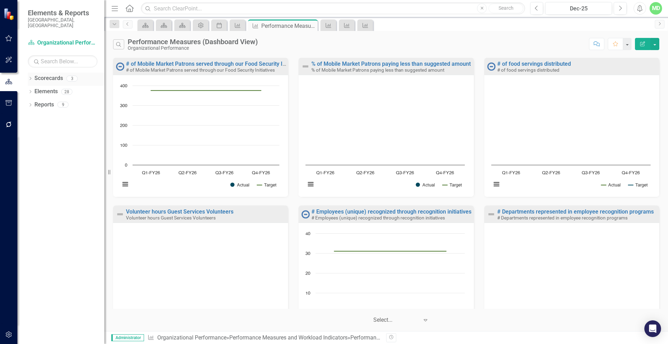
click at [41, 74] on link "Scorecards" at bounding box center [48, 78] width 29 height 8
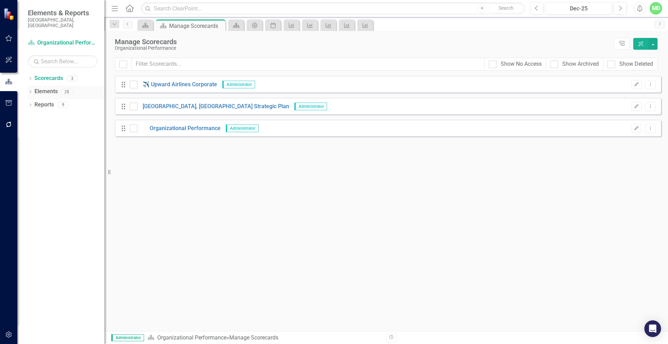
click at [41, 88] on link "Elements" at bounding box center [45, 92] width 23 height 8
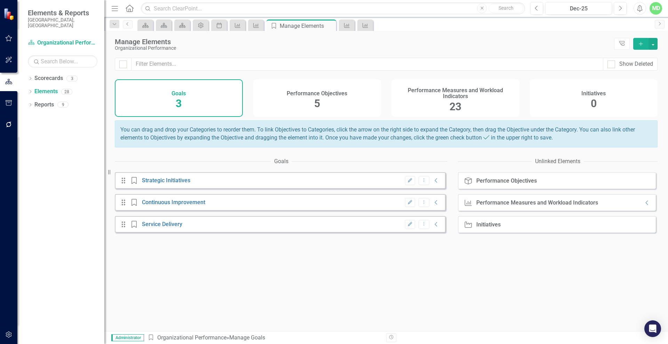
click at [450, 96] on h4 "Performance Measures and Workload Indicators" at bounding box center [456, 93] width 120 height 12
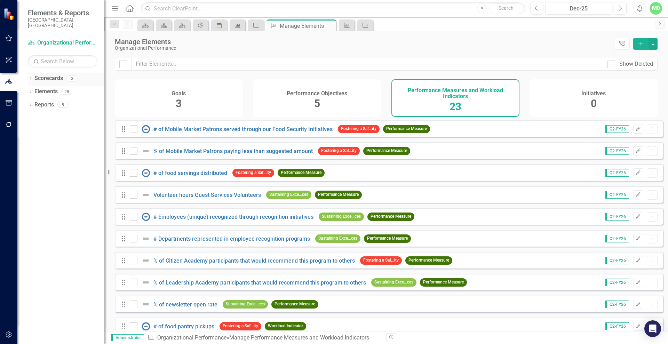
click at [38, 75] on link "Scorecards" at bounding box center [48, 78] width 29 height 8
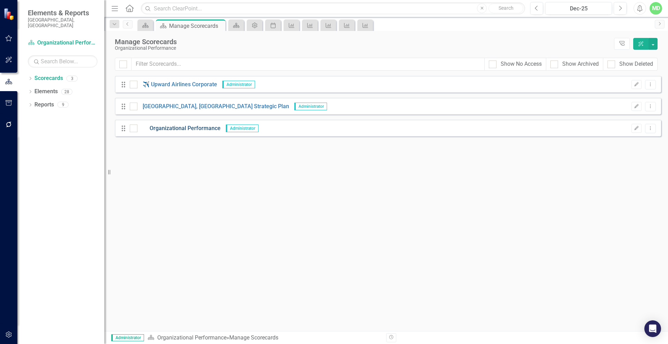
click at [171, 129] on link "Organizational Performance" at bounding box center [178, 129] width 83 height 8
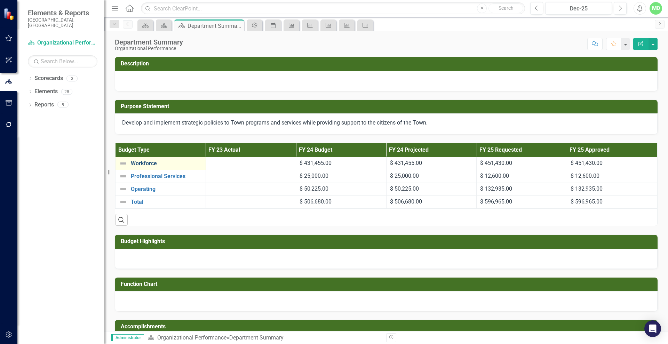
click at [145, 162] on link "Workforce" at bounding box center [166, 163] width 71 height 6
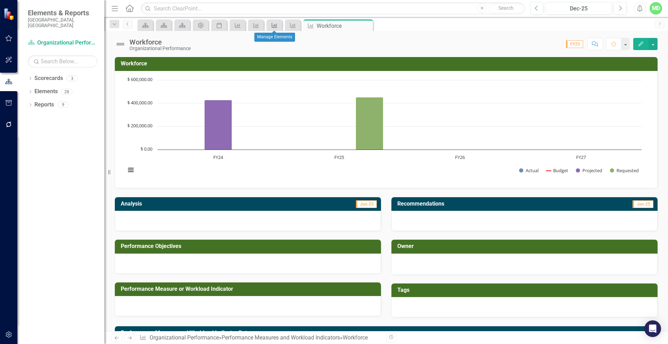
click at [275, 23] on icon "Performance Measure and Workload Indicator" at bounding box center [274, 26] width 7 height 6
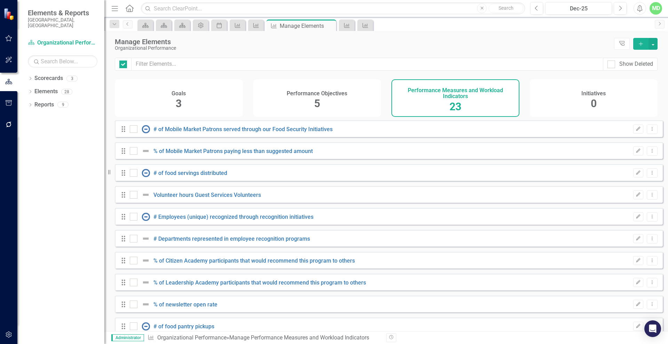
checkbox input "false"
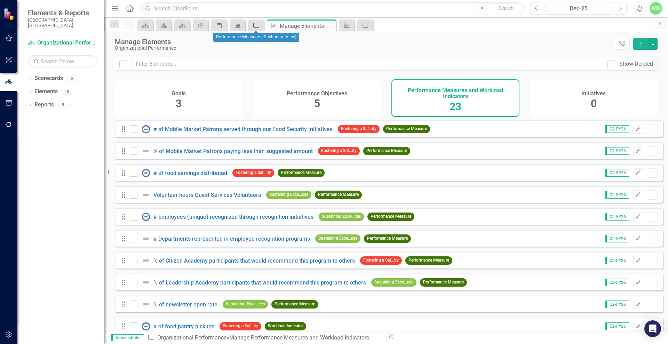
click at [256, 24] on icon at bounding box center [256, 25] width 6 height 5
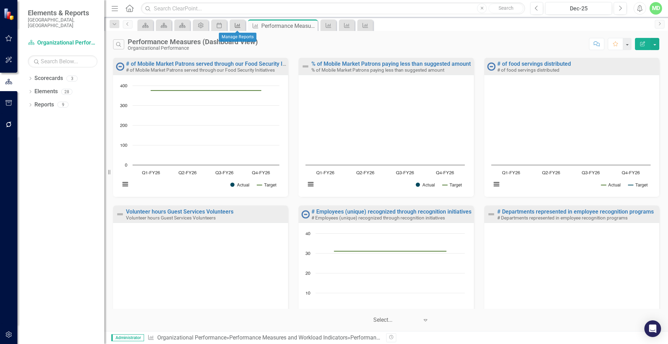
click at [237, 24] on icon "Performance Measure and Workload Indicator" at bounding box center [237, 26] width 7 height 6
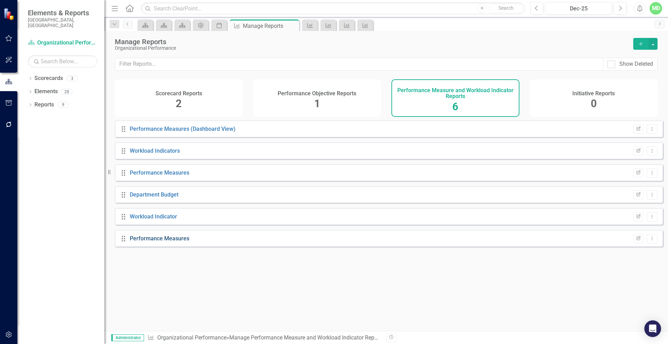
click at [147, 242] on link "Performance Measures" at bounding box center [160, 238] width 60 height 7
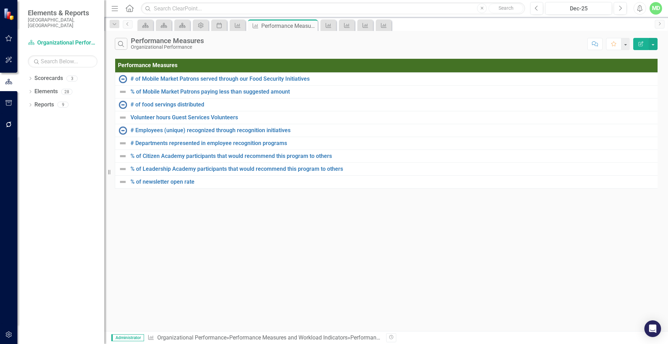
click at [638, 41] on icon "Edit Report" at bounding box center [641, 43] width 6 height 5
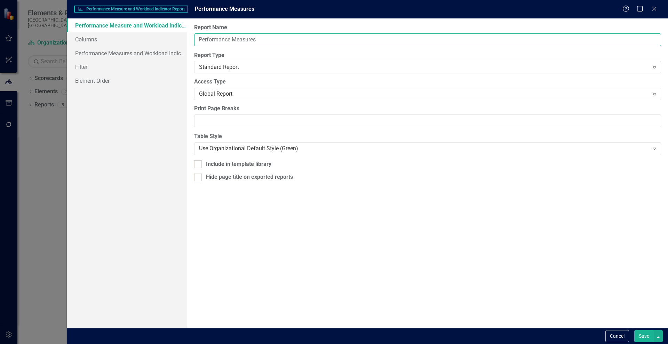
click at [225, 39] on input "Performance Measures" at bounding box center [427, 39] width 467 height 13
type input "Workload Indicators"
click at [642, 338] on button "Save" at bounding box center [643, 336] width 19 height 12
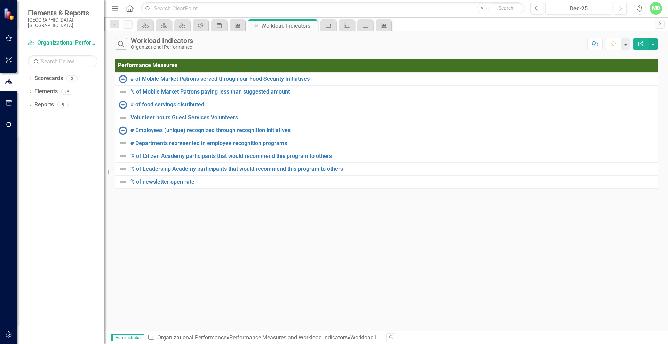
click at [164, 63] on th "Performance Measures" at bounding box center [391, 66] width 553 height 14
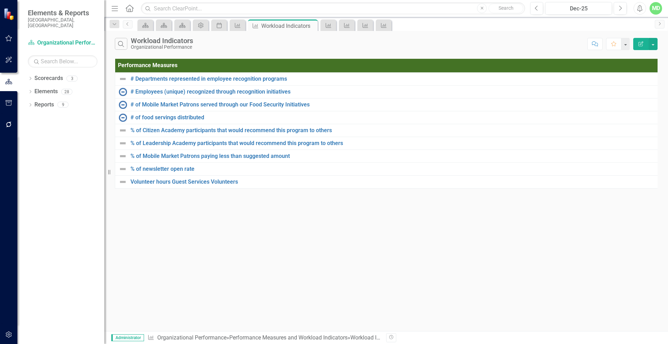
click at [164, 63] on th "Performance Measures Sort Ascending" at bounding box center [392, 66] width 554 height 14
click at [164, 63] on th "Performance Measures Sort Descending" at bounding box center [392, 66] width 555 height 14
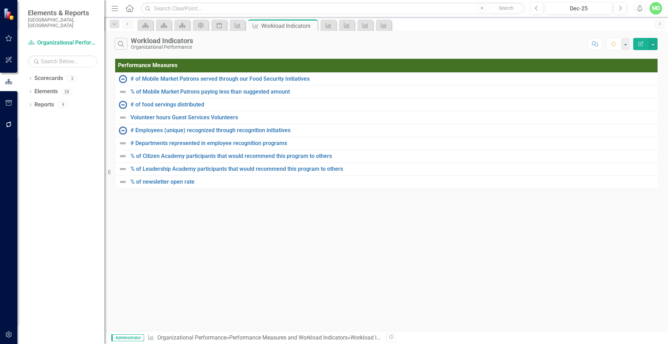
click at [164, 63] on th "Performance Measures" at bounding box center [393, 66] width 556 height 14
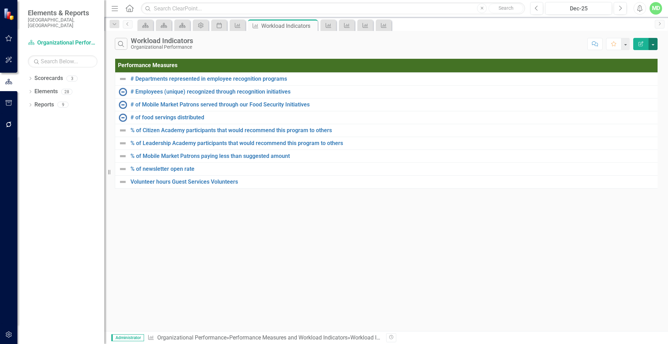
click at [651, 42] on button "button" at bounding box center [653, 44] width 9 height 12
click at [573, 66] on th "Performance Measures Sort Ascending" at bounding box center [393, 66] width 557 height 14
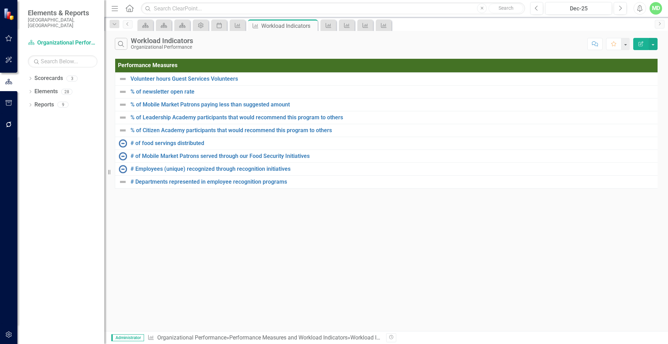
click at [641, 47] on button "Edit Report" at bounding box center [640, 44] width 15 height 12
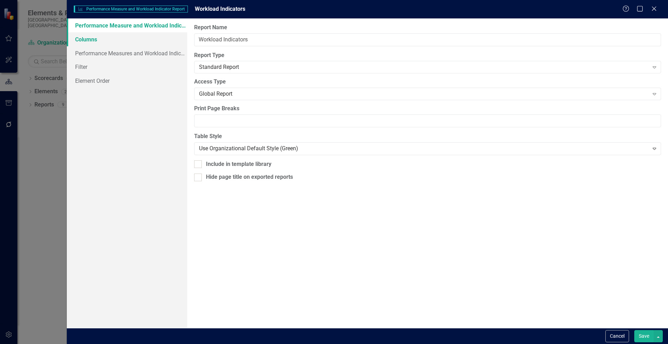
click at [90, 41] on link "Columns" at bounding box center [127, 39] width 120 height 14
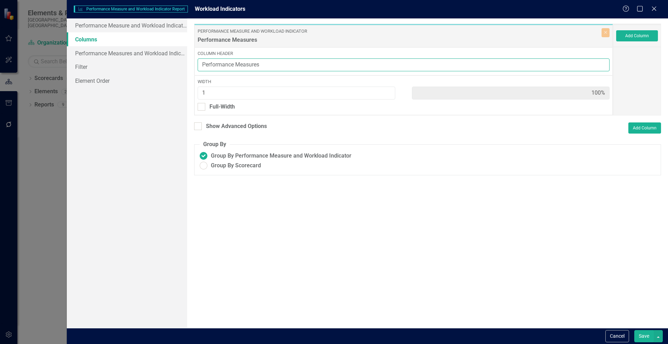
click at [219, 65] on input "Performance Measures" at bounding box center [404, 64] width 412 height 13
type input "Workload Indicators"
click at [646, 332] on button "Save" at bounding box center [643, 336] width 19 height 12
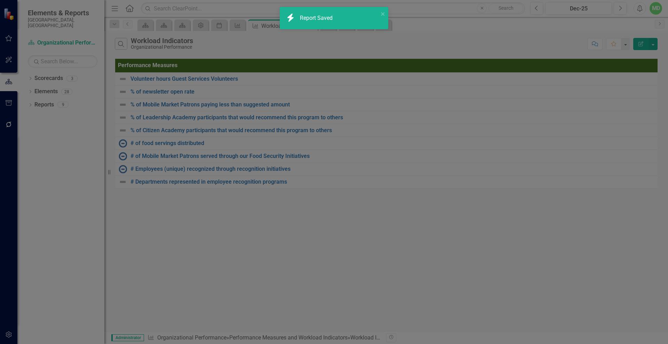
radio input "true"
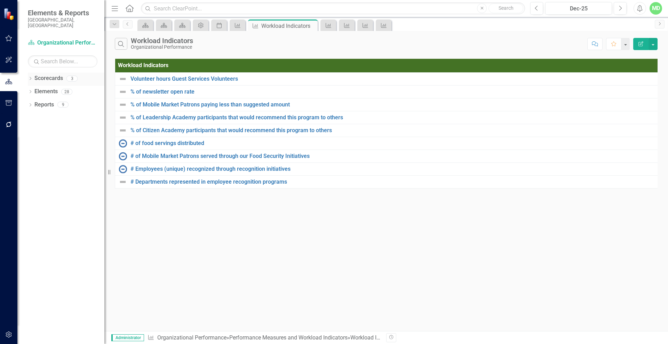
click at [43, 74] on link "Scorecards" at bounding box center [48, 78] width 29 height 8
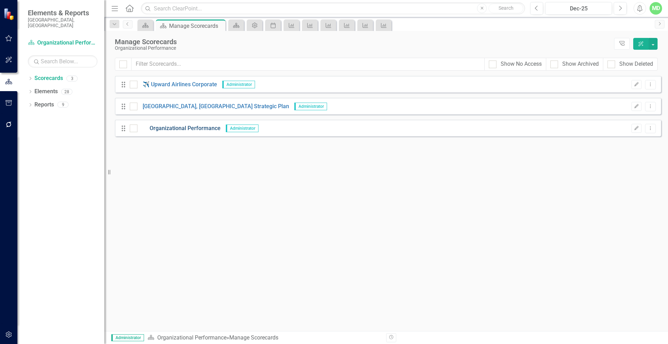
click at [180, 127] on link "Organizational Performance" at bounding box center [178, 129] width 83 height 8
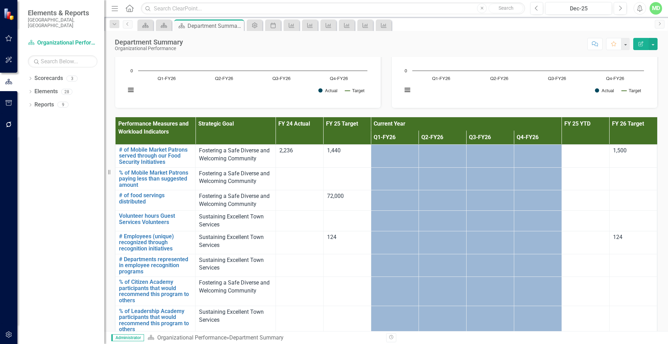
scroll to position [585, 0]
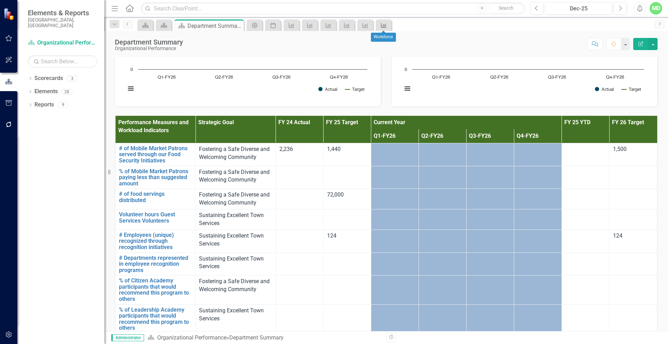
click at [385, 25] on icon at bounding box center [384, 25] width 6 height 5
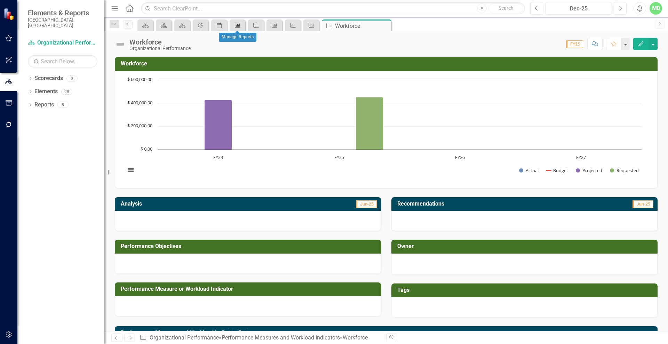
click at [232, 24] on div "Performance Measure and Workload Indicator" at bounding box center [236, 25] width 10 height 9
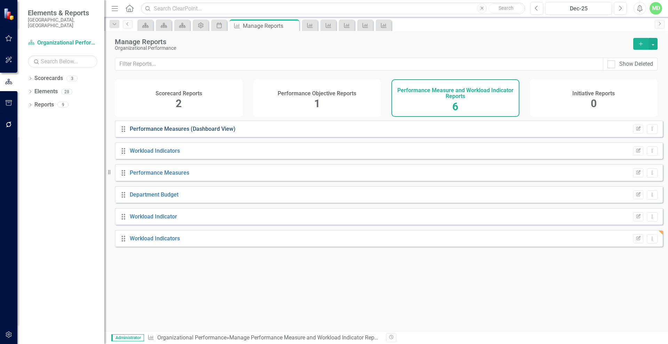
click at [150, 132] on link "Performance Measures (Dashboard View)" at bounding box center [183, 129] width 106 height 7
click at [151, 154] on link "Workload Indicators" at bounding box center [155, 151] width 50 height 7
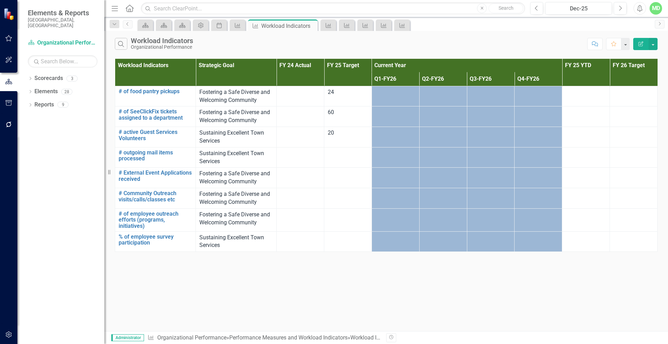
click at [639, 44] on icon "Edit Report" at bounding box center [641, 43] width 6 height 5
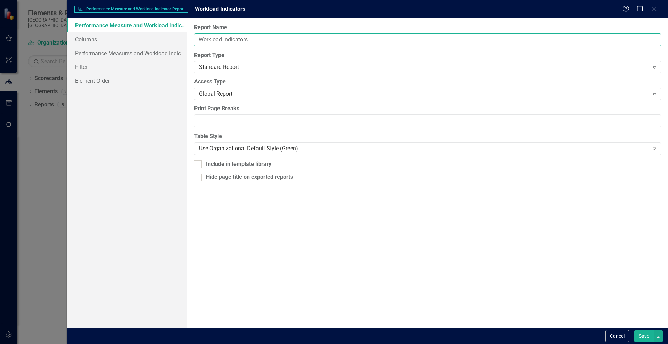
click at [219, 38] on input "Workload Indicators" at bounding box center [427, 39] width 467 height 13
type input "Performance Measures"
click at [90, 37] on link "Columns" at bounding box center [127, 39] width 120 height 14
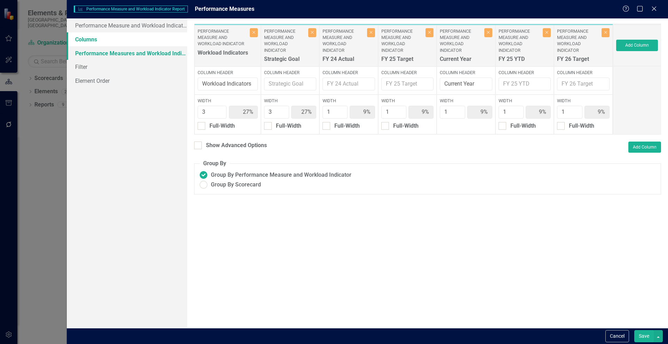
click at [104, 55] on link "Performance Measures and Workload Indicators" at bounding box center [127, 53] width 120 height 14
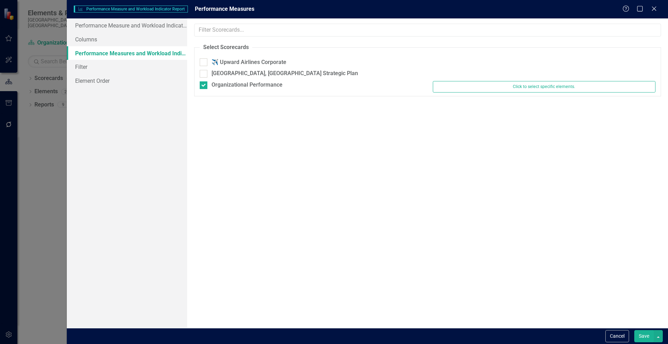
click at [643, 334] on button "Save" at bounding box center [643, 336] width 19 height 12
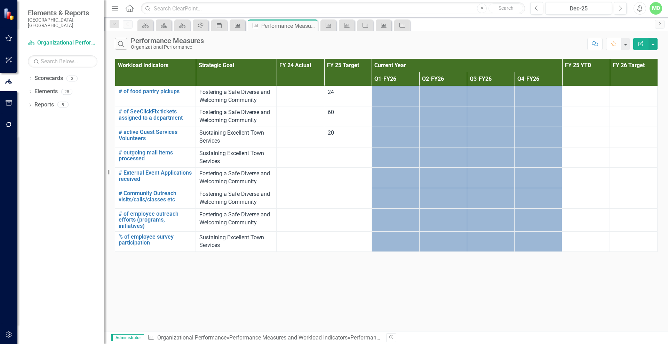
click at [639, 40] on button "Edit Report" at bounding box center [640, 44] width 15 height 12
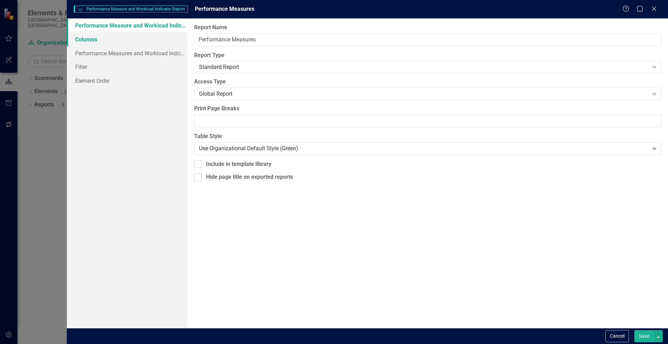
click at [95, 39] on link "Columns" at bounding box center [127, 39] width 120 height 14
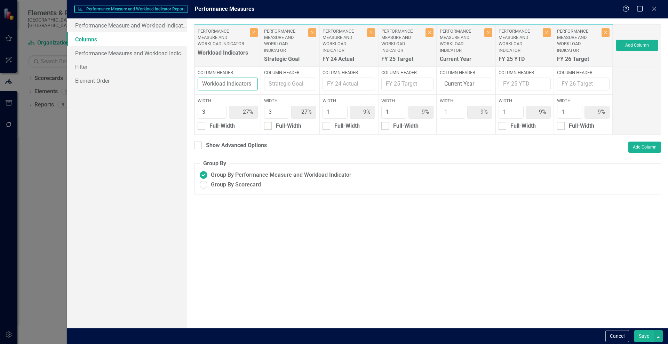
click at [230, 86] on input "Workload Indicators" at bounding box center [228, 84] width 60 height 13
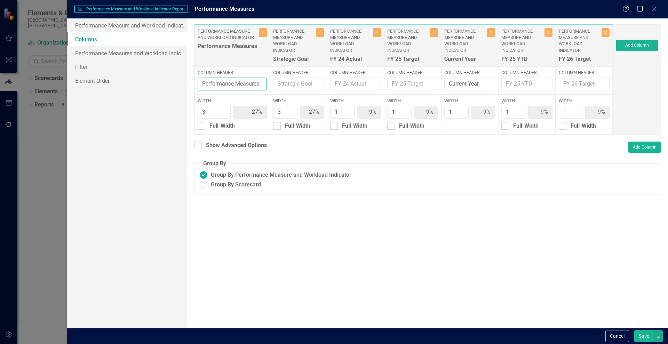
type input "Performance Measures"
drag, startPoint x: 574, startPoint y: 49, endPoint x: 458, endPoint y: 47, distance: 115.9
click at [458, 47] on div "Performance Measure and Workload Indicator Performance Measures Close Column He…" at bounding box center [403, 79] width 419 height 111
click at [629, 46] on button "Add Column" at bounding box center [637, 45] width 42 height 11
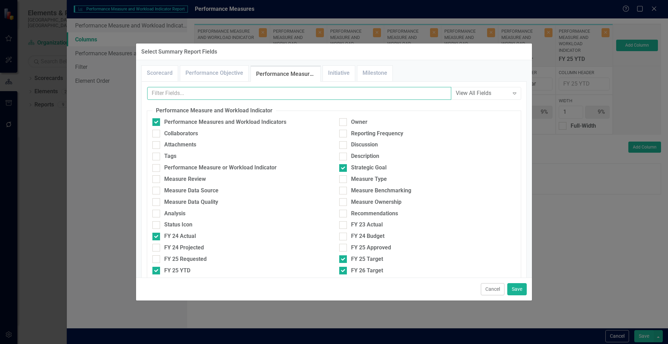
click at [165, 97] on input "text" at bounding box center [299, 93] width 304 height 13
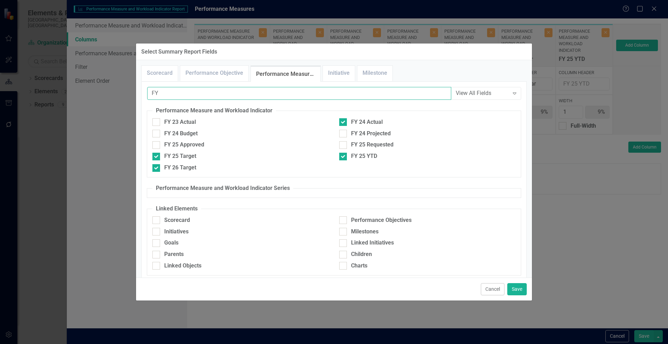
type input "FY"
click at [508, 92] on div "Expand" at bounding box center [514, 93] width 13 height 11
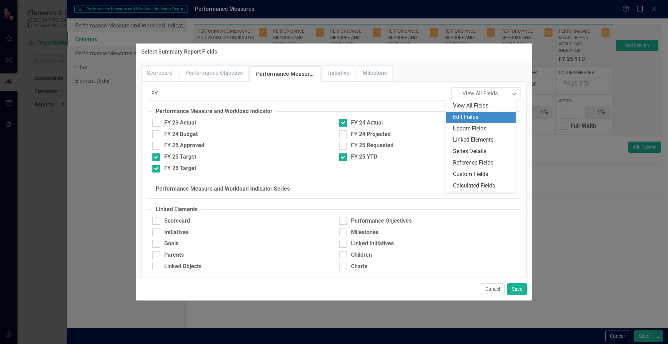
click at [479, 114] on div "Edit Fields" at bounding box center [482, 117] width 58 height 8
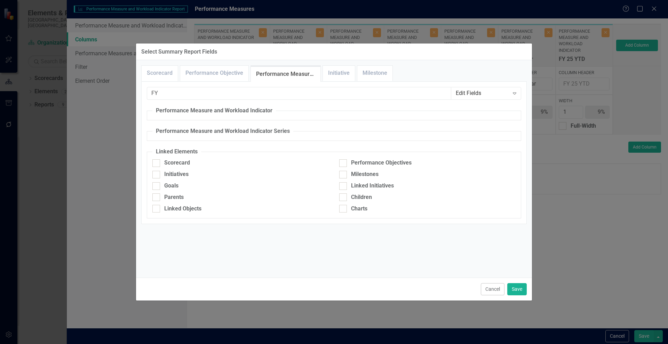
click at [503, 90] on div "Edit Fields" at bounding box center [482, 93] width 53 height 8
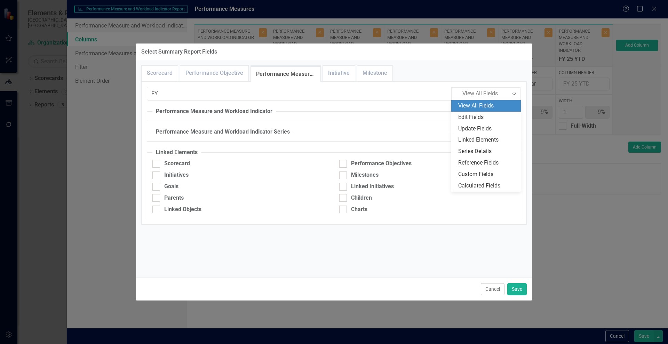
click at [484, 105] on div "View All Fields" at bounding box center [487, 106] width 58 height 8
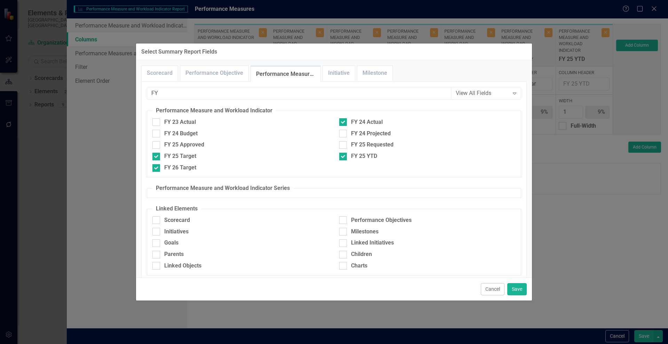
click at [511, 95] on icon "Expand" at bounding box center [514, 93] width 7 height 6
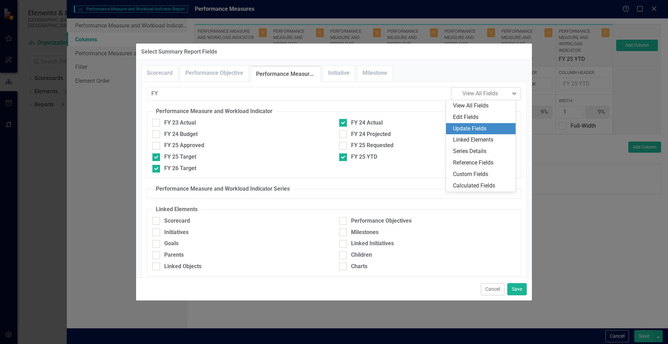
click at [495, 126] on div "Update Fields" at bounding box center [482, 129] width 58 height 8
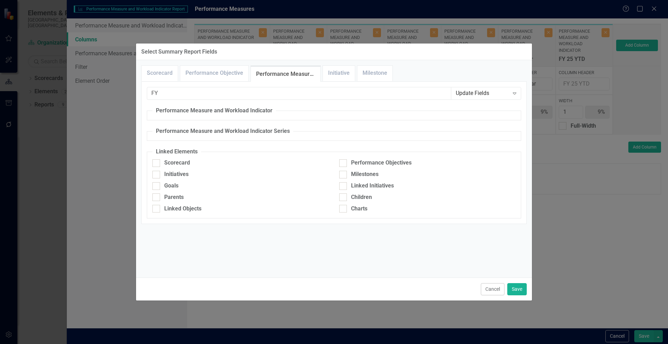
click at [511, 90] on div "Expand" at bounding box center [514, 93] width 13 height 11
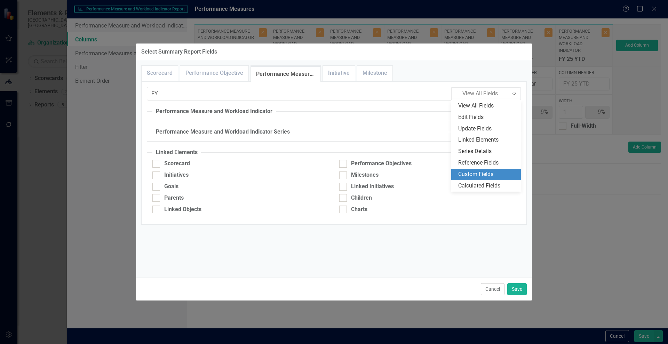
click at [489, 173] on div "Custom Fields" at bounding box center [487, 175] width 58 height 8
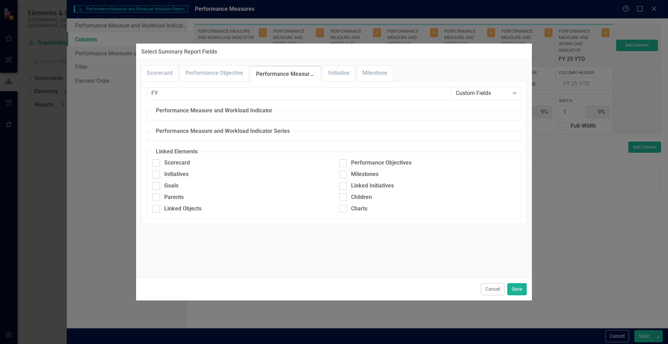
click at [514, 90] on div "Expand" at bounding box center [514, 93] width 13 height 11
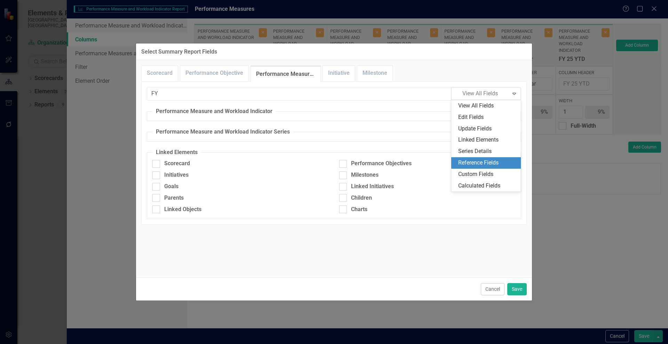
click at [488, 158] on div "Reference Fields" at bounding box center [486, 162] width 70 height 11
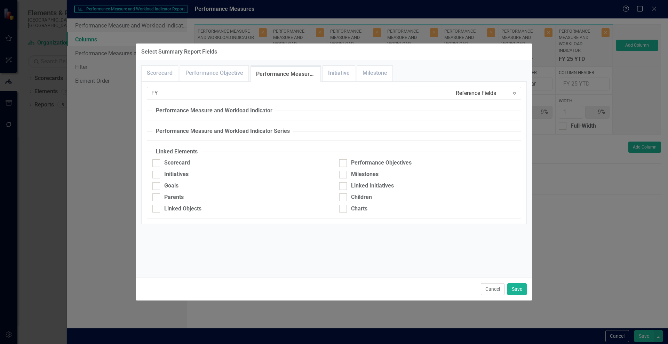
click at [507, 89] on div "Reference Fields" at bounding box center [482, 93] width 53 height 8
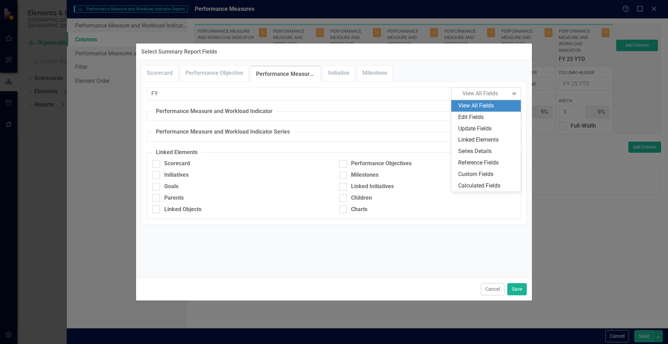
click at [482, 104] on div "View All Fields" at bounding box center [487, 106] width 58 height 8
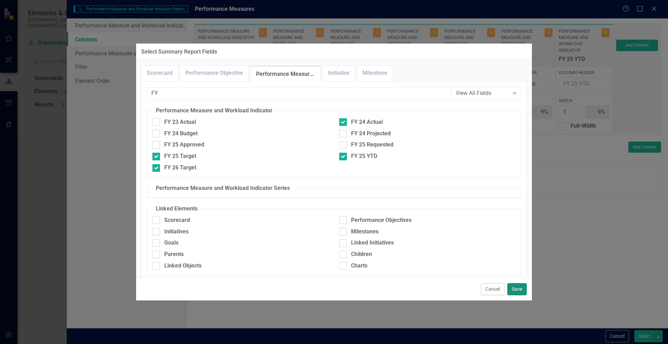
click at [518, 286] on button "Save" at bounding box center [516, 289] width 19 height 12
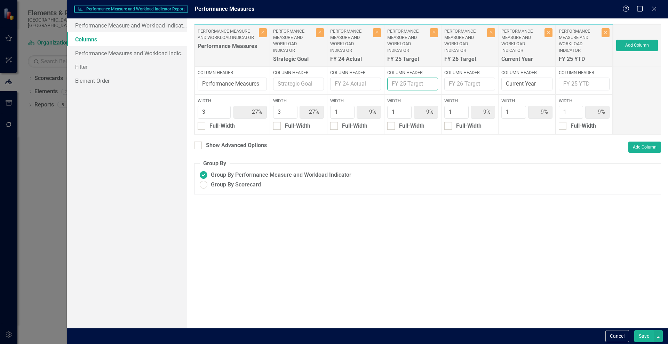
click at [417, 85] on input "Column Header" at bounding box center [412, 84] width 51 height 13
click at [631, 44] on button "Add Column" at bounding box center [637, 45] width 42 height 11
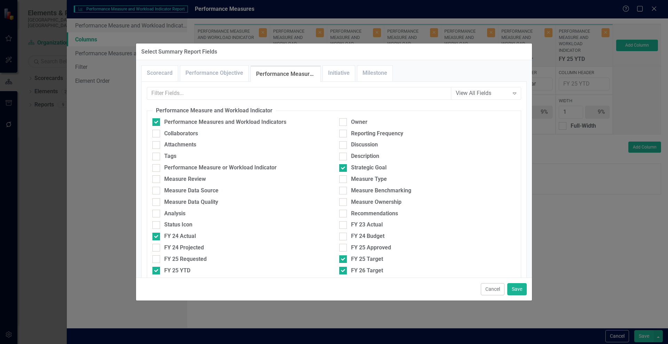
click at [630, 59] on div "Select Summary Report Fields Scorecard Performance Objective Performance Measur…" at bounding box center [334, 172] width 668 height 344
click at [490, 285] on button "Cancel" at bounding box center [493, 289] width 24 height 12
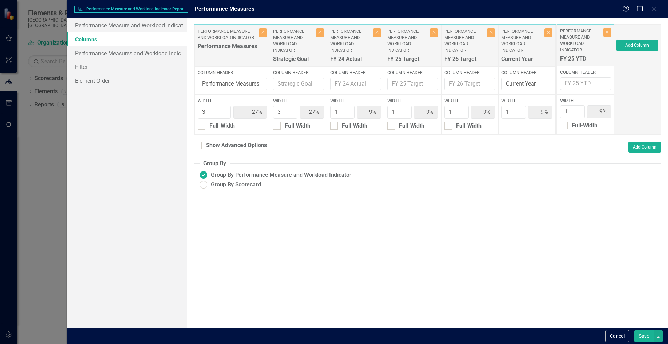
click at [582, 50] on div "Performance Measure and Workload Indicator Performance Measures Close Column He…" at bounding box center [403, 79] width 419 height 111
click at [603, 32] on button "Close" at bounding box center [606, 32] width 8 height 9
type input "30%"
type input "10%"
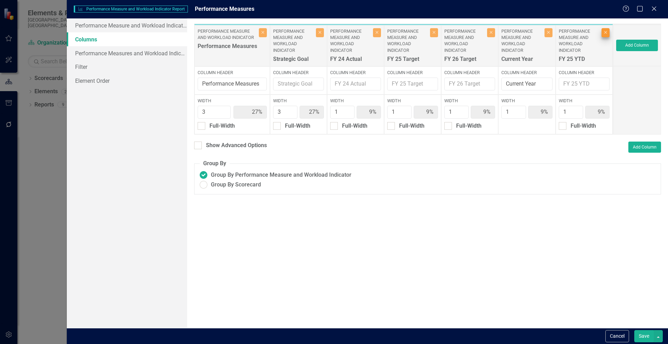
type input "10%"
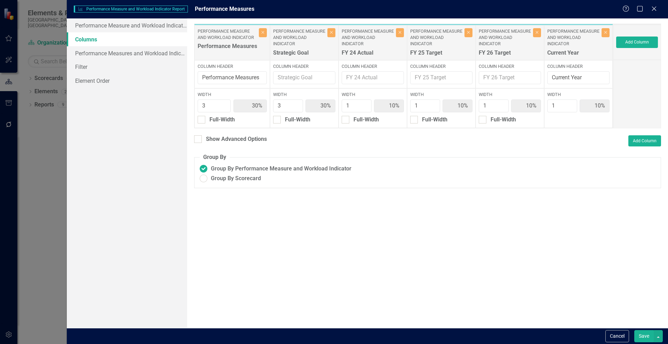
click at [645, 333] on button "Save" at bounding box center [643, 336] width 19 height 12
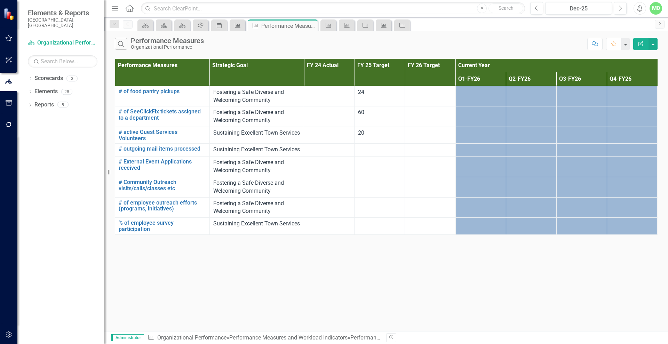
click at [643, 42] on icon "button" at bounding box center [641, 43] width 5 height 5
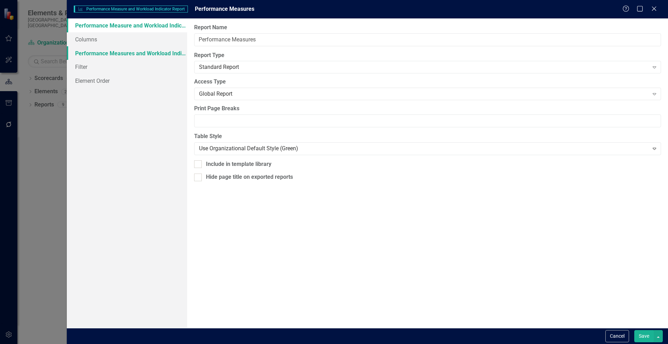
click at [126, 56] on link "Performance Measures and Workload Indicators" at bounding box center [127, 53] width 120 height 14
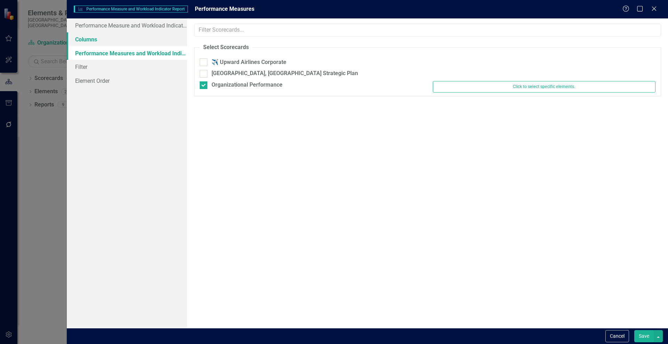
click at [96, 40] on link "Columns" at bounding box center [127, 39] width 120 height 14
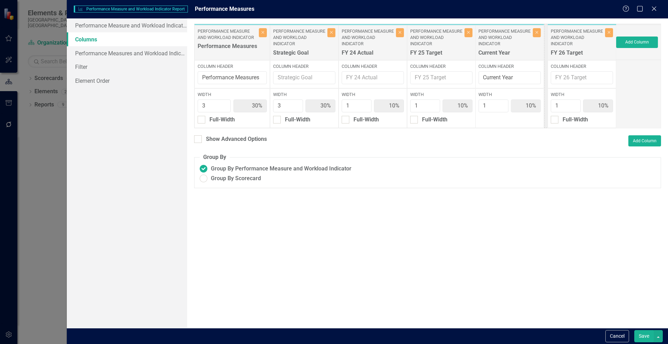
drag, startPoint x: 491, startPoint y: 49, endPoint x: 562, endPoint y: 49, distance: 71.3
click at [562, 49] on div "Performance Measure and Workload Indicator Performance Measures Close Column He…" at bounding box center [403, 76] width 419 height 105
click at [643, 332] on button "Save" at bounding box center [643, 336] width 19 height 12
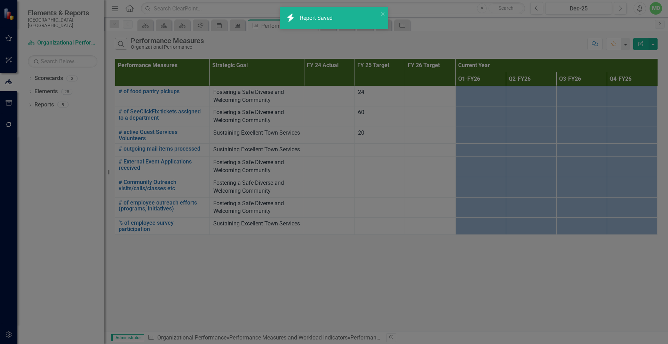
radio input "true"
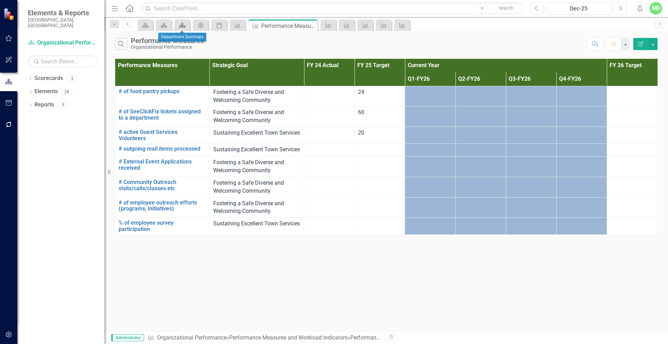
click at [182, 24] on icon "Scorecard" at bounding box center [182, 26] width 7 height 6
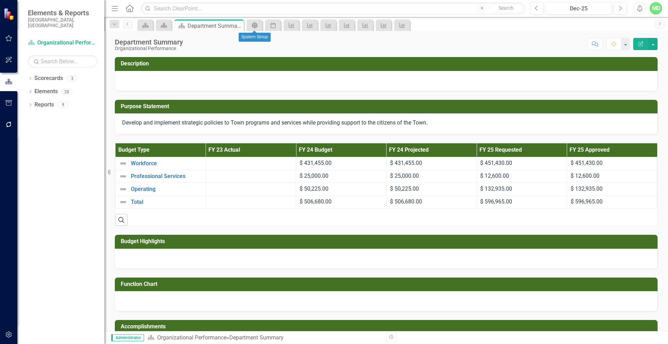
click at [259, 25] on link "Admin Options" at bounding box center [254, 25] width 12 height 9
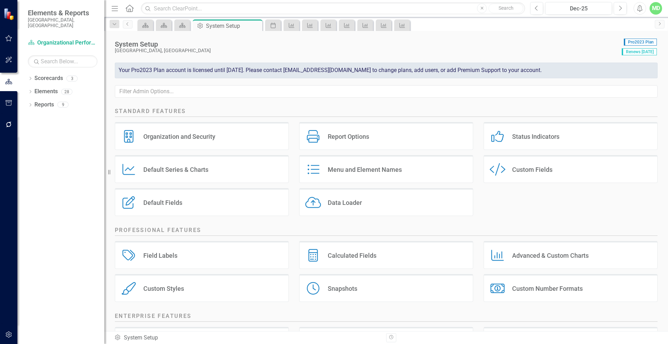
click at [162, 205] on div "Default Fields" at bounding box center [162, 203] width 39 height 8
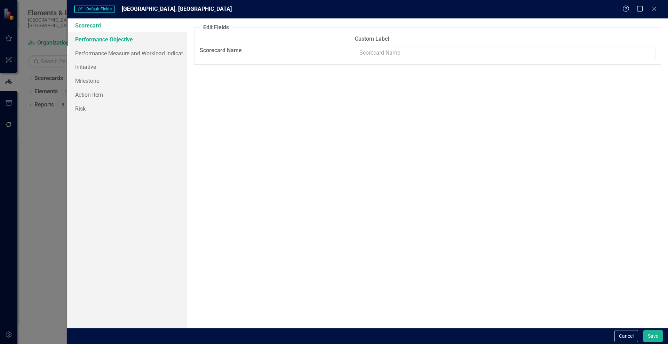
click at [86, 42] on link "Performance Objective" at bounding box center [127, 39] width 120 height 14
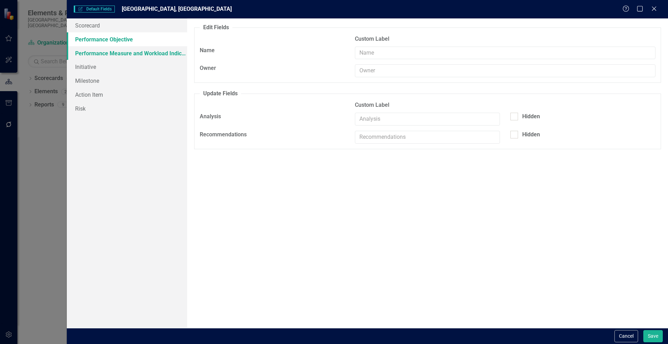
click at [86, 58] on link "Performance Measure and Workload Indicator" at bounding box center [127, 53] width 120 height 14
click at [654, 7] on icon "Close" at bounding box center [654, 8] width 9 height 7
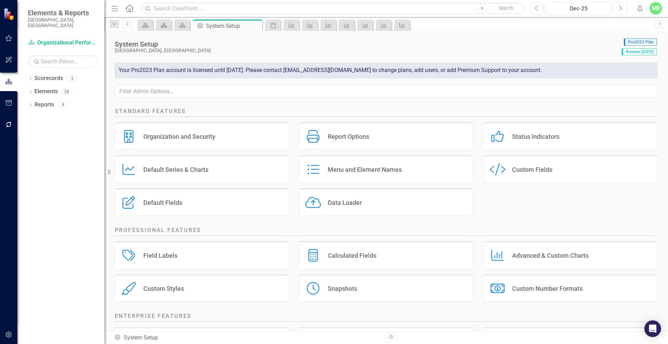
click at [506, 167] on div "Custom Style Custom Fields" at bounding box center [571, 169] width 174 height 28
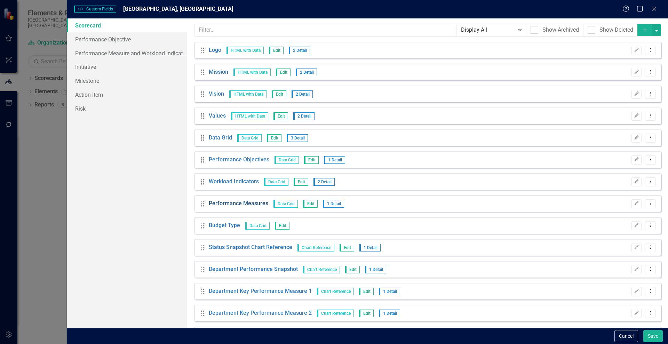
click at [232, 204] on link "Performance Measures" at bounding box center [239, 204] width 60 height 8
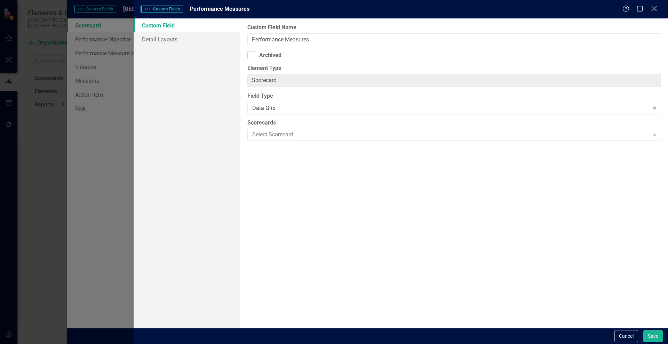
click at [651, 8] on icon "Close" at bounding box center [654, 8] width 9 height 7
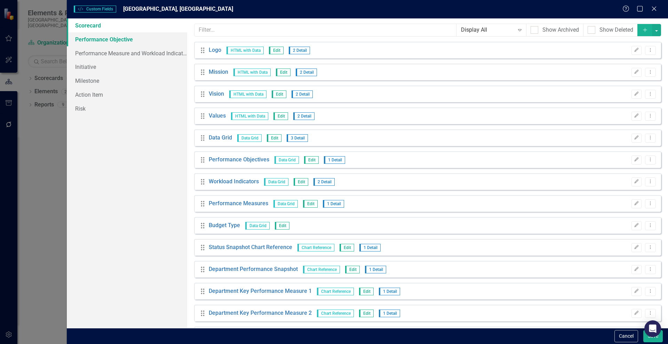
click at [112, 35] on link "Performance Objective" at bounding box center [127, 39] width 120 height 14
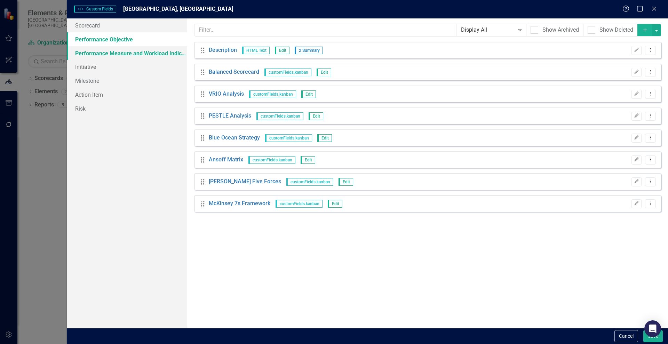
click at [97, 50] on link "Performance Measure and Workload Indicator" at bounding box center [127, 53] width 120 height 14
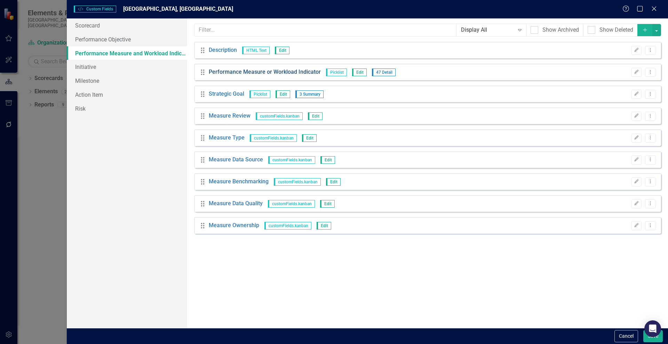
click at [239, 72] on link "Performance Measure or Workload Indicator" at bounding box center [265, 72] width 112 height 8
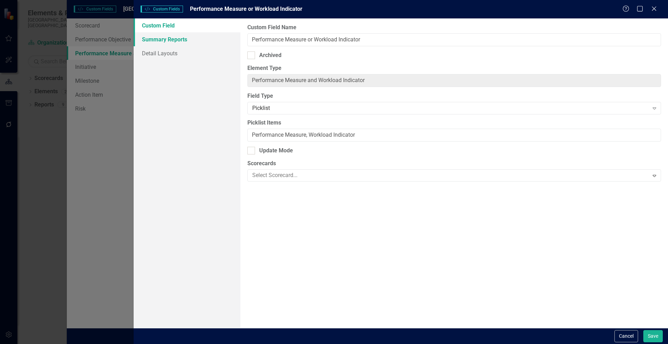
click at [160, 40] on link "Summary Reports" at bounding box center [187, 39] width 107 height 14
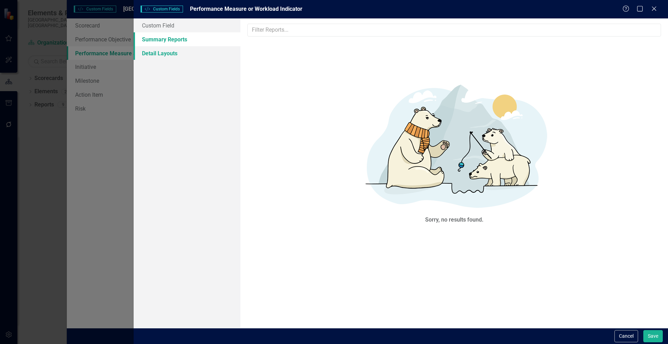
click at [153, 55] on link "Detail Layouts" at bounding box center [187, 53] width 107 height 14
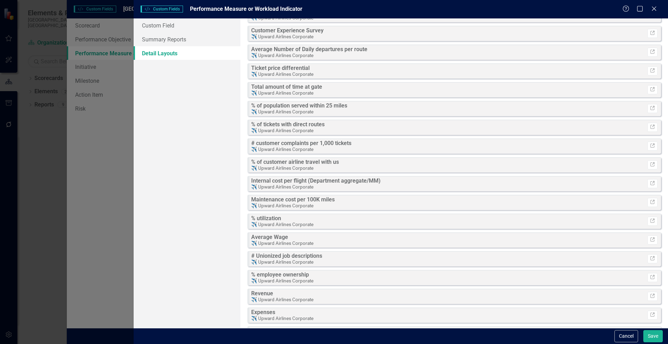
scroll to position [26, 0]
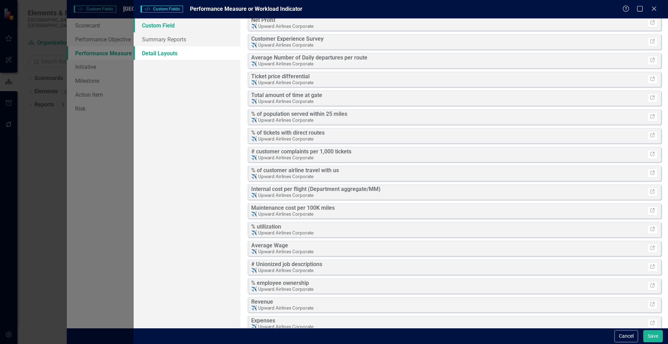
click at [152, 27] on link "Custom Field" at bounding box center [187, 25] width 107 height 14
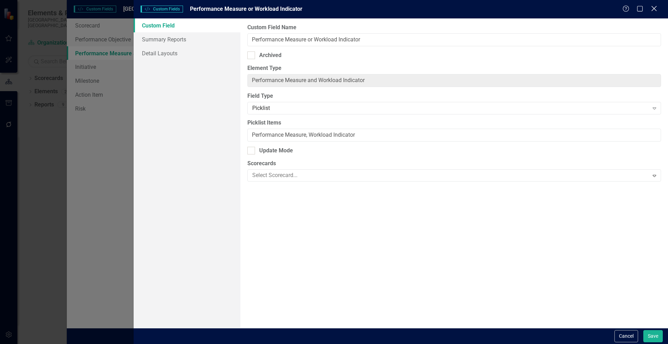
click at [655, 9] on icon at bounding box center [653, 8] width 5 height 5
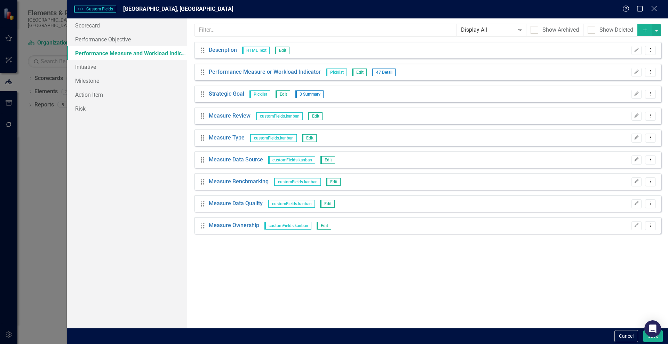
click at [656, 9] on icon "Close" at bounding box center [654, 8] width 9 height 7
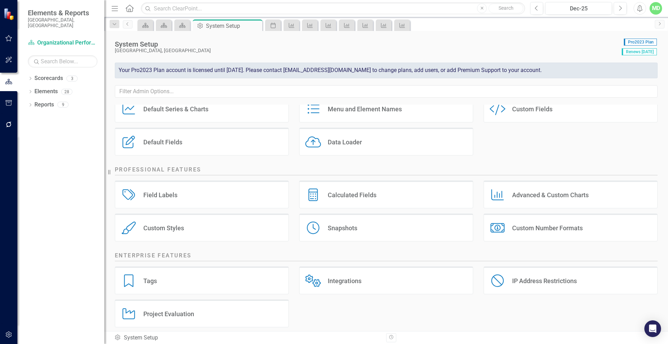
scroll to position [67, 0]
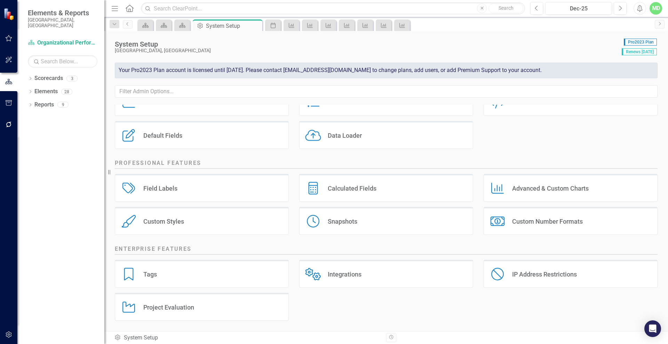
click at [166, 186] on div "Field Labels" at bounding box center [160, 188] width 34 height 8
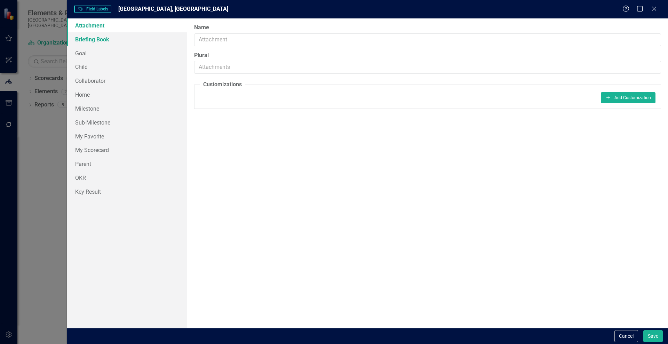
click at [85, 42] on link "Briefing Book" at bounding box center [127, 39] width 120 height 14
click at [79, 55] on link "Goal" at bounding box center [127, 53] width 120 height 14
click at [82, 66] on link "Child" at bounding box center [127, 67] width 120 height 14
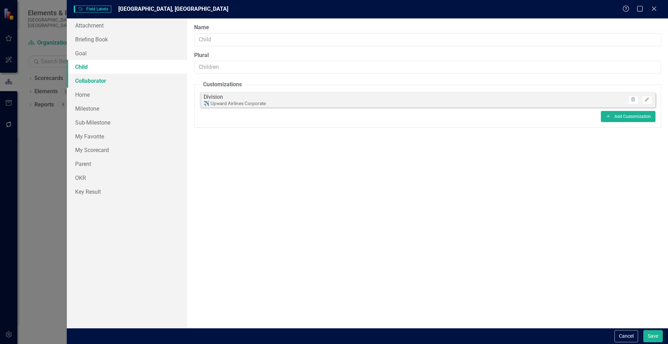
click at [89, 81] on link "Collaborator" at bounding box center [127, 81] width 120 height 14
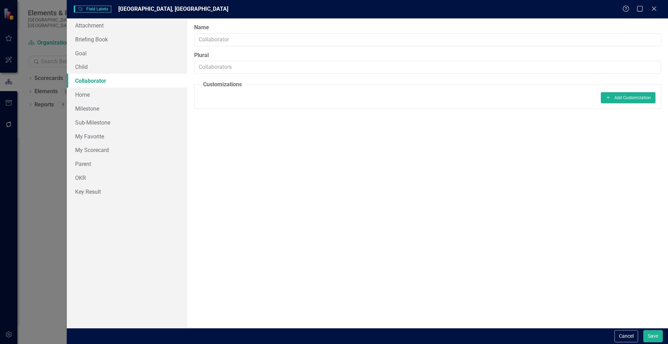
click at [80, 87] on link "Collaborator" at bounding box center [127, 81] width 120 height 14
click at [81, 94] on link "Home" at bounding box center [127, 95] width 120 height 14
click at [622, 337] on button "Cancel" at bounding box center [627, 336] width 24 height 12
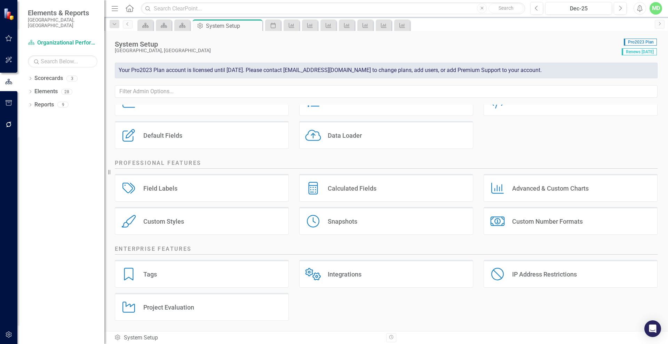
click at [514, 187] on div "Advanced & Custom Charts" at bounding box center [550, 188] width 77 height 8
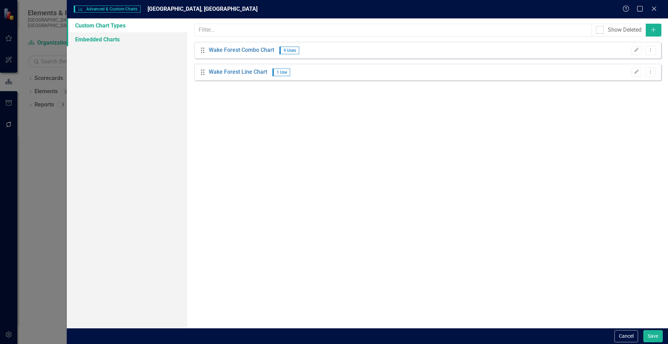
click at [94, 38] on link "Embedded Charts" at bounding box center [127, 39] width 120 height 14
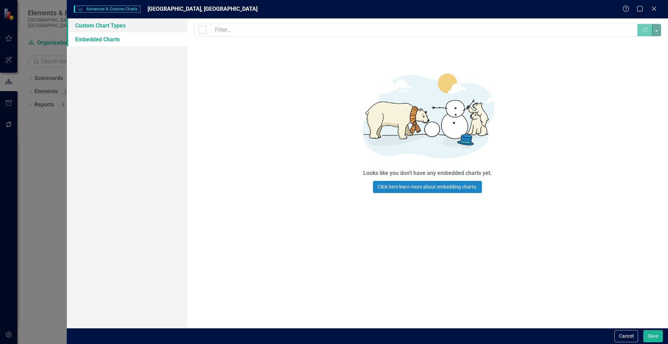
click at [90, 27] on link "Custom Chart Types" at bounding box center [127, 25] width 120 height 14
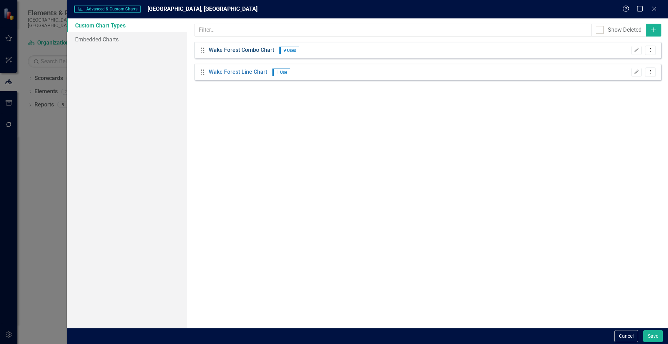
click at [231, 52] on link "Wake Forest Combo Chart" at bounding box center [241, 50] width 65 height 8
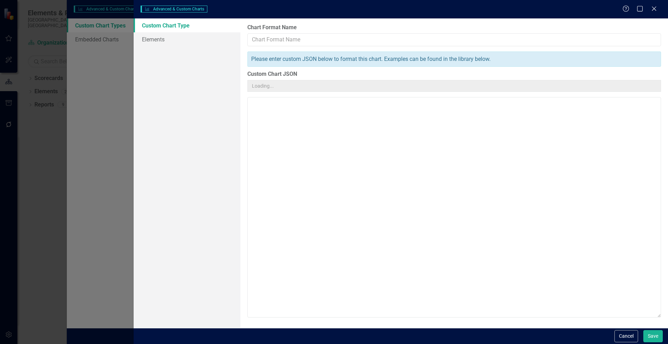
type input "Wake Forest Combo Chart"
type textarea "{ "colors": [ "#1D85C8", "#F9AC5A", "#D32F2F", "#159278", "#27245E" ], "chart":…"
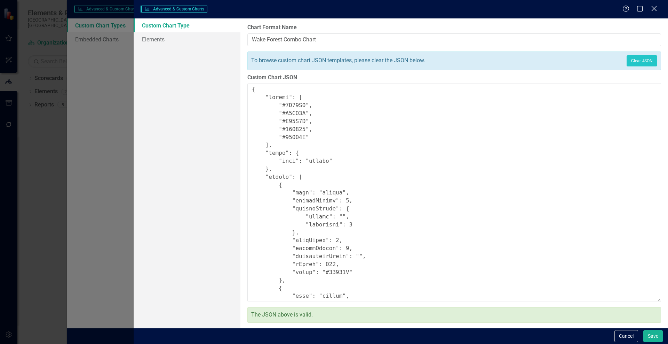
click at [653, 8] on icon "Close" at bounding box center [654, 8] width 9 height 7
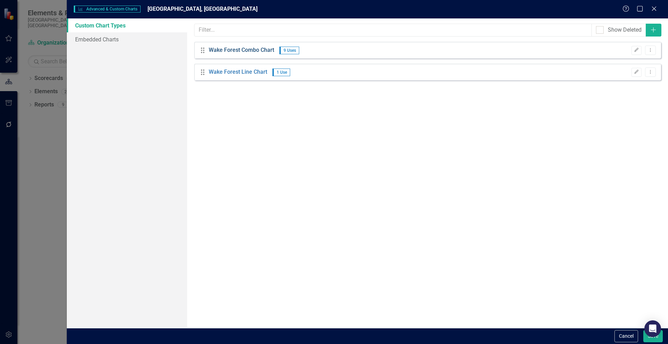
click at [241, 49] on link "Wake Forest Combo Chart" at bounding box center [241, 50] width 65 height 8
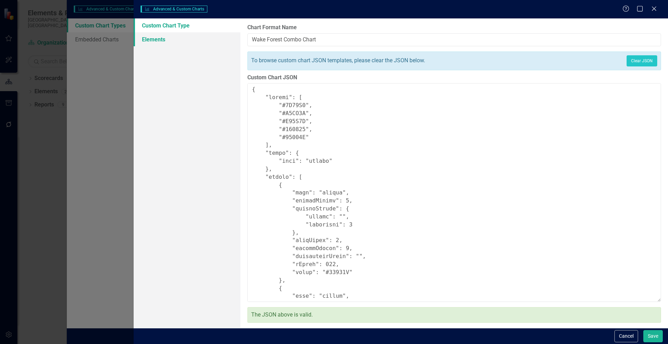
click at [158, 38] on link "Elements" at bounding box center [187, 39] width 107 height 14
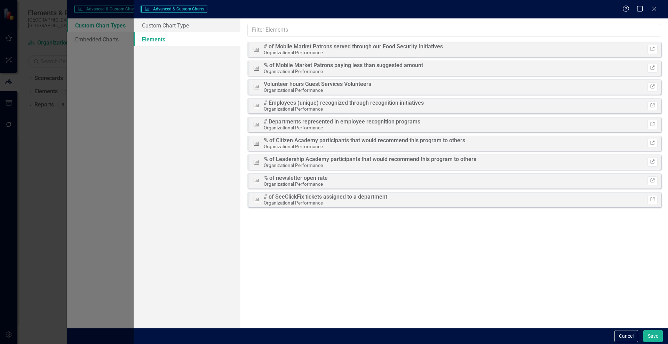
click at [98, 36] on div "Charts Advanced & Custom Charts Help Maximize Close Custom Chart Type Elements …" at bounding box center [334, 172] width 668 height 344
click at [654, 9] on icon at bounding box center [653, 8] width 5 height 5
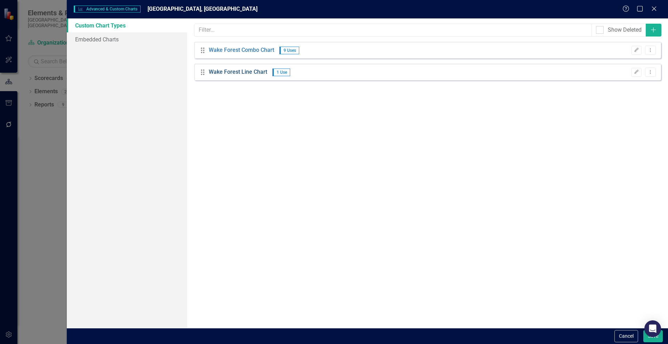
click at [225, 70] on link "Wake Forest Line Chart" at bounding box center [238, 72] width 58 height 8
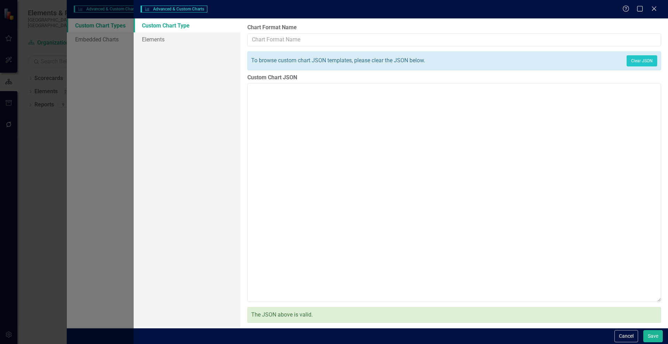
type input "Wake Forest Line Chart"
type textarea "{ "colors": [ "#1D85C8", "#F9AC5A", "#D32F2F", "#159278", "#27245E" ], "chart":…"
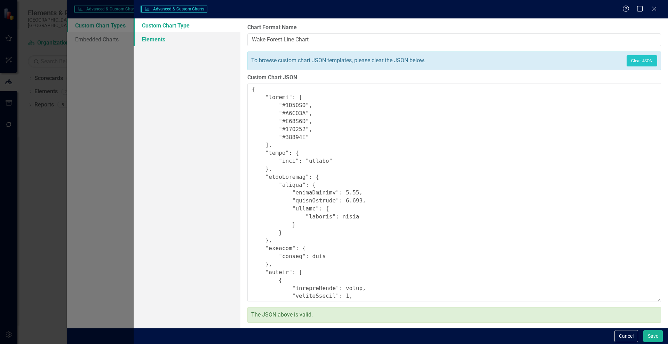
click at [165, 37] on link "Elements" at bounding box center [187, 39] width 107 height 14
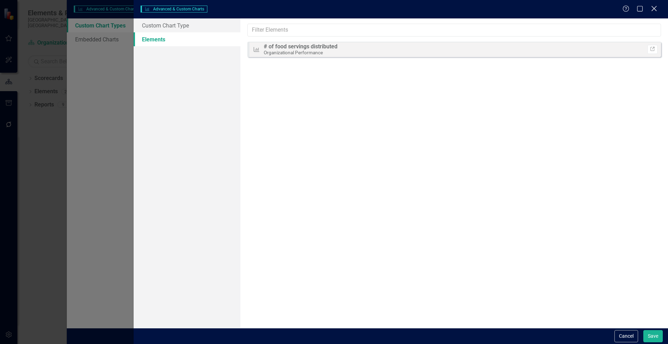
click at [654, 6] on icon "Close" at bounding box center [654, 8] width 9 height 7
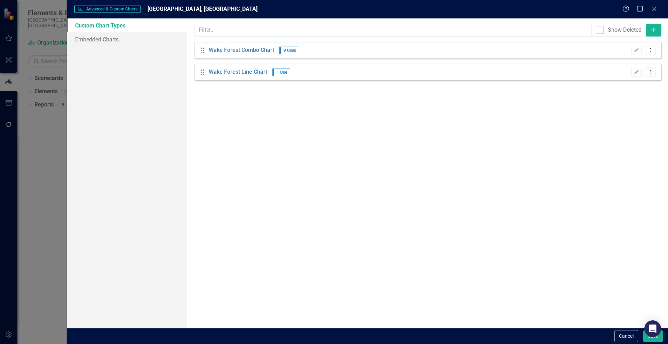
click at [654, 6] on icon "Close" at bounding box center [654, 9] width 7 height 6
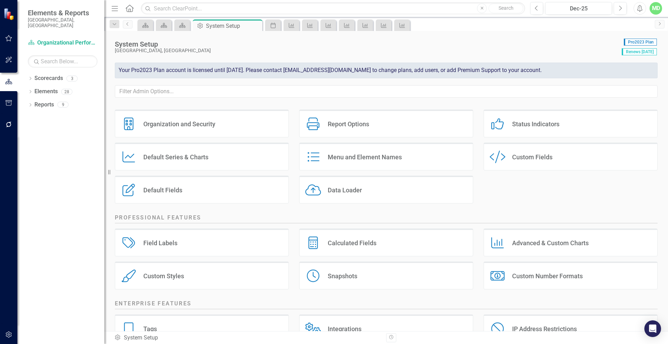
scroll to position [0, 0]
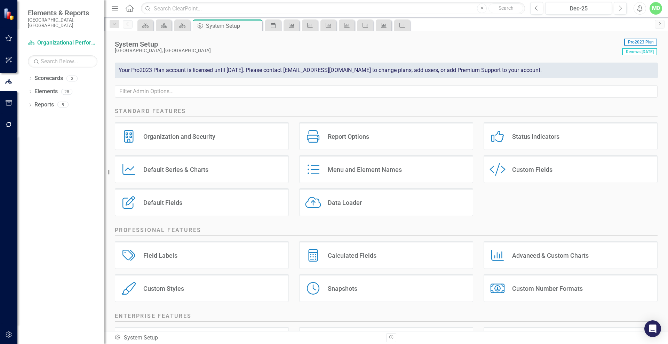
click at [177, 168] on div "Default Series & Charts" at bounding box center [175, 170] width 65 height 8
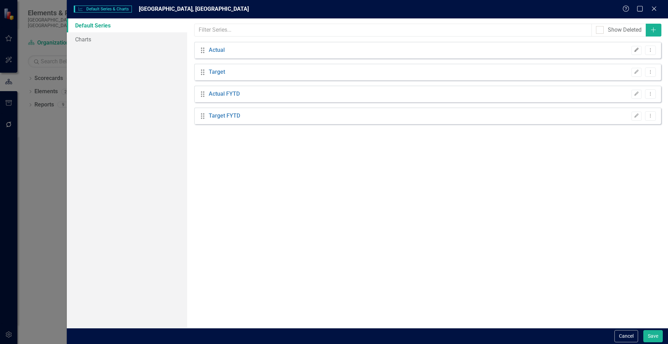
click at [637, 50] on icon "Edit" at bounding box center [636, 50] width 5 height 4
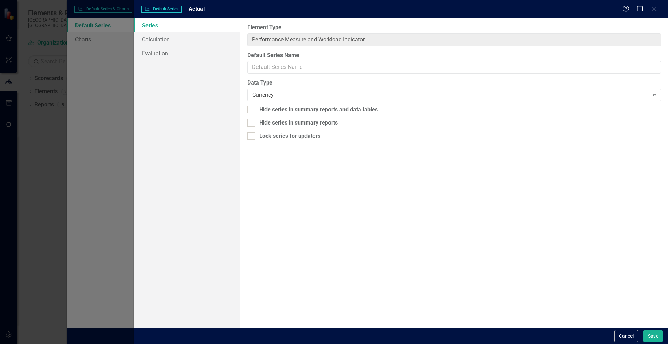
type input "Actual"
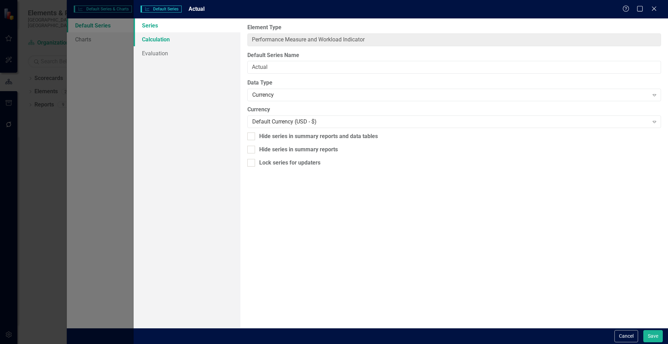
click at [147, 39] on link "Calculation" at bounding box center [187, 39] width 107 height 14
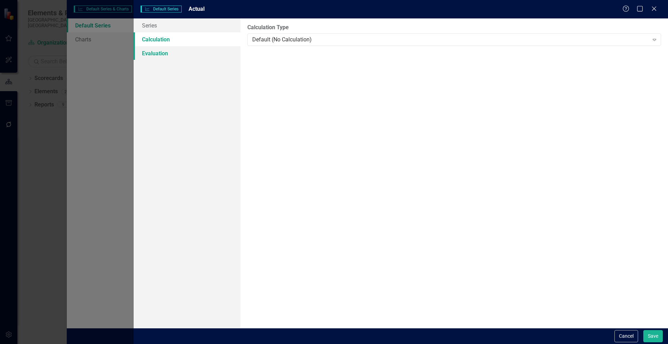
click at [157, 56] on link "Evaluation" at bounding box center [187, 53] width 107 height 14
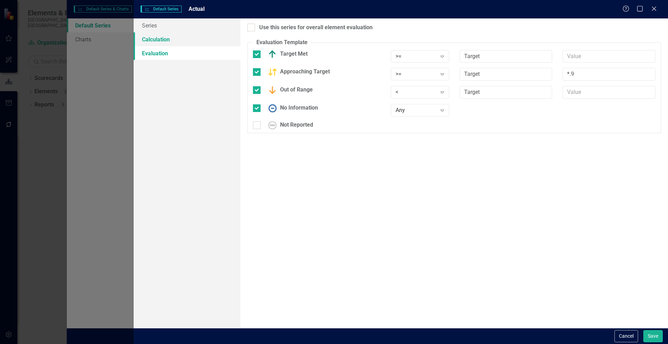
click at [153, 37] on link "Calculation" at bounding box center [187, 39] width 107 height 14
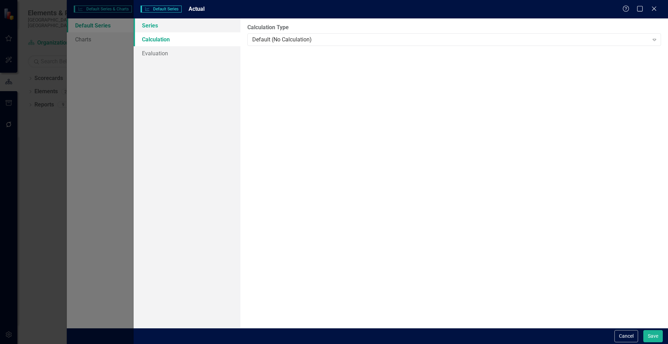
click at [149, 27] on link "Series" at bounding box center [187, 25] width 107 height 14
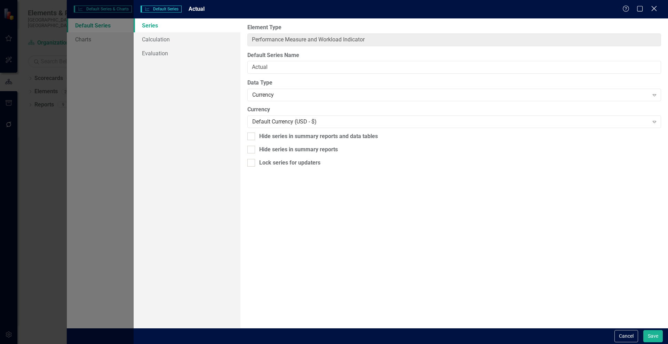
click at [656, 8] on icon "Close" at bounding box center [654, 8] width 9 height 7
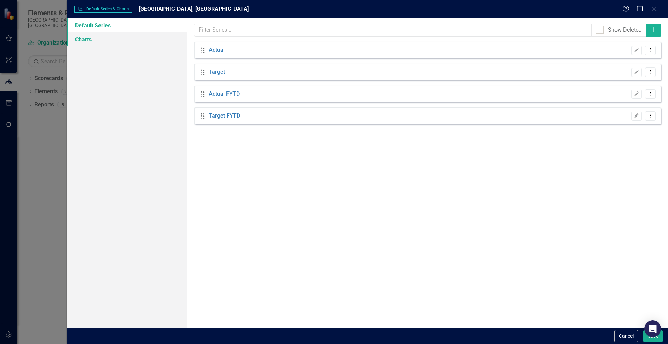
click at [85, 41] on link "Charts" at bounding box center [127, 39] width 120 height 14
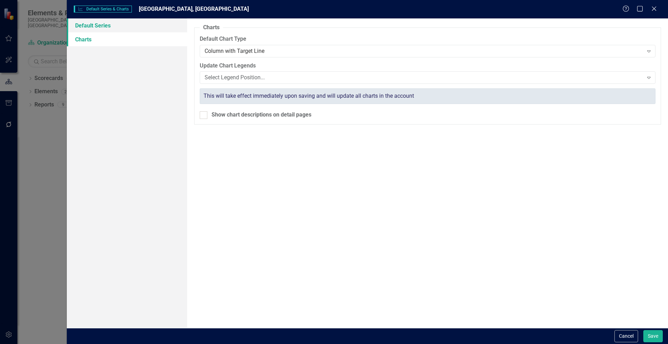
click at [90, 25] on link "Default Series" at bounding box center [127, 25] width 120 height 14
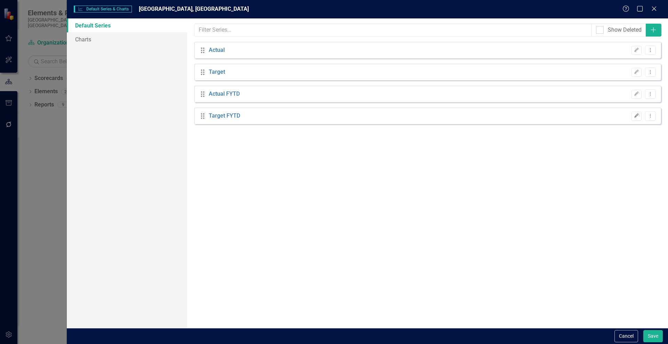
click at [637, 115] on icon "button" at bounding box center [637, 115] width 4 height 4
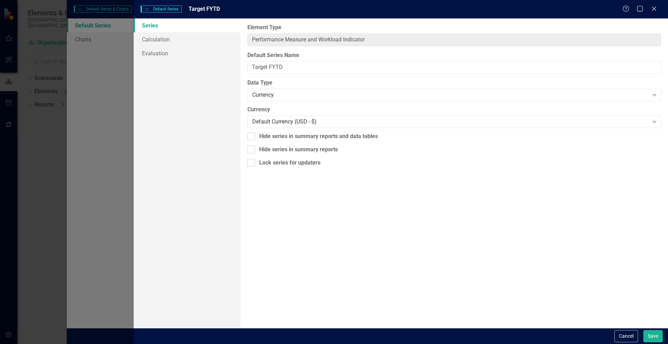
click at [650, 11] on div "Help Maximize Close" at bounding box center [642, 9] width 39 height 8
click at [654, 11] on icon "Close" at bounding box center [654, 8] width 9 height 7
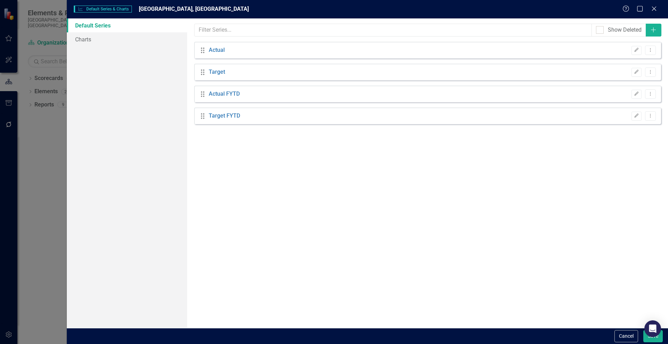
click at [203, 96] on icon "Drag" at bounding box center [202, 94] width 9 height 7
click at [650, 94] on icon "Dropdown Menu" at bounding box center [651, 94] width 6 height 5
click at [613, 109] on link "Edit Edit Default Series" at bounding box center [618, 105] width 76 height 13
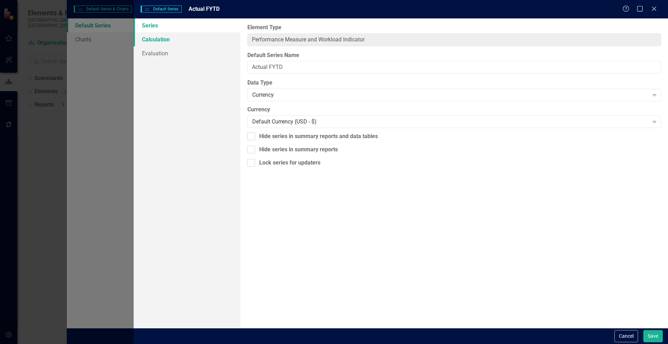
click at [156, 40] on link "Calculation" at bounding box center [187, 39] width 107 height 14
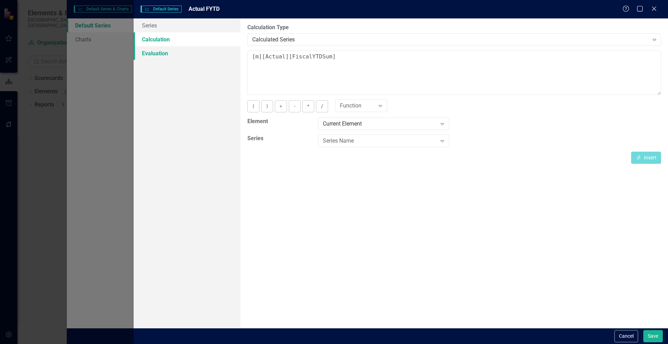
click at [148, 55] on link "Evaluation" at bounding box center [187, 53] width 107 height 14
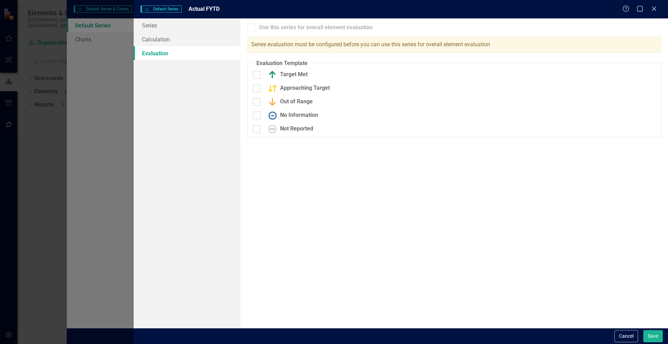
click at [655, 5] on div "Close" at bounding box center [654, 9] width 7 height 8
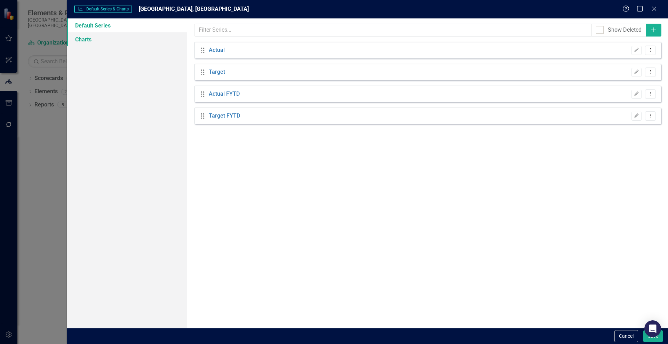
click at [80, 35] on link "Charts" at bounding box center [127, 39] width 120 height 14
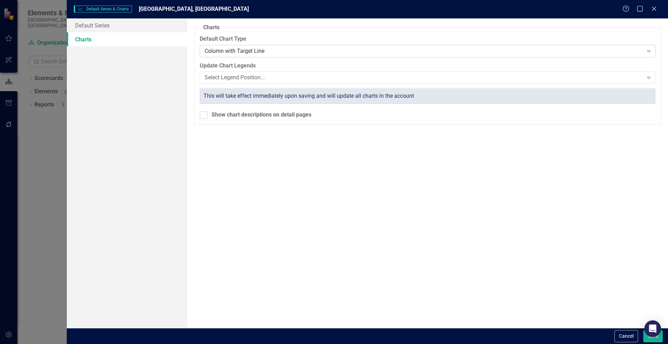
click at [648, 53] on icon "Expand" at bounding box center [649, 51] width 7 height 6
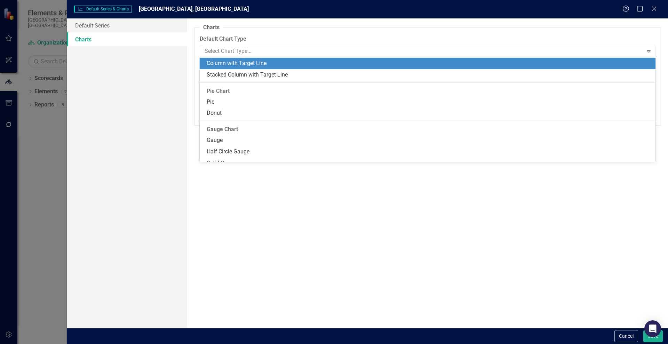
scroll to position [421, 0]
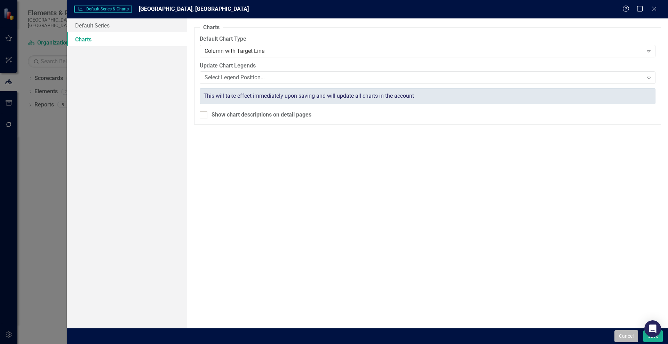
click at [632, 333] on button "Cancel" at bounding box center [627, 336] width 24 height 12
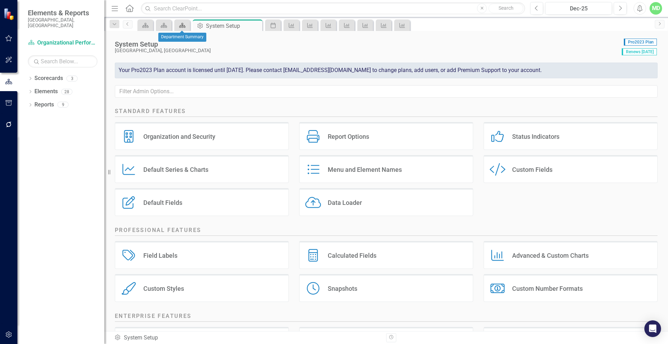
click at [185, 24] on icon "Scorecard" at bounding box center [182, 26] width 7 height 6
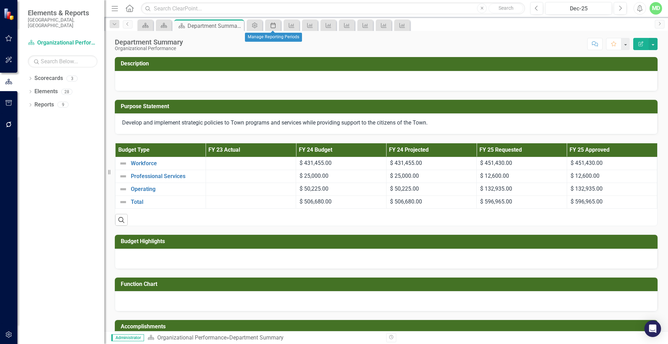
click at [273, 25] on icon "Period" at bounding box center [273, 26] width 7 height 6
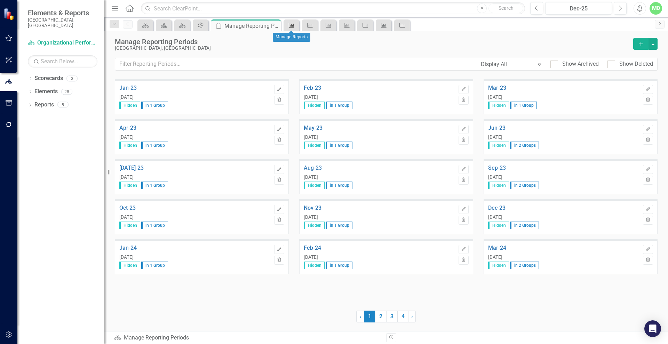
click at [296, 24] on link "Performance Measure and Workload Indicator" at bounding box center [291, 25] width 12 height 9
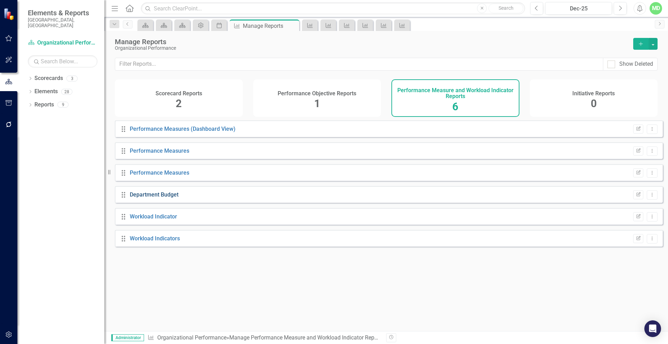
click at [137, 198] on link "Department Budget" at bounding box center [154, 194] width 49 height 7
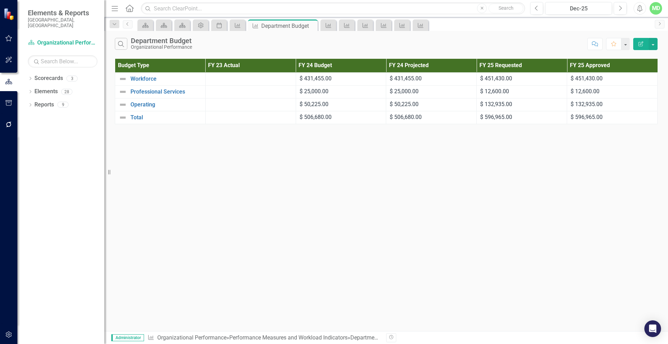
click at [639, 42] on icon "Edit Report" at bounding box center [641, 43] width 6 height 5
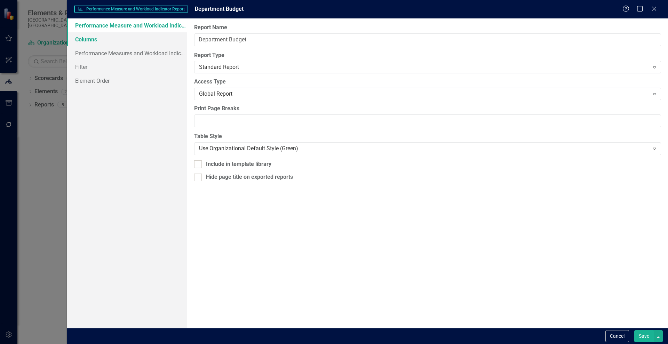
click at [107, 39] on link "Columns" at bounding box center [127, 39] width 120 height 14
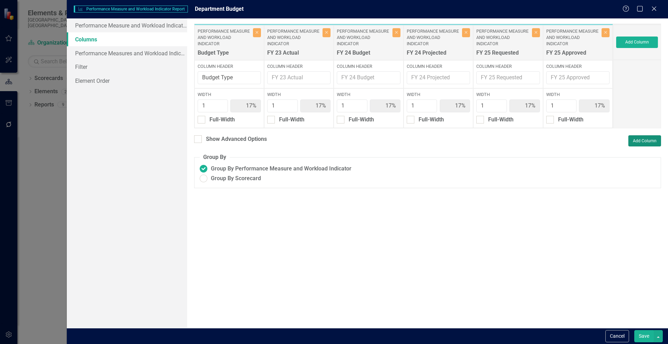
click at [642, 141] on button "Add Column" at bounding box center [645, 140] width 33 height 11
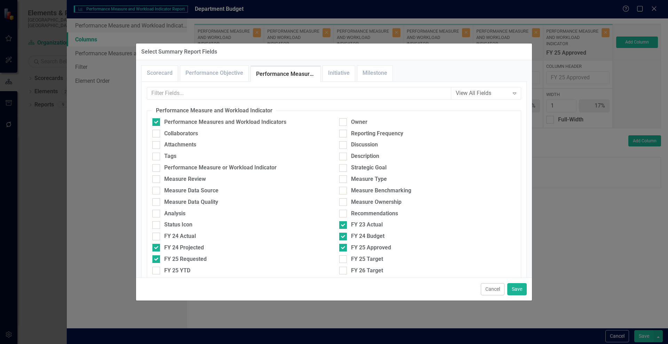
click at [301, 76] on link "Performance Measure and Workload Indicator" at bounding box center [286, 74] width 70 height 15
click at [490, 291] on button "Cancel" at bounding box center [493, 289] width 24 height 12
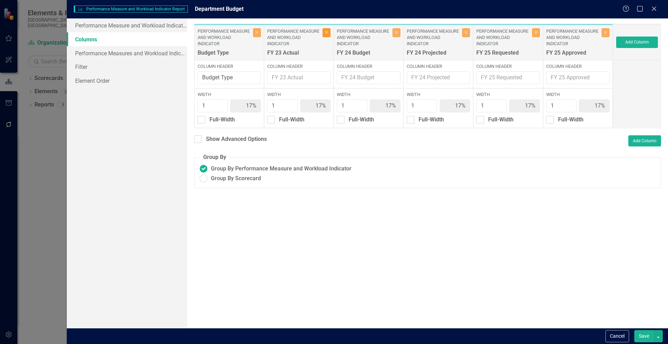
click at [324, 32] on button "Close" at bounding box center [327, 32] width 8 height 9
type input "20%"
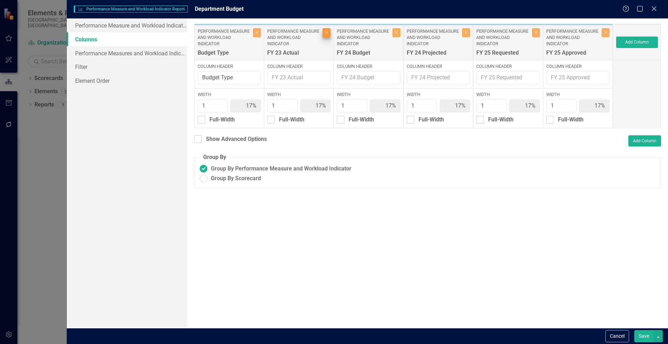
type input "20%"
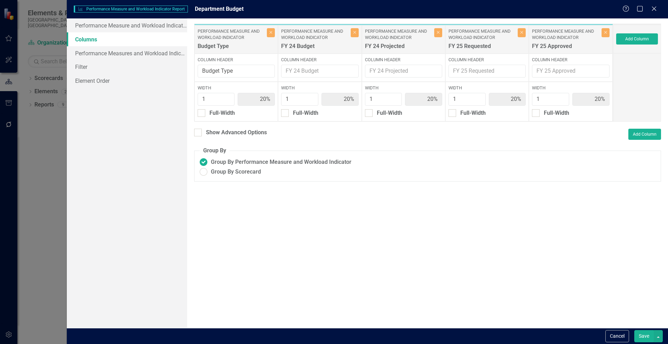
click at [324, 32] on label "Performance Measure and Workload Indicator" at bounding box center [315, 34] width 68 height 13
click at [639, 335] on button "Save" at bounding box center [643, 336] width 19 height 12
radio input "true"
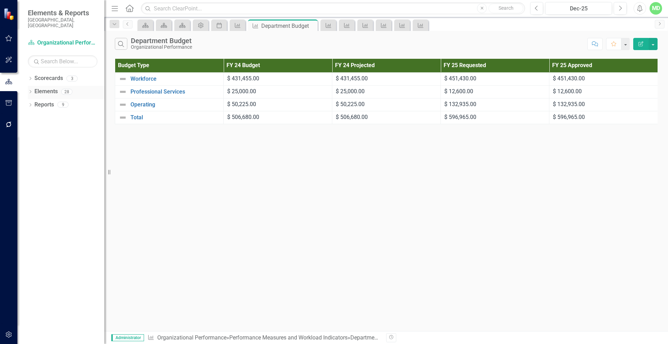
click at [42, 88] on link "Elements" at bounding box center [45, 92] width 23 height 8
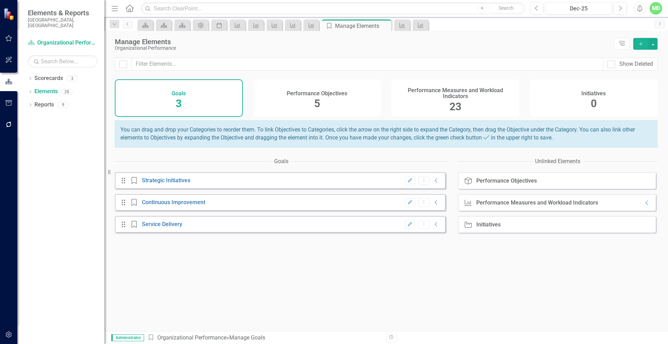
click at [553, 206] on div "Performance Measures and Workload Indicators" at bounding box center [537, 203] width 122 height 6
click at [644, 206] on icon "Collapse" at bounding box center [647, 203] width 7 height 6
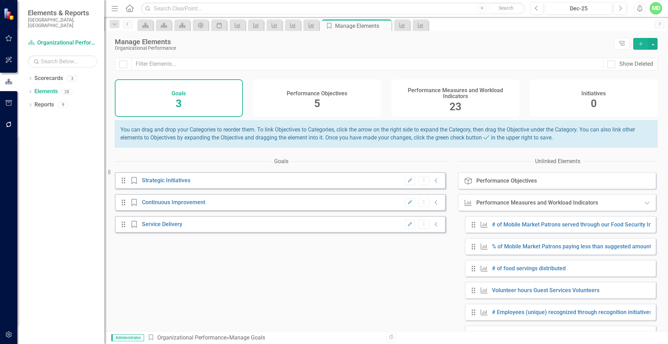
click at [423, 104] on div "Performance Measures and Workload Indicators 23" at bounding box center [456, 98] width 128 height 38
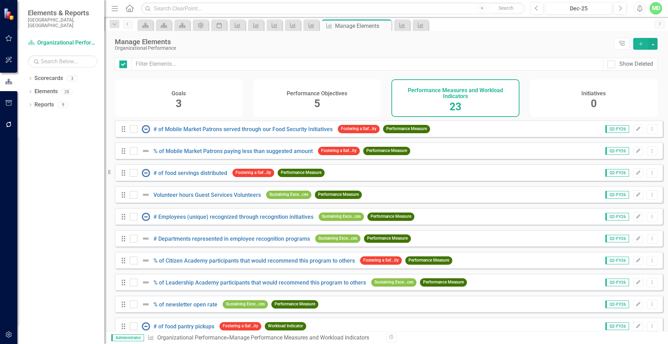
checkbox input "false"
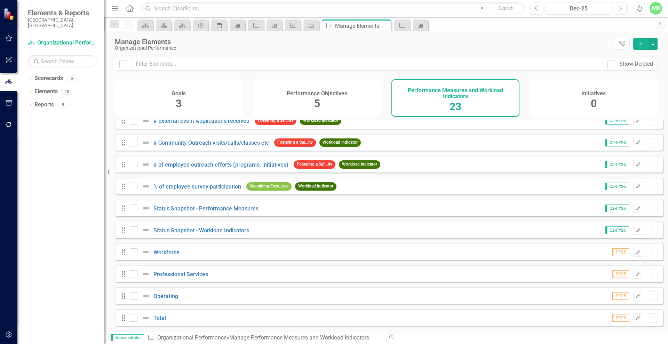
scroll to position [299, 0]
click at [622, 44] on icon "Tree Explorer" at bounding box center [622, 43] width 7 height 5
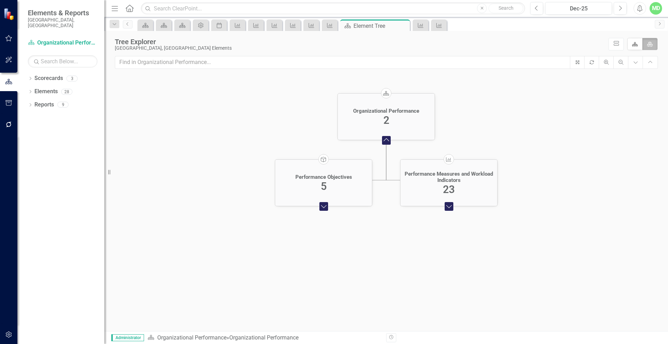
click at [649, 45] on label "Element" at bounding box center [649, 44] width 15 height 12
click at [650, 45] on input "Element" at bounding box center [652, 42] width 5 height 5
checkbox input "true"
click at [632, 45] on icon "Scorecard" at bounding box center [635, 44] width 6 height 5
click at [635, 45] on input "Scorecard" at bounding box center [637, 42] width 5 height 5
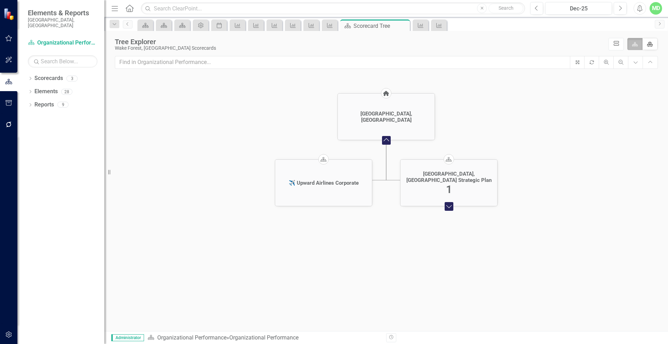
click at [613, 46] on icon "icon.diagramCells" at bounding box center [616, 43] width 7 height 5
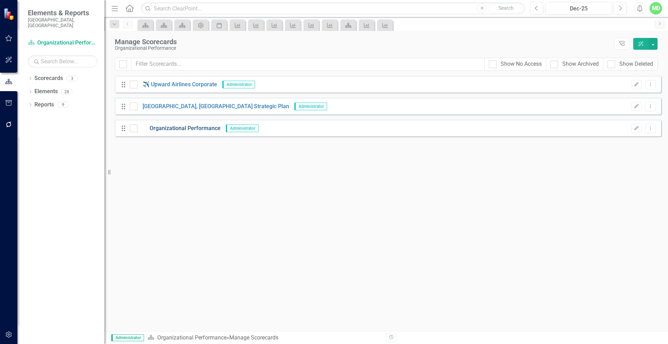
click at [202, 128] on link "Organizational Performance" at bounding box center [178, 129] width 83 height 8
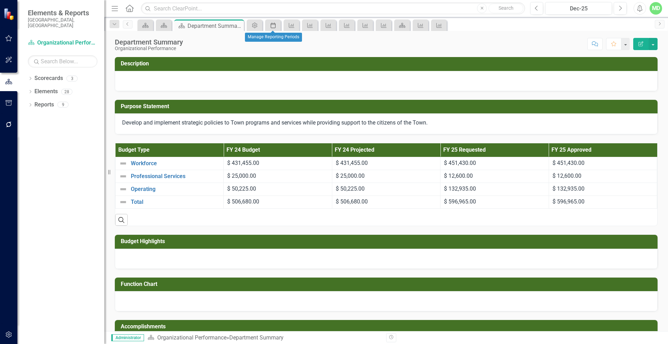
click at [271, 27] on icon at bounding box center [273, 26] width 5 height 6
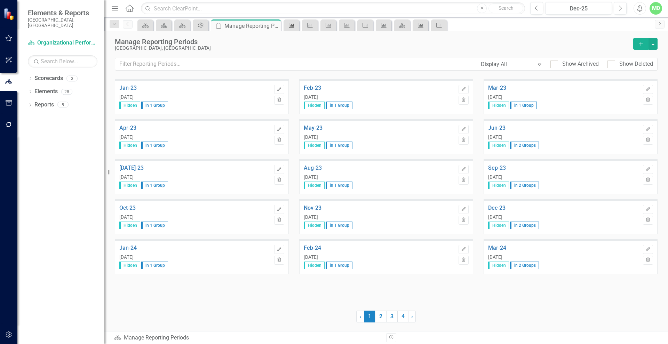
click at [288, 26] on icon "Performance Measure and Workload Indicator" at bounding box center [291, 26] width 7 height 6
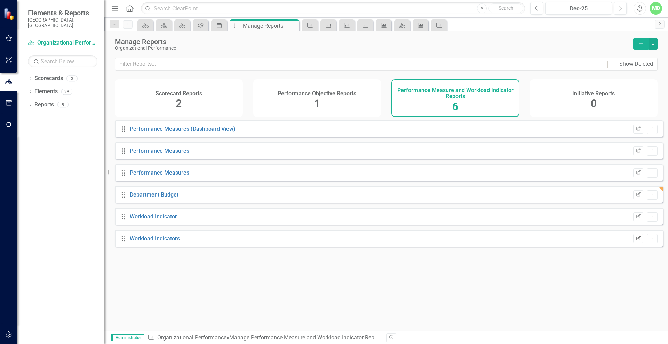
click at [636, 241] on icon "Edit Report" at bounding box center [638, 239] width 5 height 4
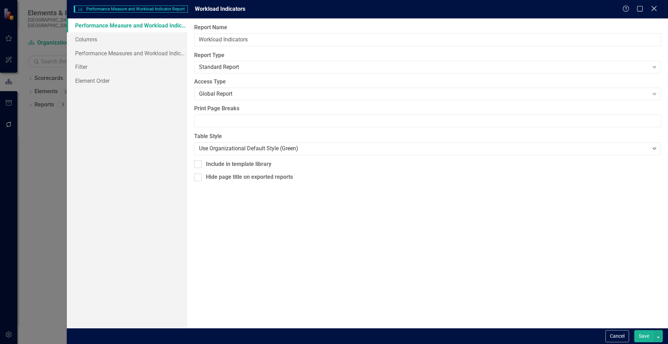
click at [651, 10] on icon "Close" at bounding box center [654, 8] width 9 height 7
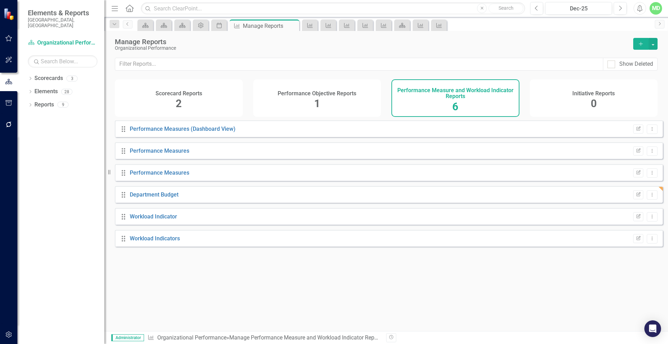
click at [293, 93] on h4 "Performance Objective Reports" at bounding box center [317, 93] width 79 height 6
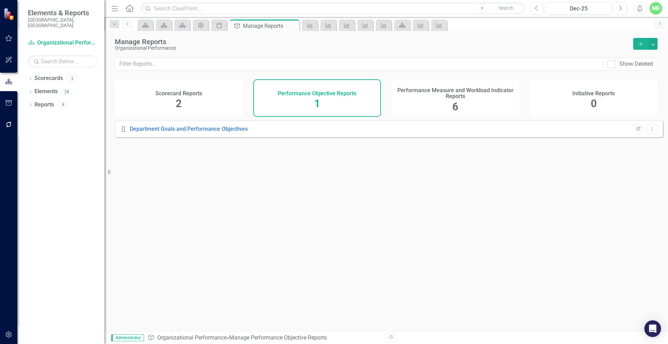
click at [188, 93] on h4 "Scorecard Reports" at bounding box center [179, 93] width 47 height 6
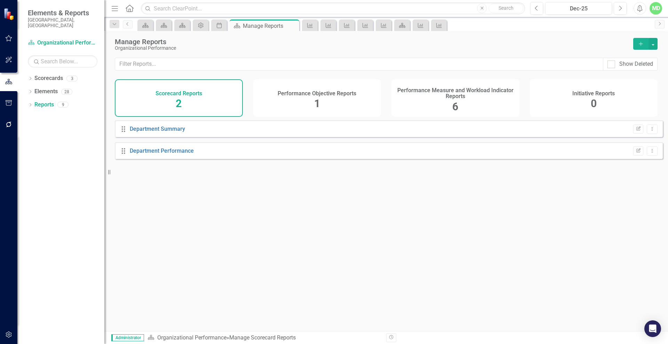
click at [300, 91] on h4 "Performance Objective Reports" at bounding box center [317, 93] width 79 height 6
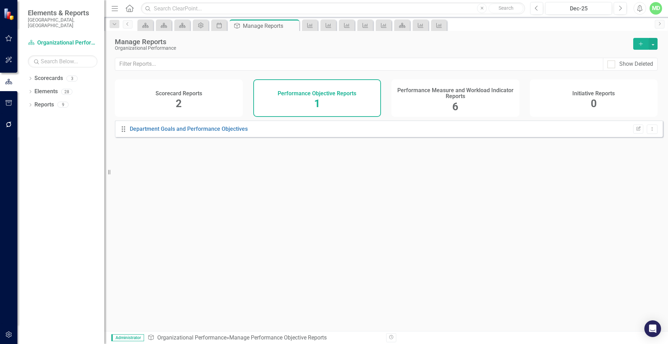
click at [193, 101] on div "Scorecard Reports 2" at bounding box center [179, 98] width 128 height 38
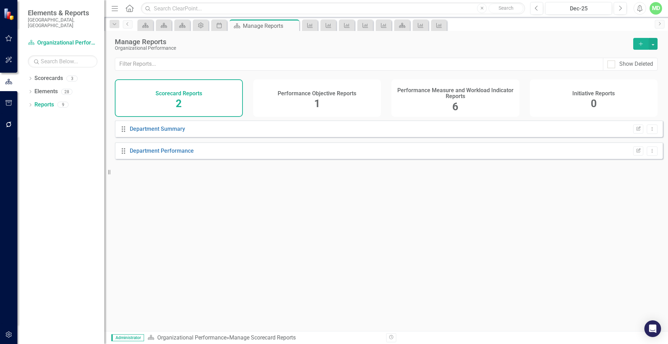
click at [288, 100] on div "Performance Objective Reports 1" at bounding box center [317, 98] width 128 height 38
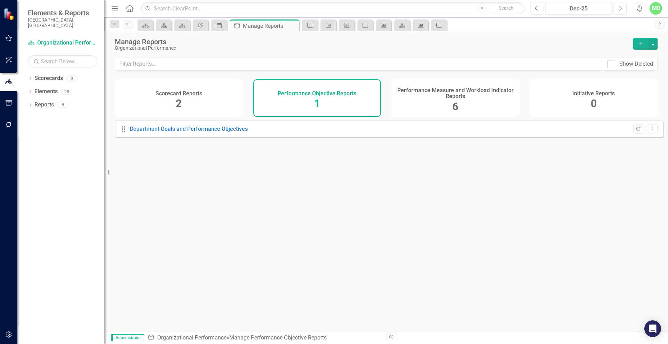
click at [420, 100] on div "Performance Measure and Workload Indicator Reports 6" at bounding box center [456, 98] width 128 height 38
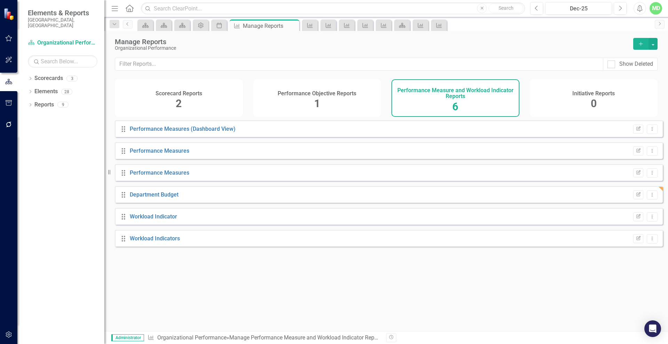
click at [556, 104] on div "Initiative Reports 0" at bounding box center [594, 98] width 128 height 38
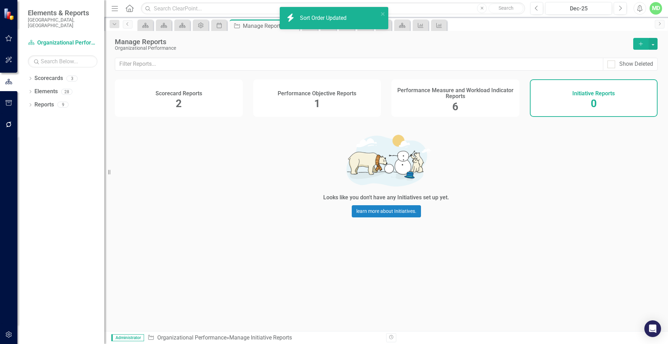
click at [159, 105] on div "Scorecard Reports 2" at bounding box center [179, 98] width 128 height 38
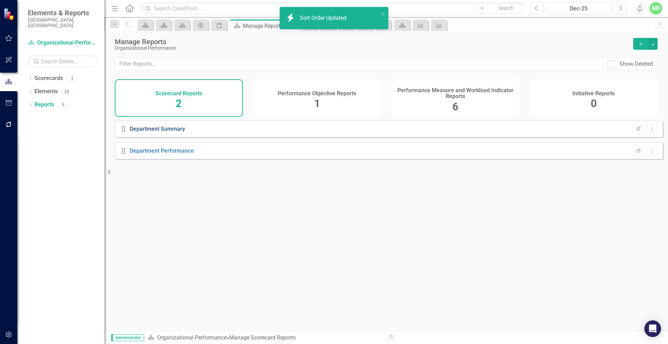
click at [149, 132] on link "Department Summary" at bounding box center [157, 129] width 55 height 7
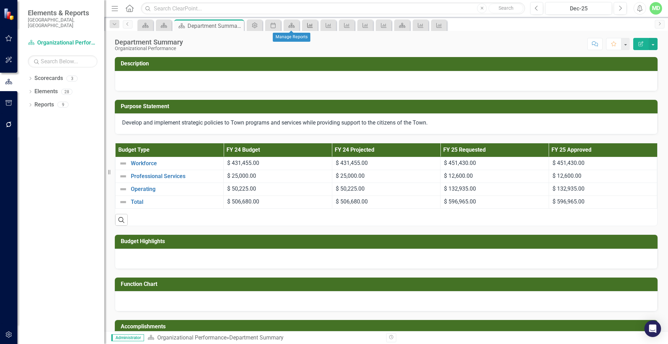
click at [310, 25] on icon "Performance Measure and Workload Indicator" at bounding box center [310, 26] width 7 height 6
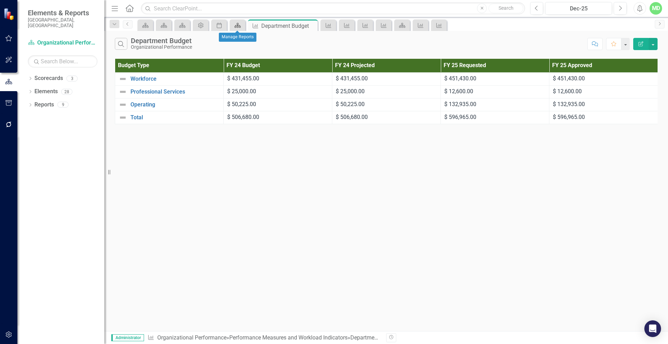
click at [235, 23] on icon "Scorecard" at bounding box center [237, 26] width 7 height 6
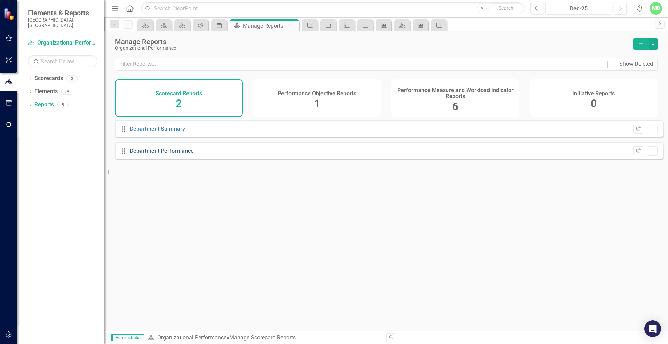
click at [163, 154] on link "Department Performance" at bounding box center [162, 151] width 64 height 7
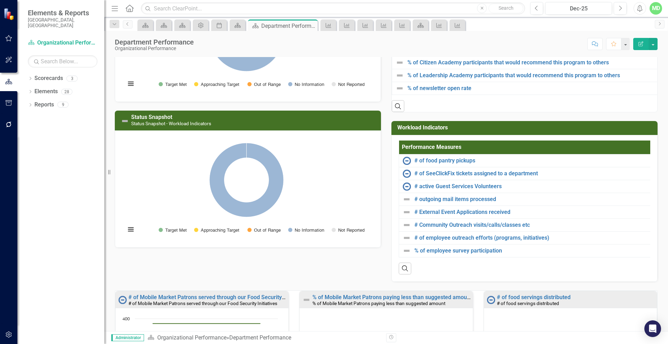
scroll to position [91, 0]
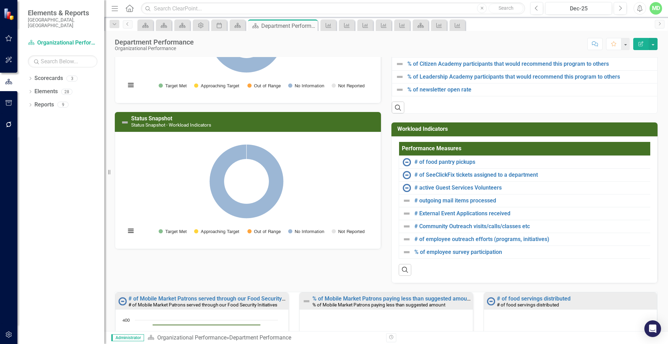
click at [413, 132] on h3 "Workload Indicators" at bounding box center [525, 129] width 257 height 6
click at [415, 156] on th "Performance Measures" at bounding box center [525, 149] width 252 height 14
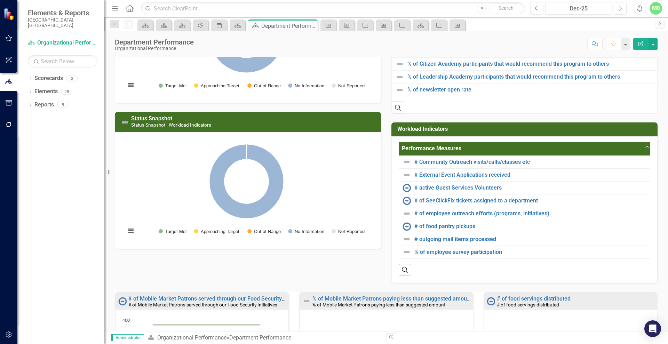
drag, startPoint x: 662, startPoint y: 147, endPoint x: 668, endPoint y: 108, distance: 39.7
click at [668, 108] on div "Status Snapshot Status Snapshot - Performance Measures Loading... Chart Pie cha…" at bounding box center [386, 194] width 564 height 274
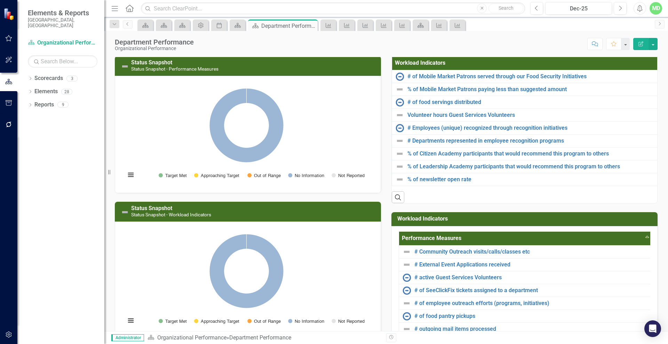
scroll to position [0, 0]
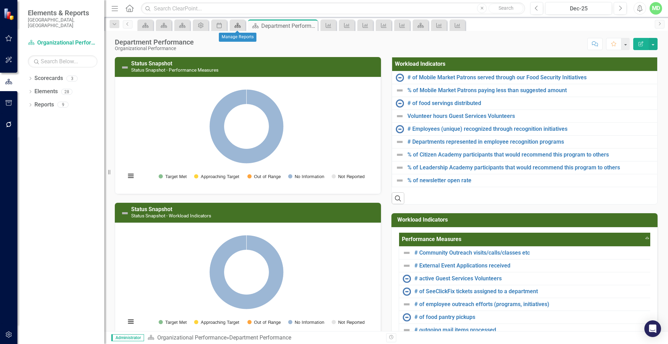
click at [235, 25] on icon "Scorecard" at bounding box center [237, 26] width 7 height 6
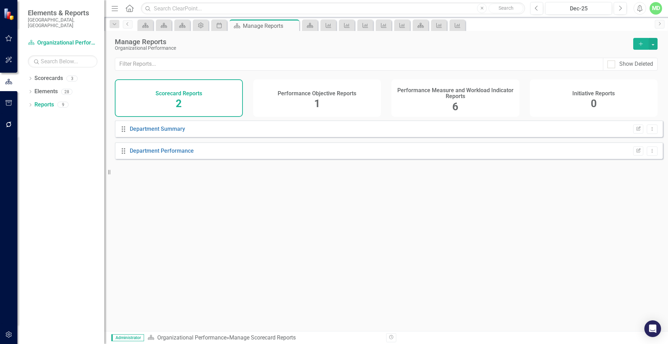
click at [298, 94] on h4 "Performance Objective Reports" at bounding box center [317, 93] width 79 height 6
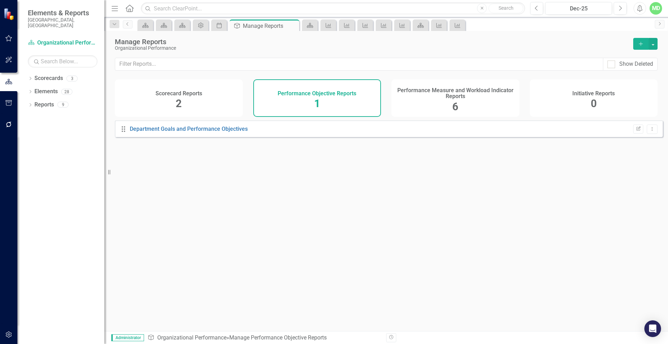
click at [420, 100] on div "Performance Measure and Workload Indicator Reports 6" at bounding box center [456, 98] width 128 height 38
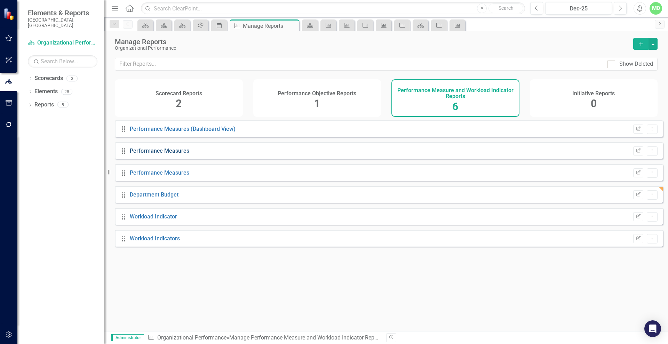
click at [150, 154] on link "Performance Measures" at bounding box center [160, 151] width 60 height 7
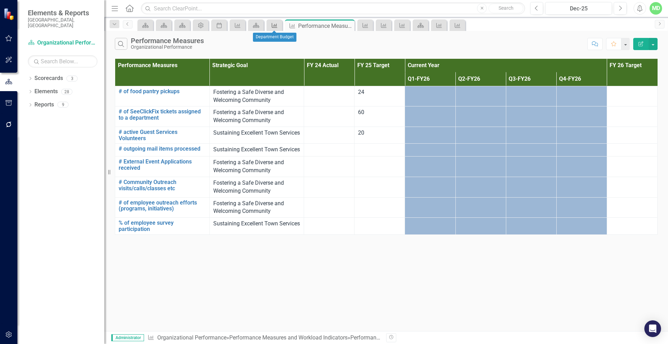
click at [271, 25] on icon "Performance Measure and Workload Indicator" at bounding box center [274, 26] width 7 height 6
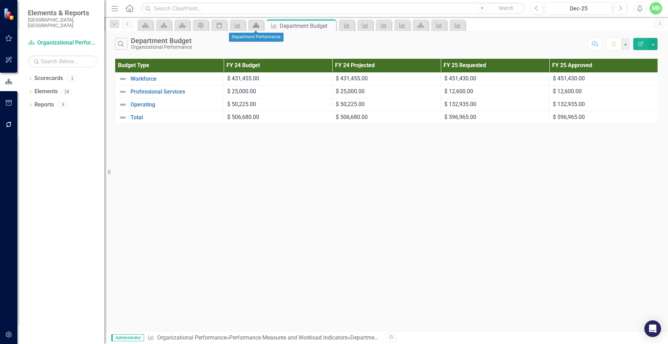
click at [250, 26] on div "Scorecard" at bounding box center [255, 25] width 10 height 9
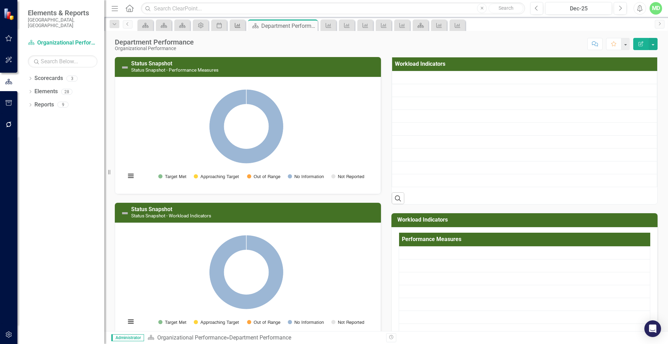
click at [239, 25] on icon at bounding box center [238, 25] width 6 height 5
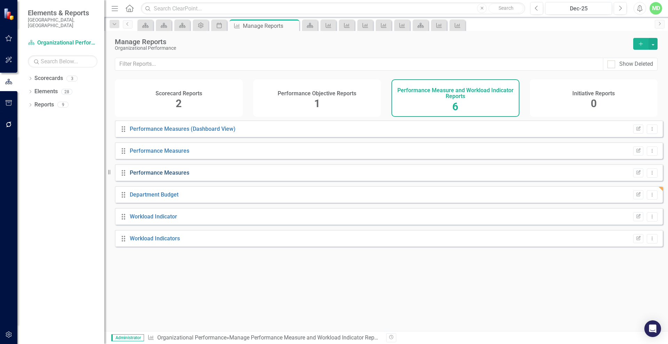
click at [149, 176] on link "Performance Measures" at bounding box center [160, 172] width 60 height 7
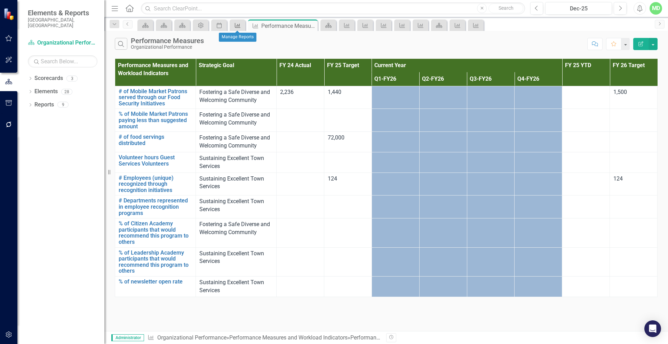
click at [238, 25] on icon at bounding box center [238, 25] width 6 height 5
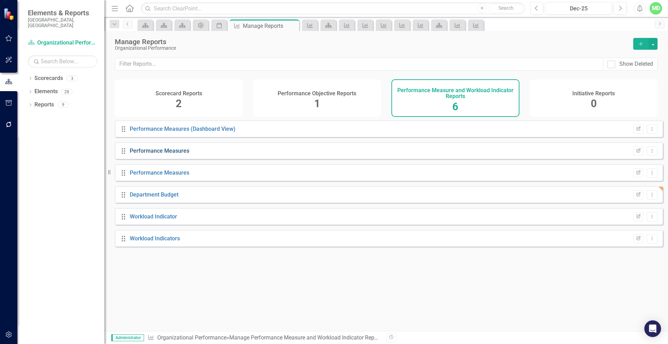
click at [158, 154] on link "Performance Measures" at bounding box center [160, 151] width 60 height 7
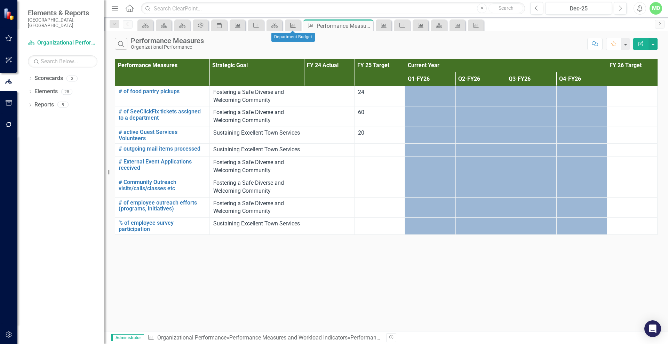
click at [290, 23] on icon "Performance Measure and Workload Indicator" at bounding box center [293, 26] width 7 height 6
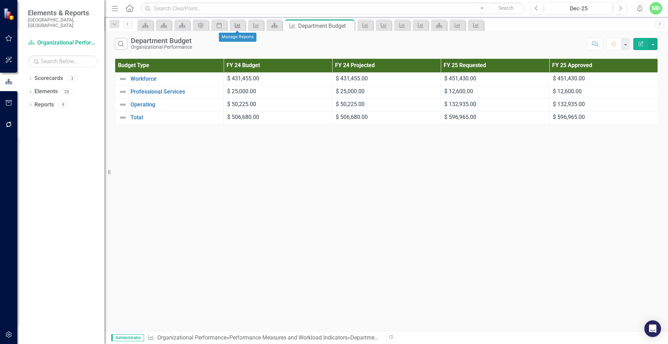
click at [232, 23] on div "Performance Measure and Workload Indicator" at bounding box center [236, 25] width 10 height 9
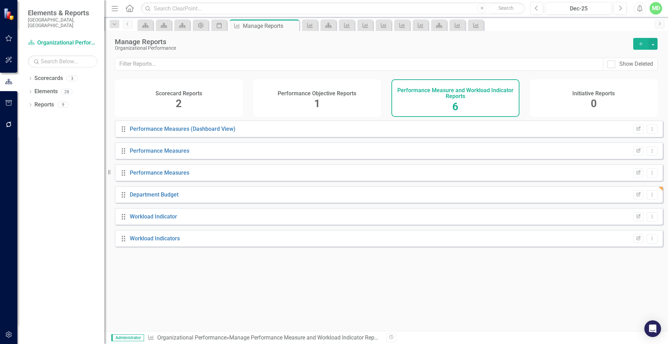
click at [143, 174] on div "Performance Measures" at bounding box center [160, 173] width 60 height 8
click at [140, 176] on link "Performance Measures" at bounding box center [160, 172] width 60 height 7
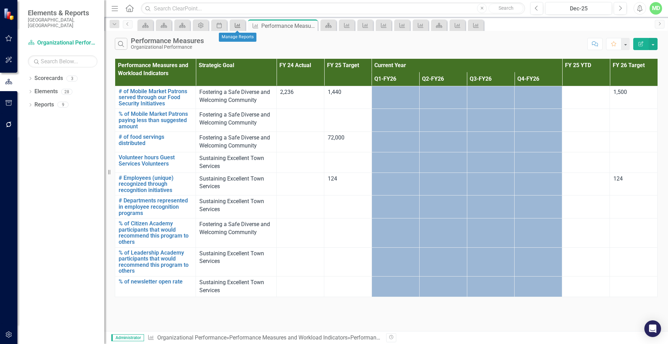
click at [235, 25] on icon "Performance Measure and Workload Indicator" at bounding box center [237, 26] width 7 height 6
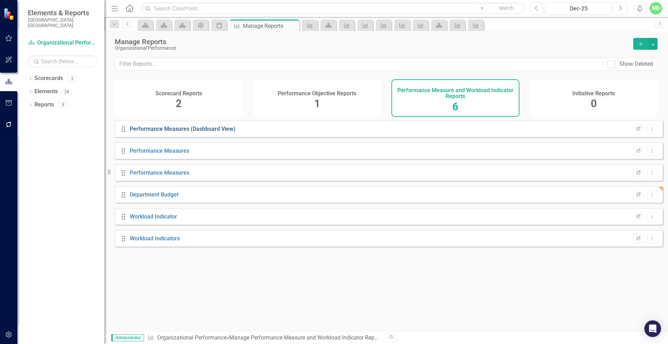
click at [154, 132] on link "Performance Measures (Dashboard View)" at bounding box center [183, 129] width 106 height 7
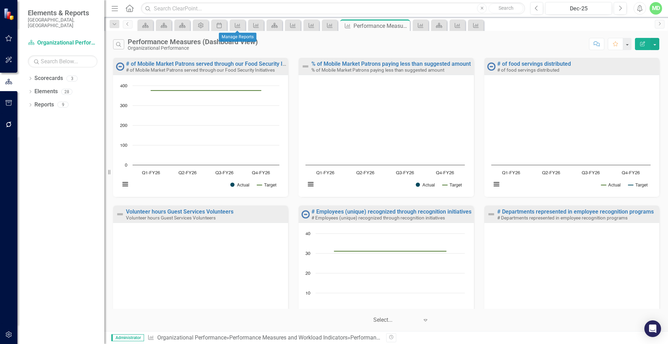
click at [231, 24] on div "Performance Measure and Workload Indicator" at bounding box center [238, 24] width 16 height 11
click at [236, 25] on icon "Performance Measure and Workload Indicator" at bounding box center [237, 26] width 7 height 6
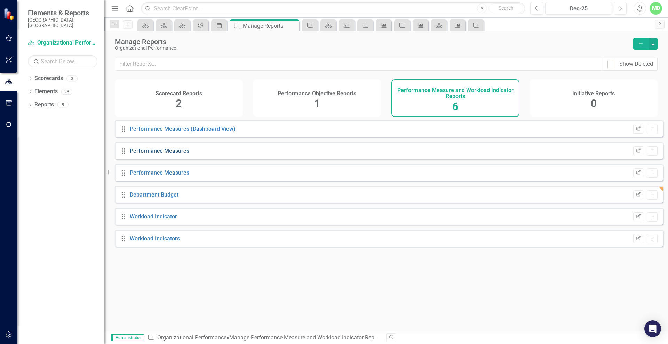
click at [160, 154] on link "Performance Measures" at bounding box center [160, 151] width 60 height 7
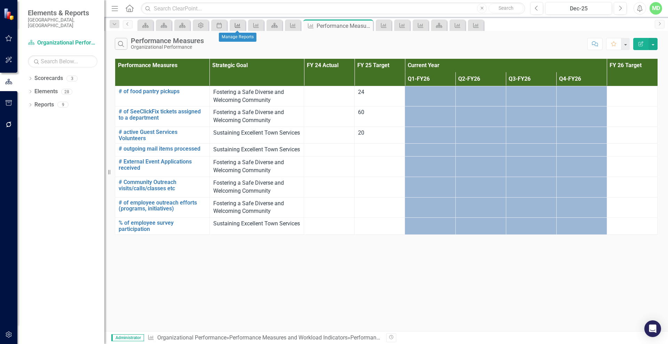
click at [235, 23] on icon "Performance Measure and Workload Indicator" at bounding box center [237, 26] width 7 height 6
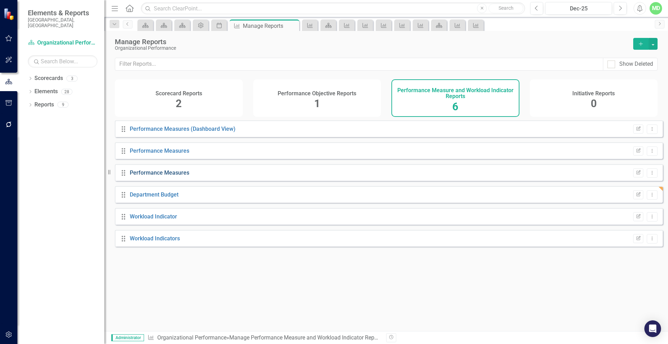
drag, startPoint x: 150, startPoint y: 177, endPoint x: 141, endPoint y: 177, distance: 8.7
click at [141, 176] on link "Performance Measures" at bounding box center [160, 172] width 60 height 7
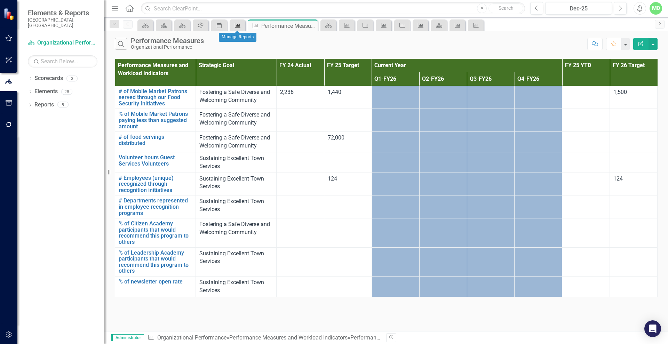
click at [235, 25] on icon at bounding box center [238, 25] width 6 height 5
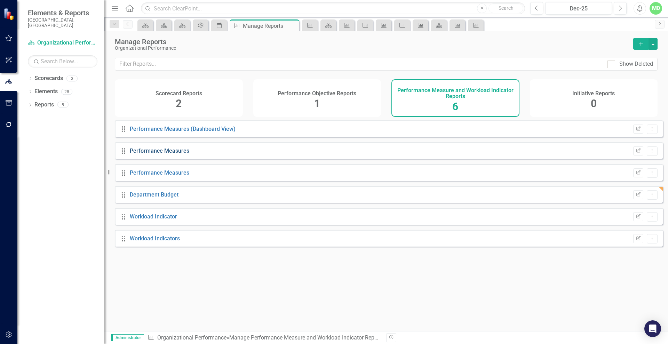
click at [160, 154] on link "Performance Measures" at bounding box center [160, 151] width 60 height 7
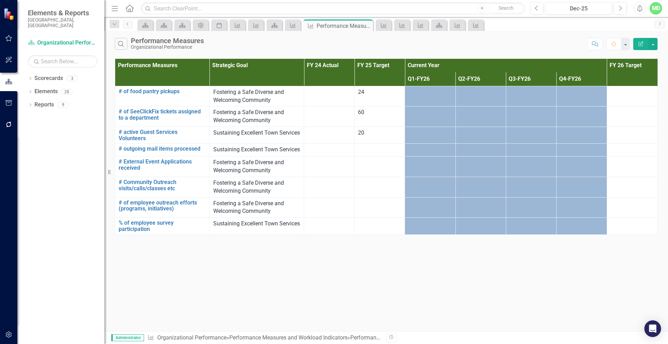
click at [641, 40] on button "Edit Report" at bounding box center [640, 44] width 15 height 12
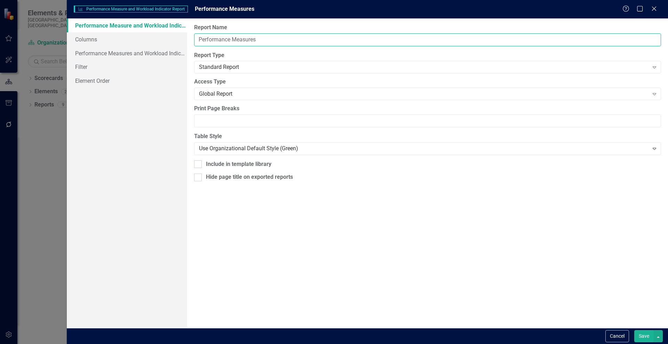
click at [242, 39] on input "Performance Measures" at bounding box center [427, 39] width 467 height 13
type input "Workload Indicators"
click at [92, 43] on link "Columns" at bounding box center [127, 39] width 120 height 14
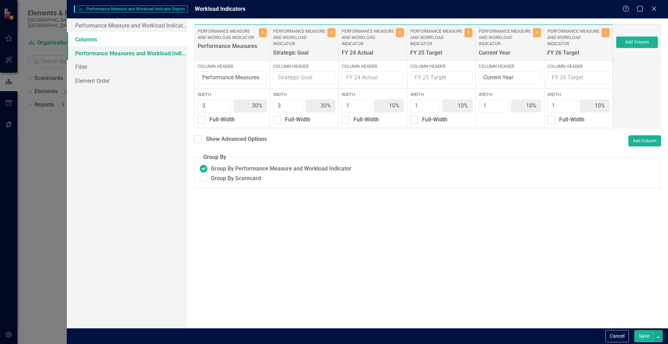
click at [93, 55] on link "Performance Measures and Workload Indicators" at bounding box center [127, 53] width 120 height 14
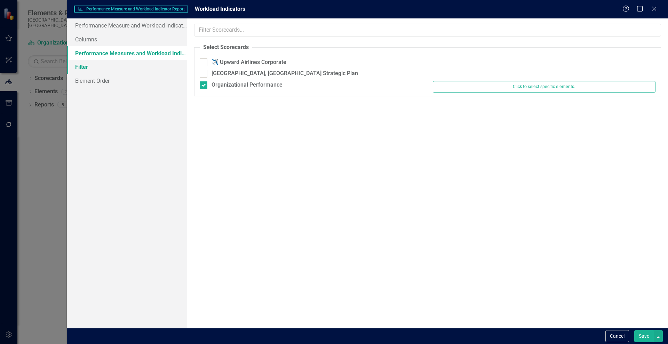
click at [88, 69] on link "Filter" at bounding box center [127, 67] width 120 height 14
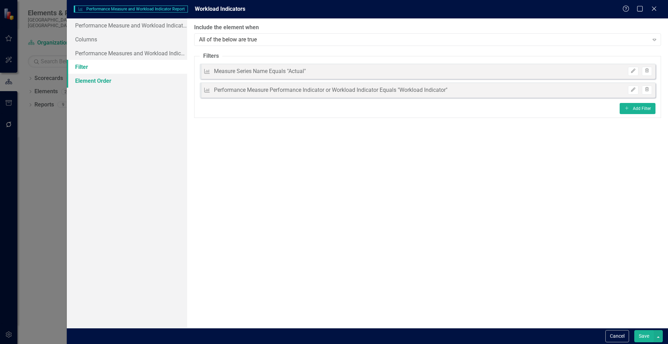
click at [99, 82] on link "Element Order" at bounding box center [127, 81] width 120 height 14
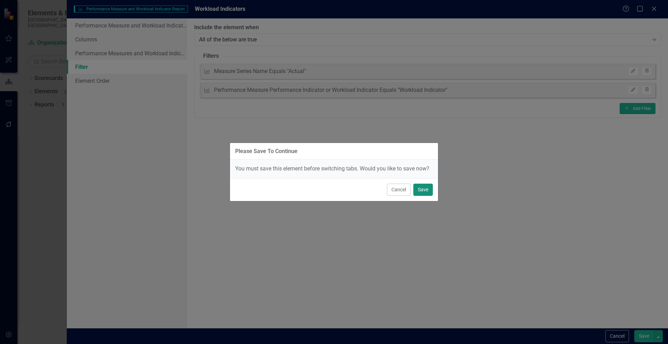
click at [425, 189] on button "Save" at bounding box center [422, 190] width 19 height 12
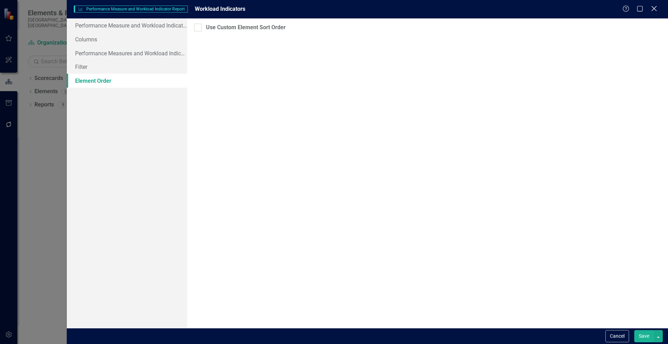
click at [654, 8] on icon "Close" at bounding box center [654, 8] width 9 height 7
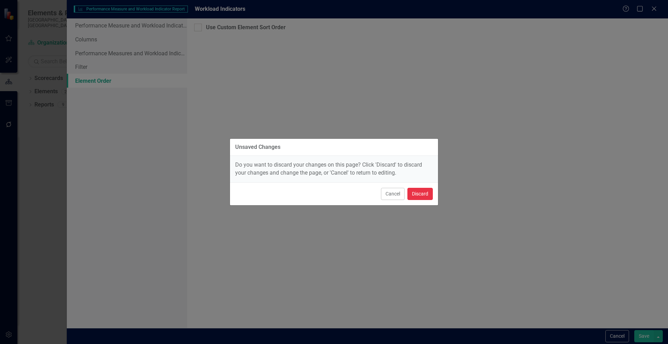
click at [420, 192] on button "Discard" at bounding box center [420, 194] width 25 height 12
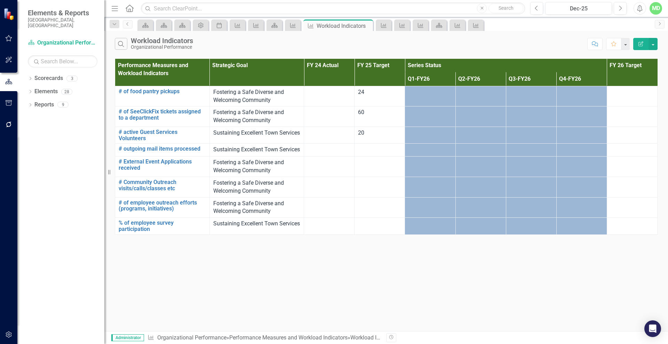
click at [641, 44] on icon "Edit Report" at bounding box center [641, 43] width 6 height 5
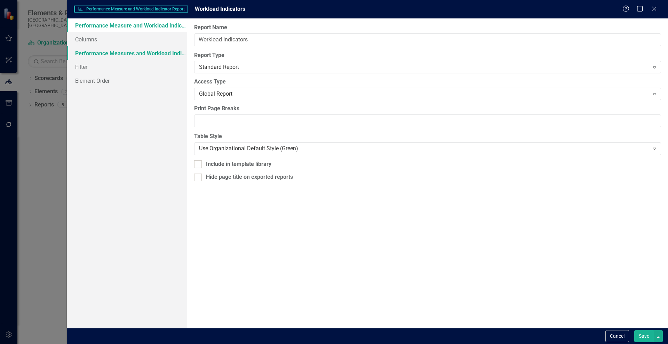
click at [121, 53] on link "Performance Measures and Workload Indicators" at bounding box center [127, 53] width 120 height 14
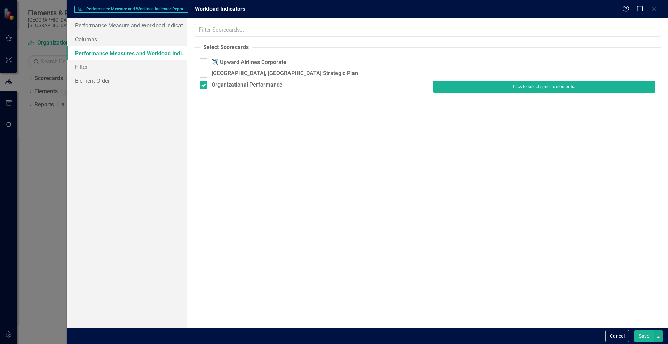
click at [464, 88] on button "Click to select specific elements." at bounding box center [544, 86] width 223 height 11
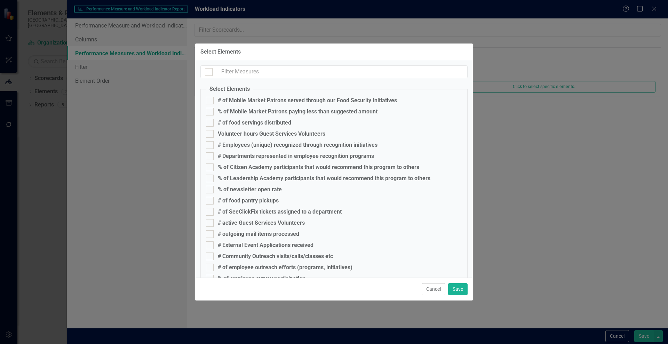
scroll to position [81, 0]
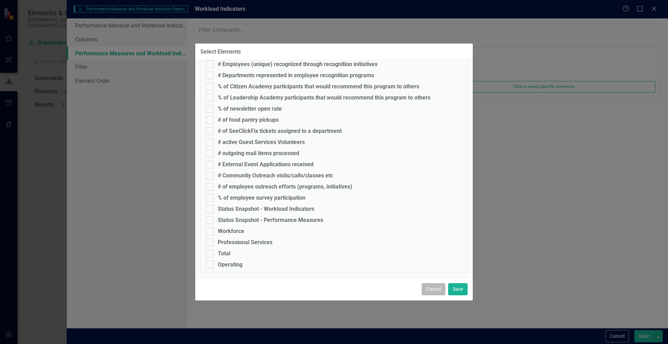
click at [440, 290] on button "Cancel" at bounding box center [434, 289] width 24 height 12
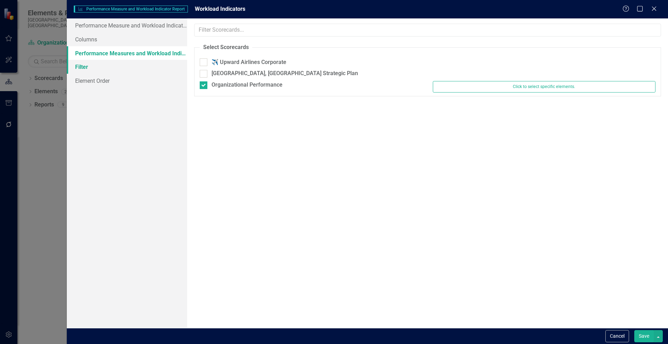
click at [86, 68] on link "Filter" at bounding box center [127, 67] width 120 height 14
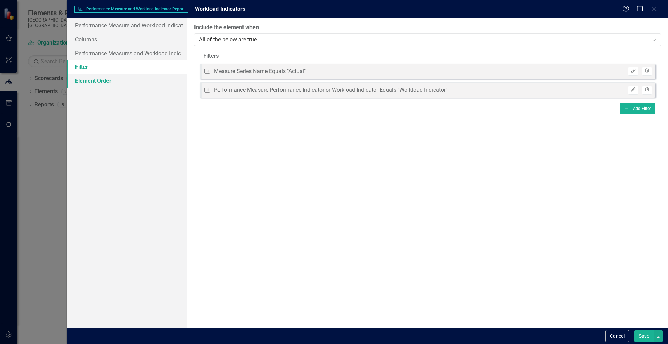
click at [84, 84] on link "Element Order" at bounding box center [127, 81] width 120 height 14
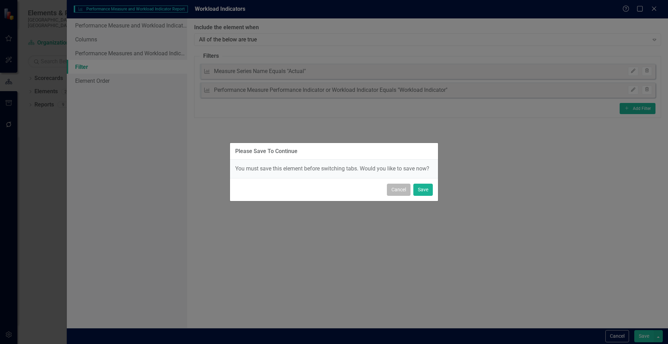
click at [395, 195] on button "Cancel" at bounding box center [399, 190] width 24 height 12
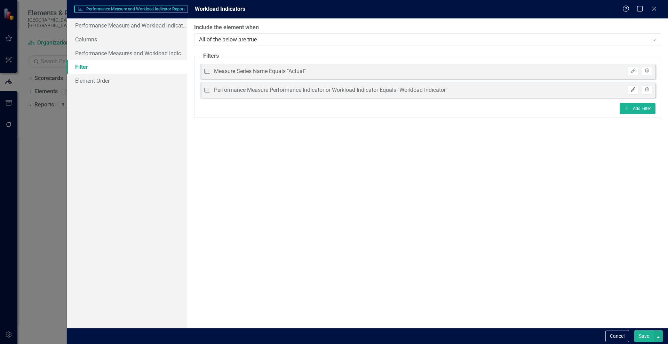
click at [634, 89] on icon "button" at bounding box center [633, 90] width 4 height 4
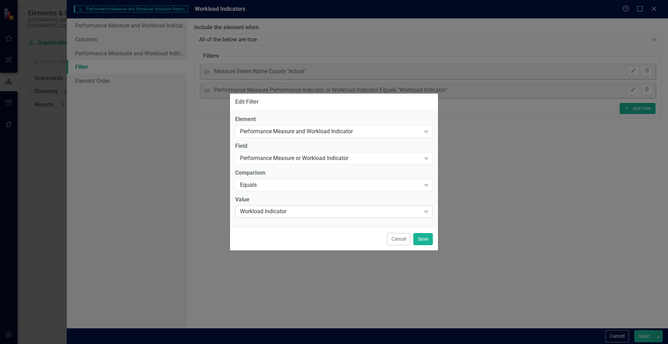
click at [259, 211] on div "Workload Indicator" at bounding box center [330, 212] width 181 height 8
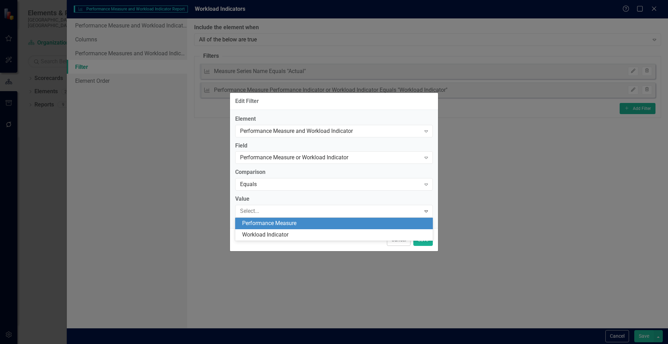
click at [259, 224] on div "Performance Measure" at bounding box center [335, 224] width 187 height 8
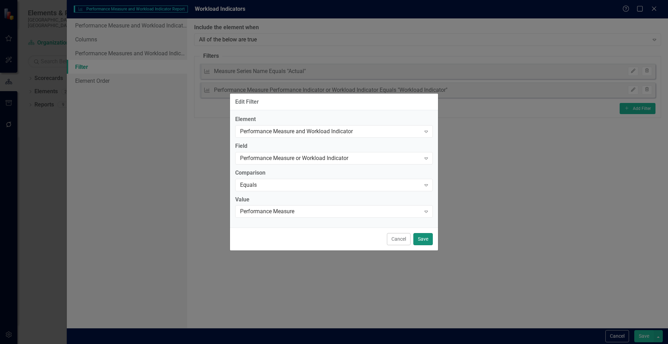
click at [422, 237] on button "Save" at bounding box center [422, 239] width 19 height 12
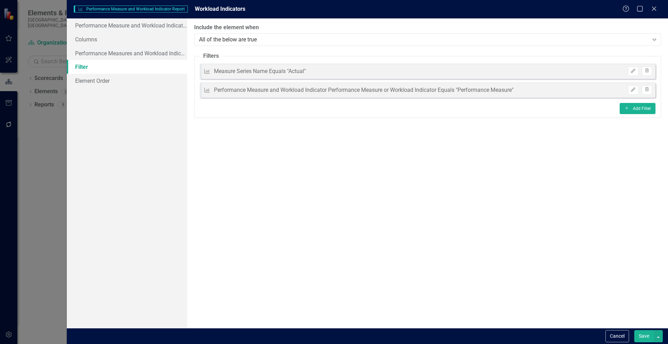
click at [640, 335] on button "Save" at bounding box center [643, 336] width 19 height 12
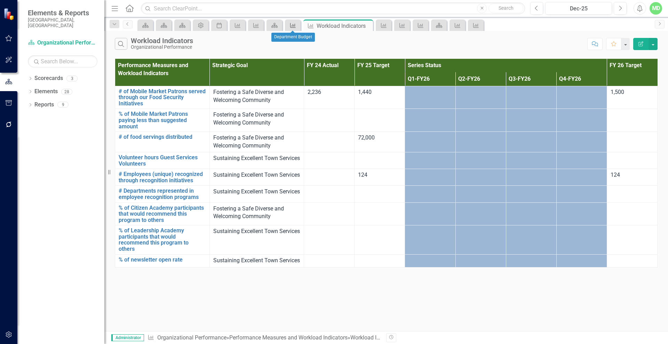
click at [293, 24] on icon at bounding box center [293, 25] width 6 height 5
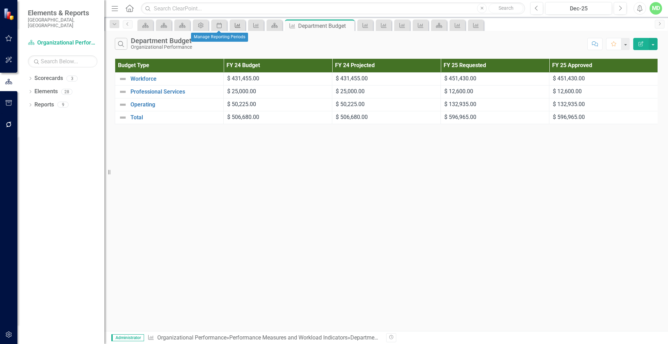
click at [242, 26] on link "Performance Measure and Workload Indicator" at bounding box center [237, 25] width 12 height 9
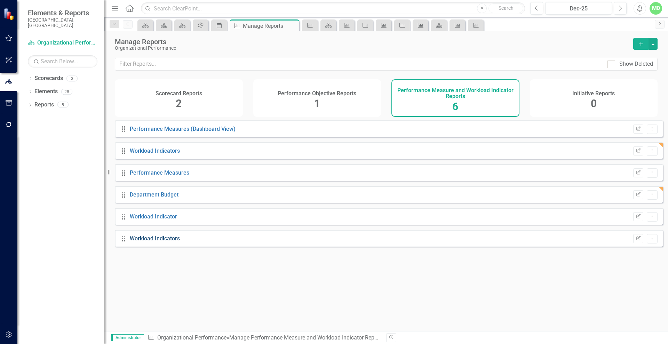
click at [149, 242] on link "Workload Indicators" at bounding box center [155, 238] width 50 height 7
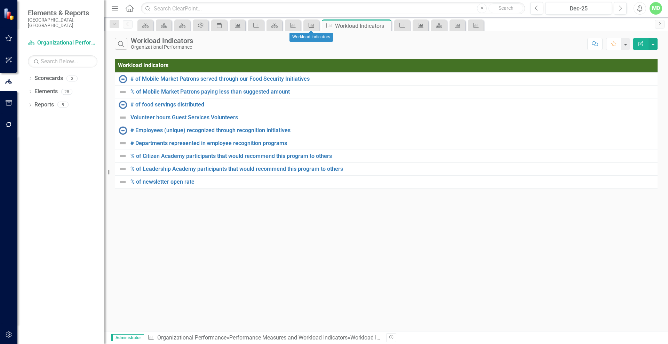
click at [311, 24] on icon at bounding box center [312, 25] width 6 height 5
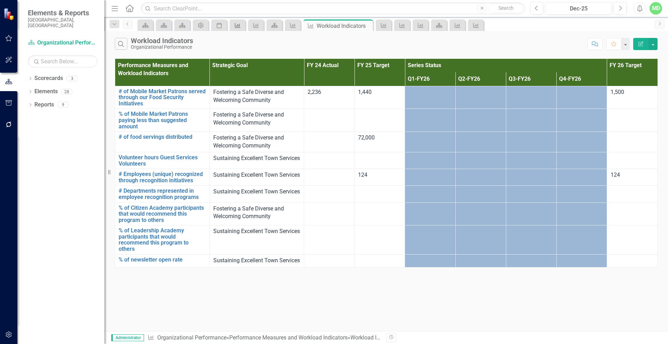
click at [238, 23] on icon "Performance Measure and Workload Indicator" at bounding box center [237, 26] width 7 height 6
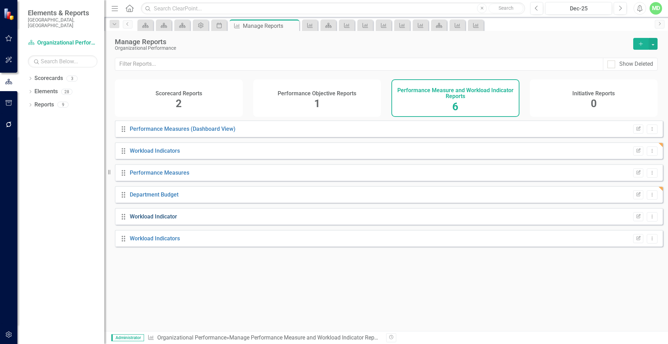
click at [138, 220] on link "Workload Indicator" at bounding box center [153, 216] width 47 height 7
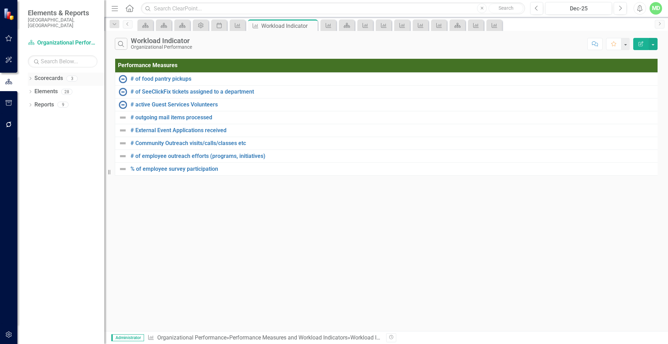
click at [39, 74] on link "Scorecards" at bounding box center [48, 78] width 29 height 8
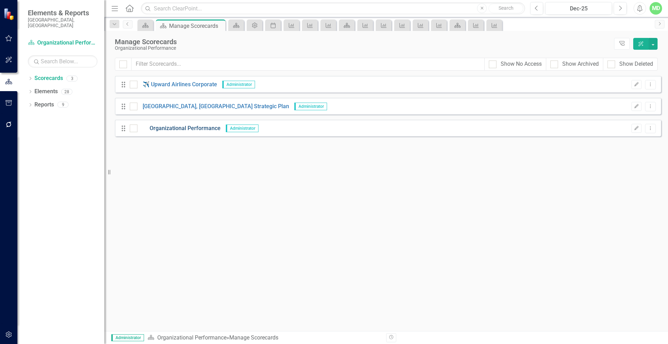
click at [175, 125] on link "Organizational Performance" at bounding box center [178, 129] width 83 height 8
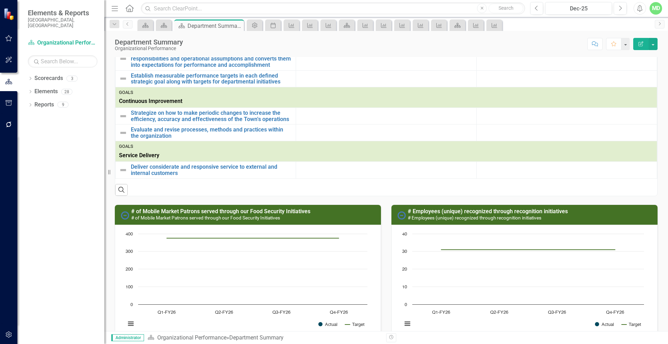
scroll to position [376, 0]
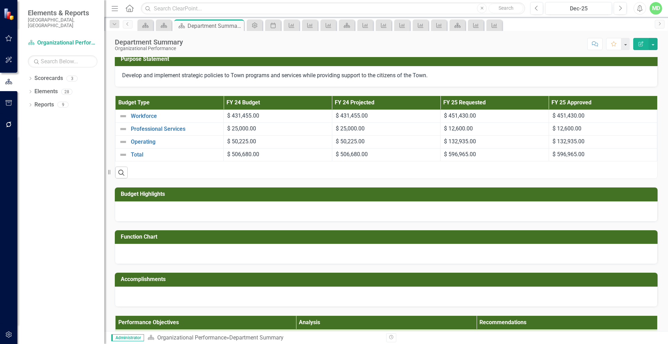
scroll to position [48, 0]
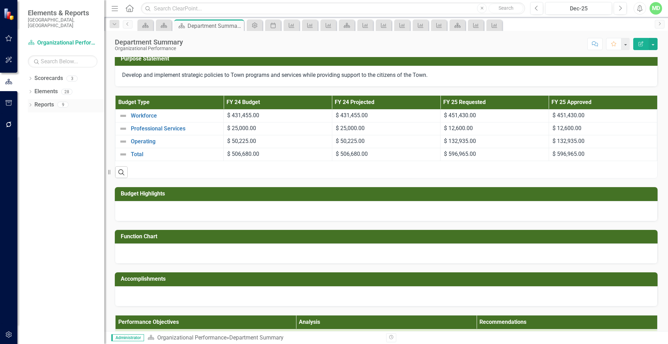
click at [38, 101] on link "Reports" at bounding box center [43, 105] width 19 height 8
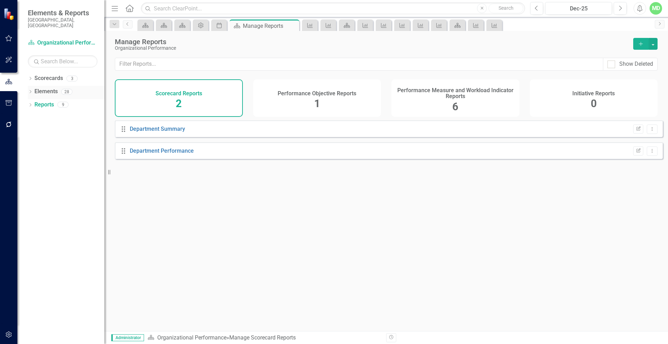
click at [40, 88] on link "Elements" at bounding box center [45, 92] width 23 height 8
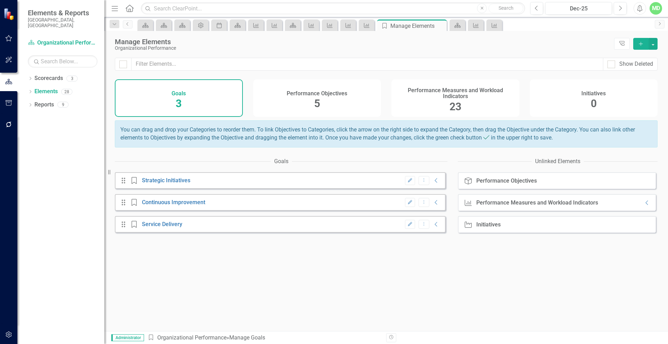
click at [435, 94] on h4 "Performance Measures and Workload Indicators" at bounding box center [456, 93] width 120 height 12
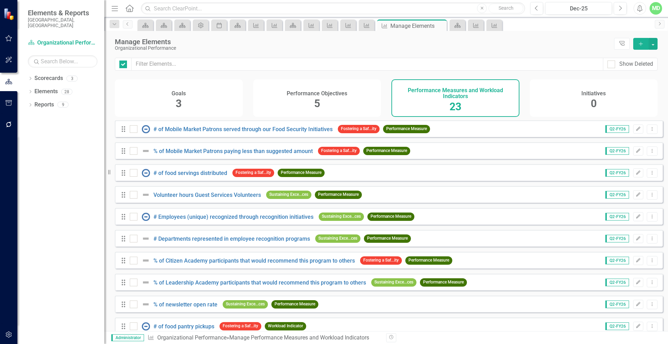
checkbox input "false"
click at [46, 74] on link "Scorecards" at bounding box center [48, 78] width 29 height 8
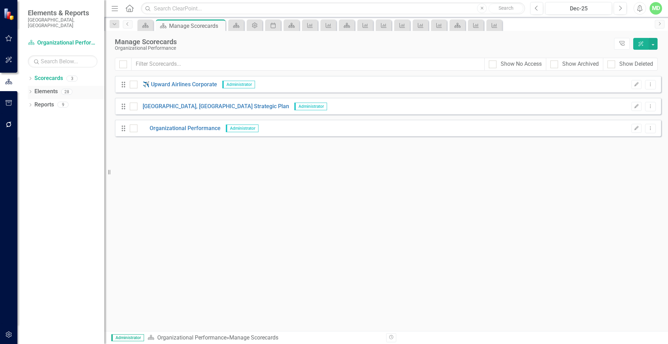
click at [42, 88] on link "Elements" at bounding box center [45, 92] width 23 height 8
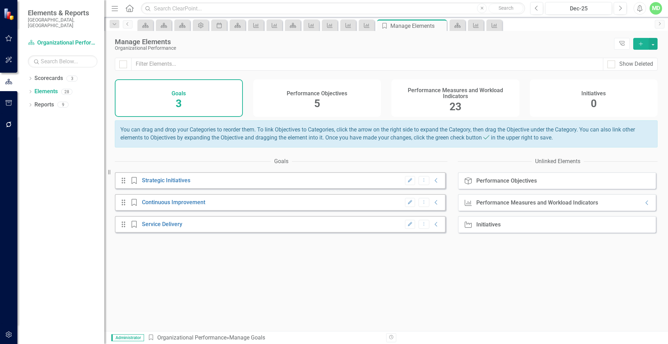
click at [536, 206] on div "Performance Measures and Workload Indicators" at bounding box center [537, 203] width 122 height 6
click at [644, 206] on icon "Collapse" at bounding box center [647, 203] width 7 height 6
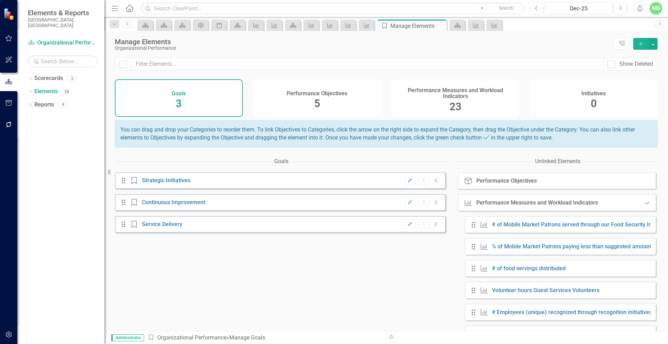
click at [644, 206] on icon "Expanded" at bounding box center [647, 203] width 7 height 6
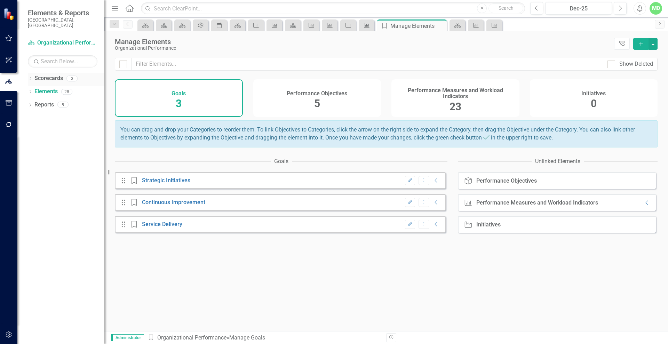
click at [50, 73] on div "Scorecards" at bounding box center [48, 78] width 29 height 11
click at [47, 74] on link "Scorecards" at bounding box center [48, 78] width 29 height 8
